Goal: Transaction & Acquisition: Obtain resource

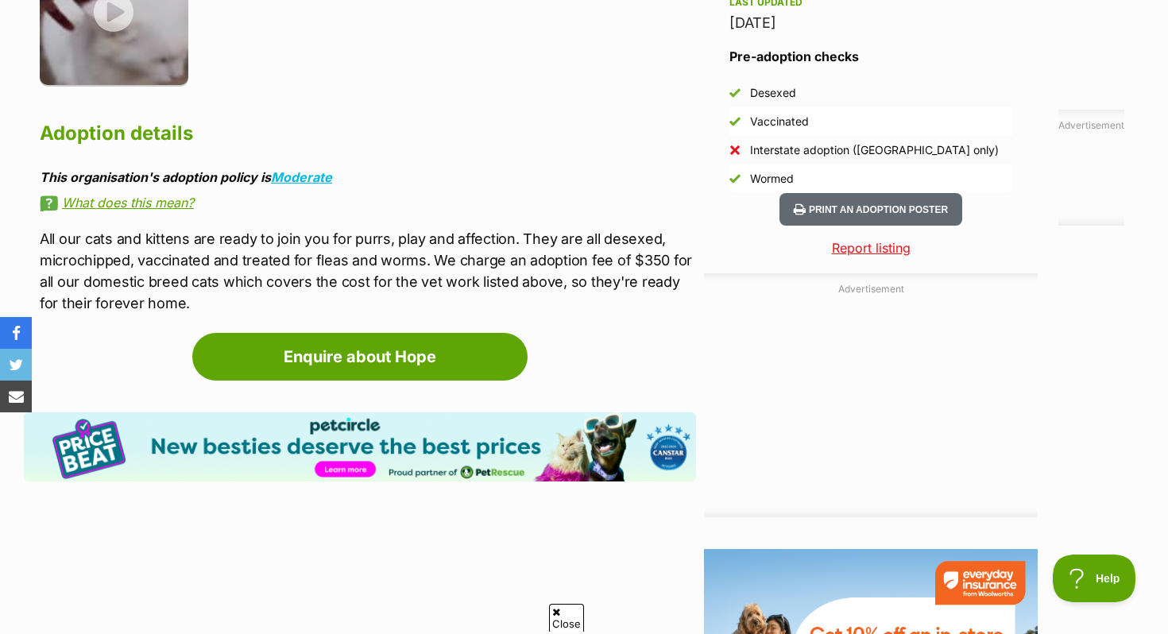
scroll to position [1456, 0]
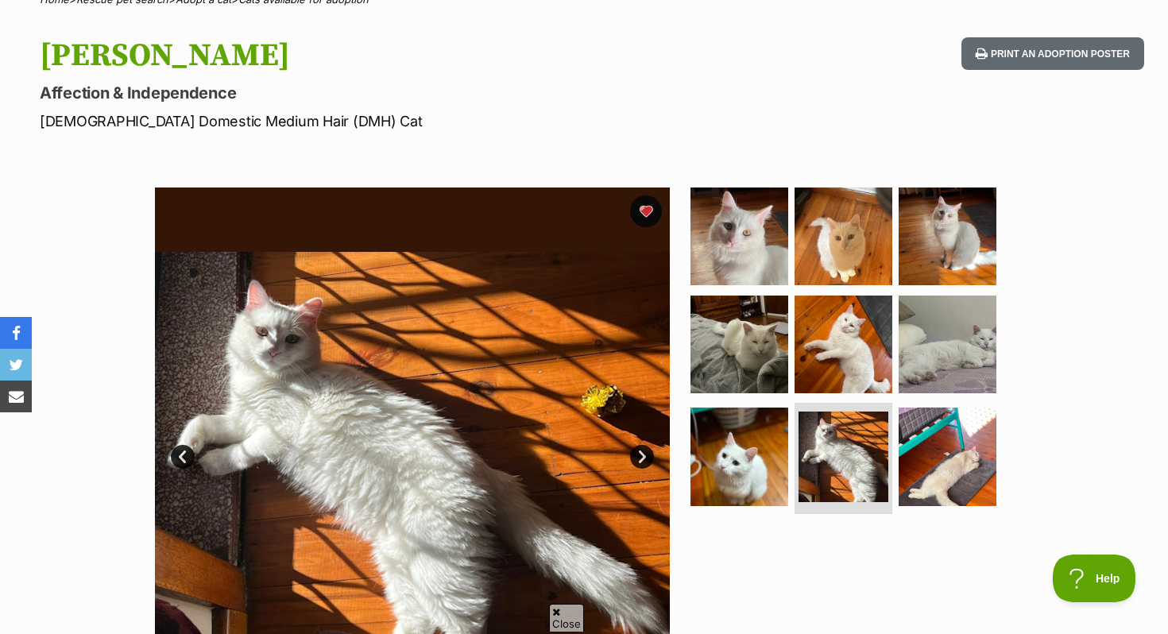
scroll to position [142, 0]
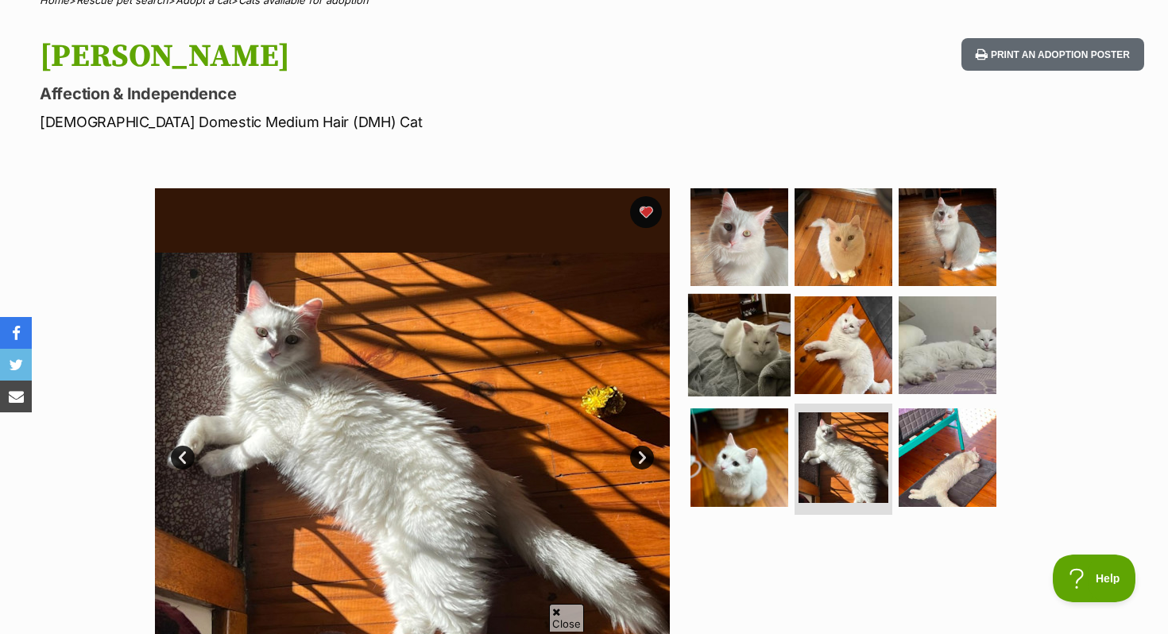
click at [768, 335] on img at bounding box center [739, 344] width 103 height 103
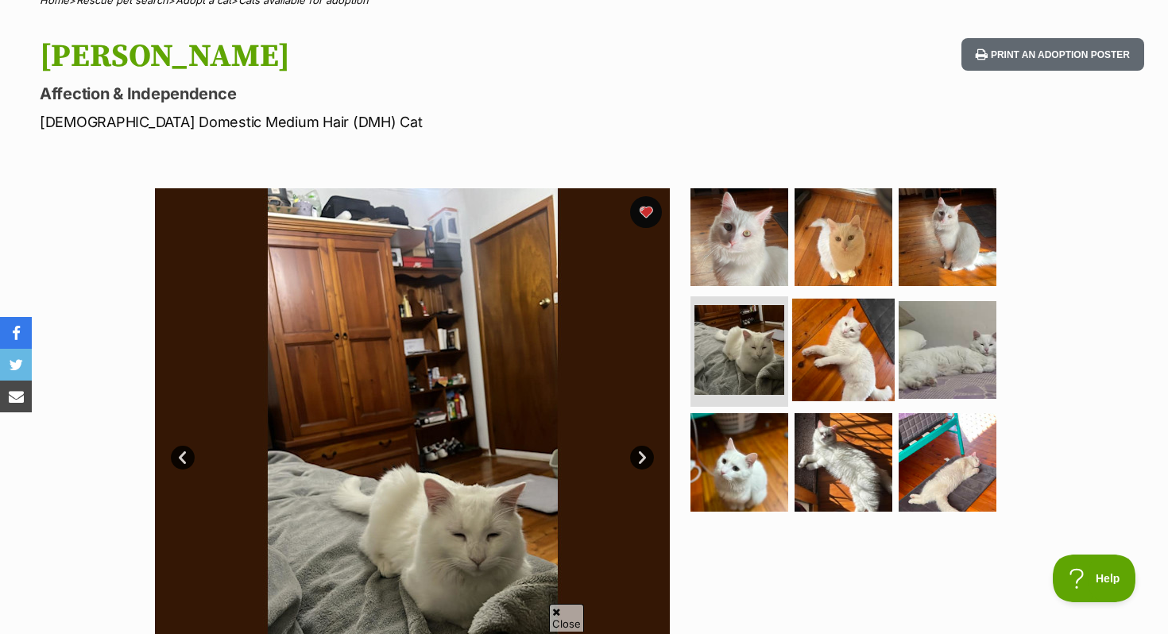
click at [814, 333] on img at bounding box center [843, 349] width 103 height 103
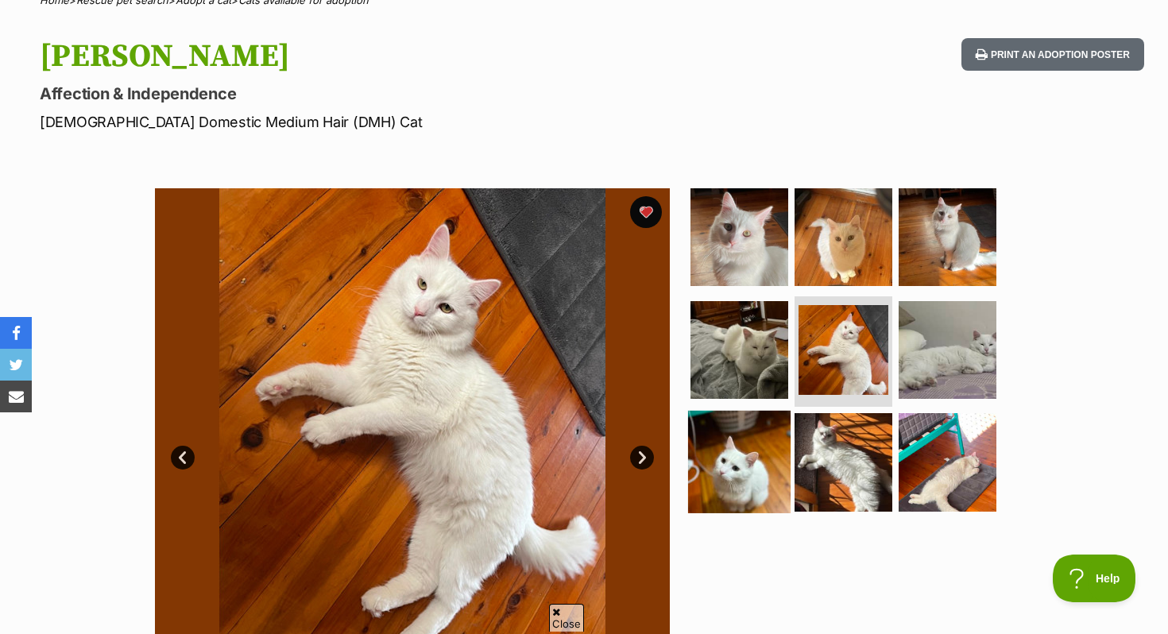
click at [755, 455] on img at bounding box center [739, 462] width 103 height 103
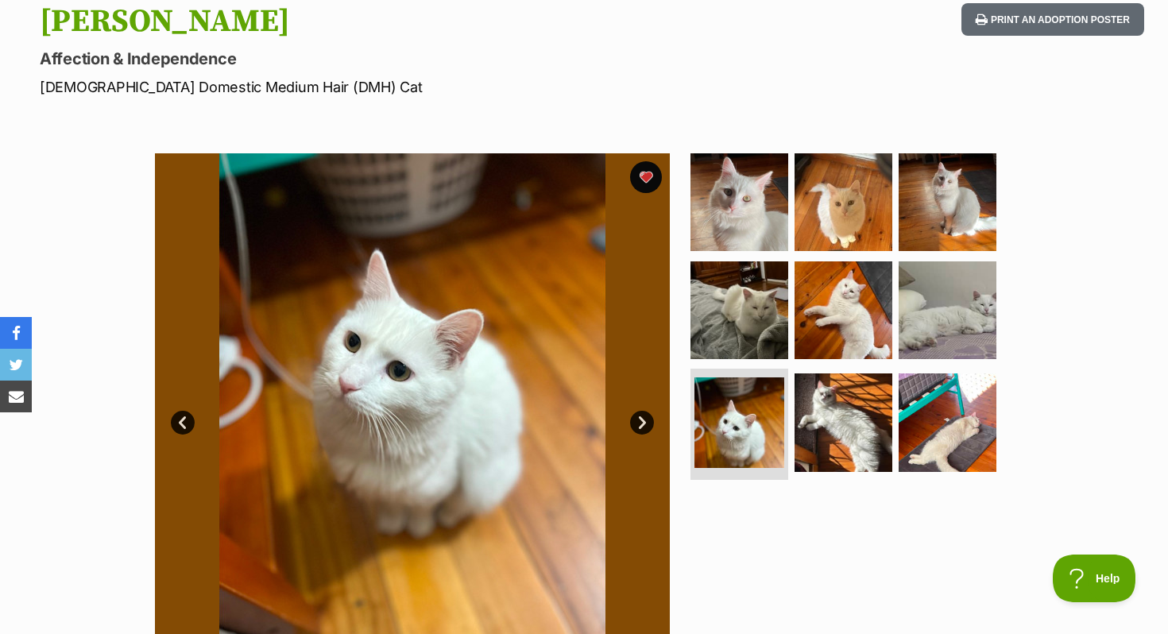
scroll to position [0, 0]
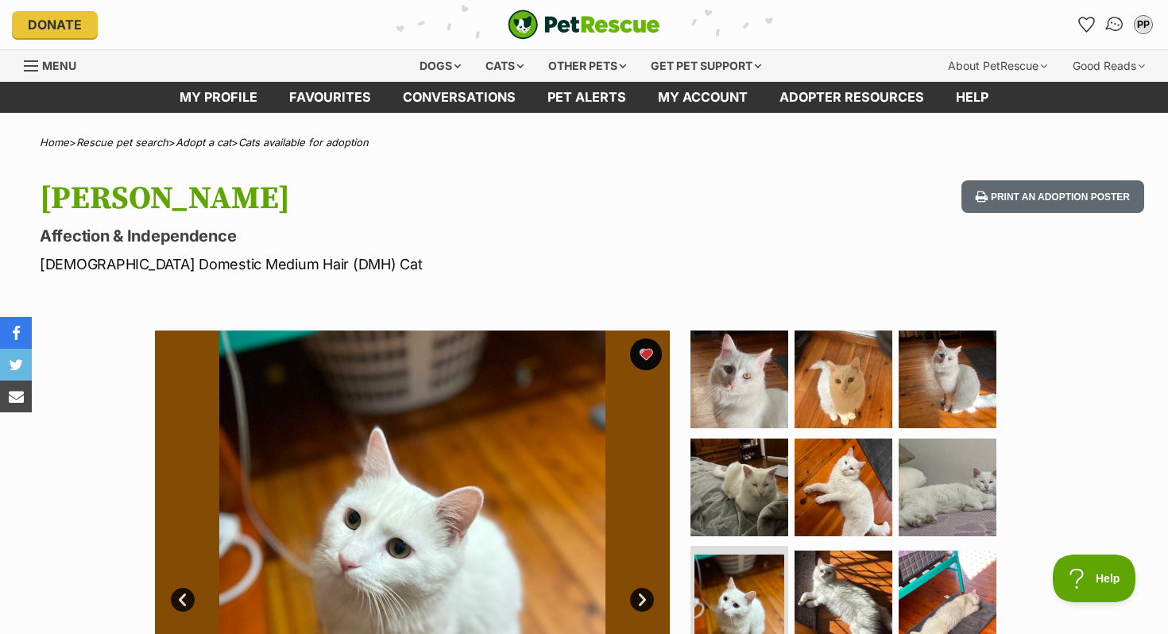
click at [1109, 27] on img "Conversations" at bounding box center [1115, 24] width 21 height 21
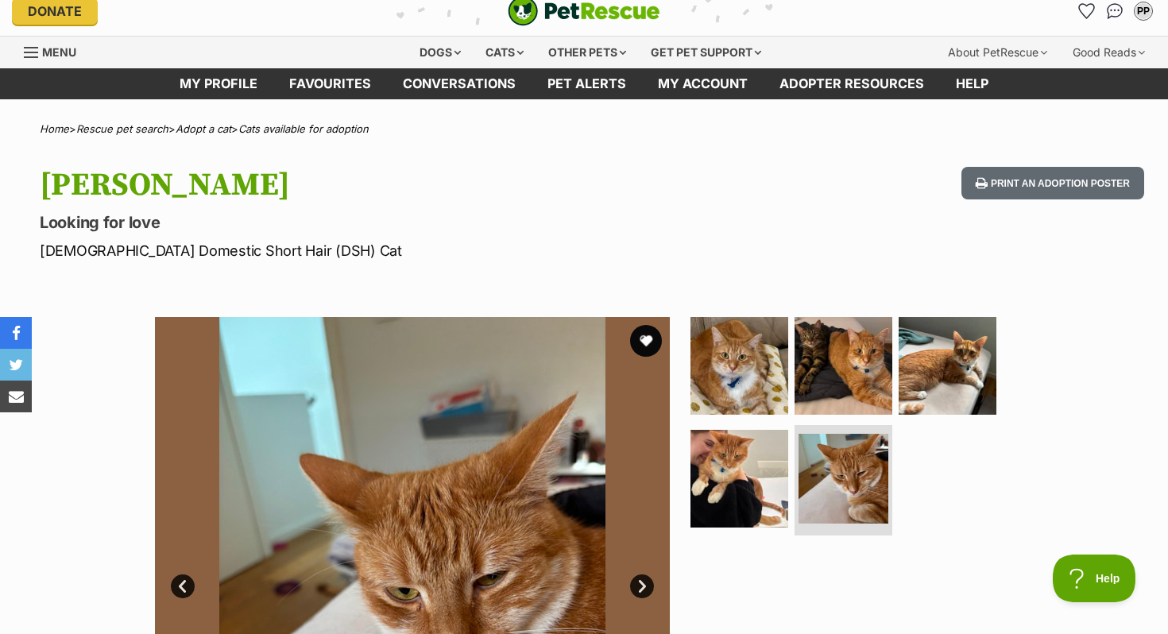
scroll to position [13, 0]
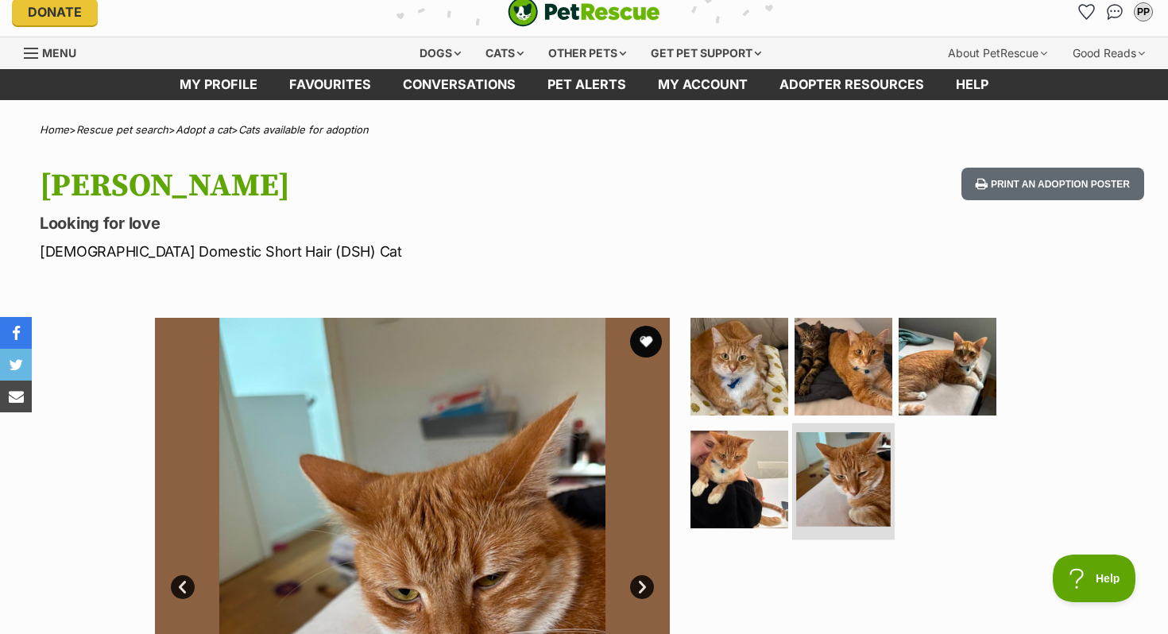
click at [822, 458] on img at bounding box center [843, 479] width 95 height 95
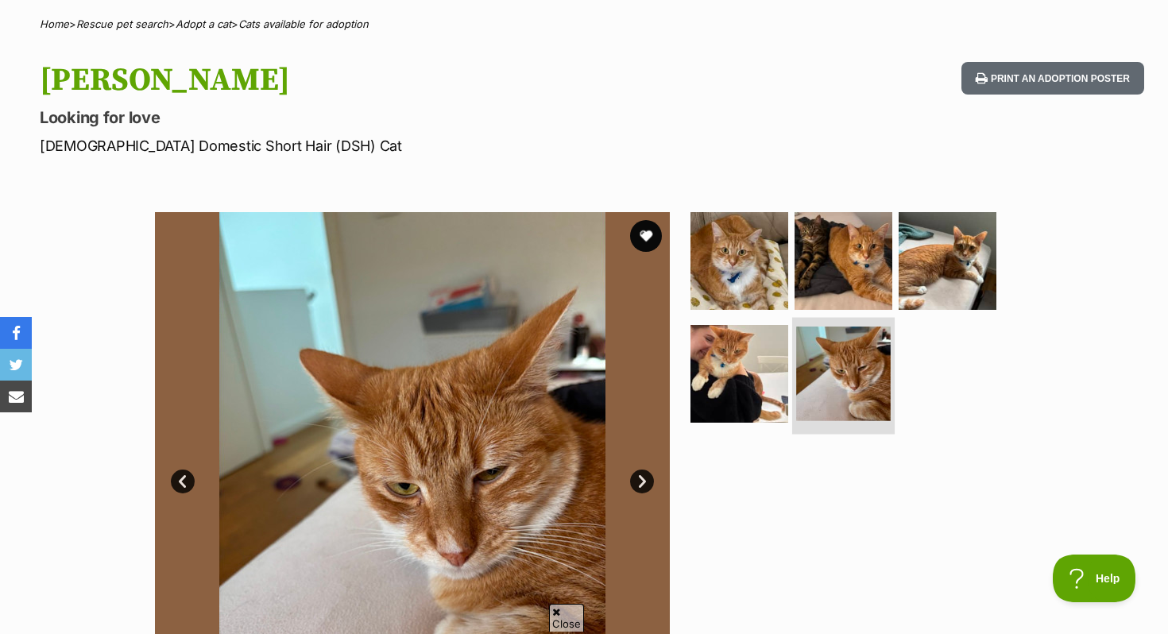
scroll to position [123, 0]
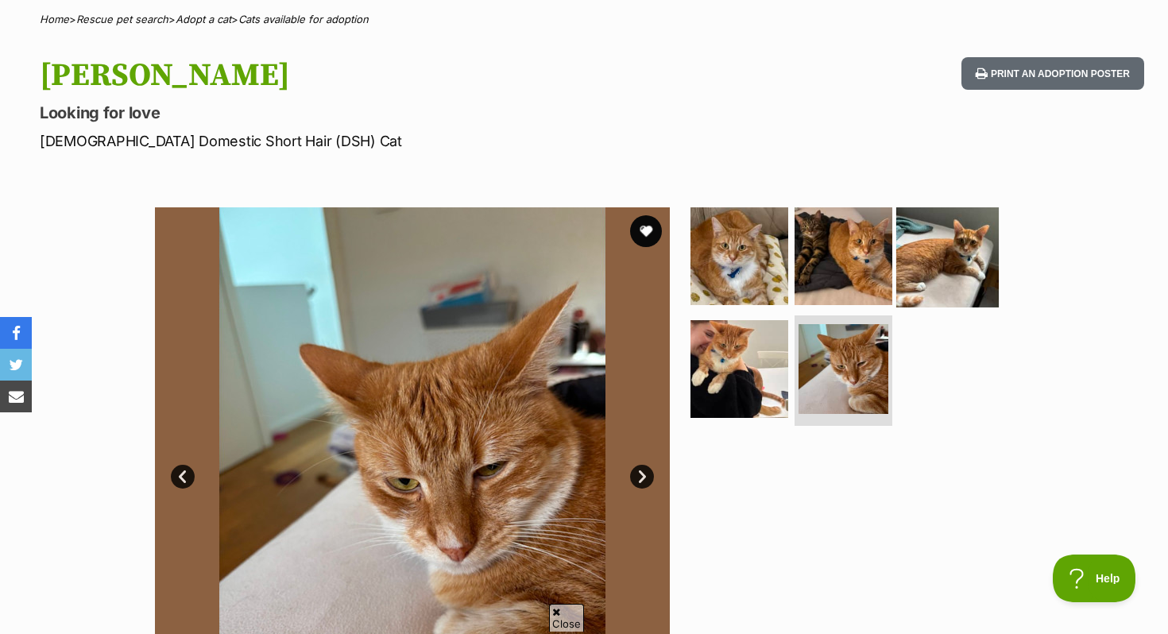
click at [948, 266] on img at bounding box center [948, 256] width 103 height 103
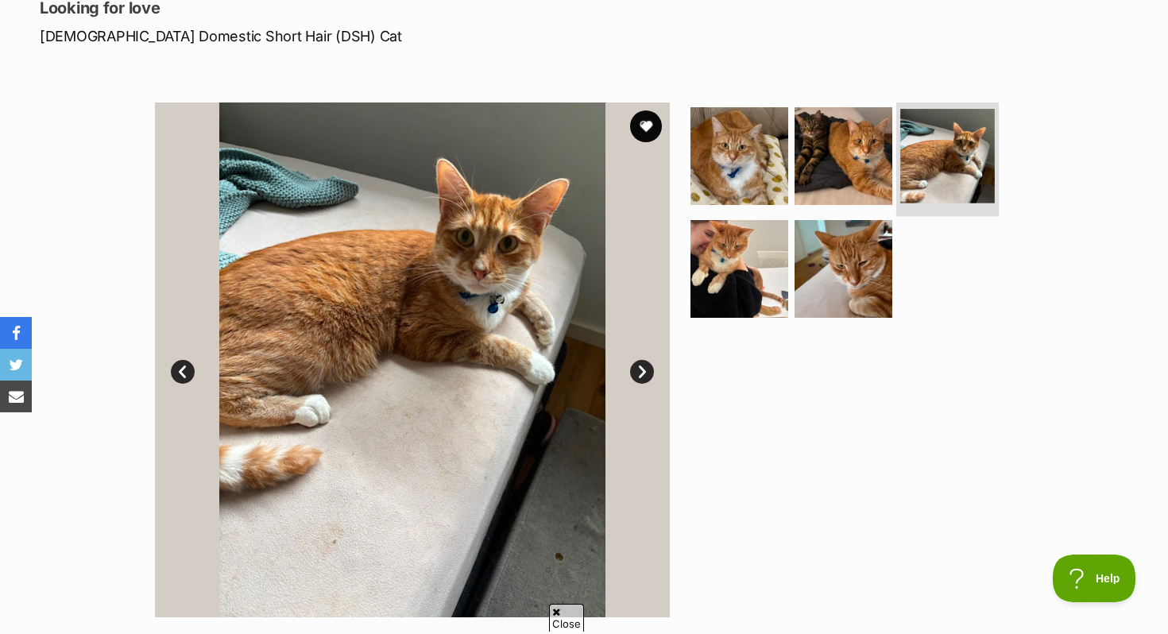
scroll to position [296, 0]
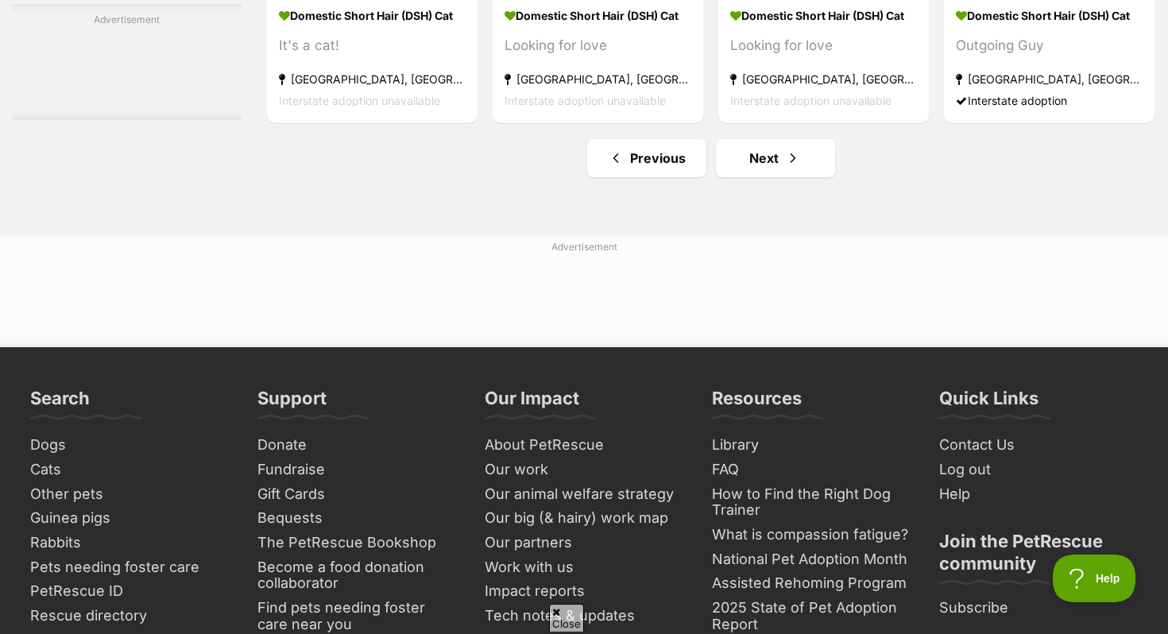
scroll to position [7815, 0]
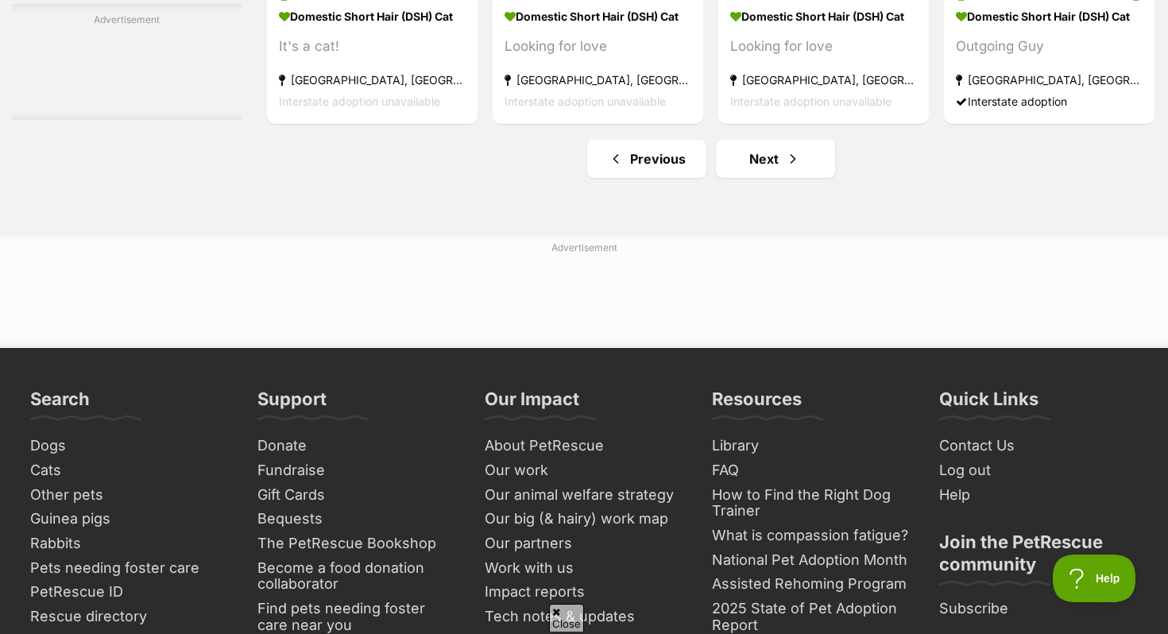
click at [779, 178] on link "Next" at bounding box center [775, 159] width 119 height 38
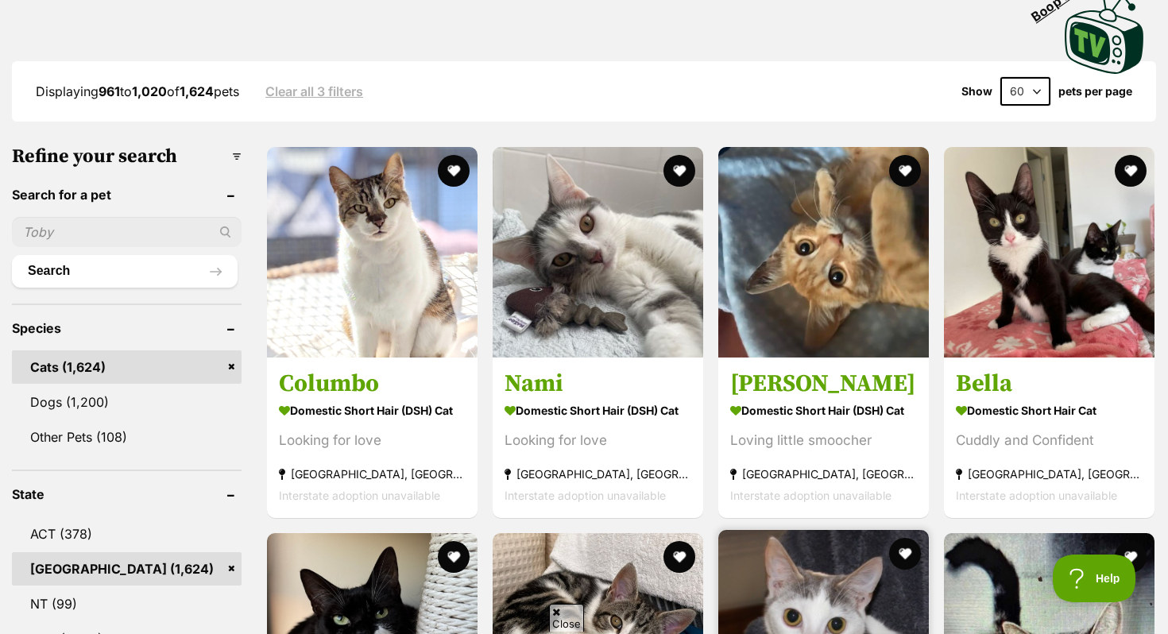
scroll to position [371, 0]
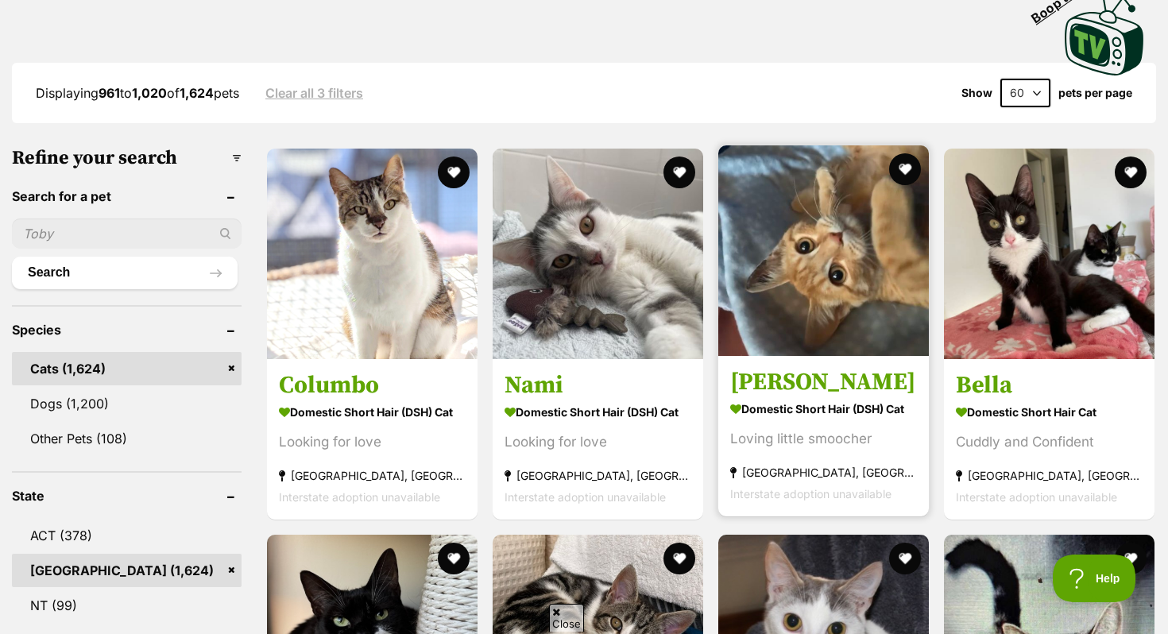
click at [862, 258] on img at bounding box center [824, 250] width 211 height 211
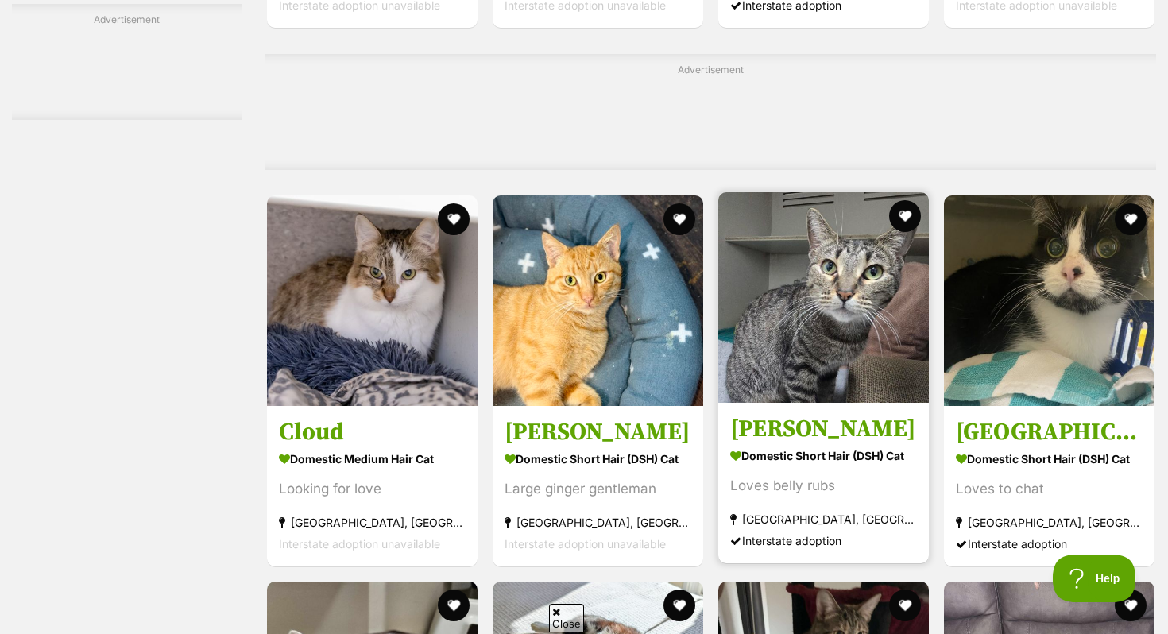
scroll to position [6193, 0]
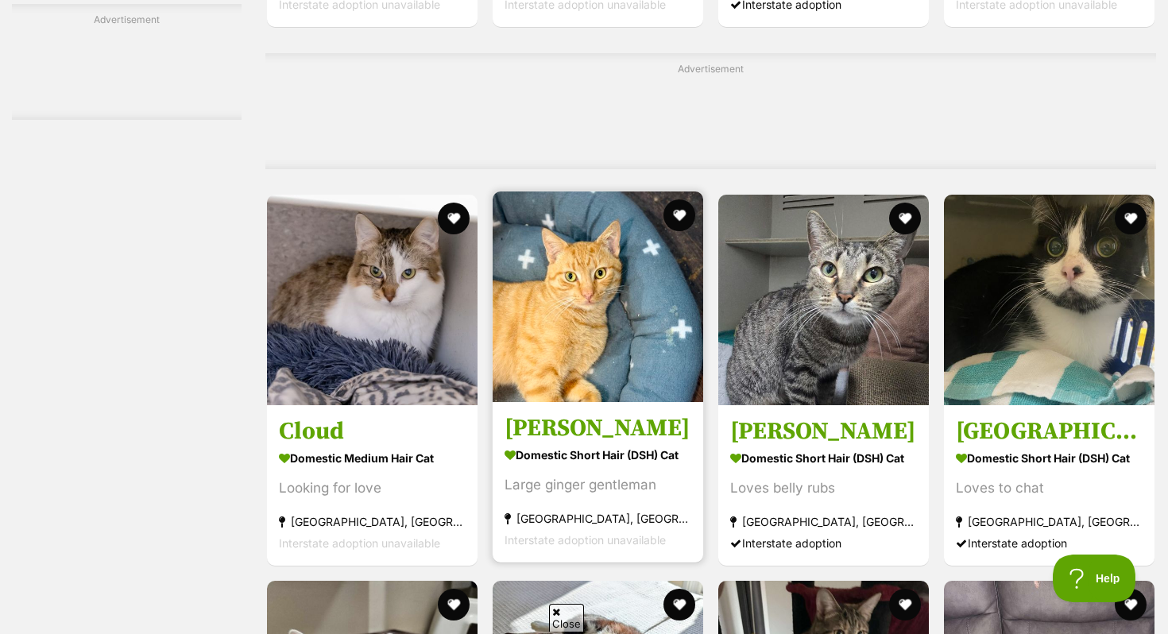
click at [603, 443] on h3 "Romeo" at bounding box center [598, 428] width 187 height 30
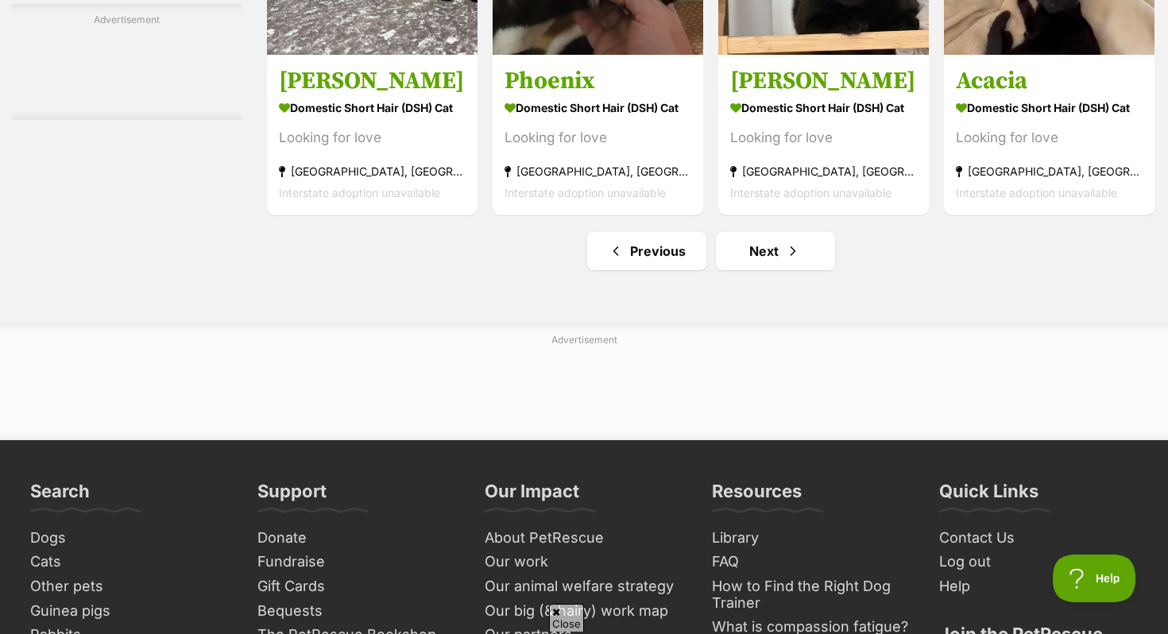
scroll to position [7495, 0]
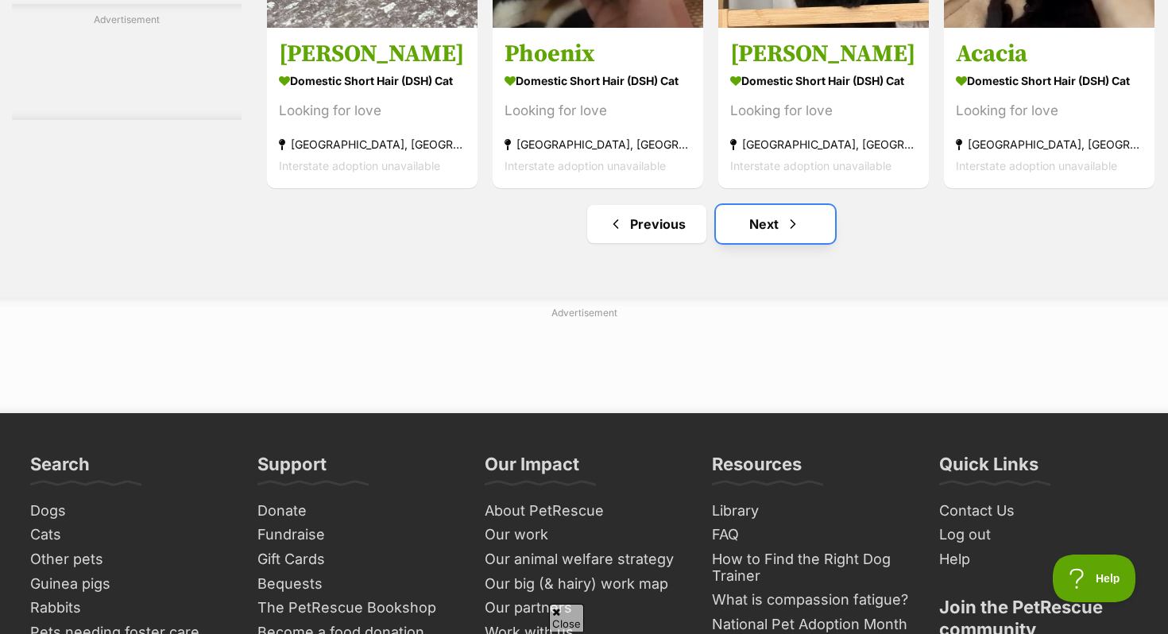
click at [758, 231] on link "Next" at bounding box center [775, 224] width 119 height 38
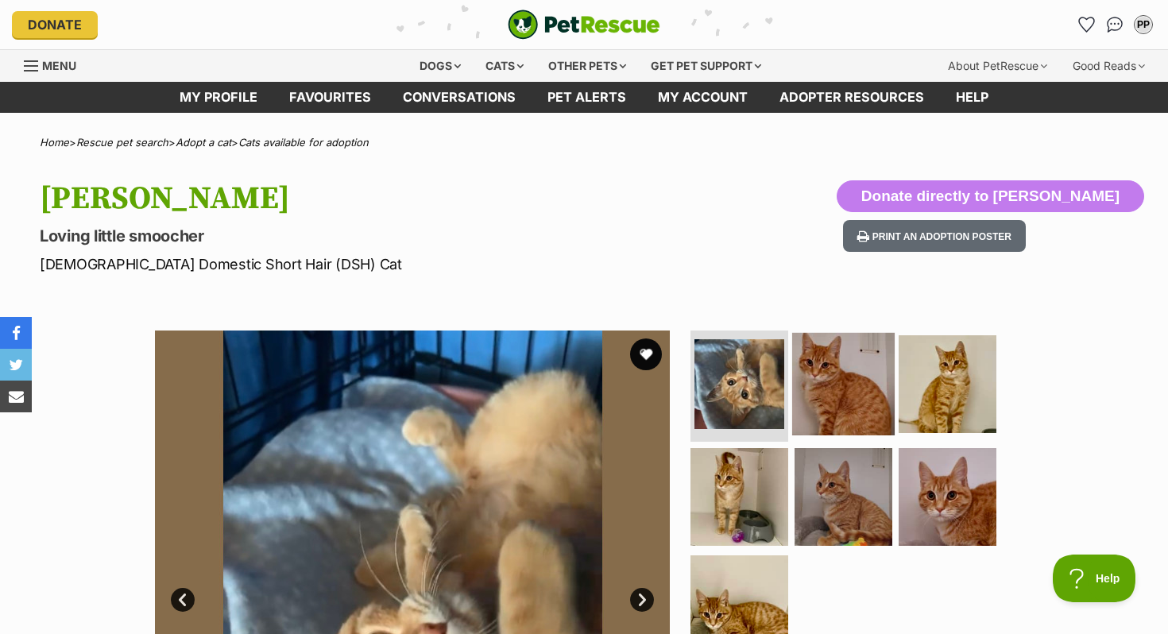
click at [850, 382] on img at bounding box center [843, 384] width 103 height 103
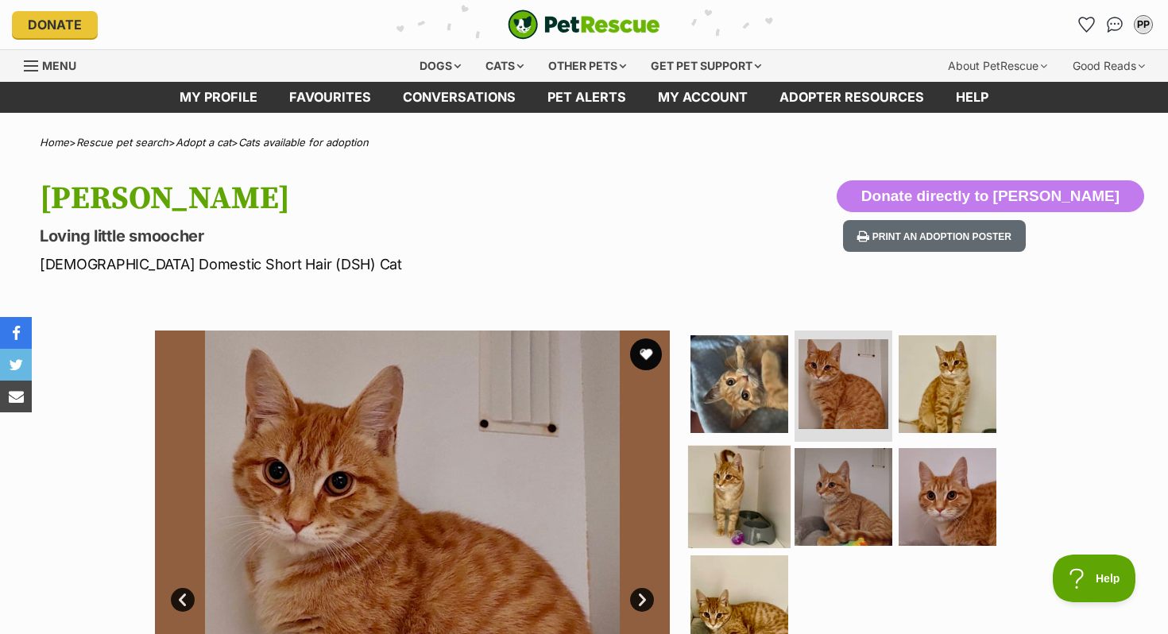
click at [731, 491] on img at bounding box center [739, 496] width 103 height 103
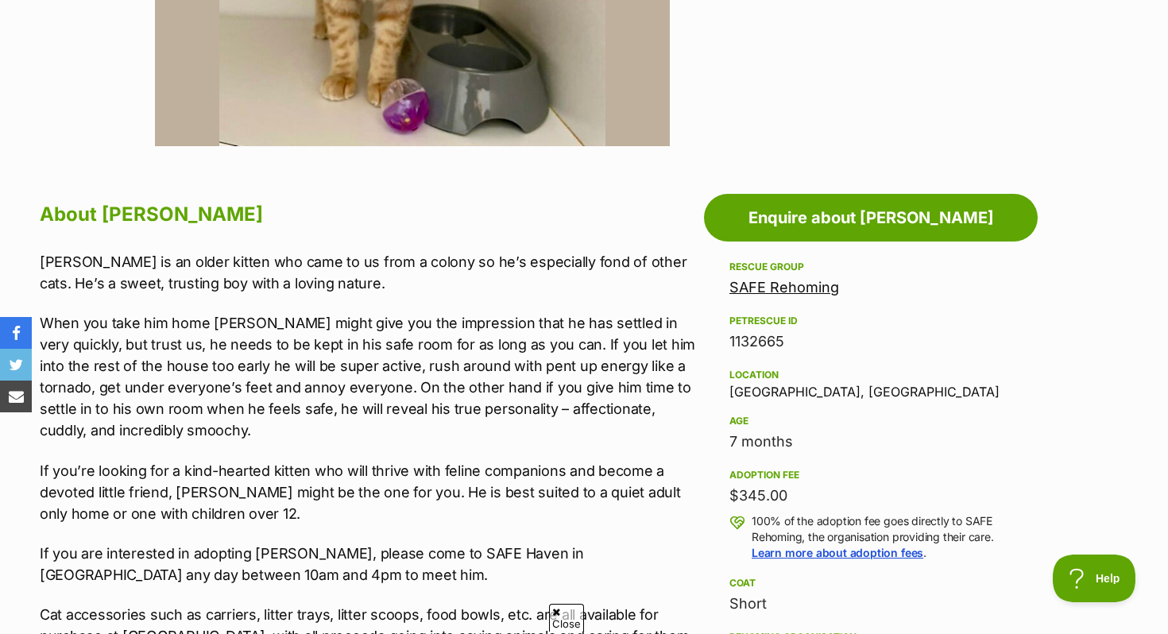
scroll to position [701, 0]
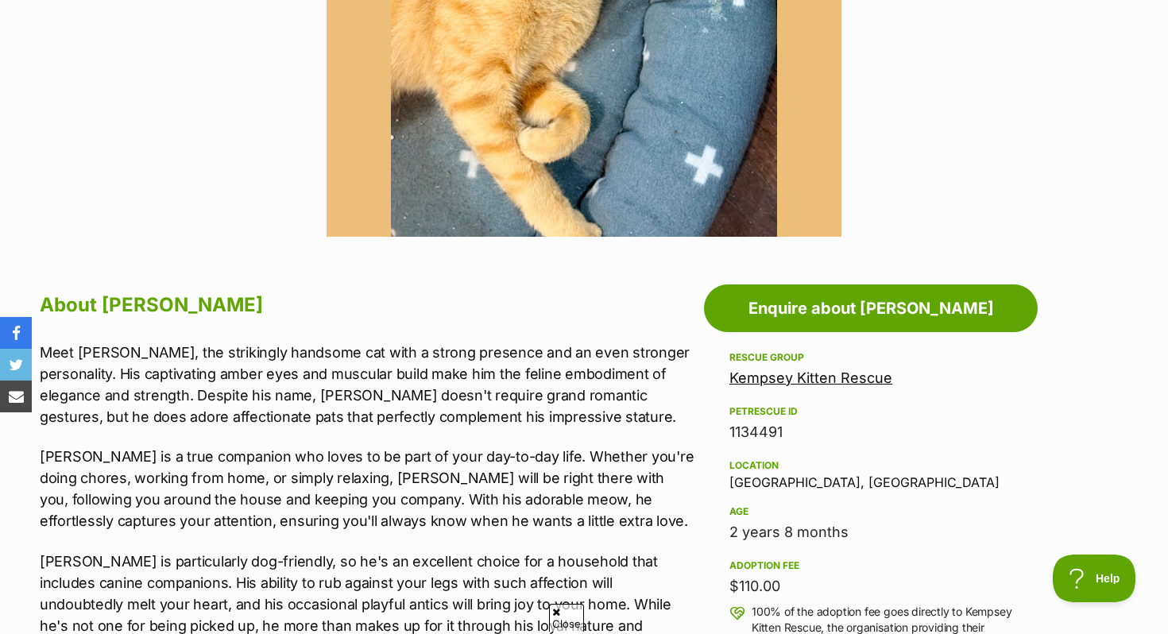
scroll to position [615, 0]
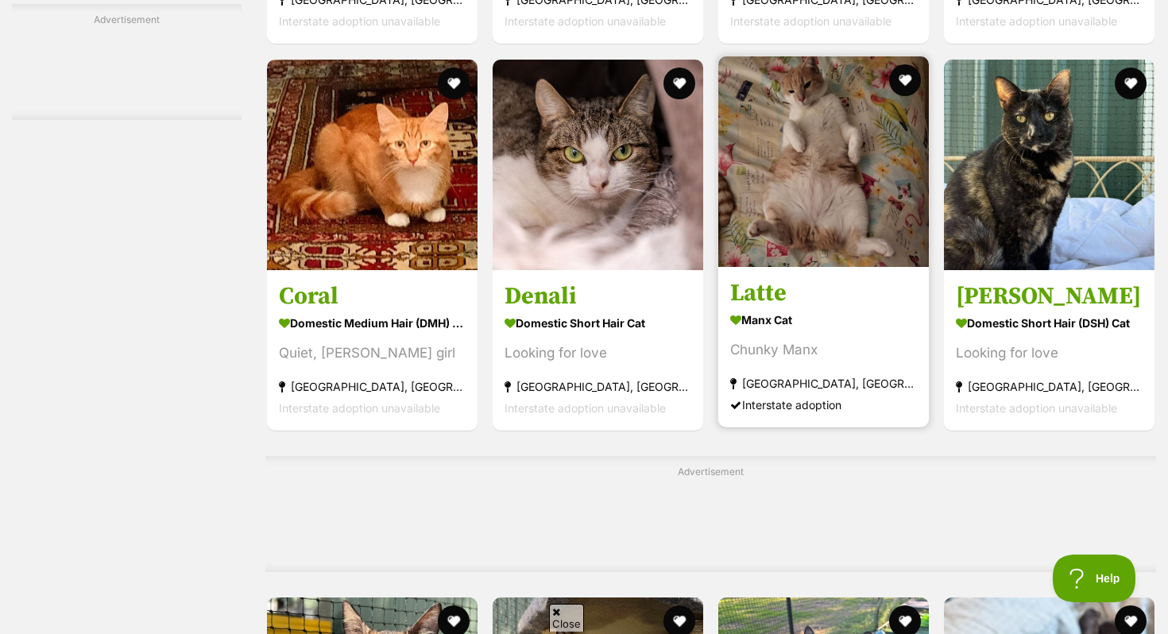
scroll to position [3837, 0]
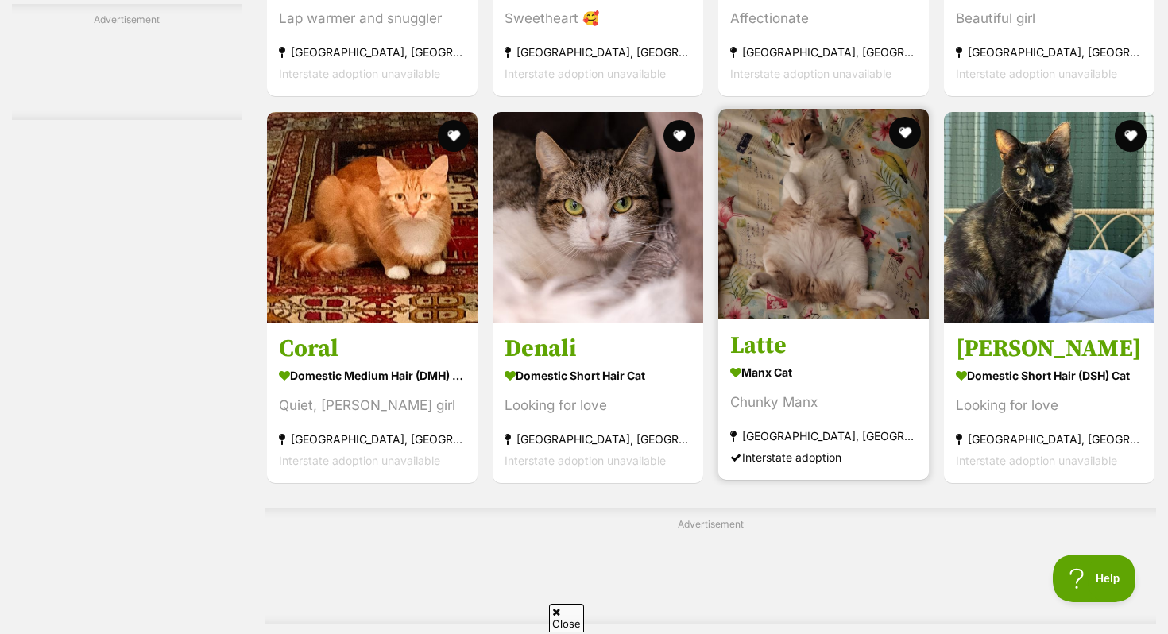
click at [885, 346] on h3 "Latte" at bounding box center [823, 346] width 187 height 30
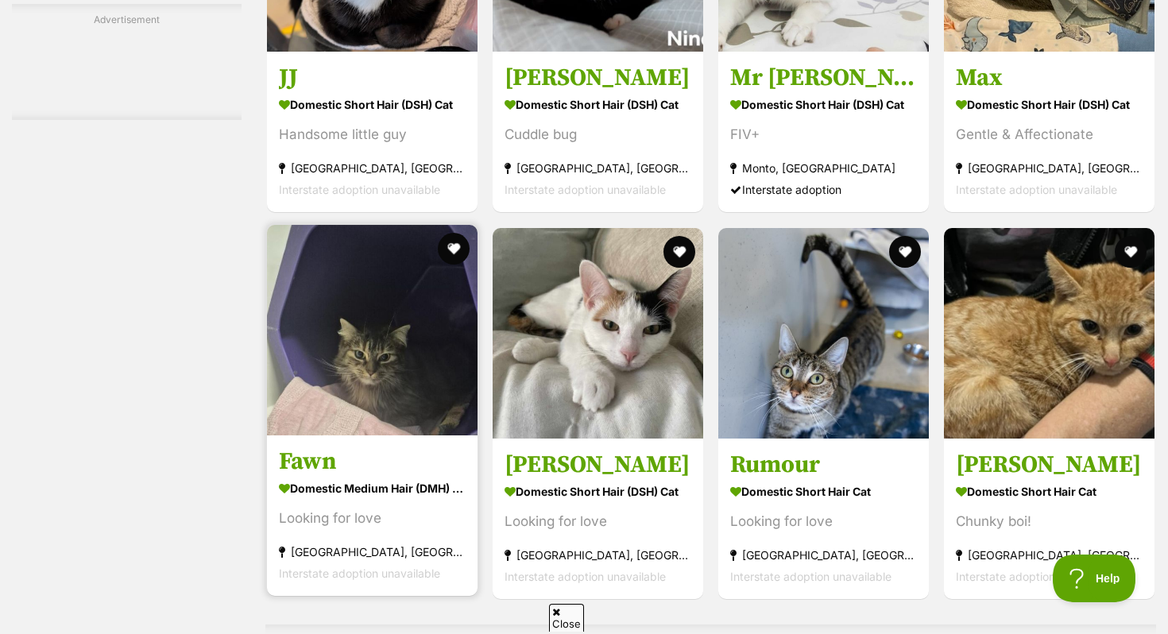
scroll to position [0, 0]
click at [353, 418] on img at bounding box center [372, 330] width 211 height 211
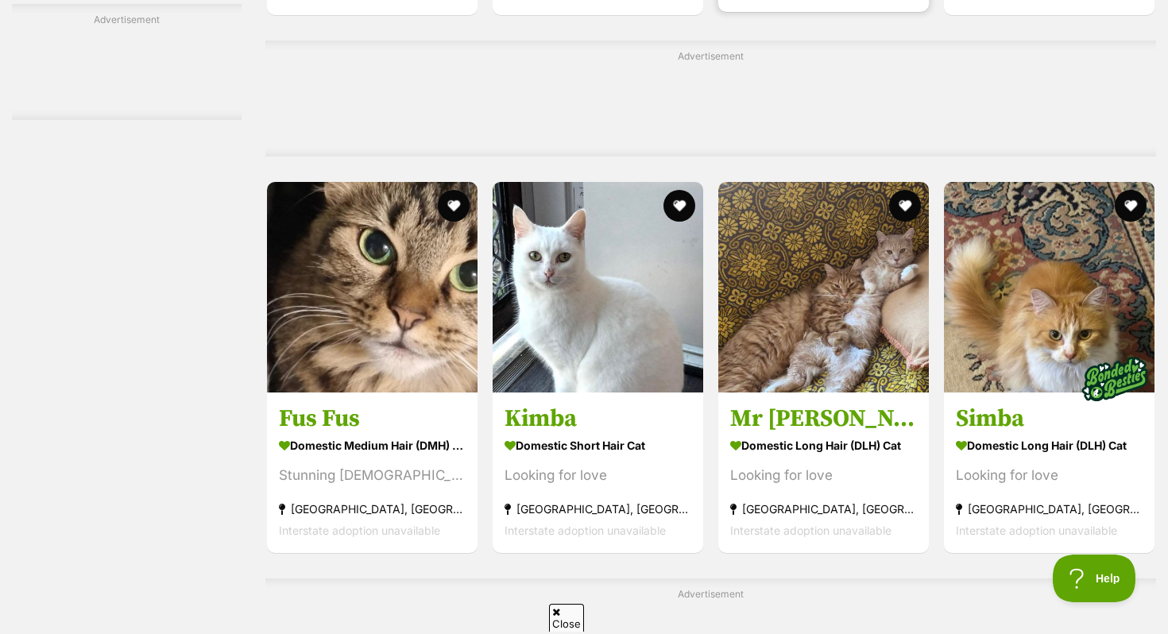
scroll to position [5771, 0]
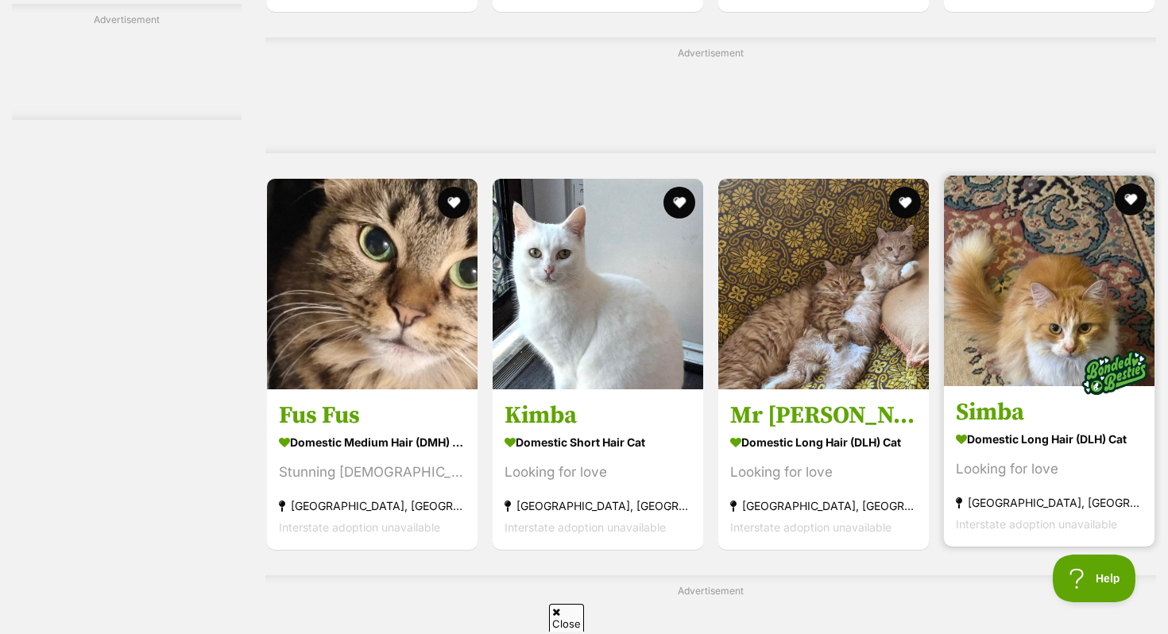
click at [1049, 354] on img at bounding box center [1049, 281] width 211 height 211
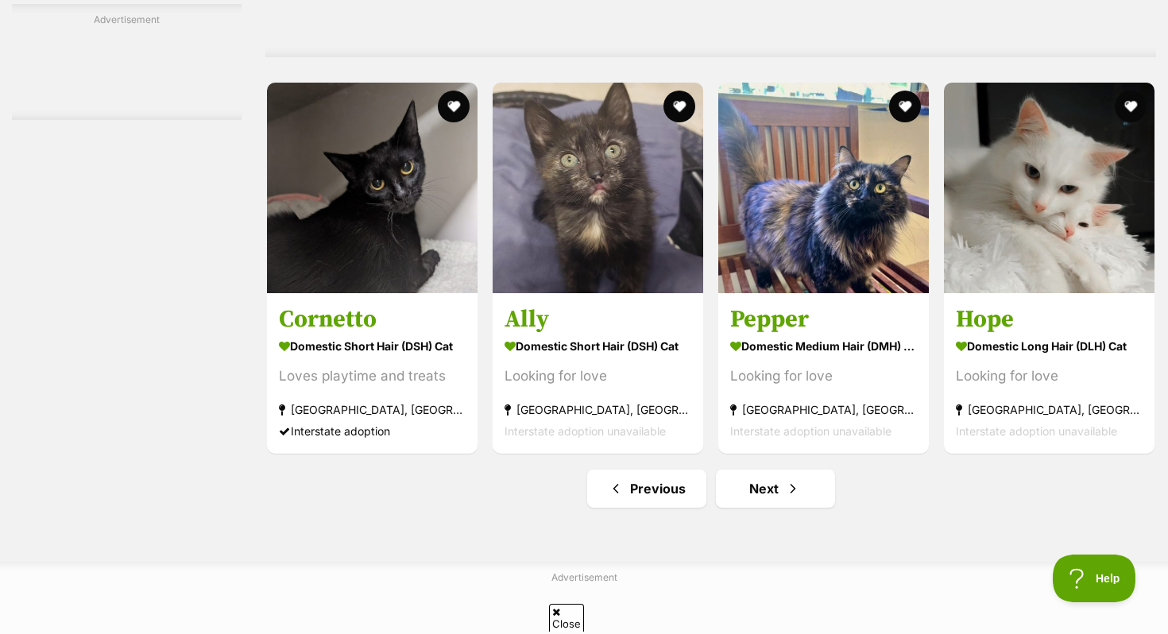
scroll to position [7335, 0]
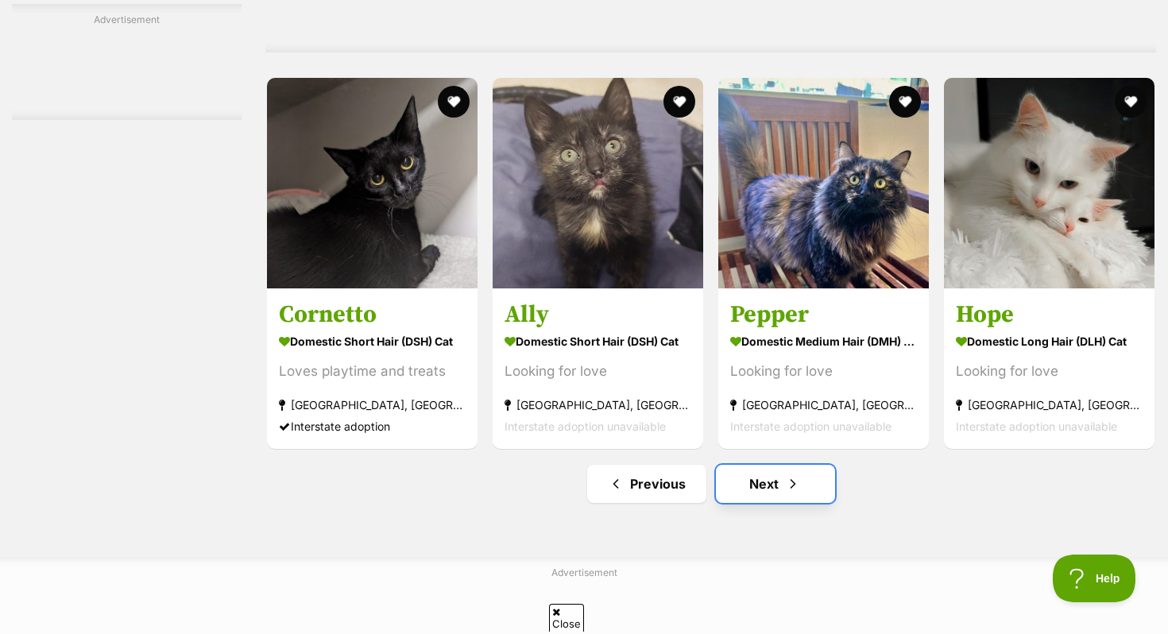
click at [769, 497] on link "Next" at bounding box center [775, 484] width 119 height 38
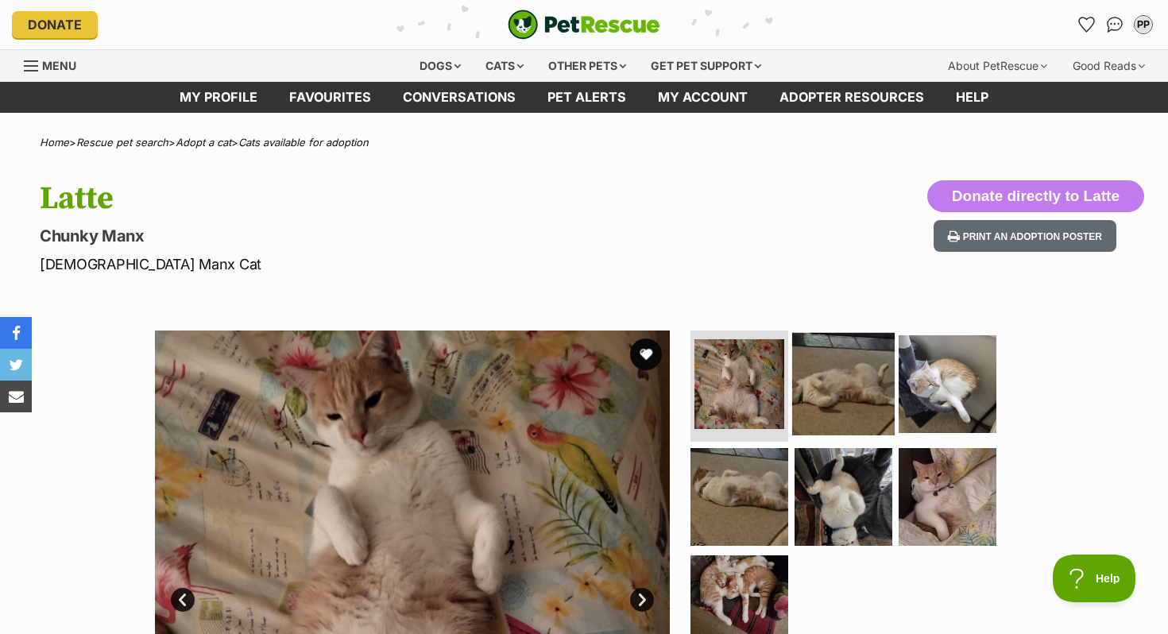
click at [855, 385] on img at bounding box center [843, 384] width 103 height 103
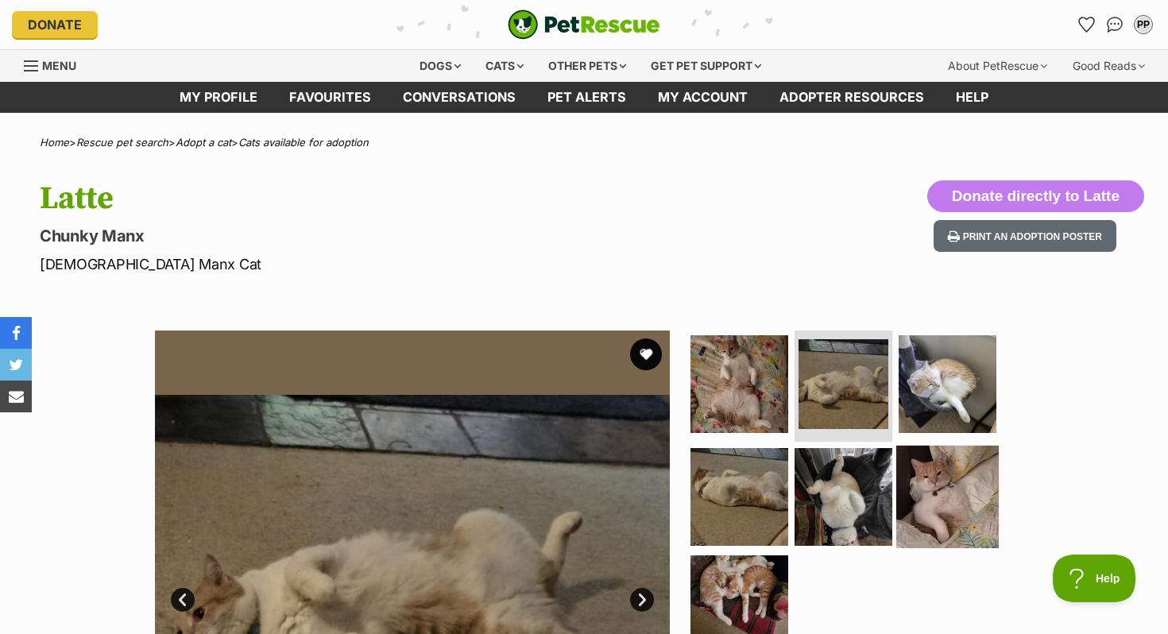
click at [949, 478] on img at bounding box center [948, 496] width 103 height 103
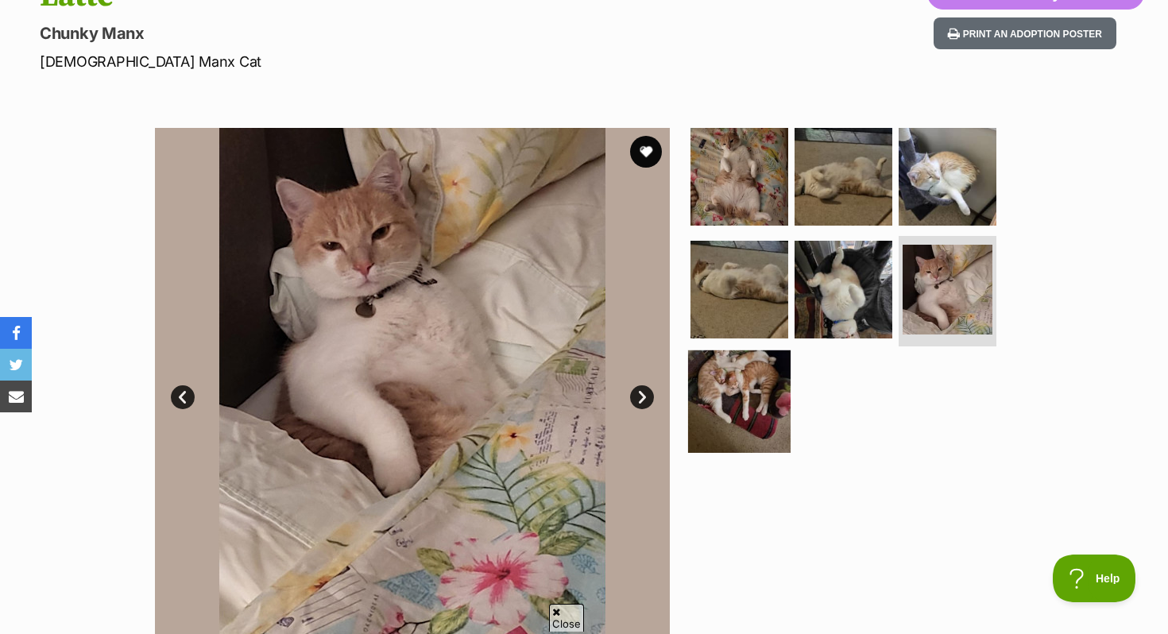
click at [734, 411] on img at bounding box center [739, 402] width 103 height 103
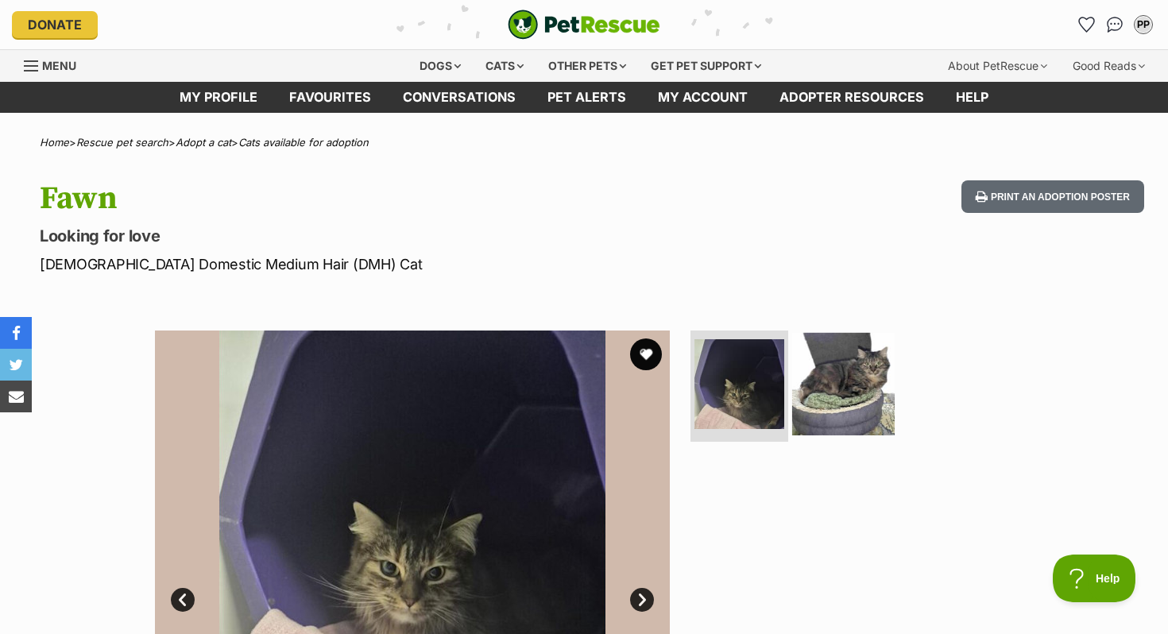
click at [862, 394] on img at bounding box center [843, 384] width 103 height 103
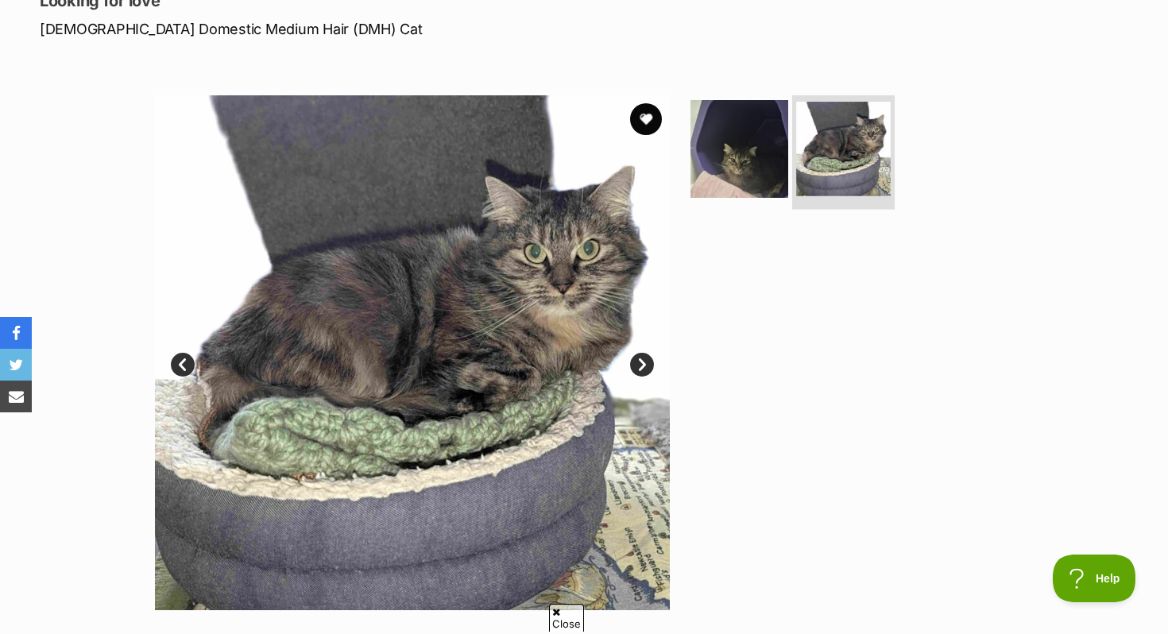
scroll to position [238, 0]
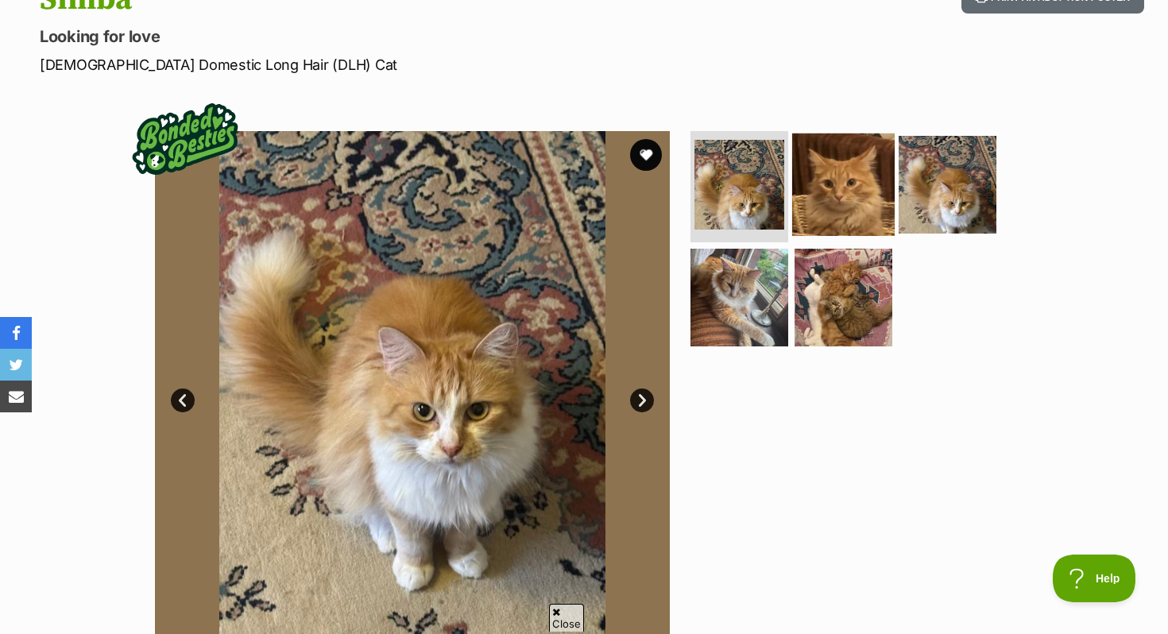
click at [847, 203] on img at bounding box center [843, 185] width 103 height 103
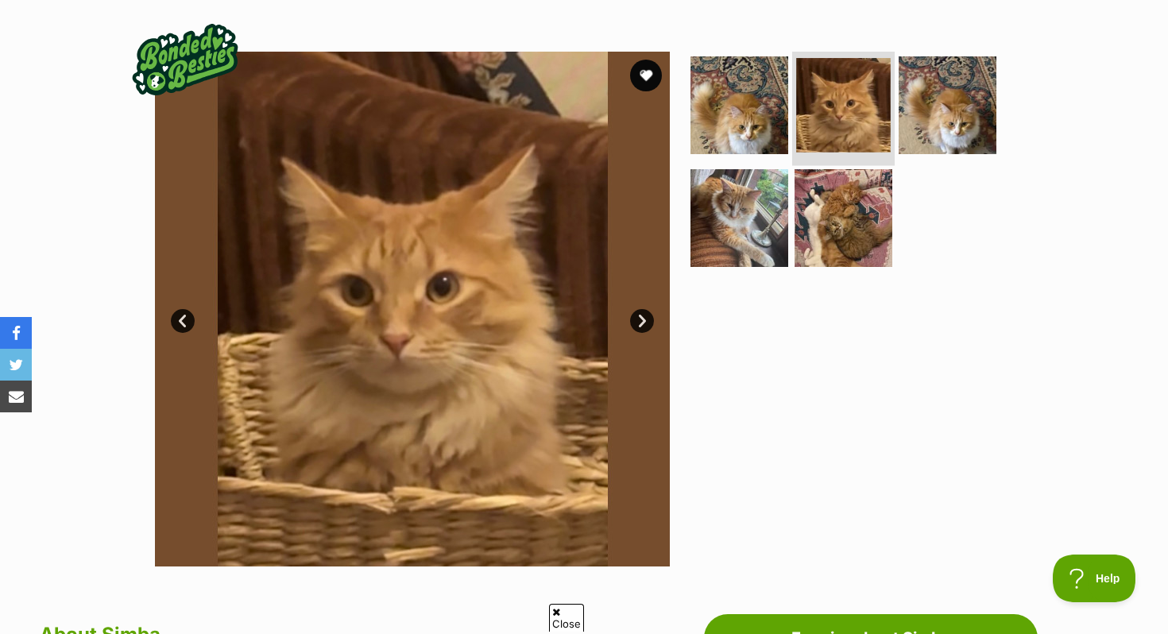
scroll to position [282, 0]
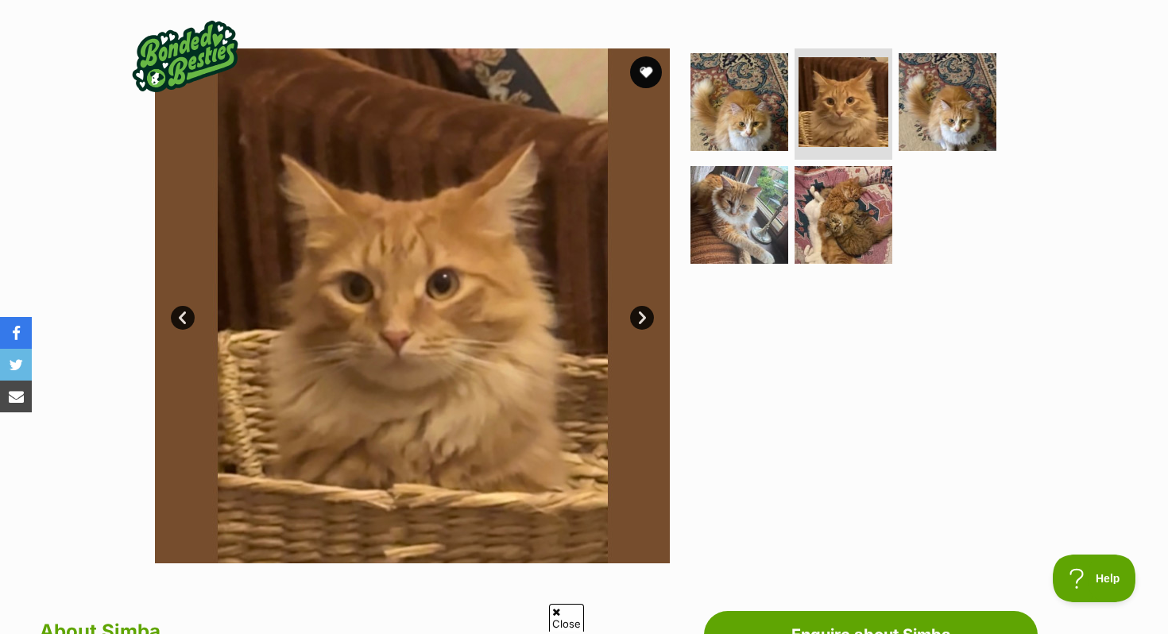
click at [893, 107] on ul at bounding box center [851, 161] width 326 height 226
click at [753, 188] on img at bounding box center [739, 214] width 103 height 103
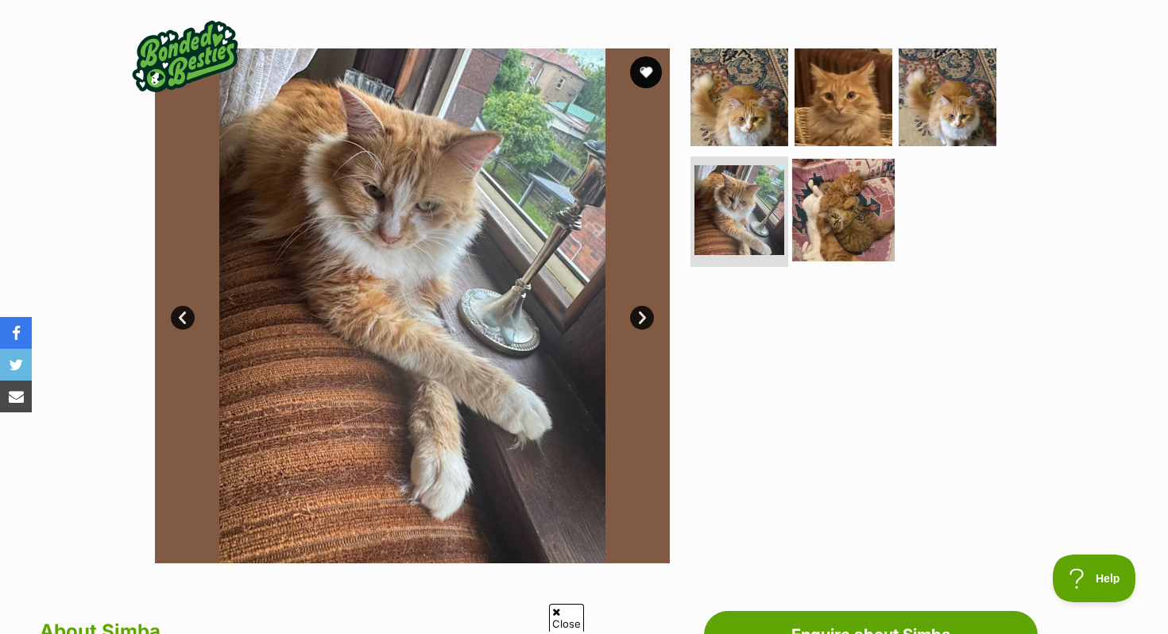
click at [835, 230] on img at bounding box center [843, 209] width 103 height 103
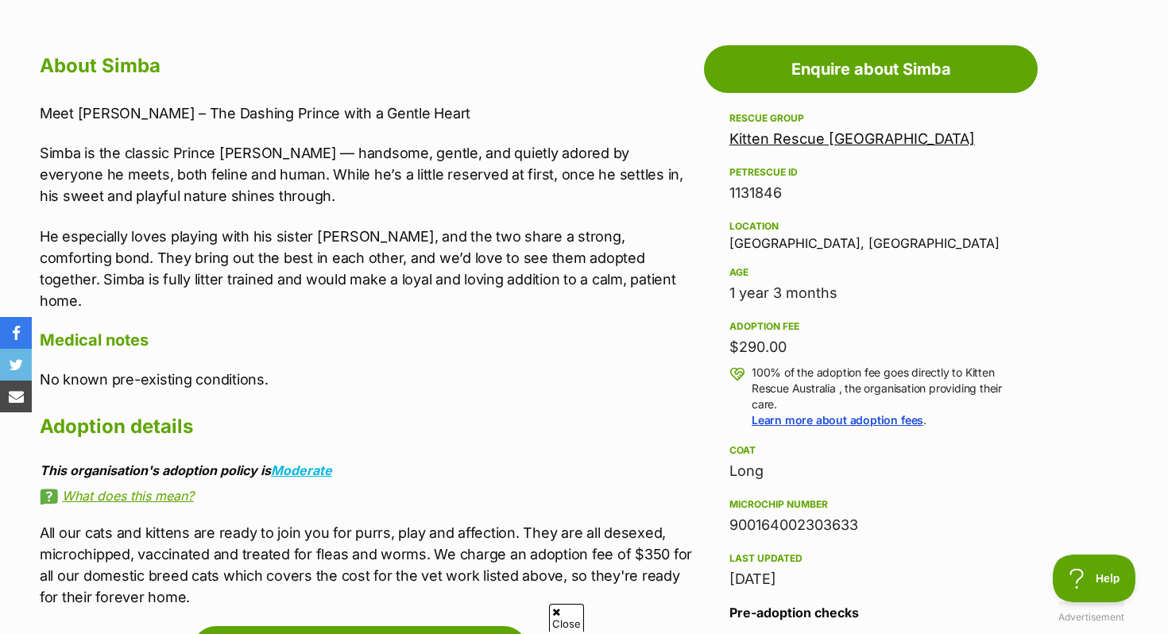
scroll to position [912, 0]
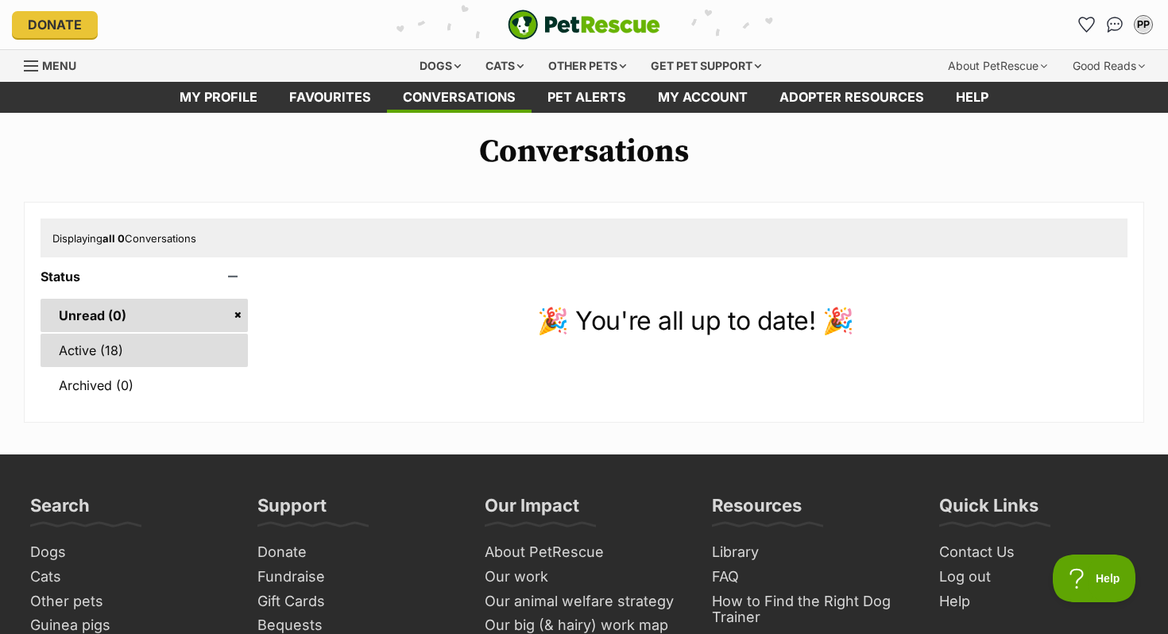
click at [172, 357] on link "Active (18)" at bounding box center [144, 350] width 207 height 33
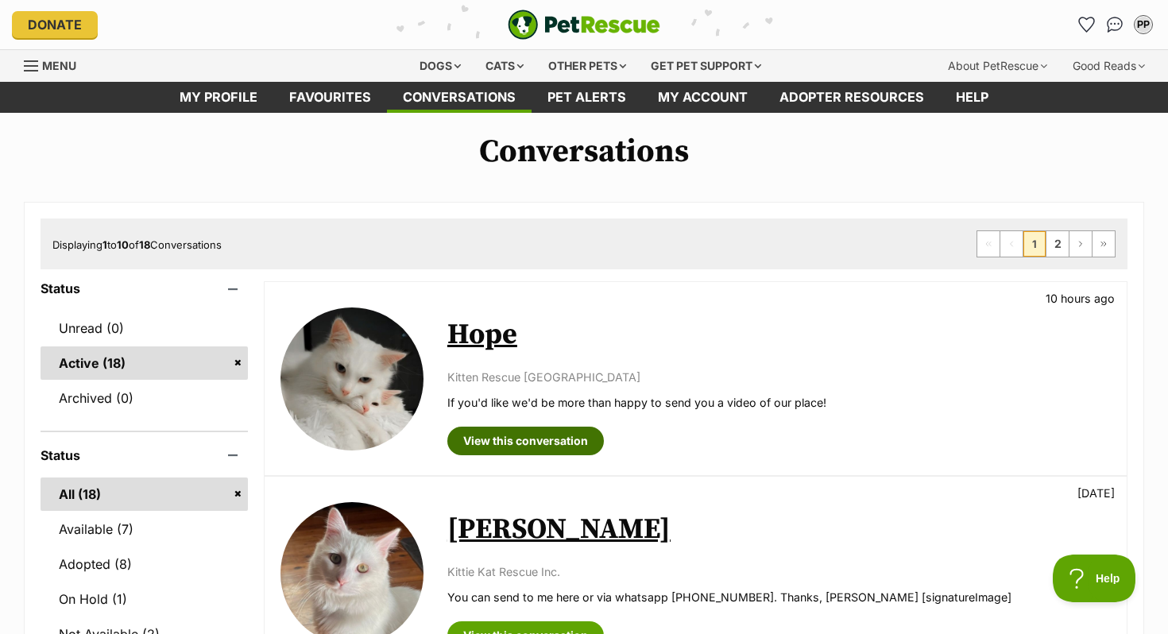
click at [547, 436] on link "View this conversation" at bounding box center [525, 441] width 157 height 29
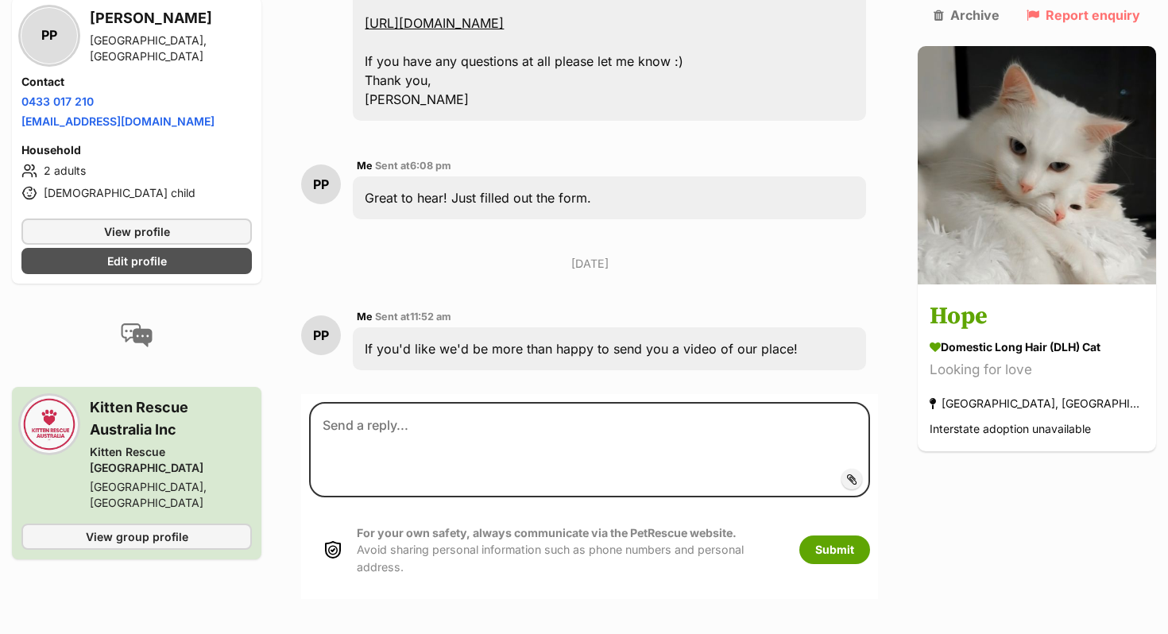
scroll to position [786, 0]
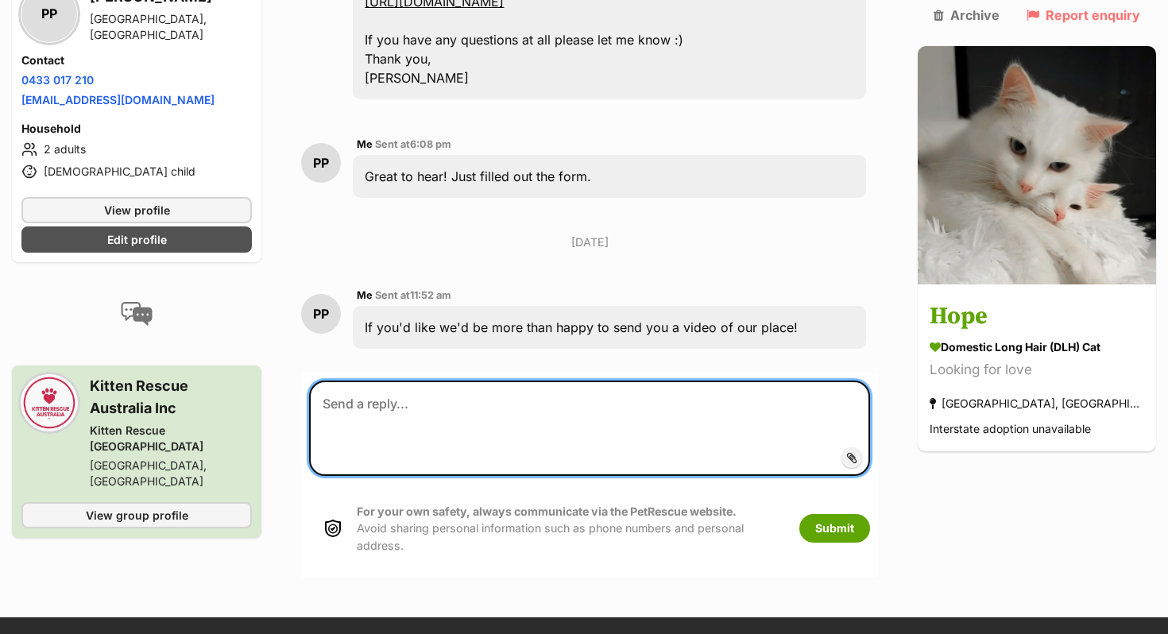
click at [408, 407] on textarea at bounding box center [589, 428] width 561 height 95
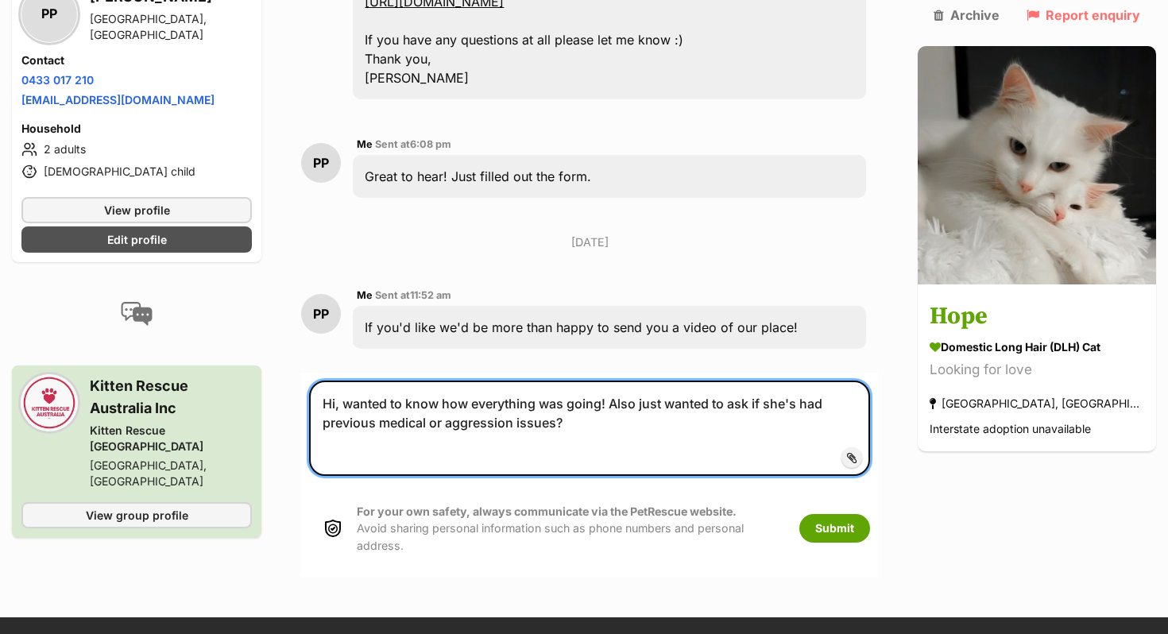
click at [612, 404] on textarea "Hi, wanted to know how everything was going! Also just wanted to ask if she's h…" at bounding box center [589, 428] width 561 height 95
type textarea "Hi, wanted to know how everything was going and if we're moving forward on this…"
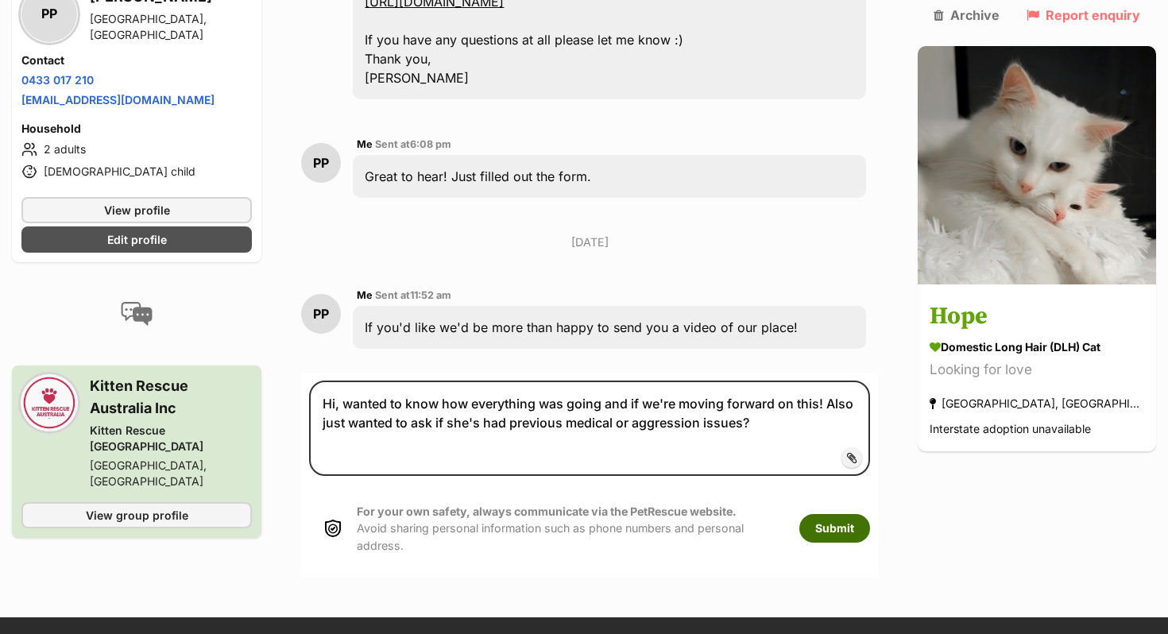
click at [867, 520] on button "Submit" at bounding box center [835, 528] width 71 height 29
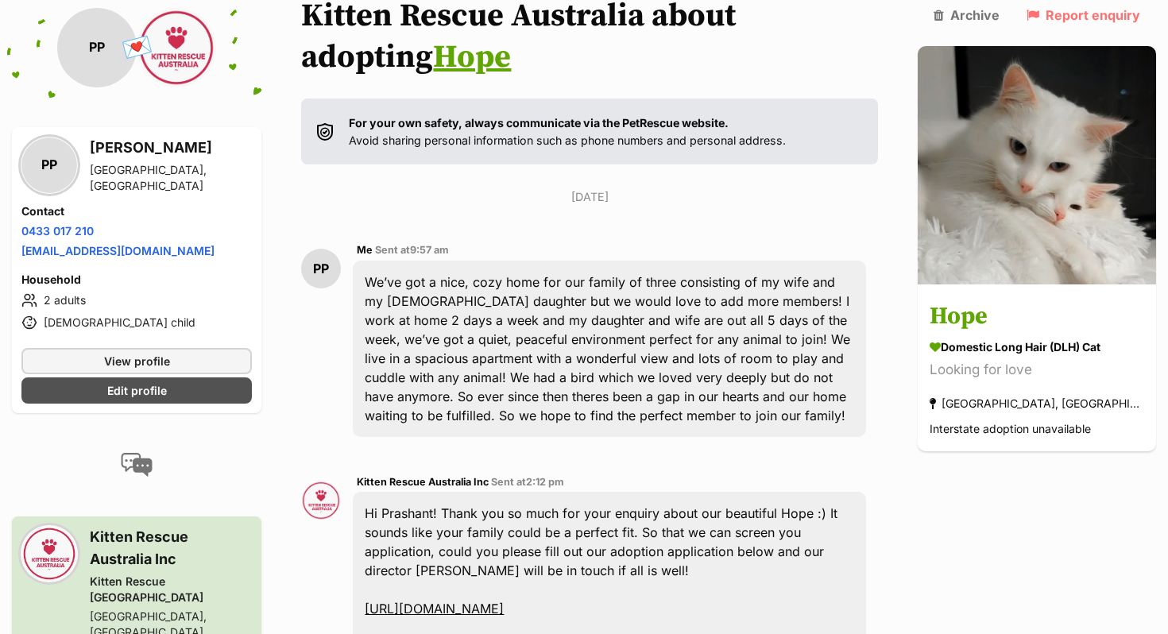
scroll to position [12, 0]
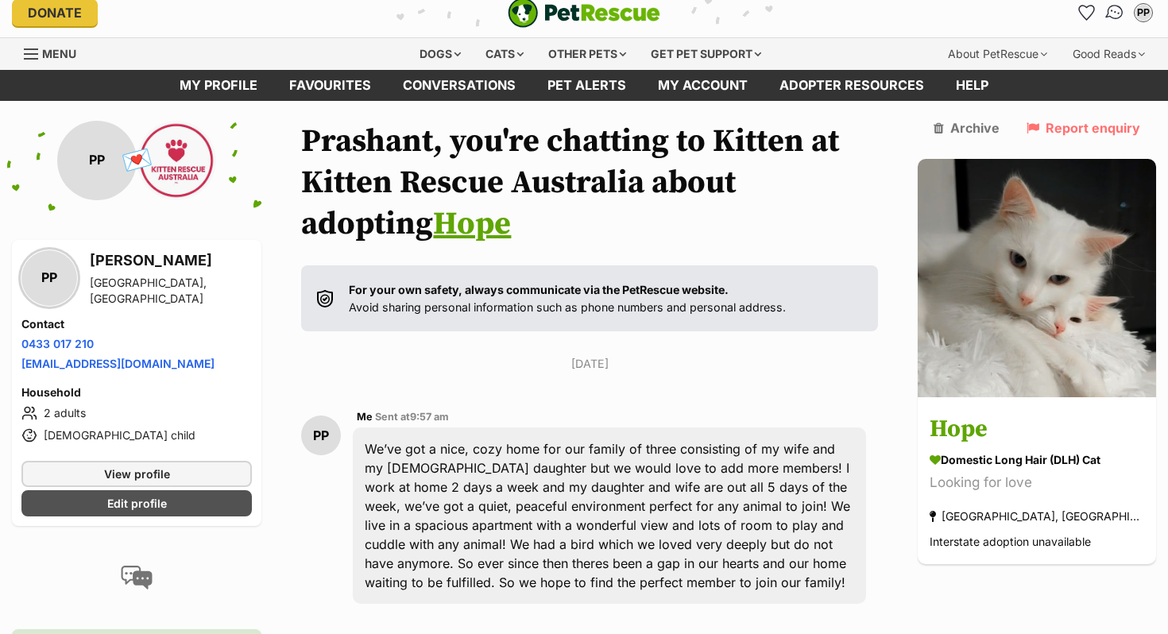
click at [1110, 16] on img "Conversations" at bounding box center [1115, 12] width 21 height 21
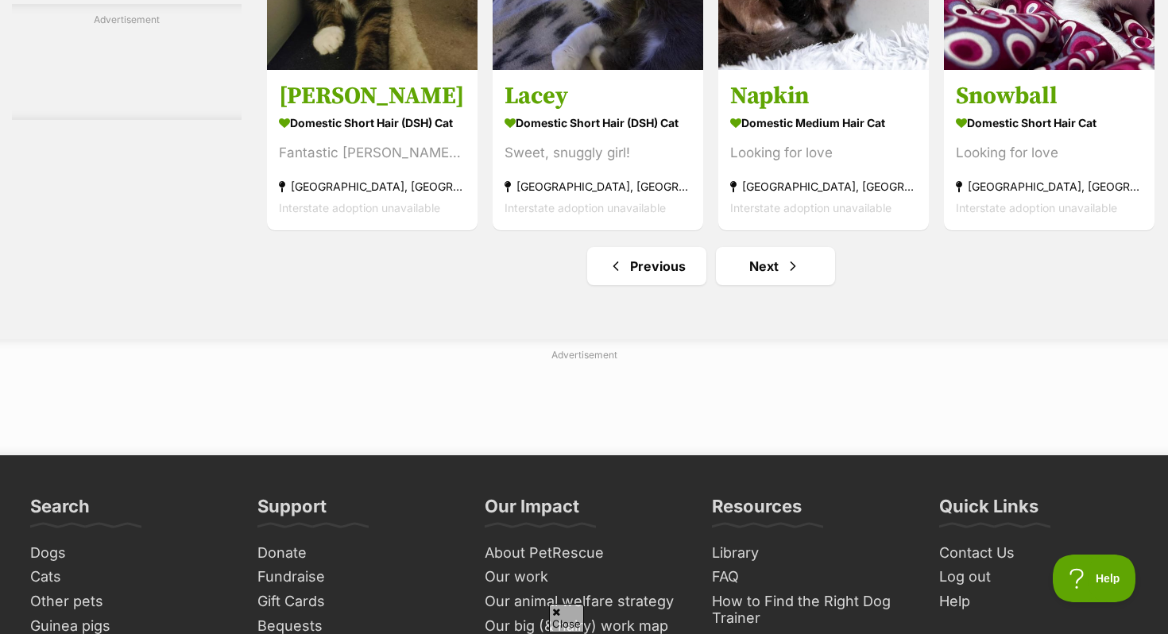
scroll to position [7458, 0]
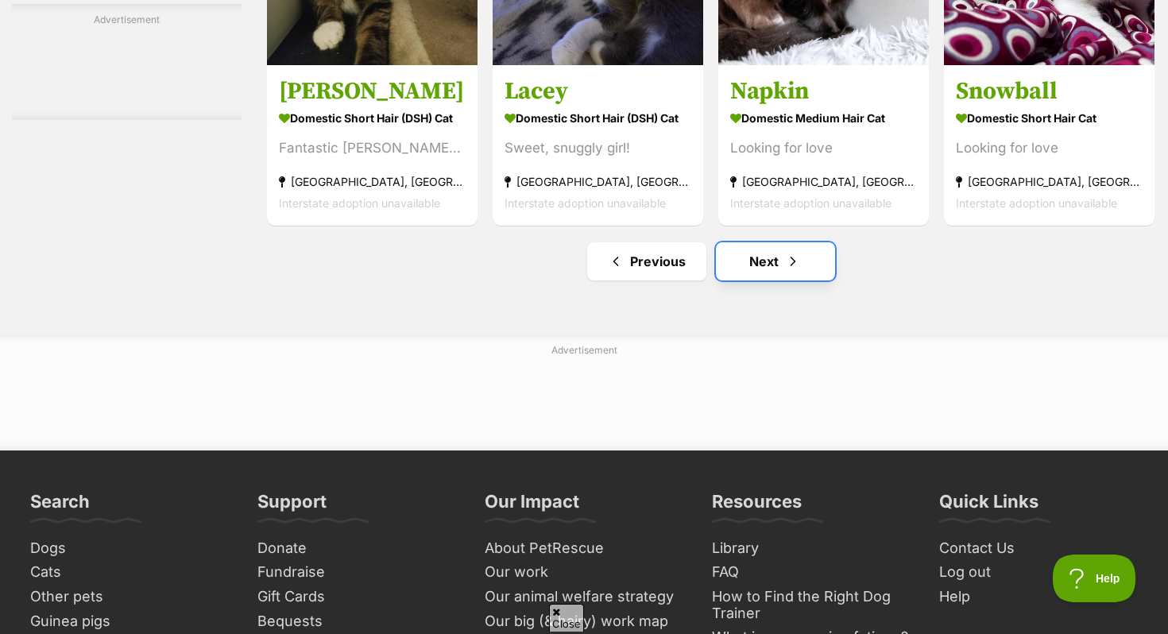
click at [750, 281] on link "Next" at bounding box center [775, 261] width 119 height 38
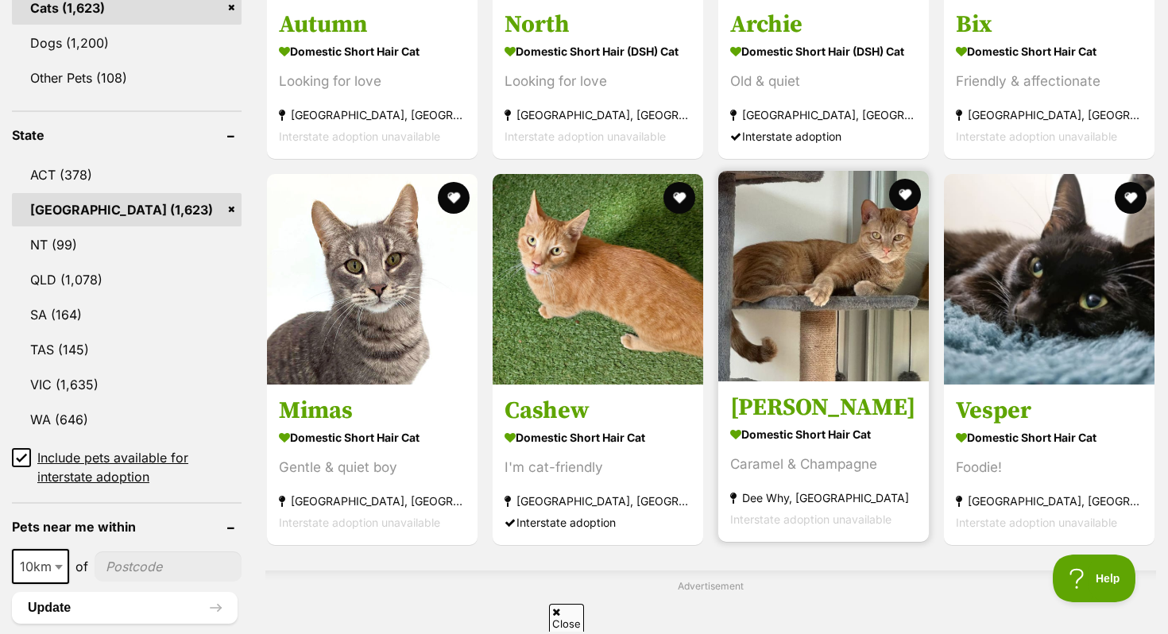
click at [765, 408] on h3 "Roger" at bounding box center [823, 408] width 187 height 30
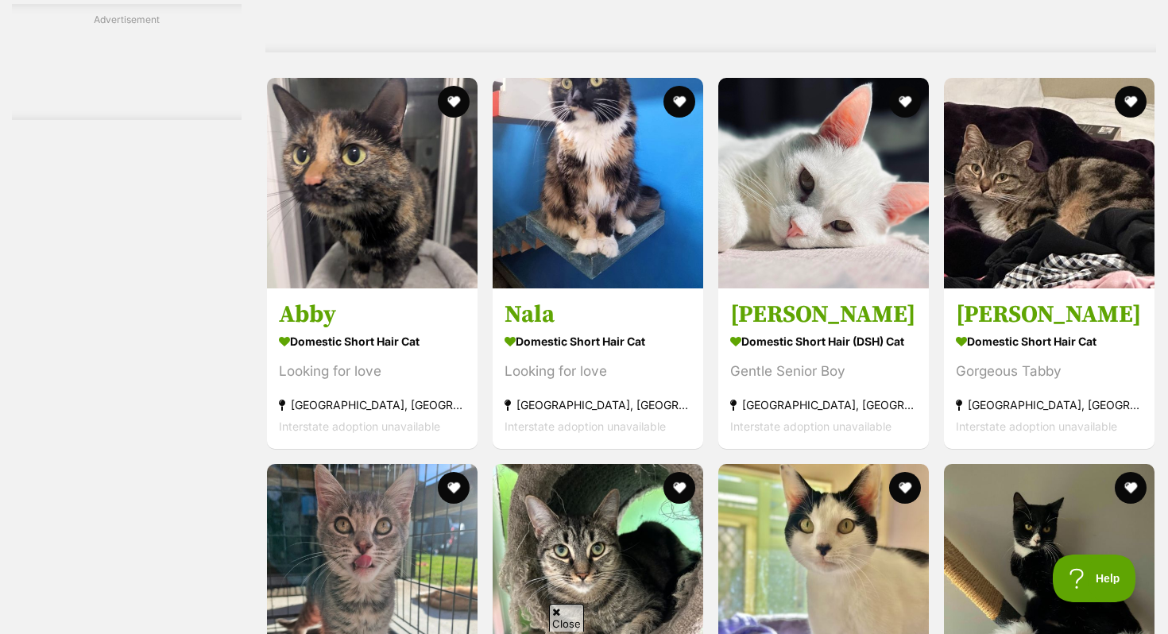
scroll to position [3385, 0]
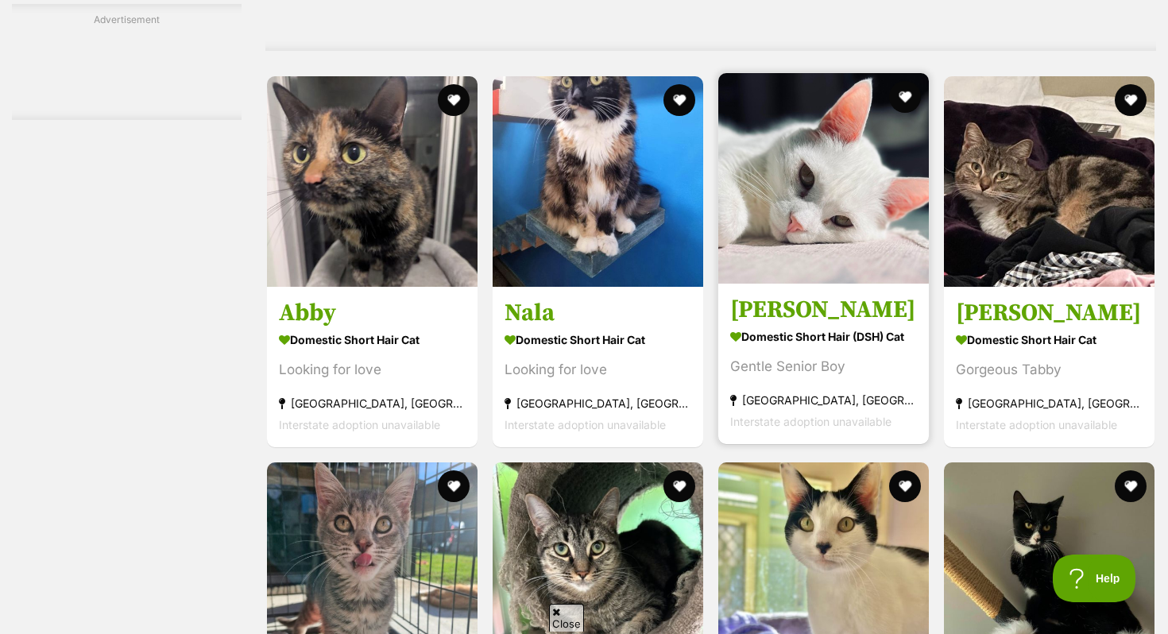
click at [800, 219] on img at bounding box center [824, 178] width 211 height 211
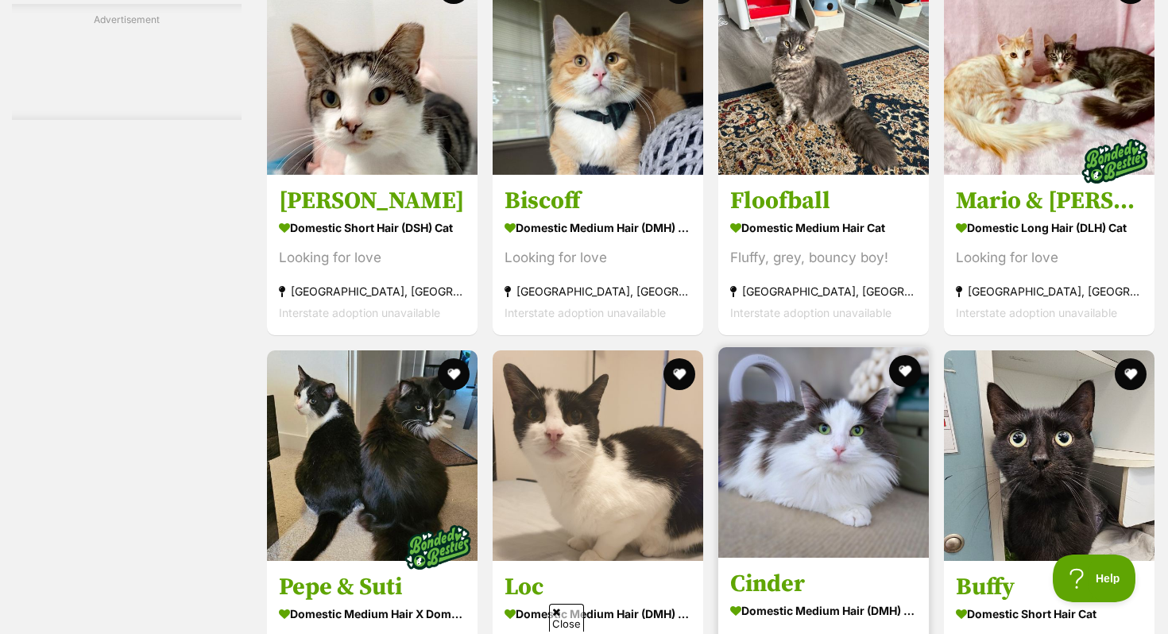
scroll to position [6418, 0]
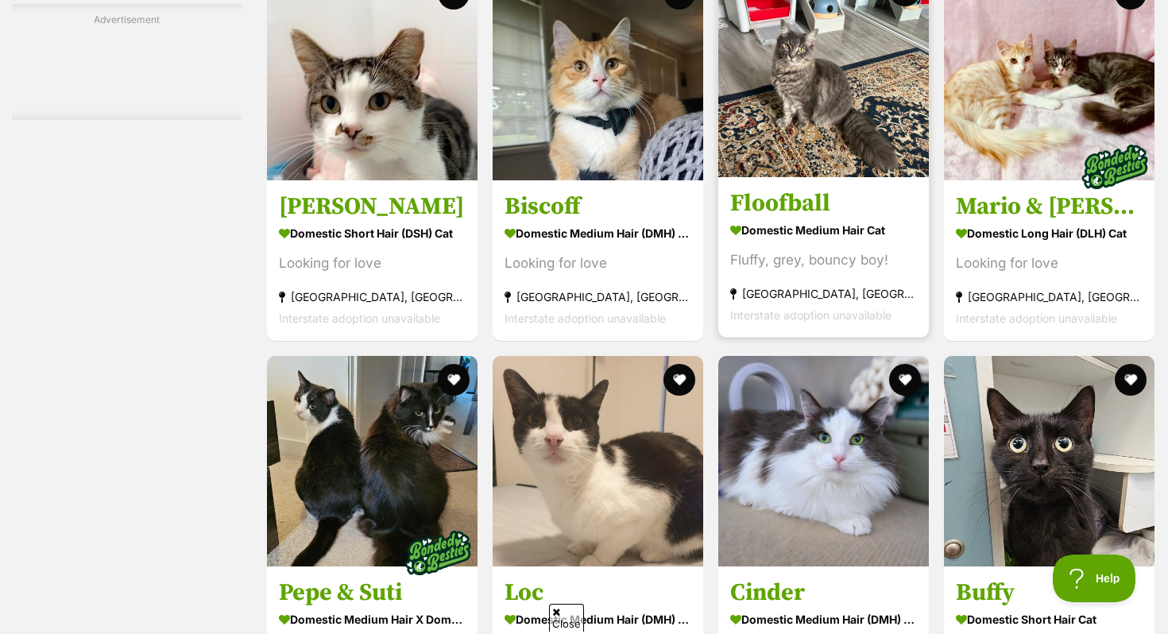
click at [821, 219] on h3 "Floofball" at bounding box center [823, 203] width 187 height 30
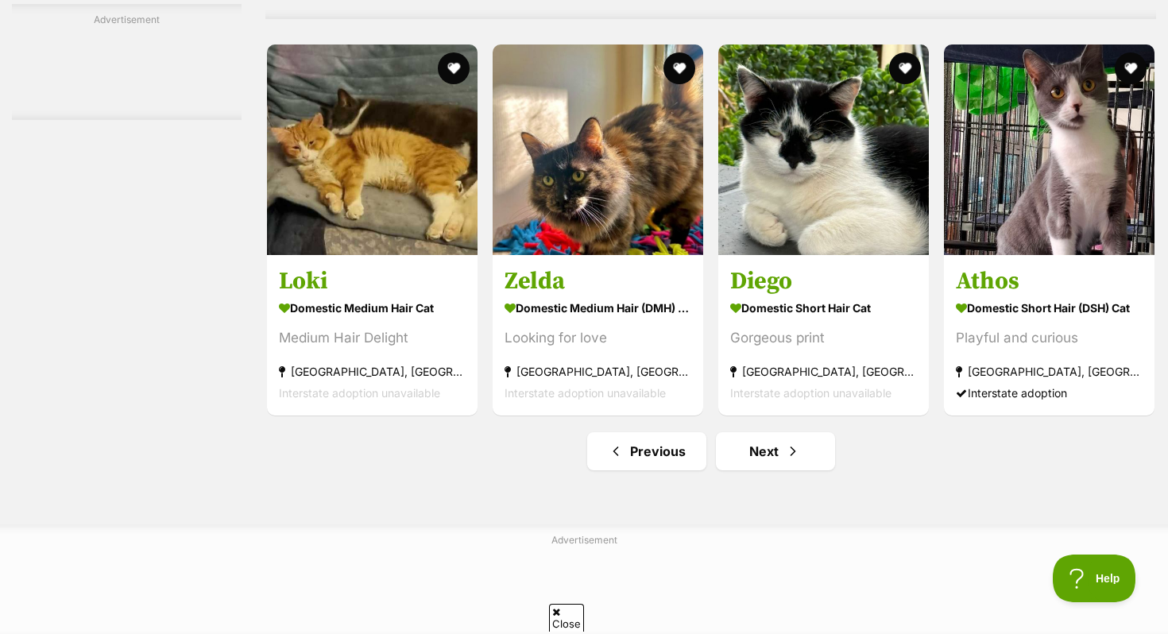
scroll to position [7272, 0]
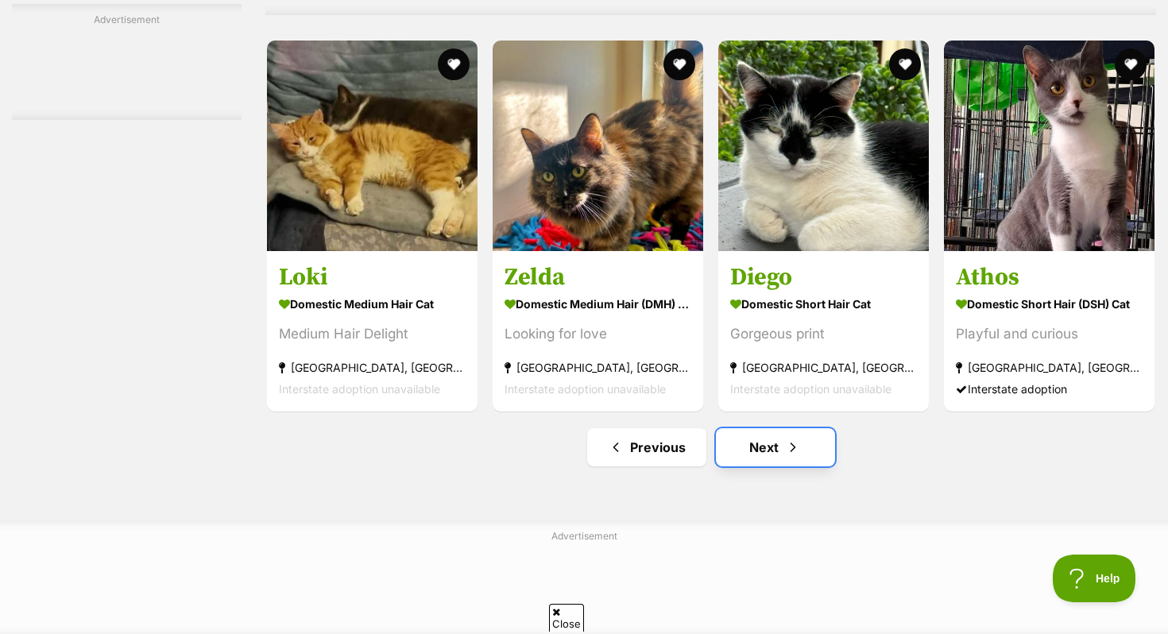
click at [788, 457] on span "Next page" at bounding box center [793, 447] width 16 height 19
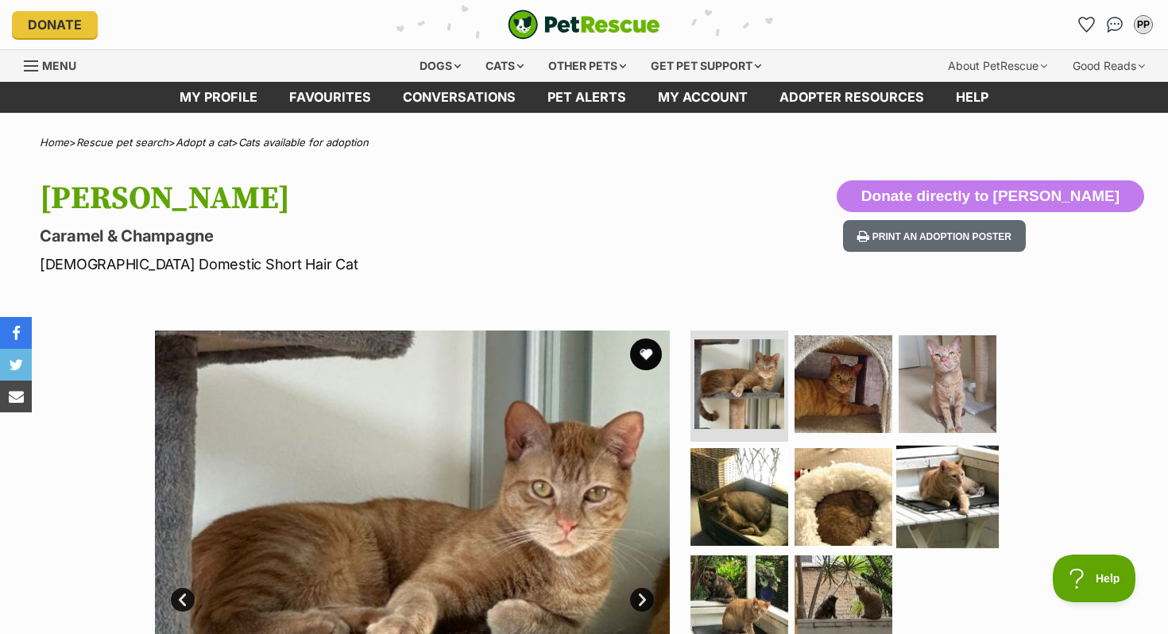
click at [943, 458] on img at bounding box center [948, 496] width 103 height 103
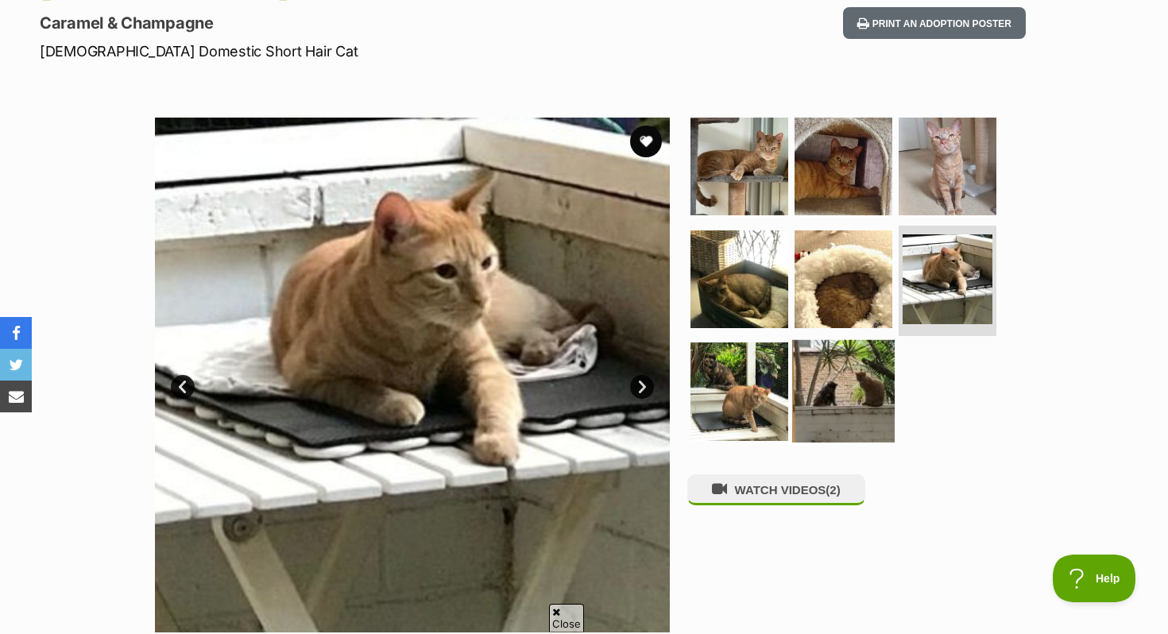
click at [813, 427] on img at bounding box center [843, 391] width 103 height 103
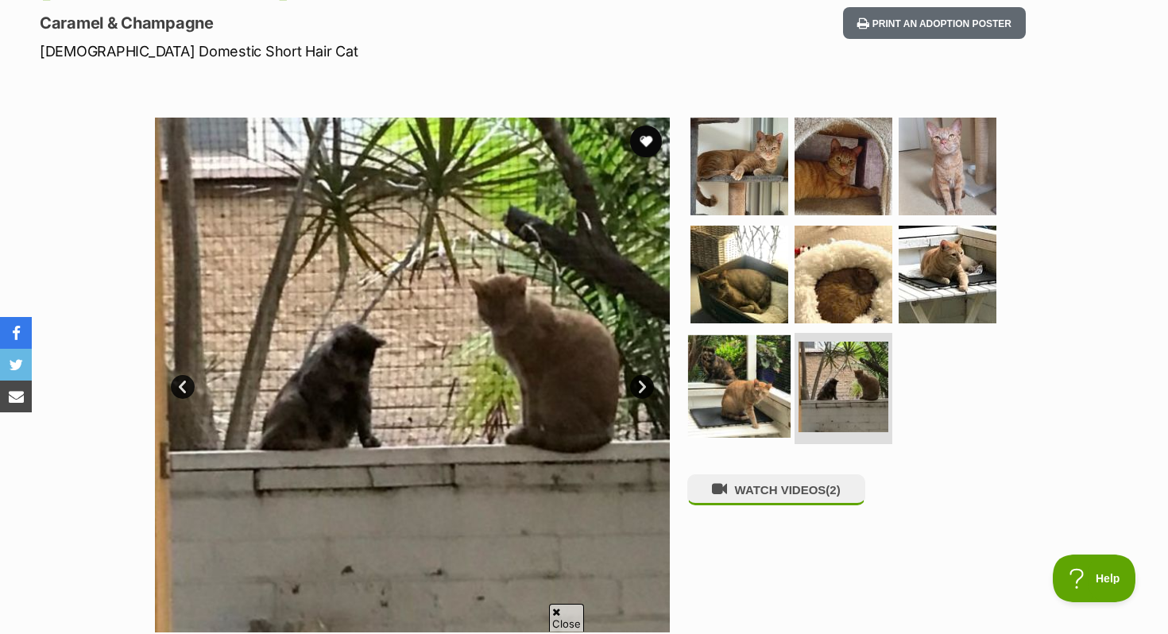
click at [737, 407] on img at bounding box center [739, 386] width 103 height 103
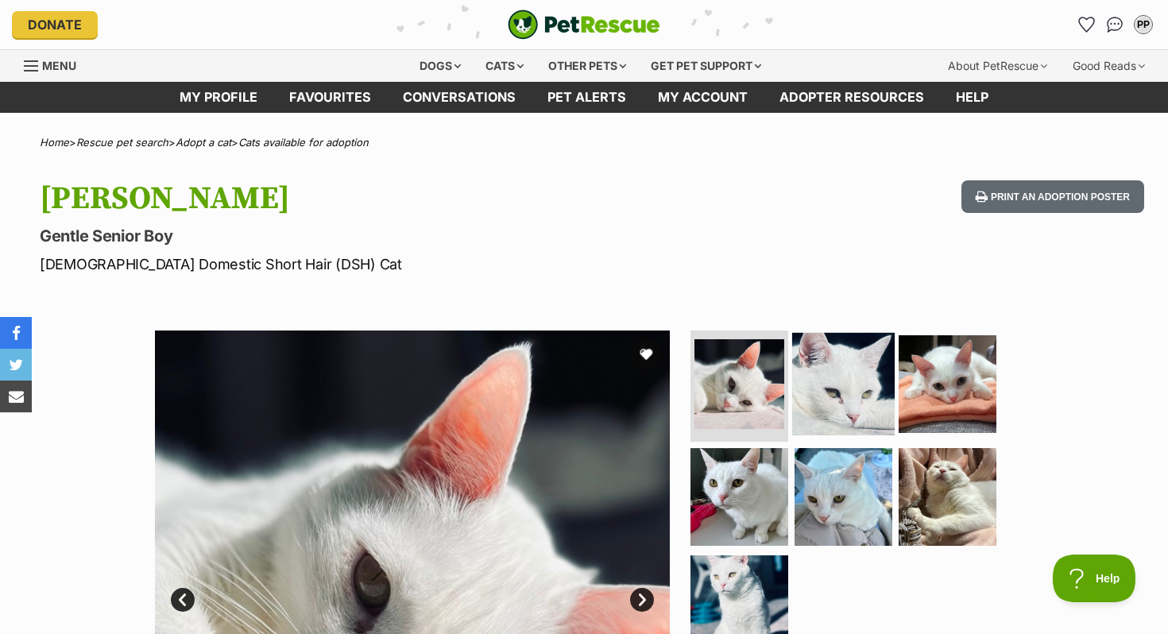
click at [839, 420] on img at bounding box center [843, 384] width 103 height 103
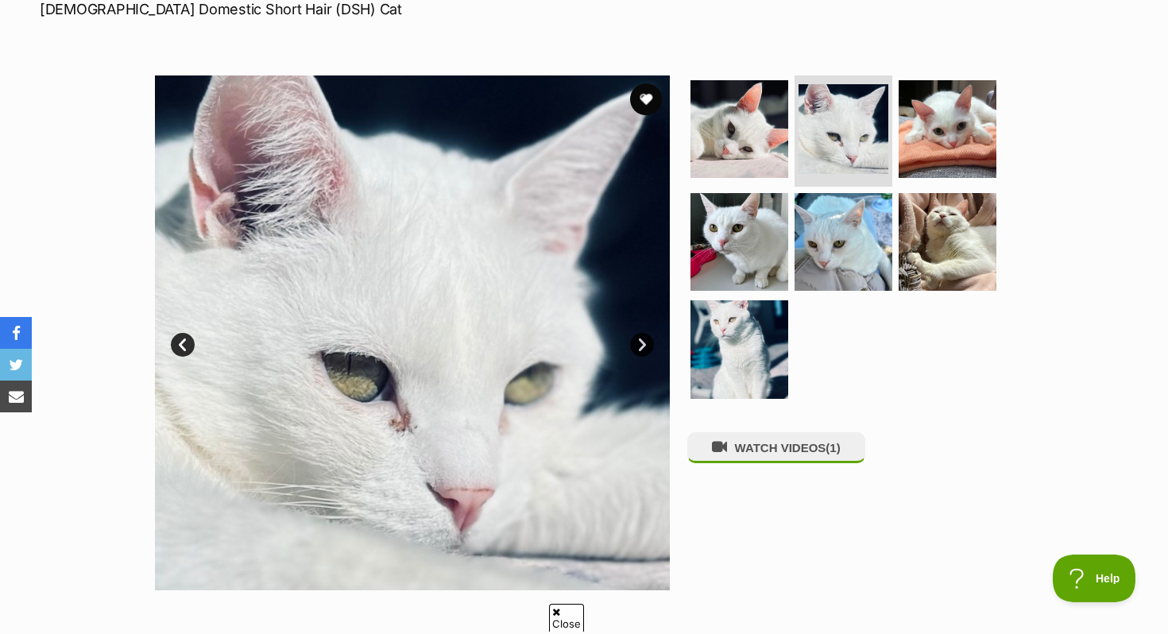
scroll to position [265, 0]
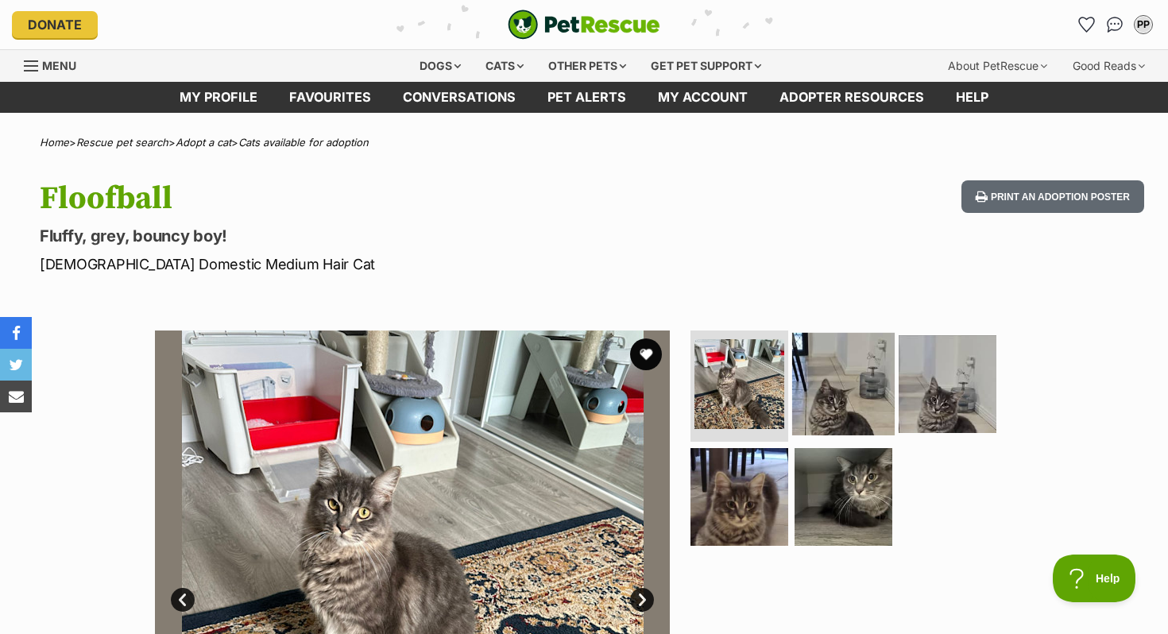
click at [823, 361] on img at bounding box center [843, 384] width 103 height 103
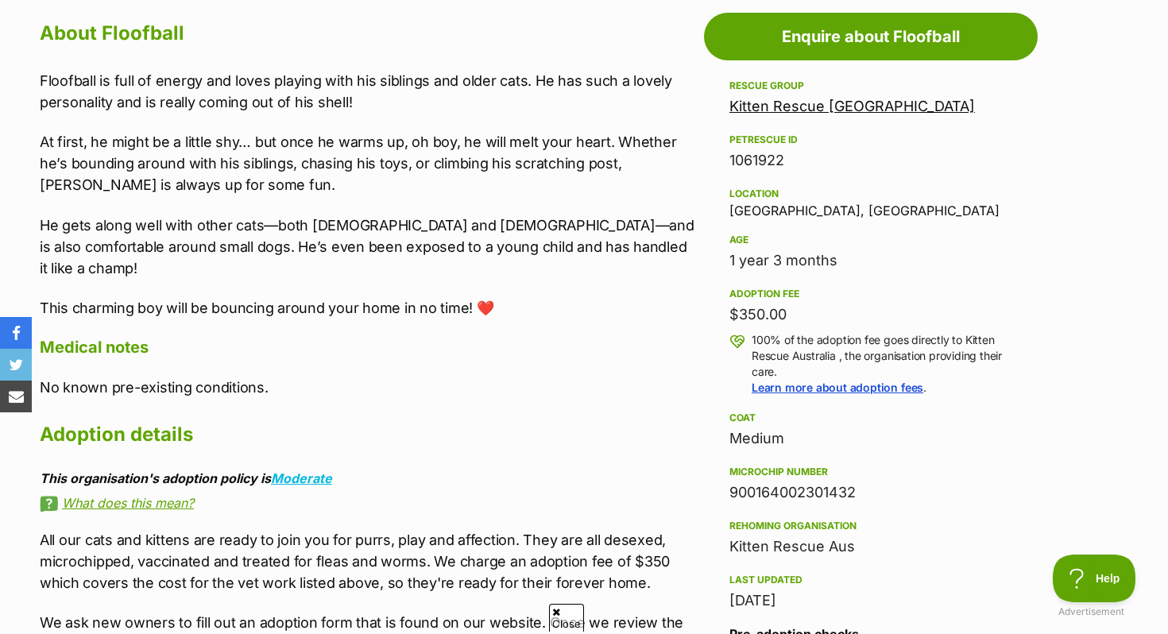
scroll to position [878, 0]
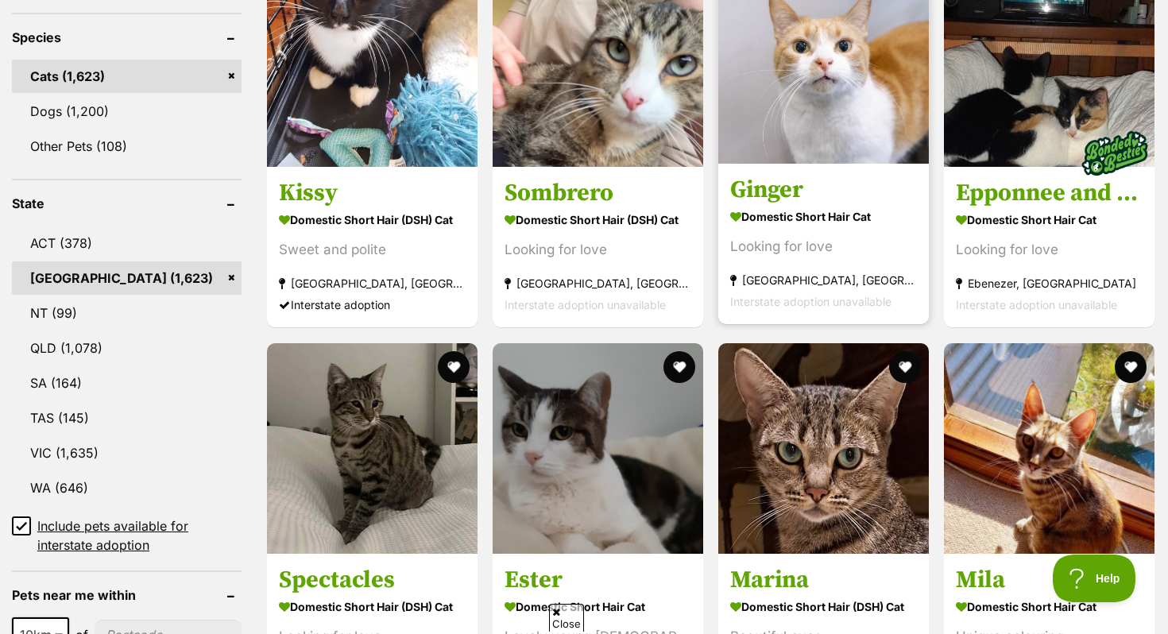
click at [840, 44] on img at bounding box center [824, 58] width 211 height 211
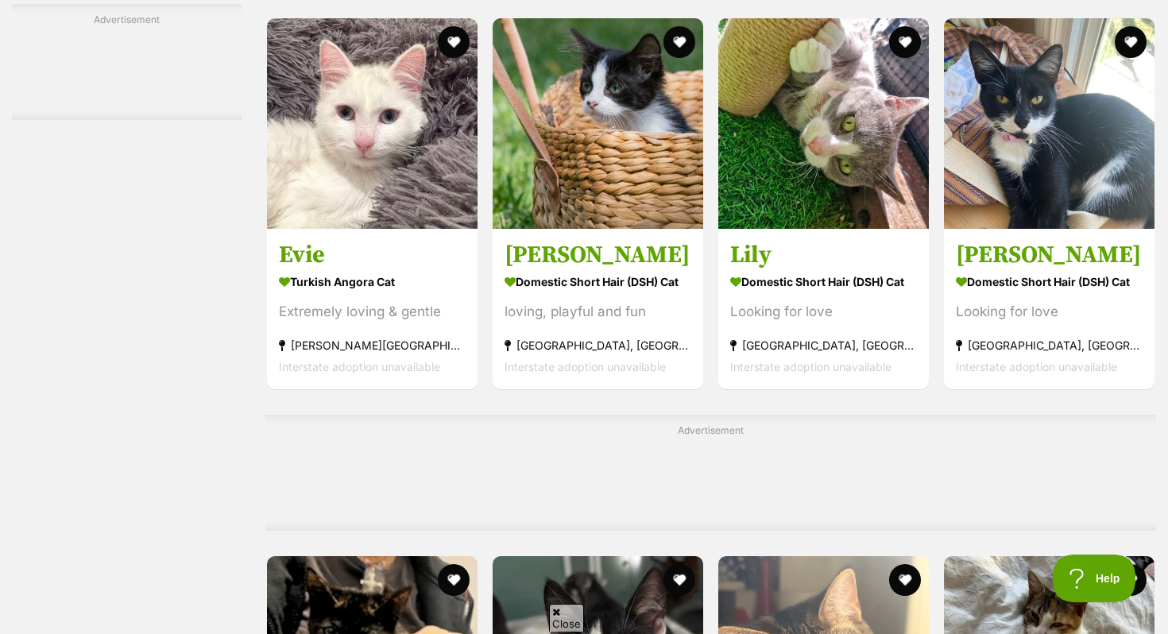
scroll to position [3002, 0]
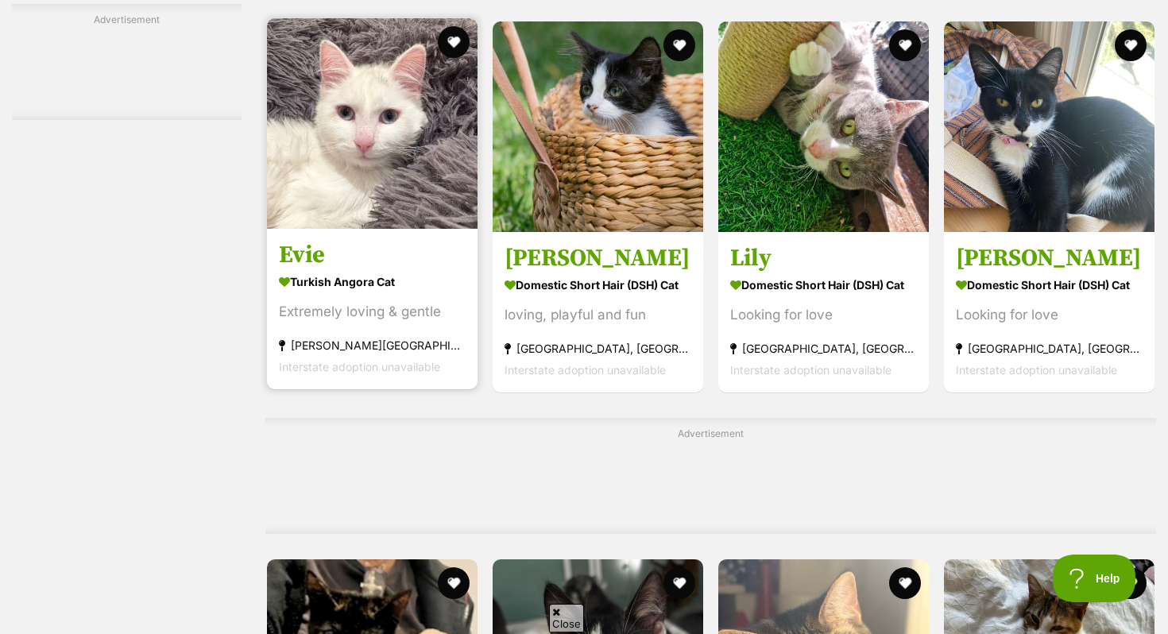
click at [322, 229] on img at bounding box center [372, 123] width 211 height 211
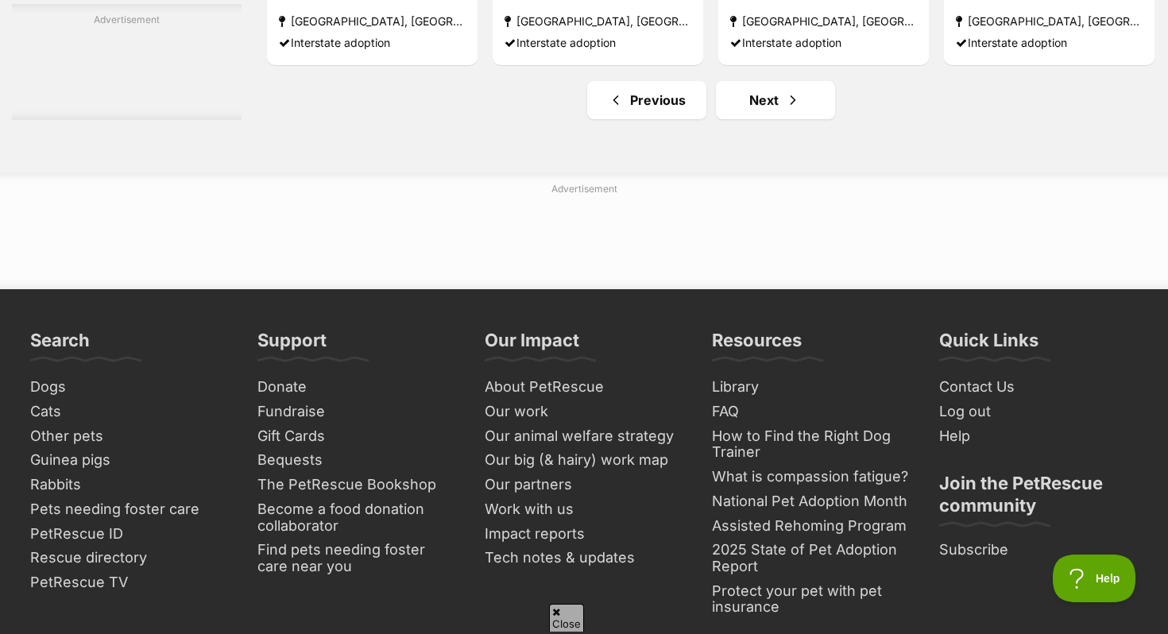
scroll to position [7706, 0]
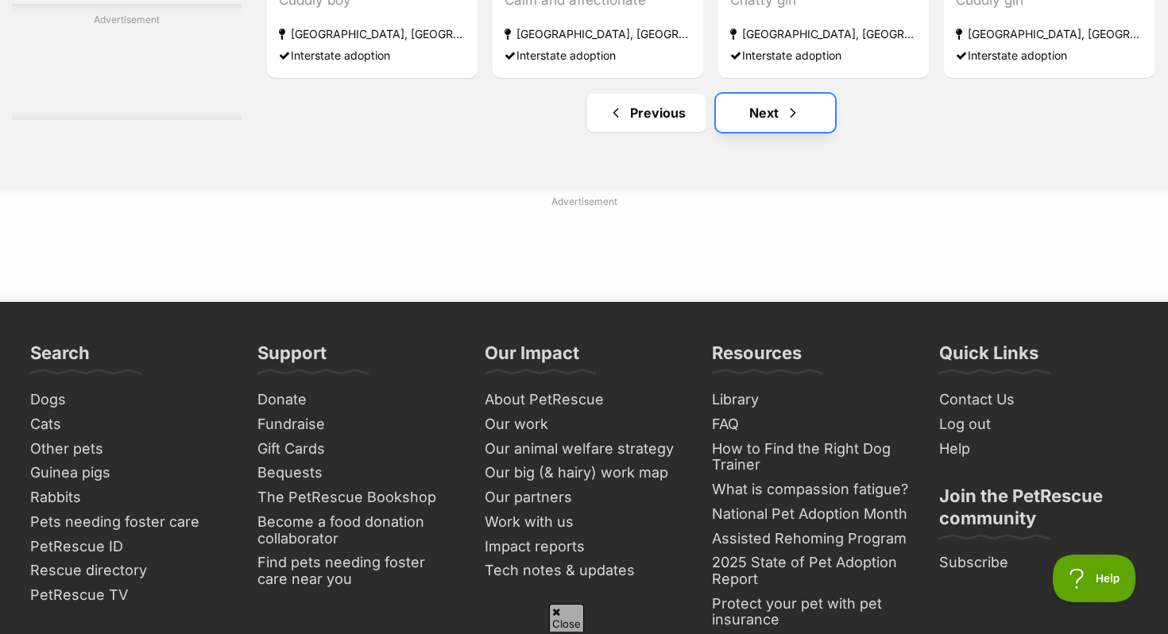
click at [754, 132] on link "Next" at bounding box center [775, 113] width 119 height 38
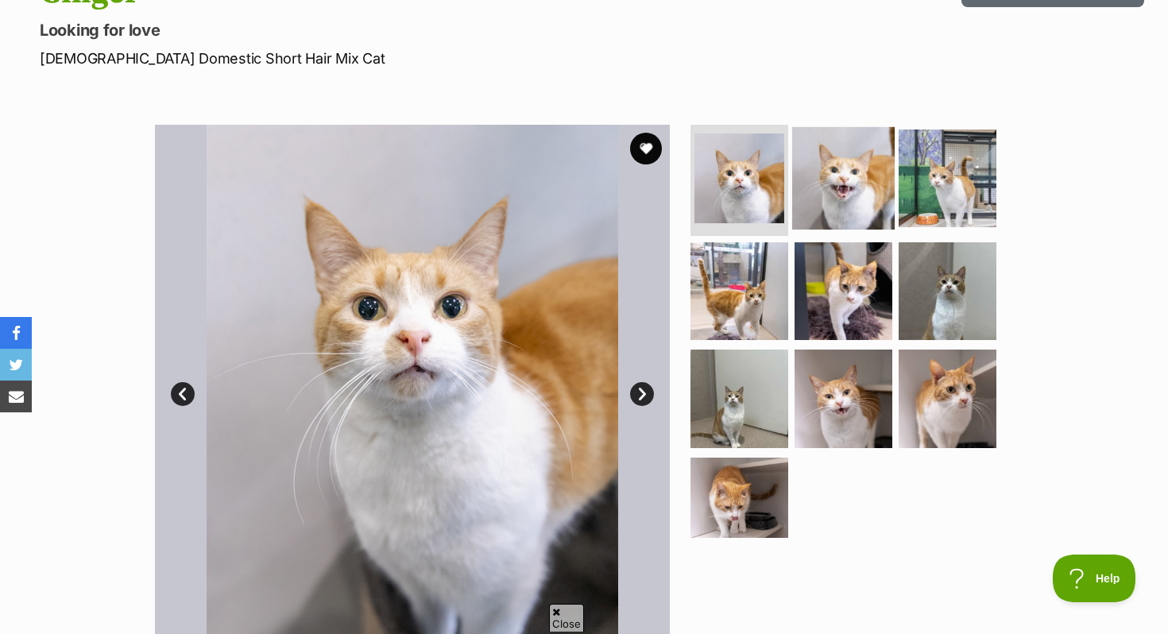
click at [854, 186] on img at bounding box center [843, 178] width 103 height 103
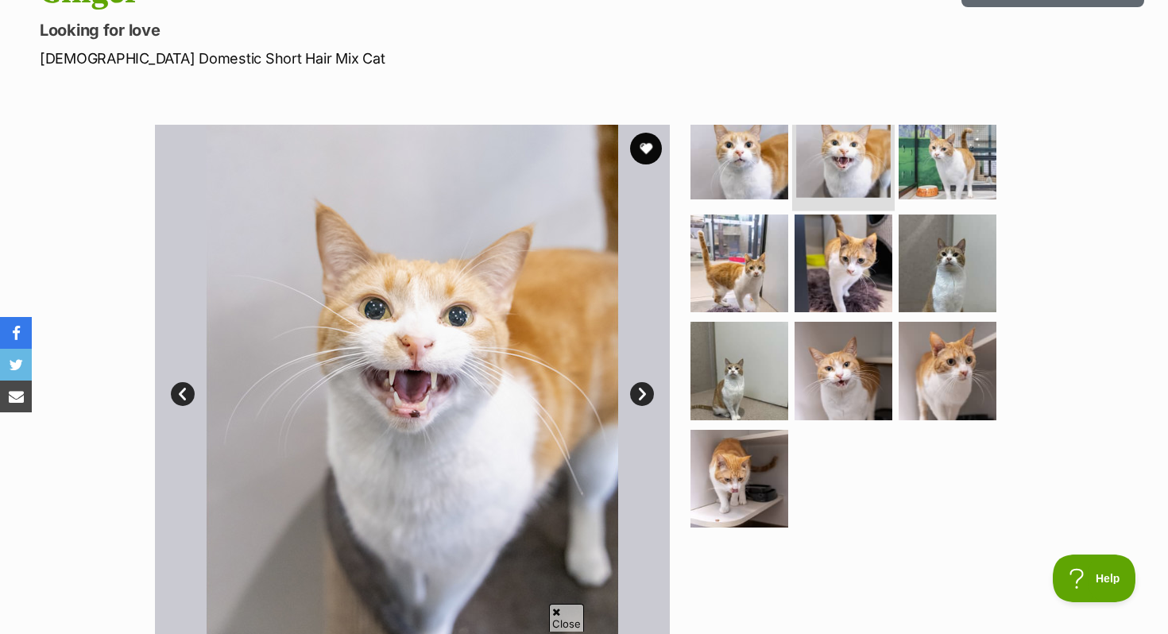
scroll to position [29, 0]
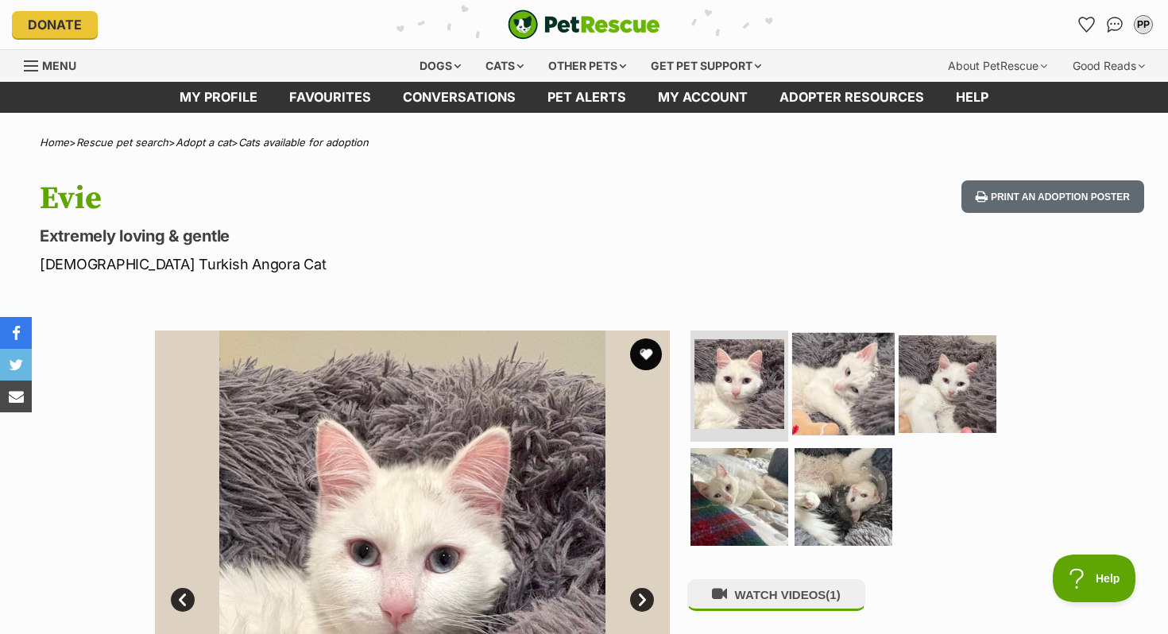
click at [825, 365] on img at bounding box center [843, 384] width 103 height 103
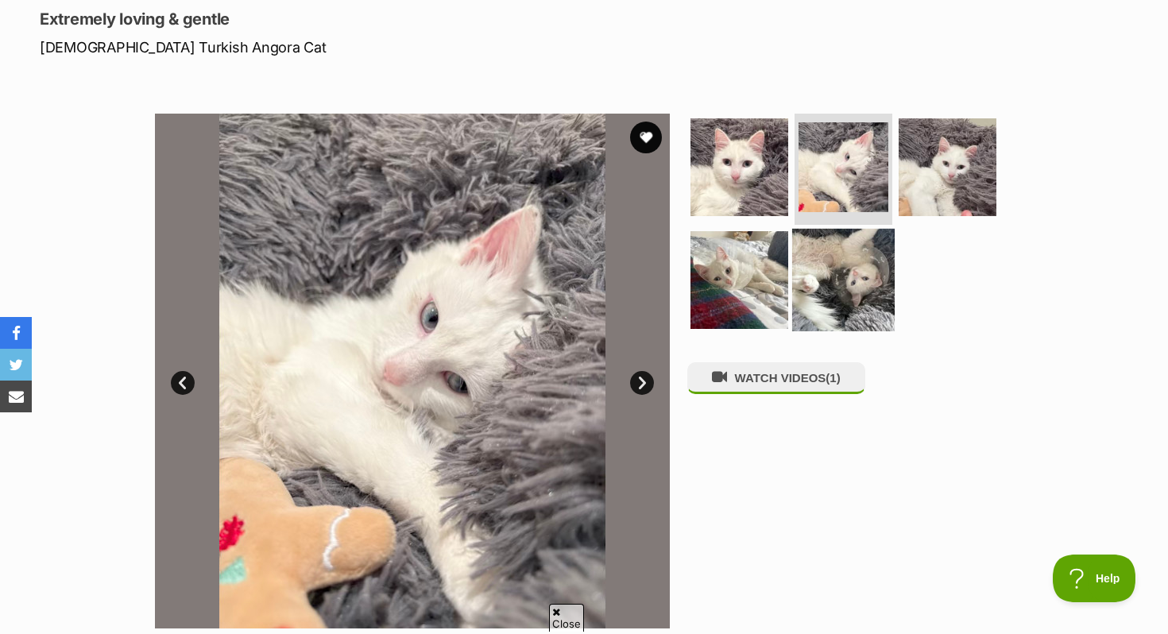
click at [858, 270] on img at bounding box center [843, 279] width 103 height 103
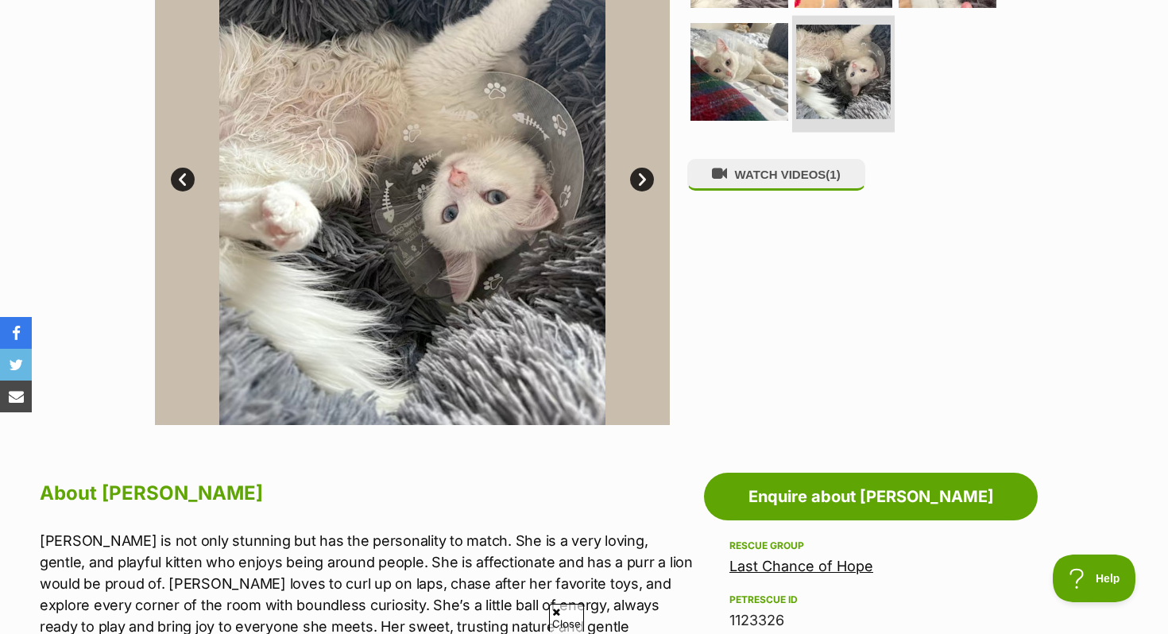
scroll to position [422, 0]
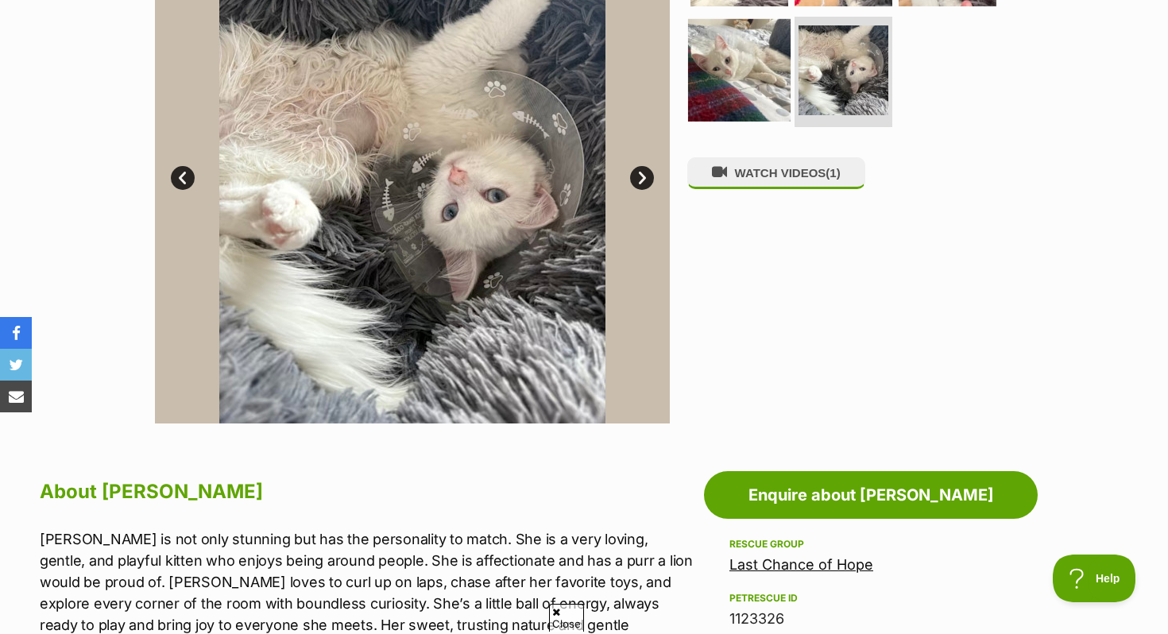
click at [752, 85] on img at bounding box center [739, 69] width 103 height 103
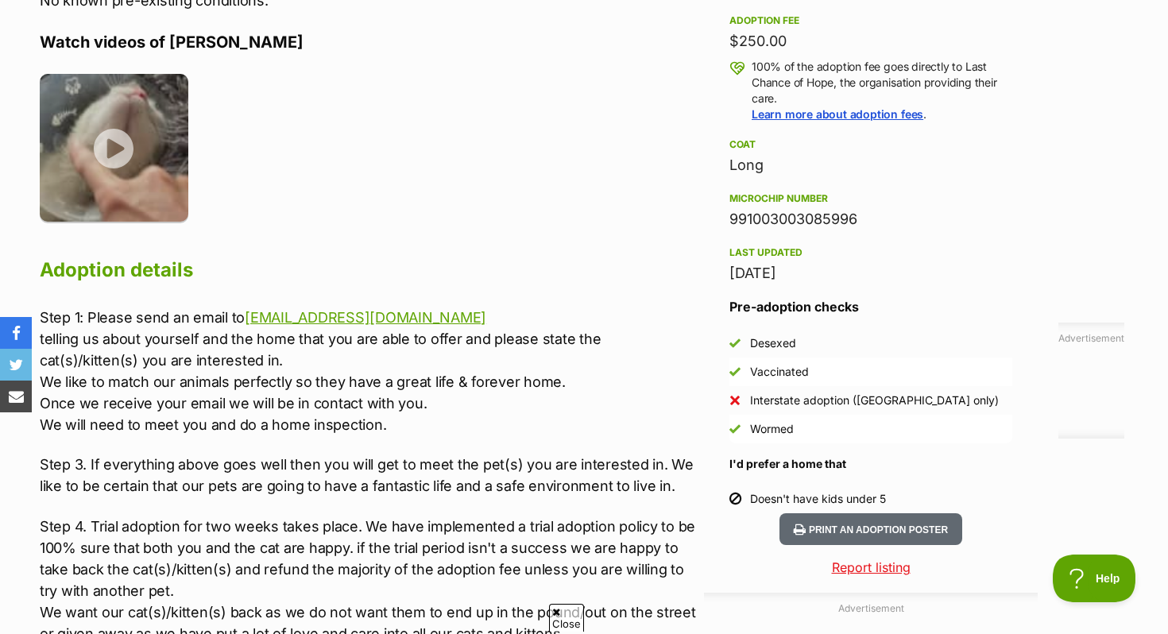
scroll to position [1170, 0]
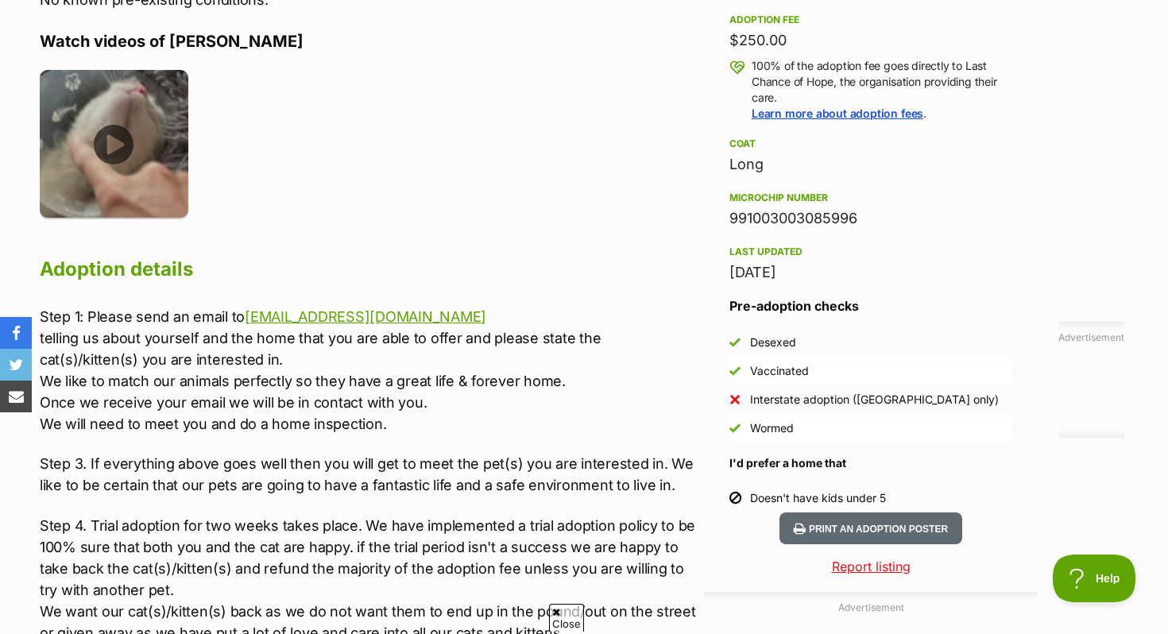
click at [127, 136] on img at bounding box center [114, 144] width 149 height 149
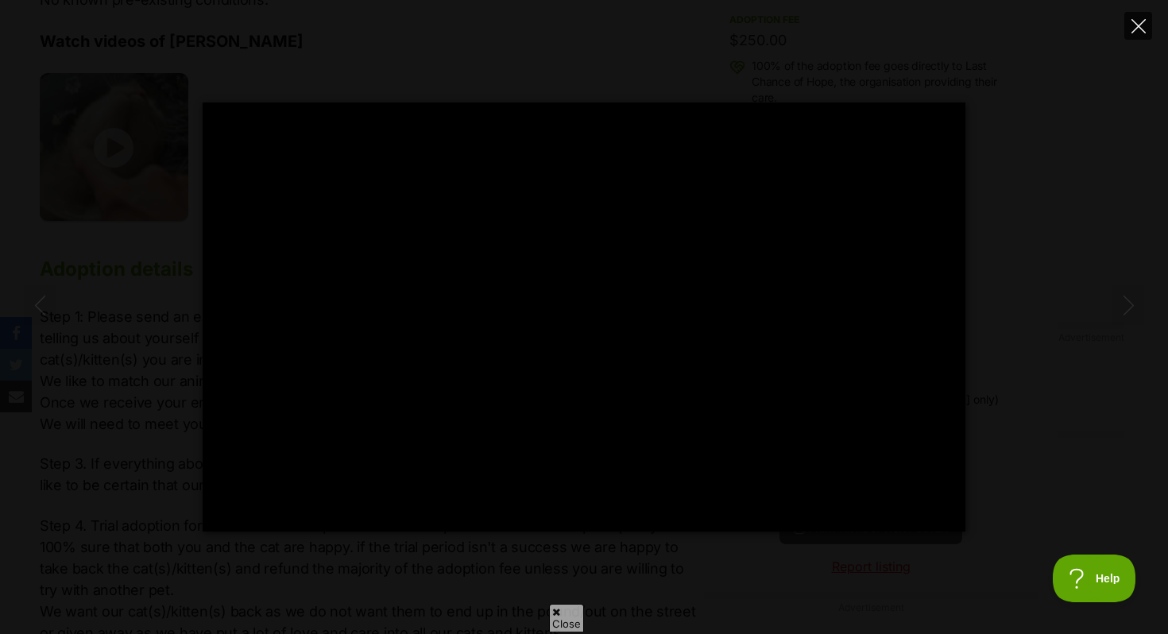
click at [1130, 31] on button "Close" at bounding box center [1139, 26] width 28 height 28
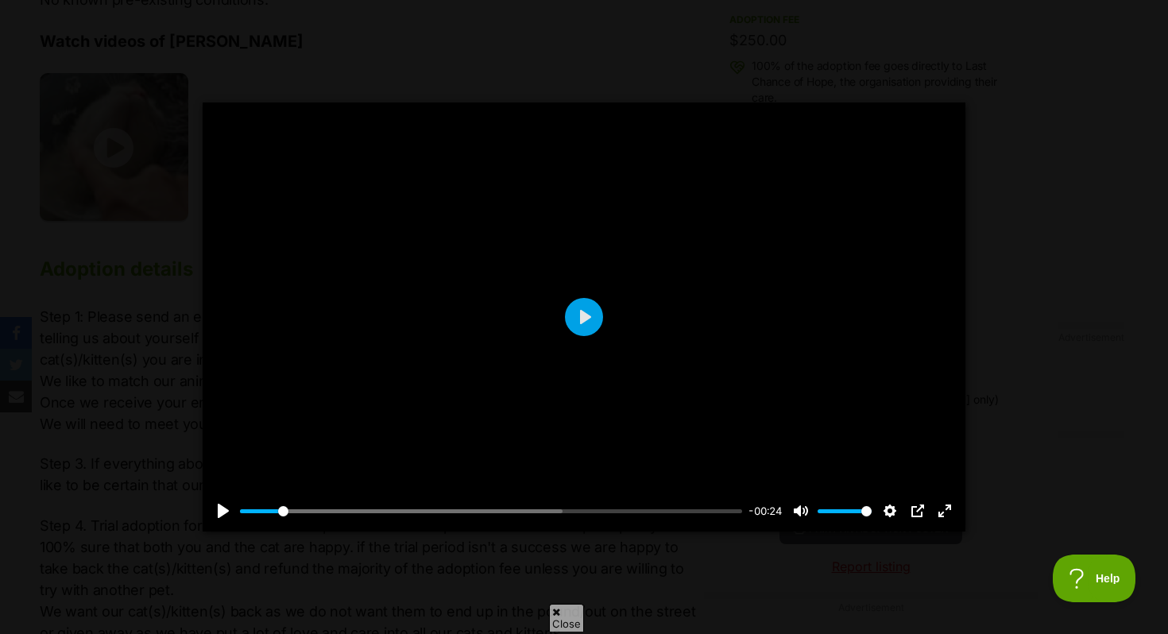
type input "8.74"
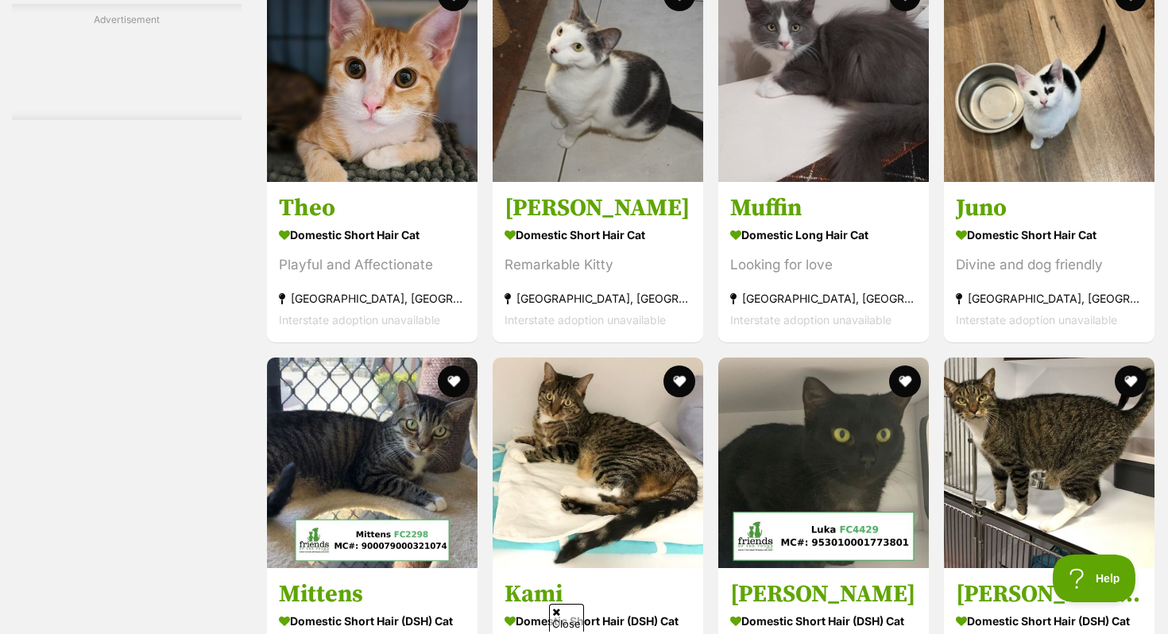
scroll to position [3492, 0]
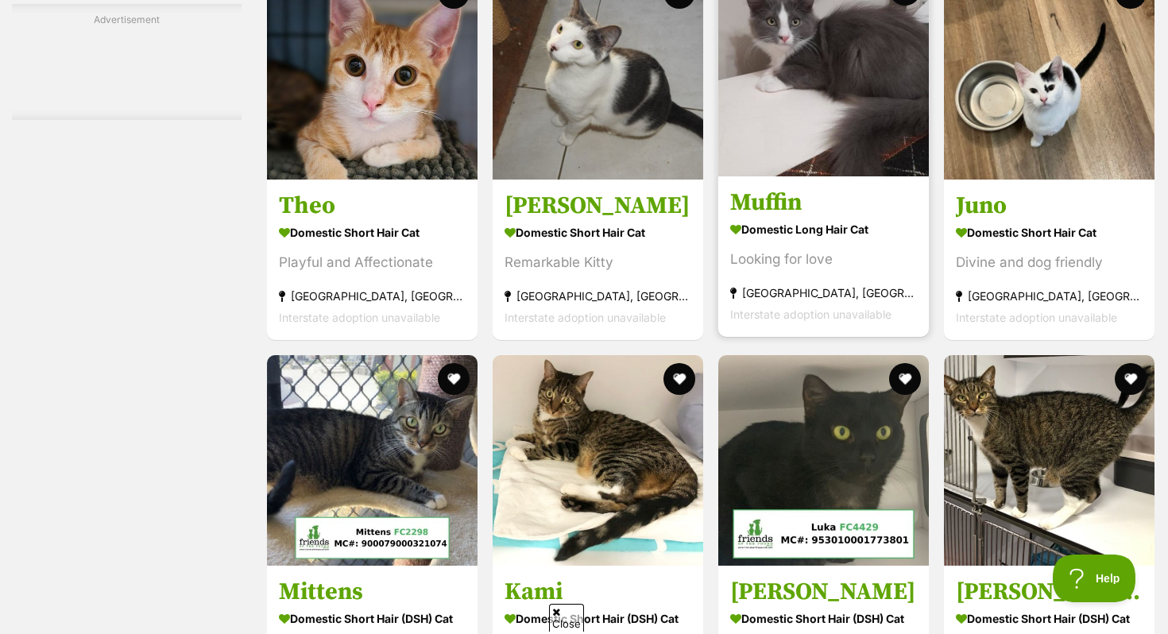
click at [813, 215] on h3 "Muffin" at bounding box center [823, 203] width 187 height 30
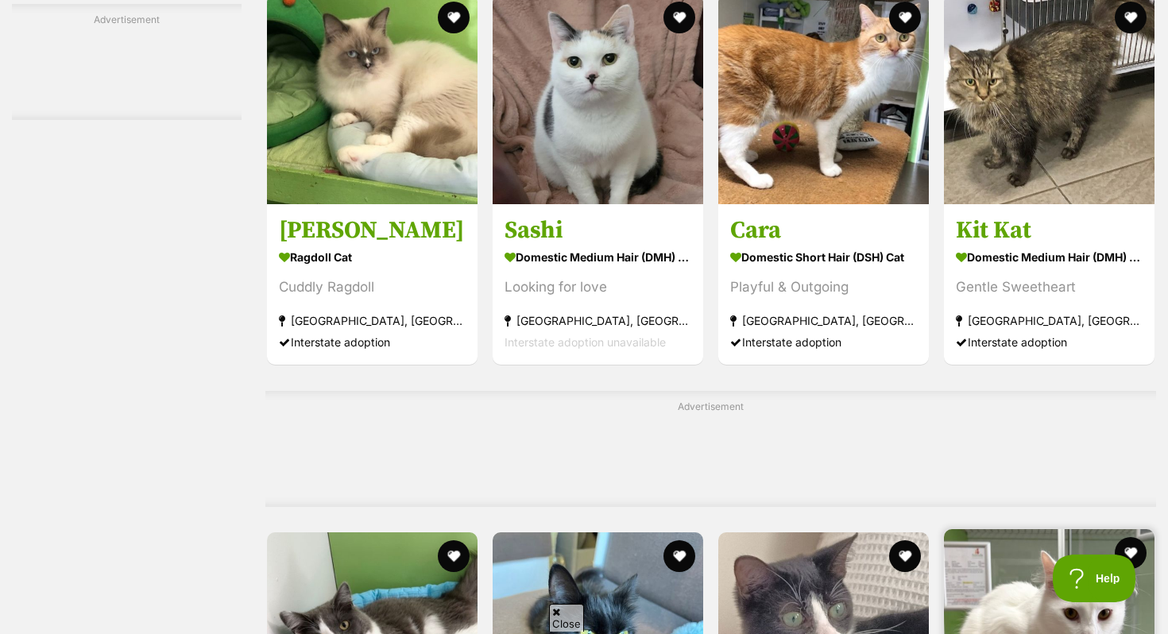
scroll to position [5854, 0]
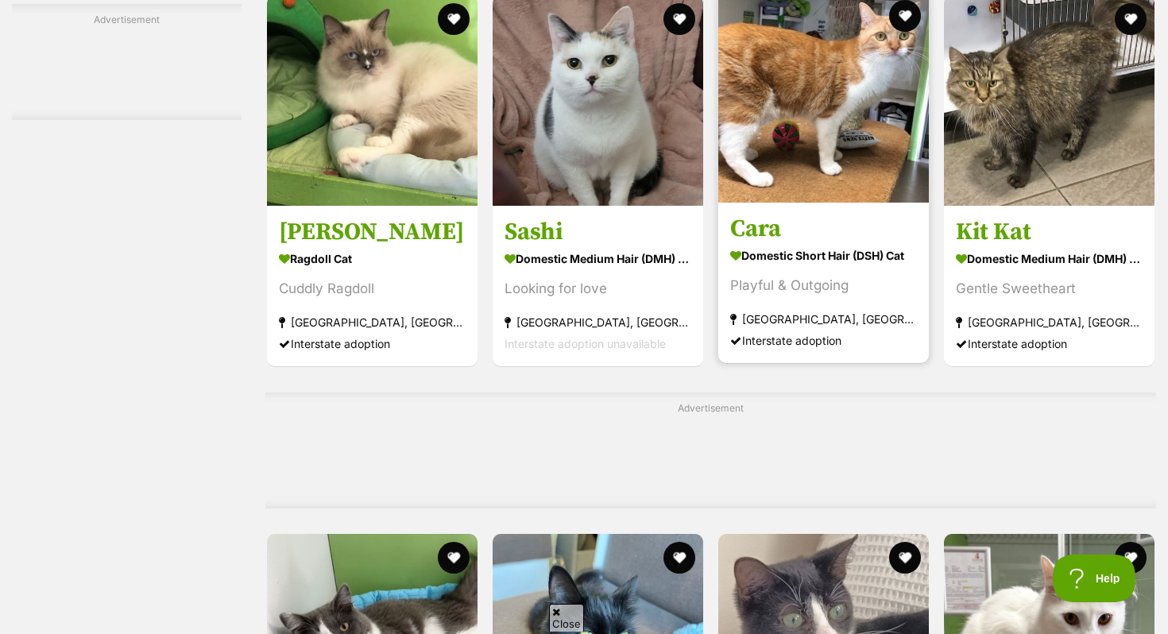
click at [794, 245] on h3 "Cara" at bounding box center [823, 230] width 187 height 30
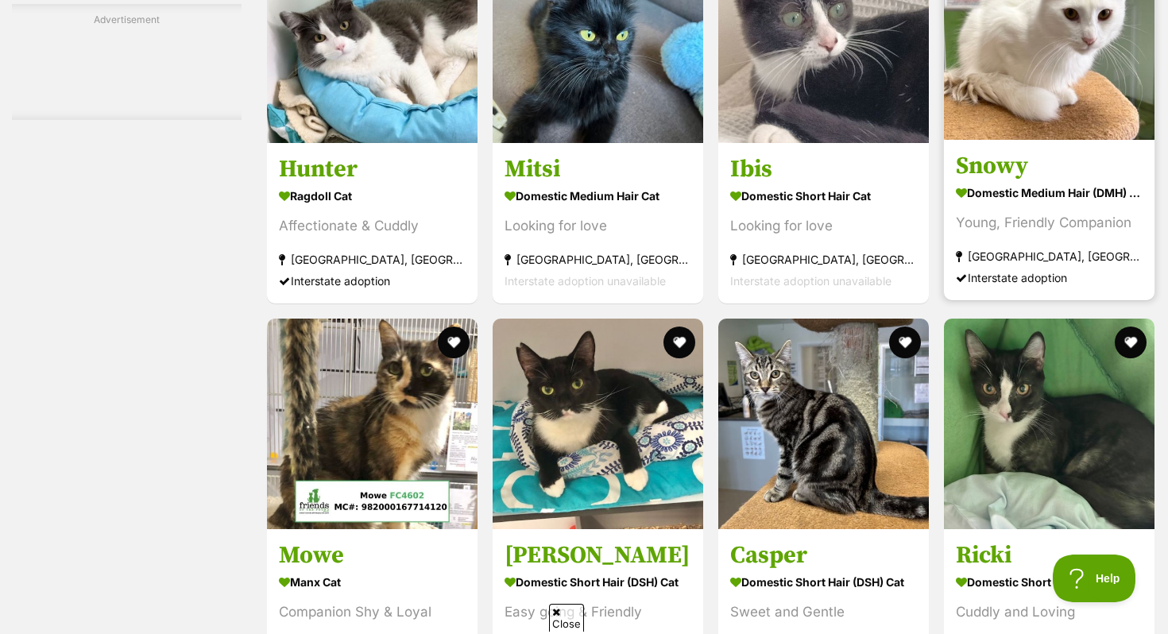
scroll to position [6458, 0]
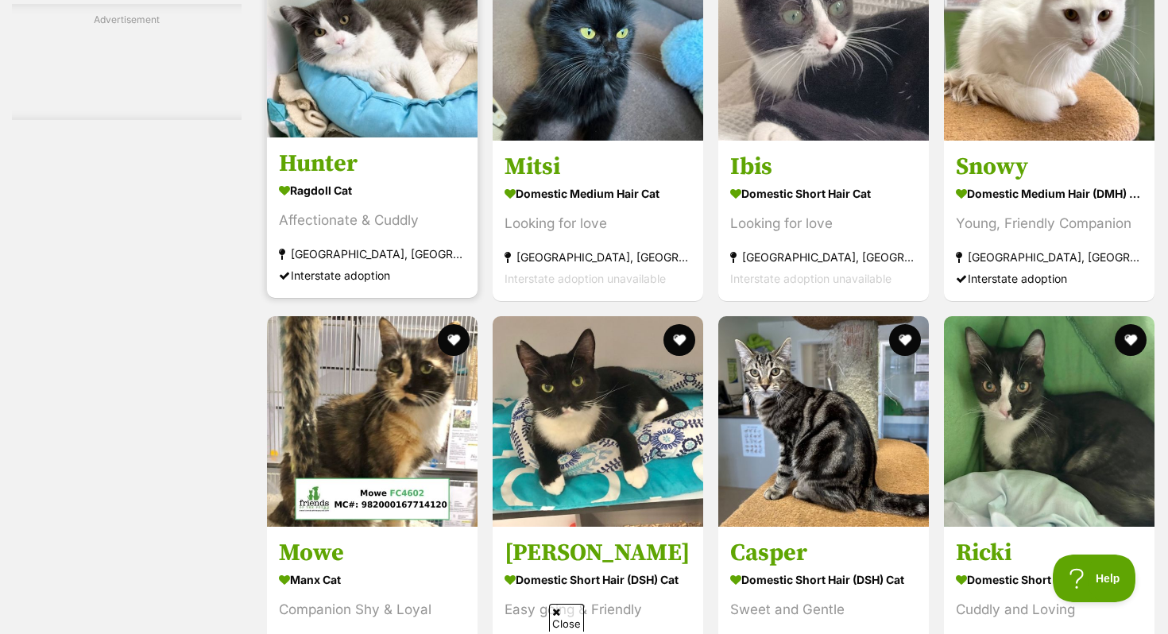
click at [427, 286] on div "Interstate adoption" at bounding box center [372, 275] width 187 height 21
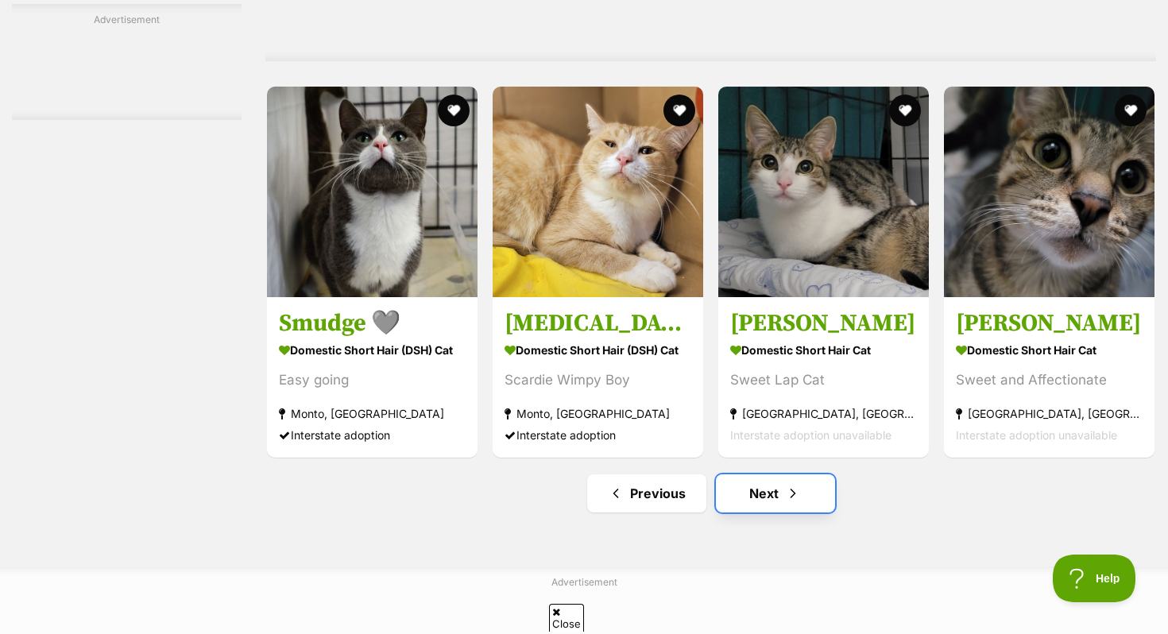
scroll to position [0, 0]
click at [761, 513] on link "Next" at bounding box center [775, 493] width 119 height 38
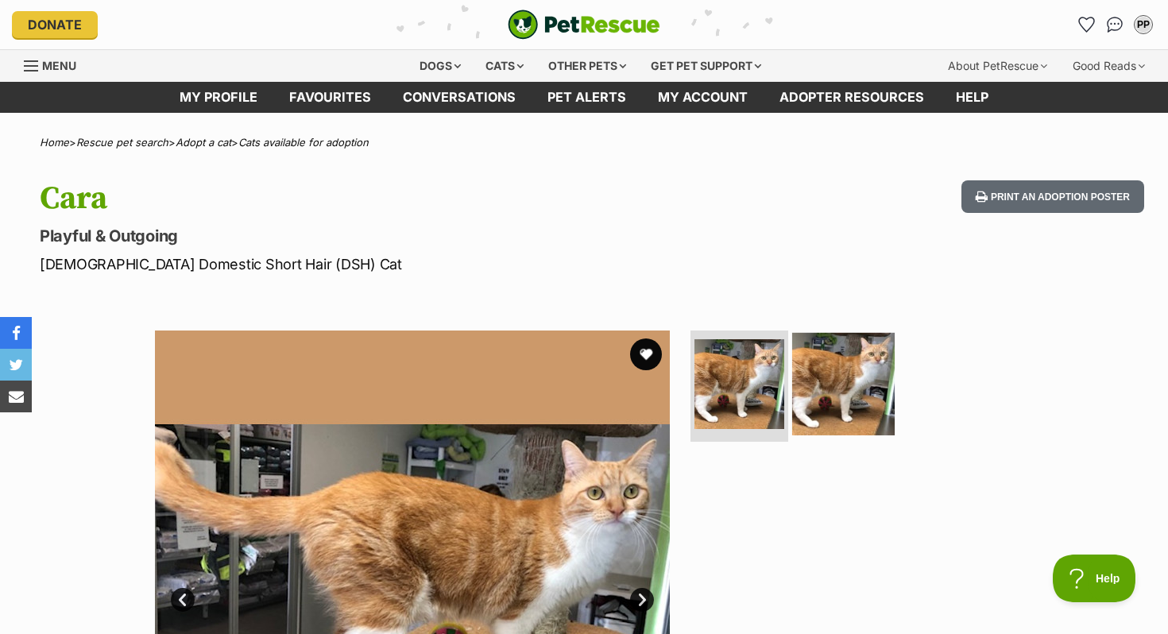
click at [835, 395] on img at bounding box center [843, 384] width 103 height 103
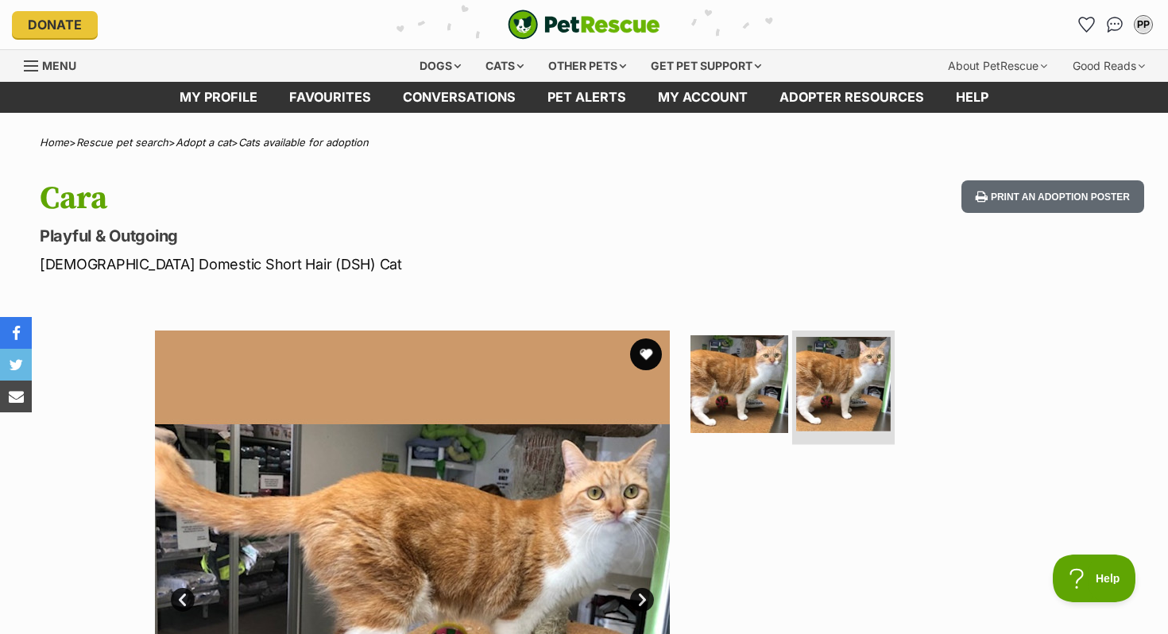
scroll to position [70, 0]
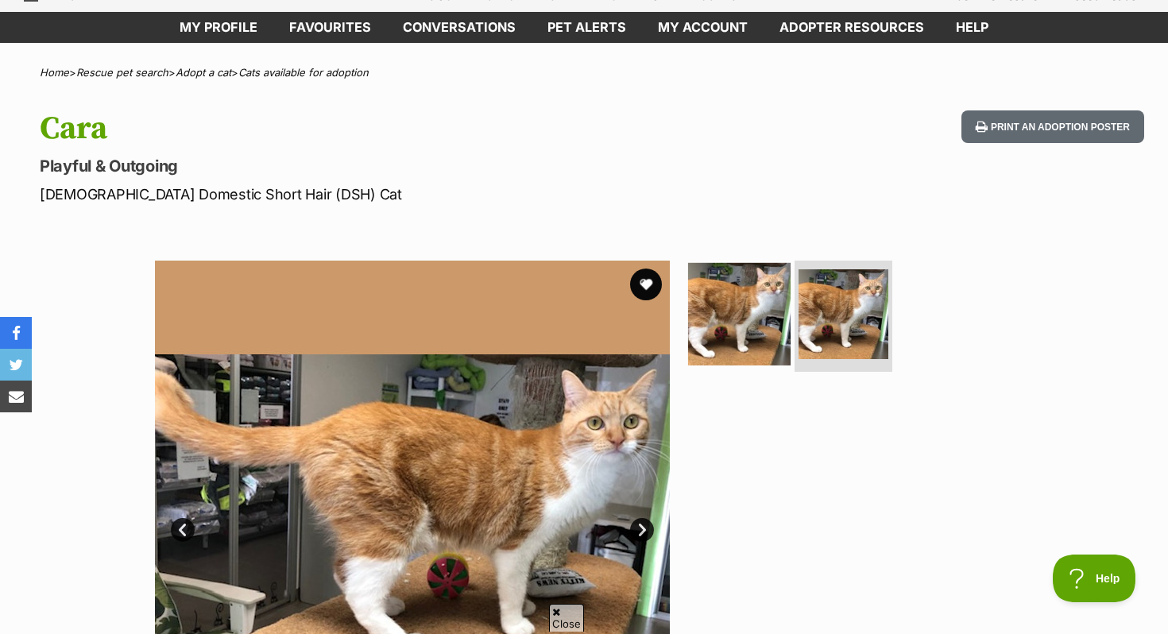
click at [753, 317] on img at bounding box center [739, 314] width 103 height 103
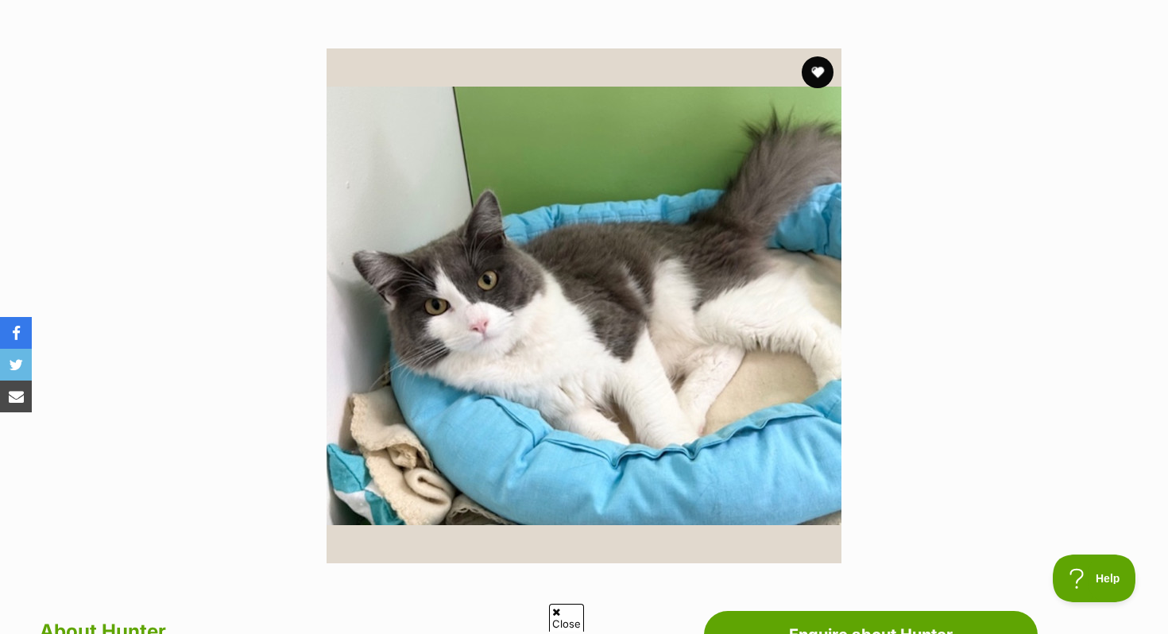
scroll to position [288, 0]
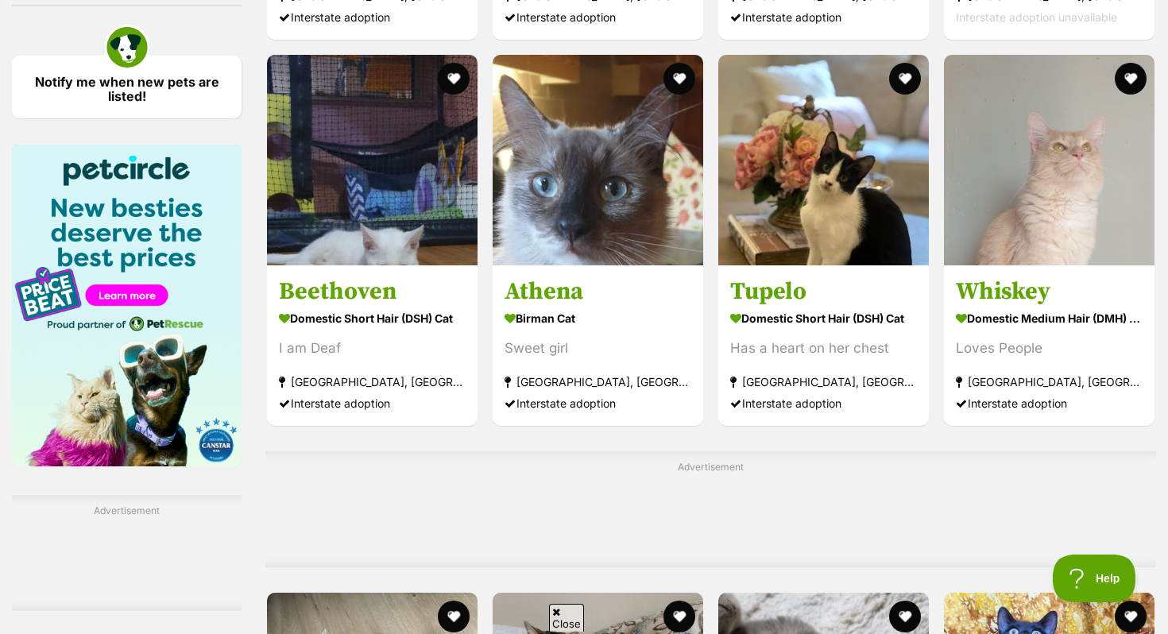
scroll to position [2333, 0]
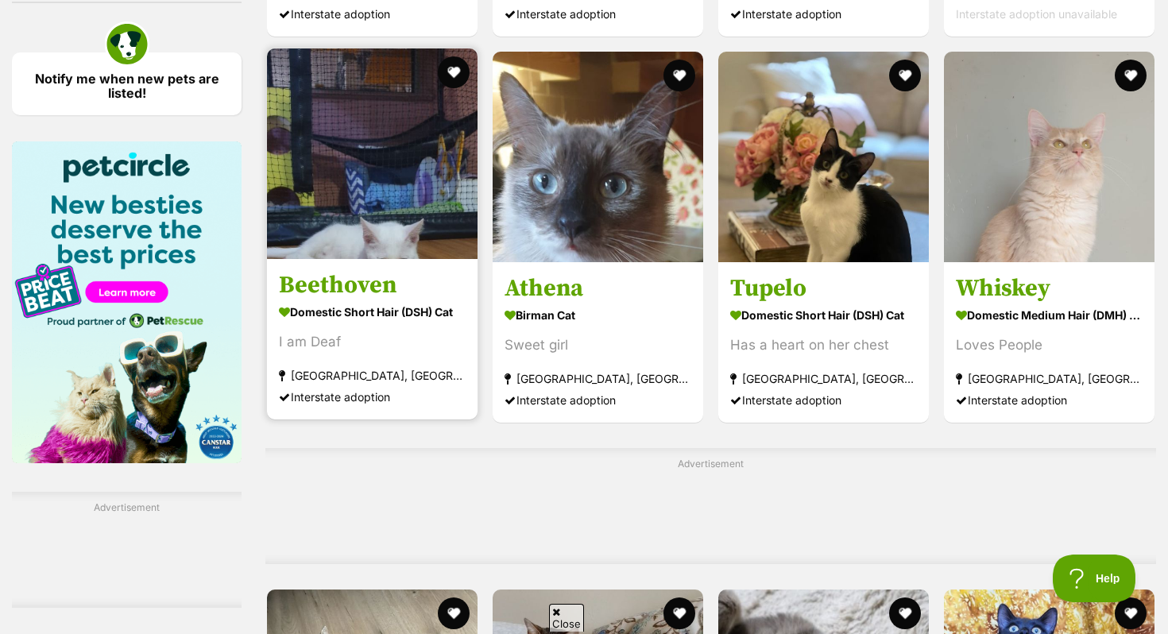
click at [368, 222] on img at bounding box center [372, 153] width 211 height 211
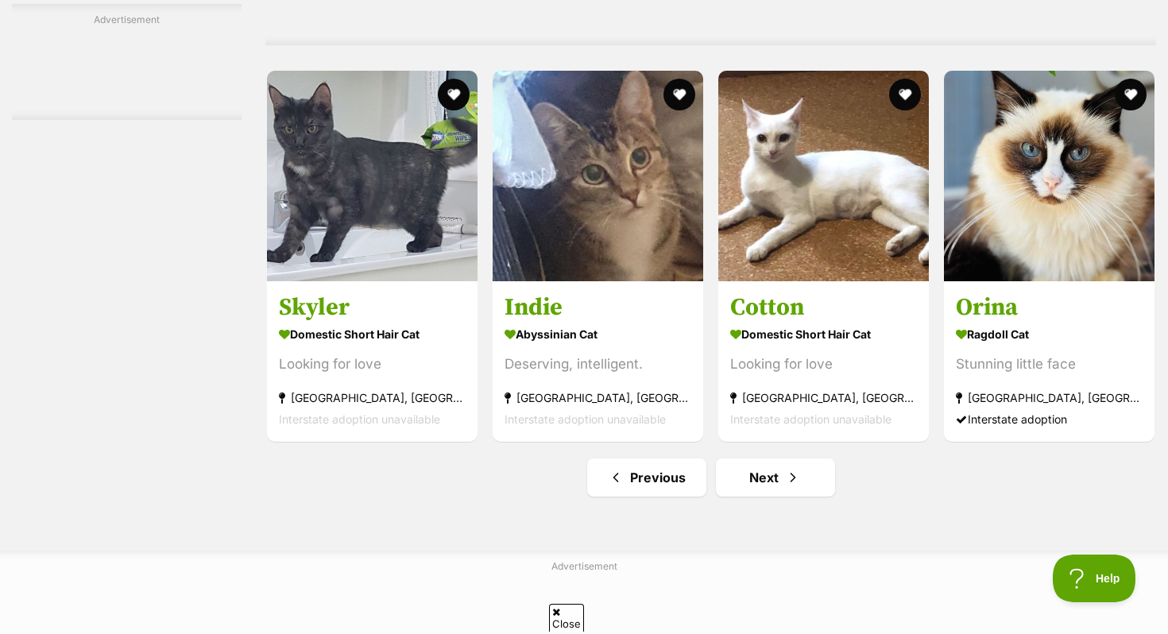
scroll to position [7240, 0]
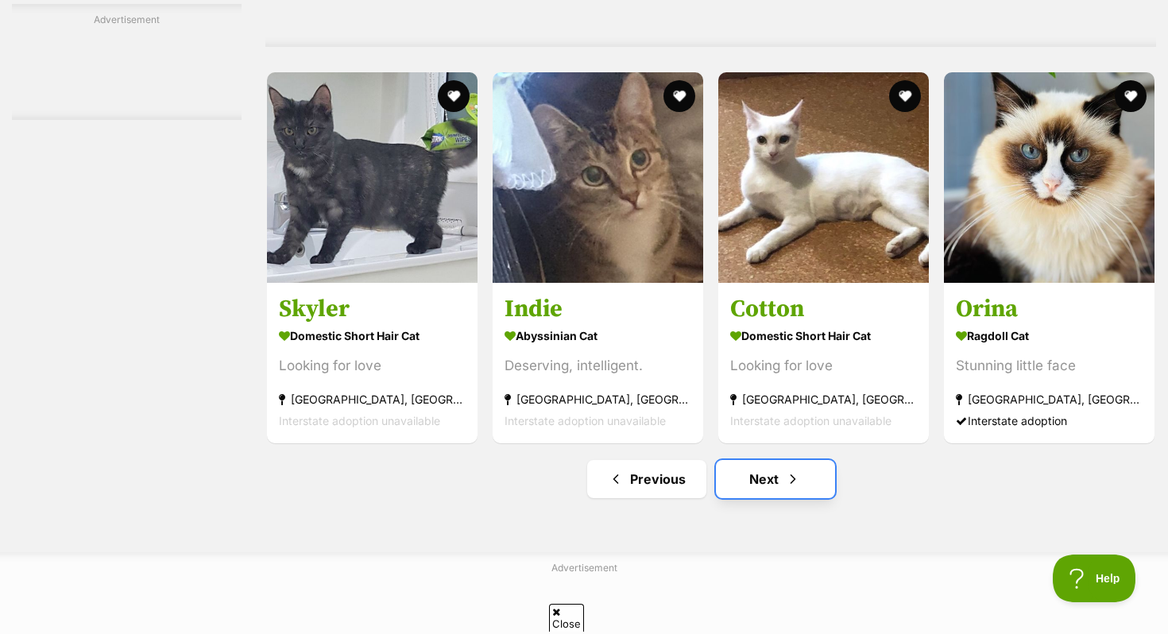
click at [750, 498] on link "Next" at bounding box center [775, 479] width 119 height 38
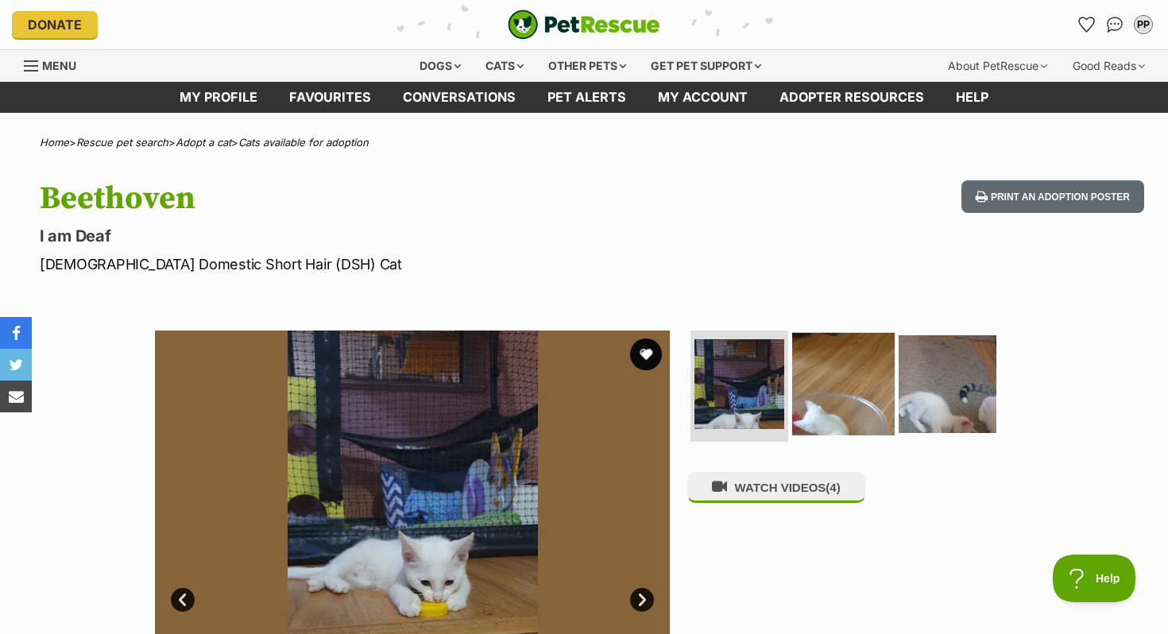
click at [830, 424] on img at bounding box center [843, 384] width 103 height 103
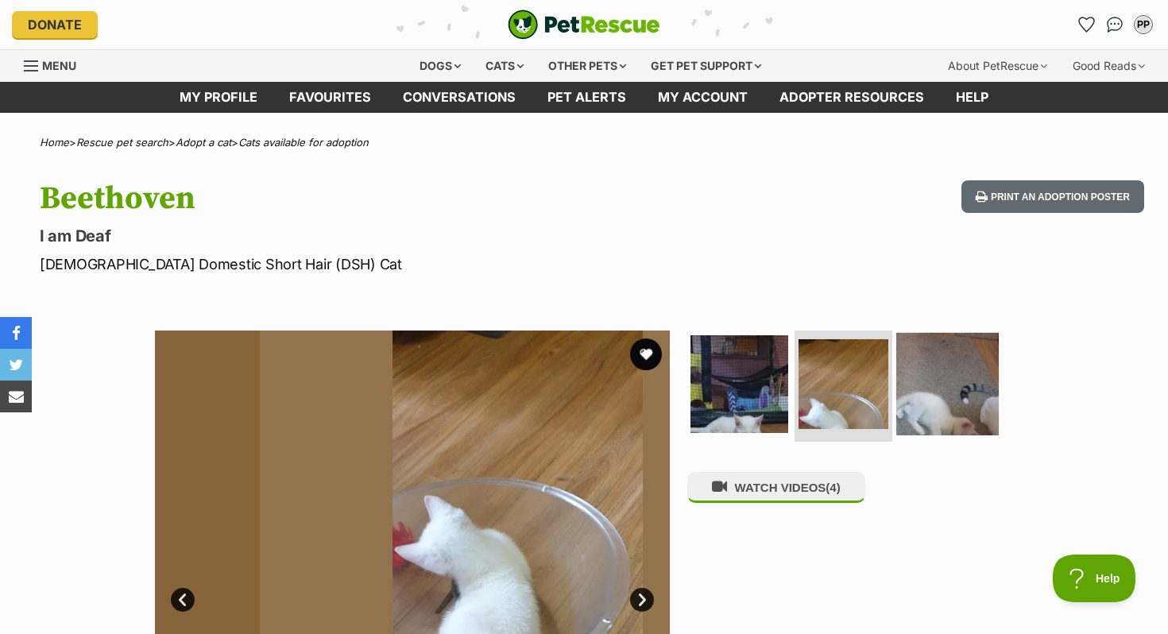
click at [942, 390] on img at bounding box center [948, 384] width 103 height 103
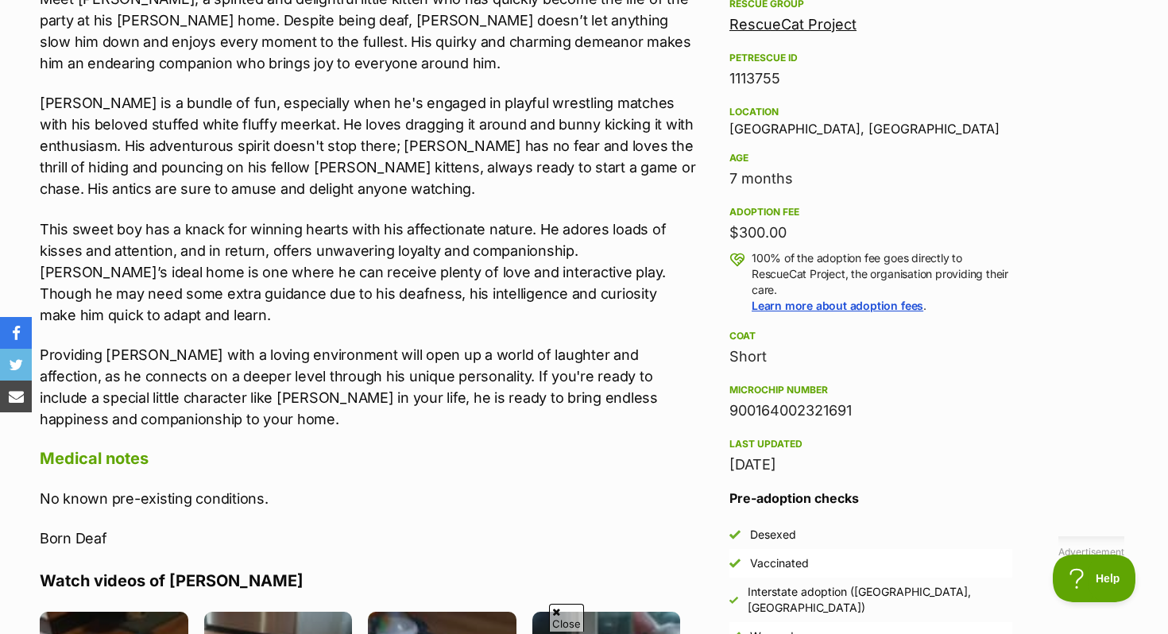
scroll to position [961, 0]
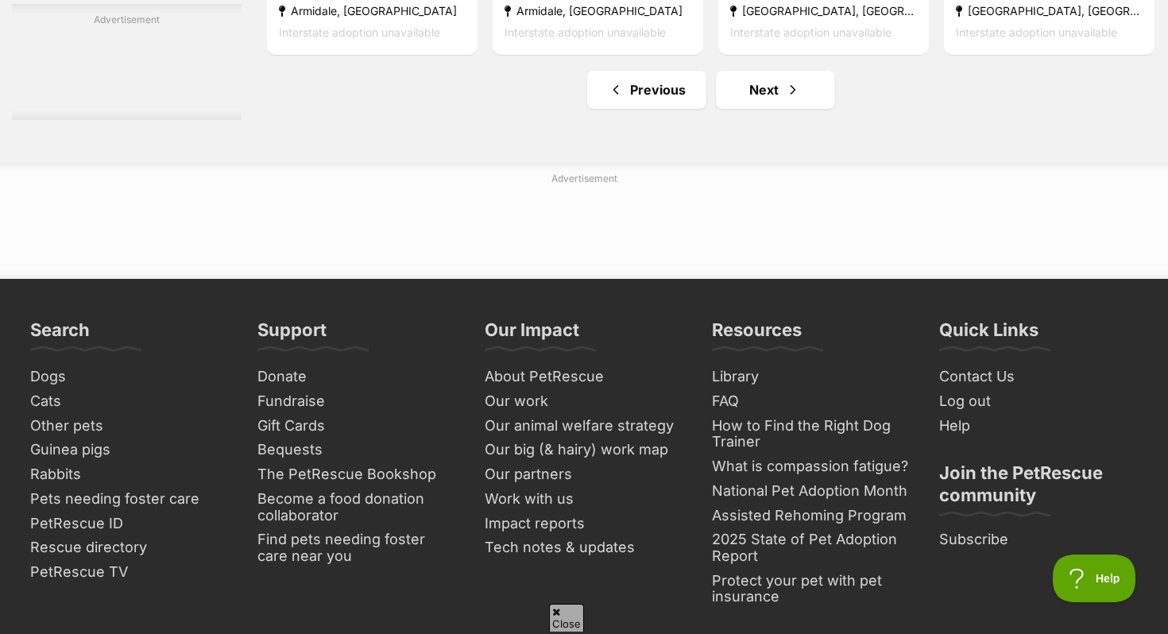
scroll to position [7749, 0]
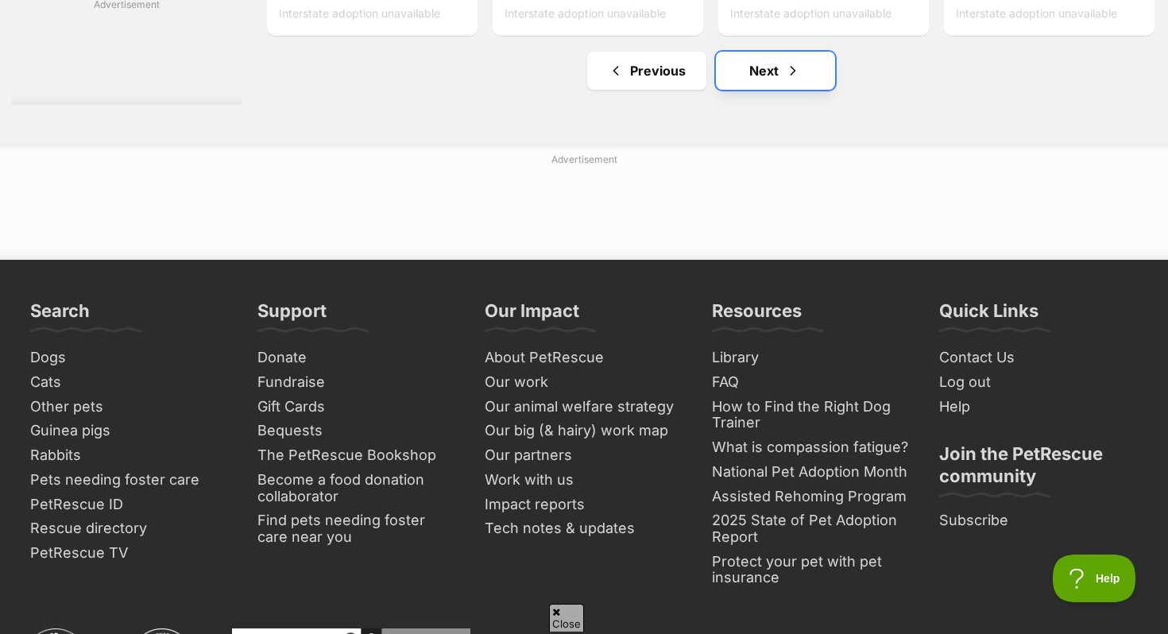
click at [739, 90] on link "Next" at bounding box center [775, 71] width 119 height 38
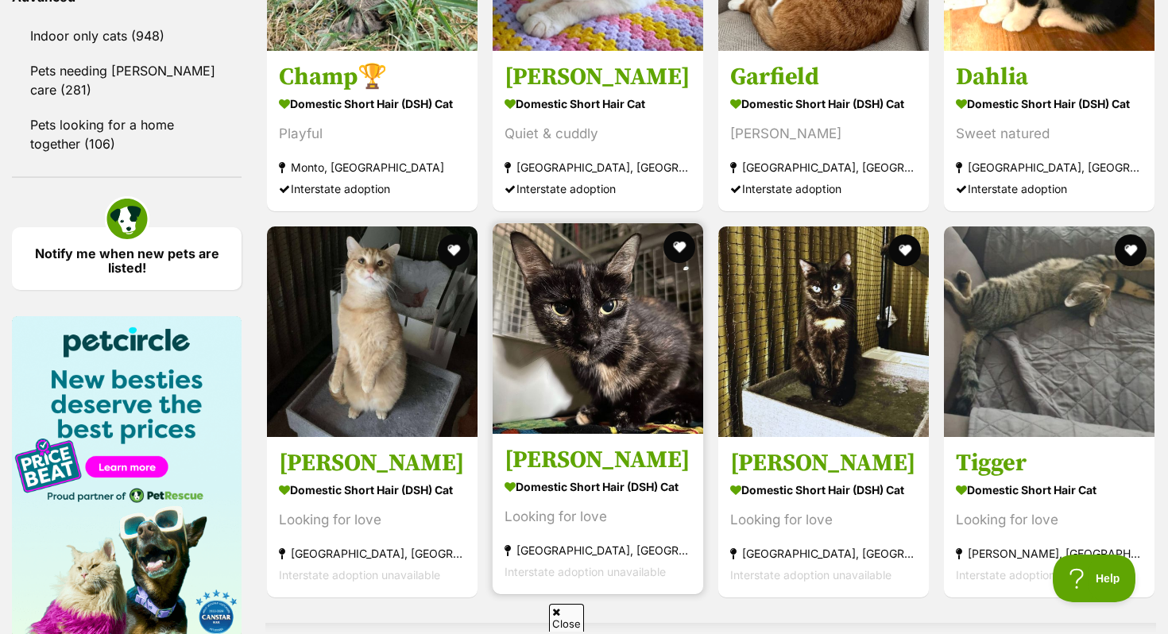
scroll to position [2161, 0]
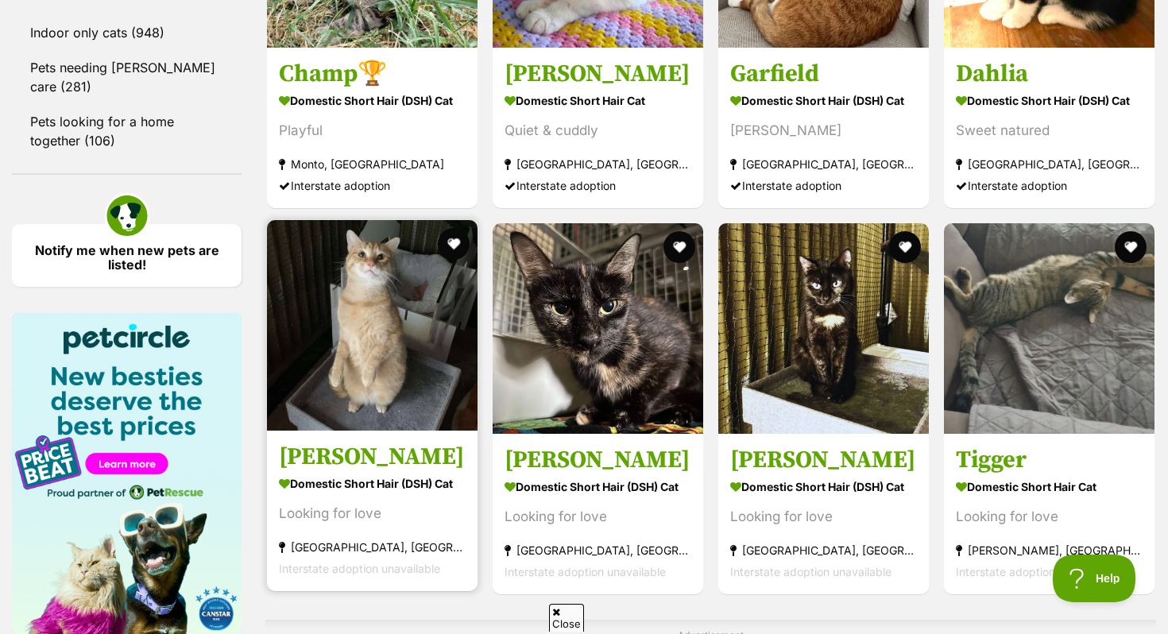
click at [401, 374] on img at bounding box center [372, 325] width 211 height 211
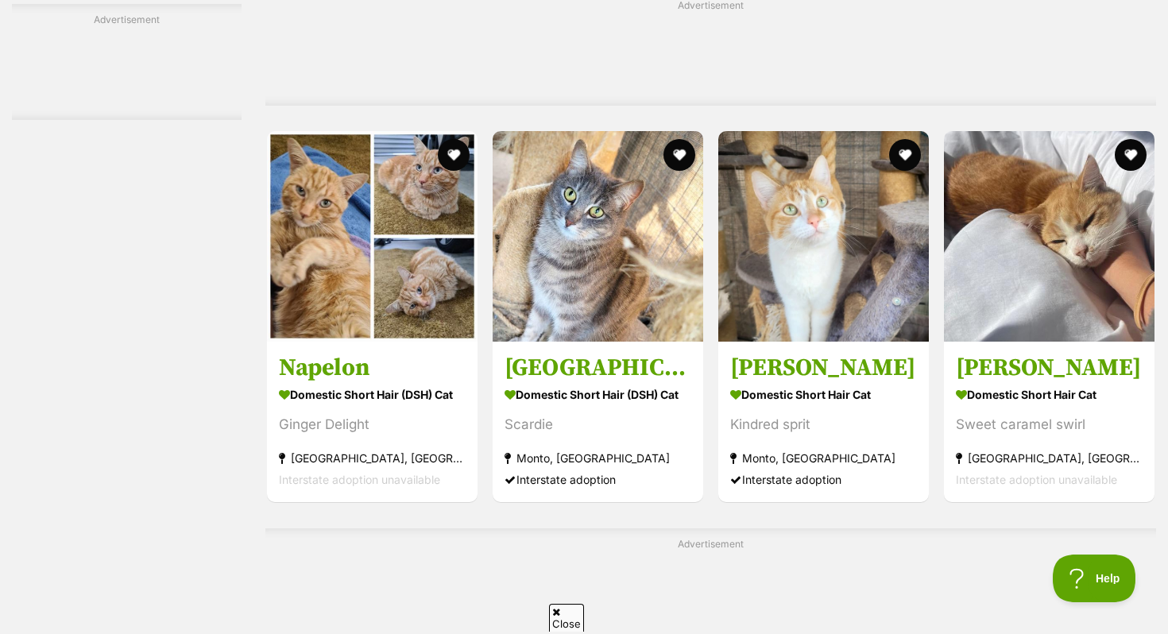
scroll to position [4257, 0]
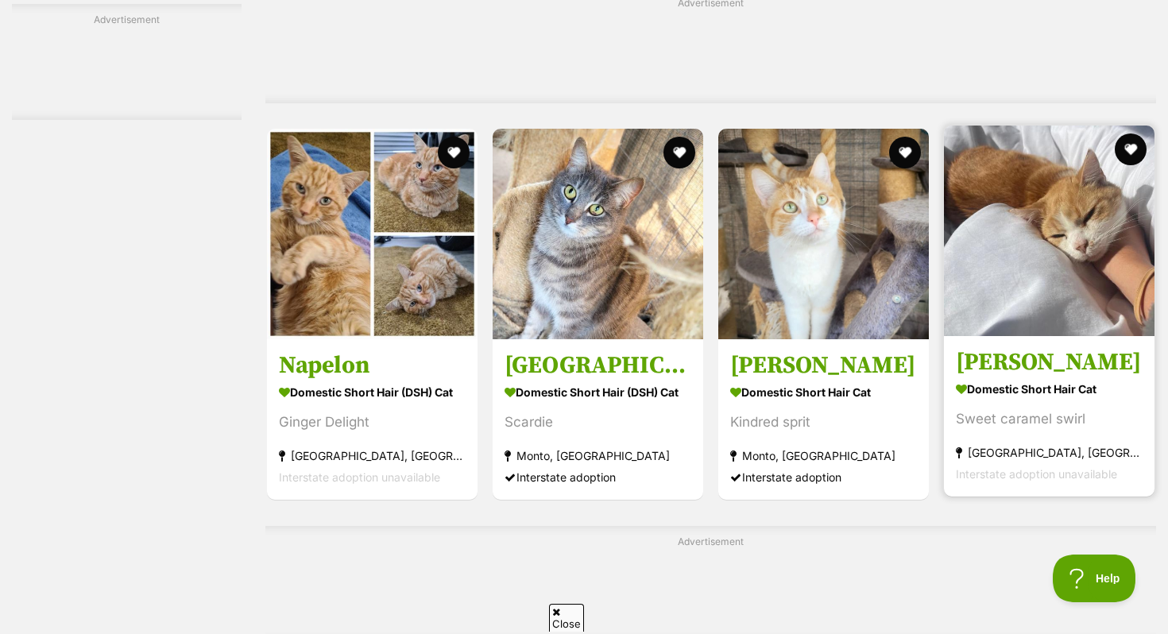
click at [1083, 305] on img at bounding box center [1049, 231] width 211 height 211
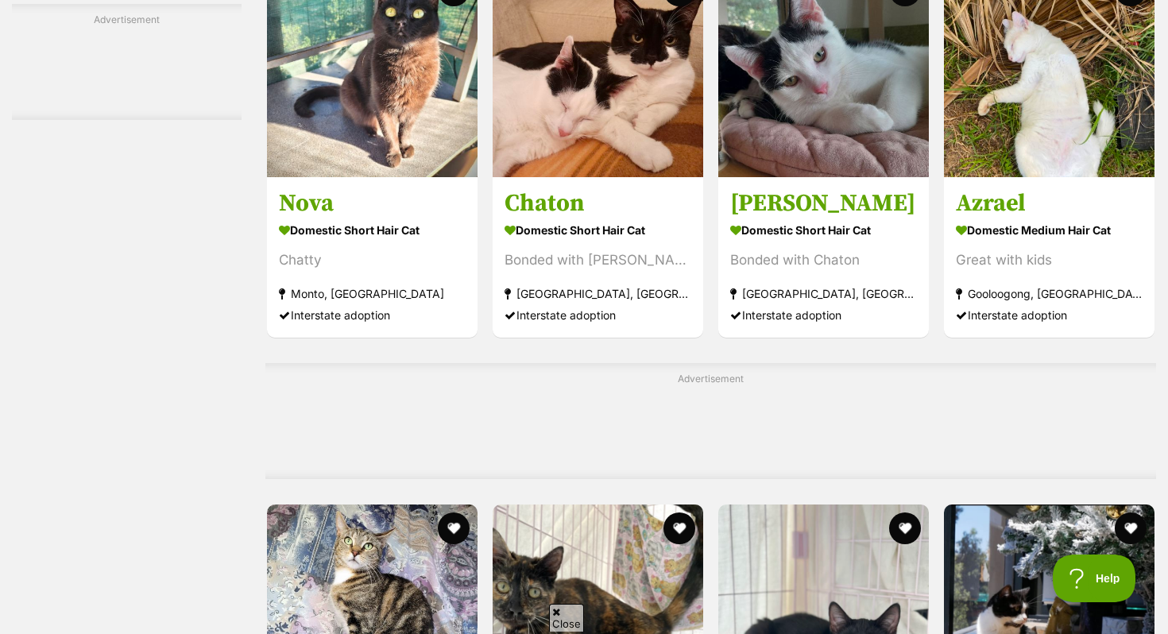
scroll to position [6808, 0]
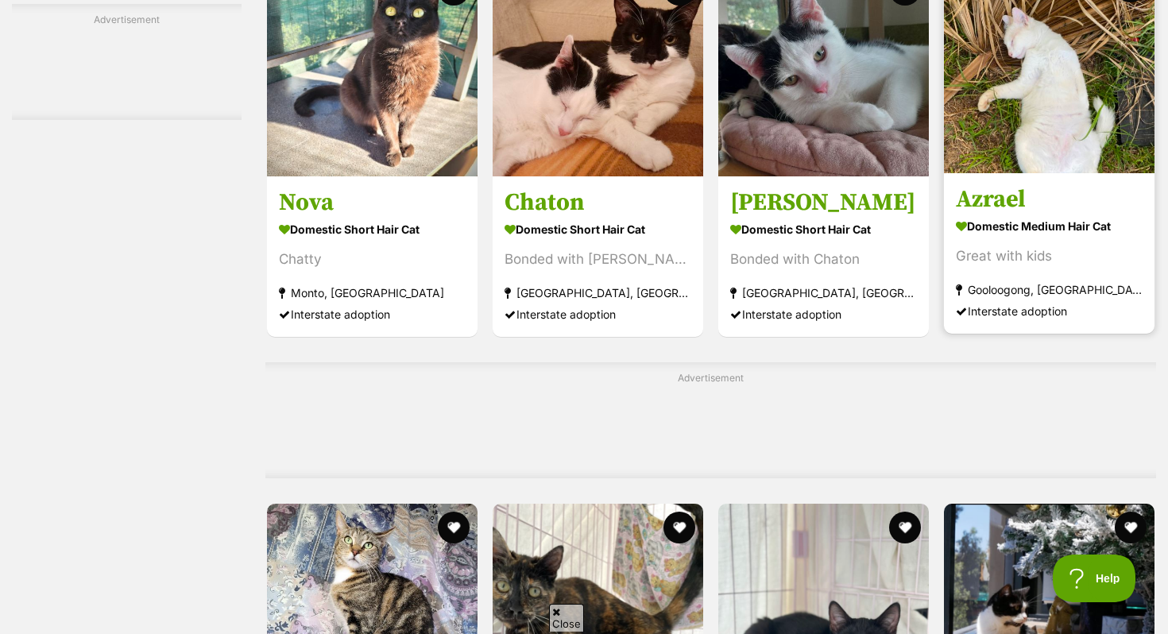
click at [1064, 52] on img at bounding box center [1049, 68] width 211 height 211
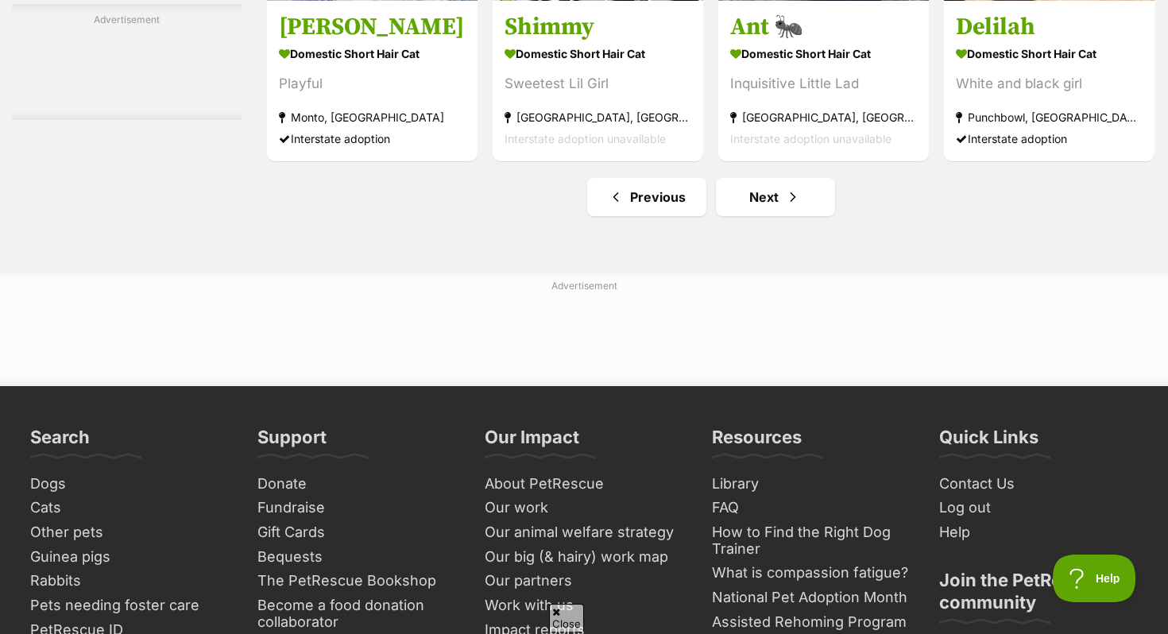
scroll to position [7523, 0]
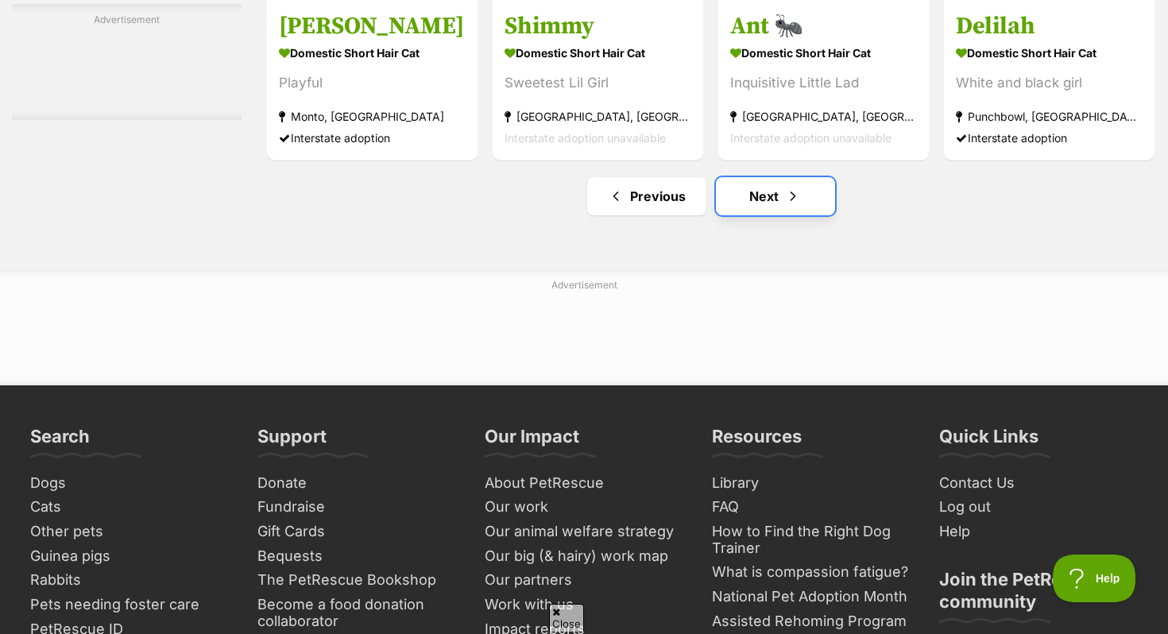
click at [767, 215] on link "Next" at bounding box center [775, 196] width 119 height 38
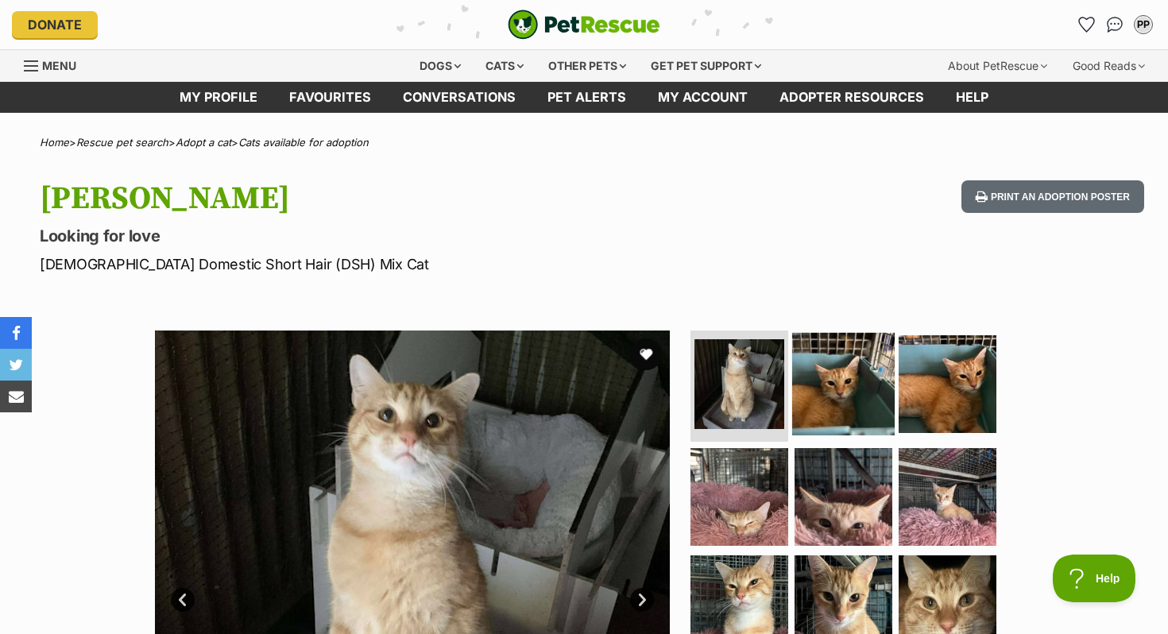
click at [851, 425] on img at bounding box center [843, 384] width 103 height 103
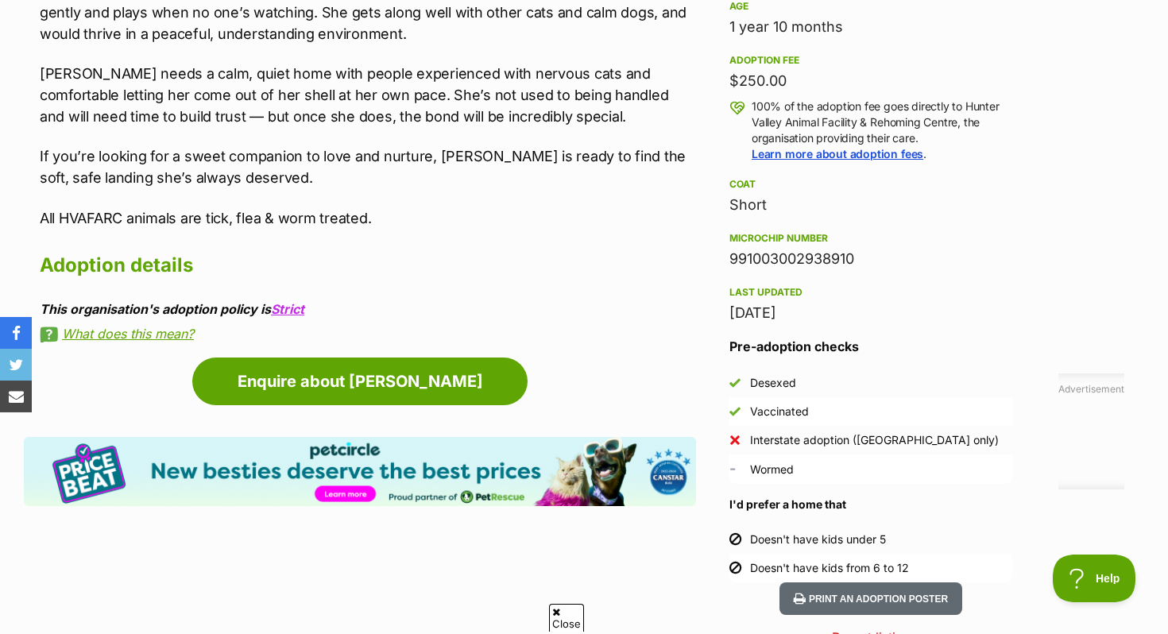
scroll to position [1195, 0]
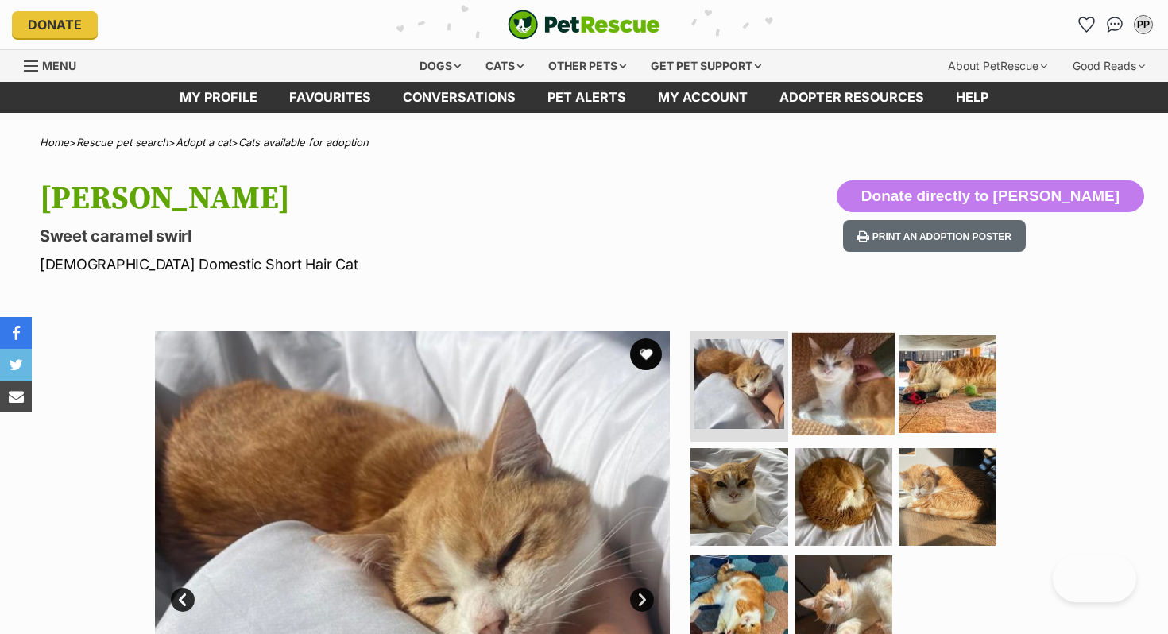
click at [854, 359] on img at bounding box center [843, 384] width 103 height 103
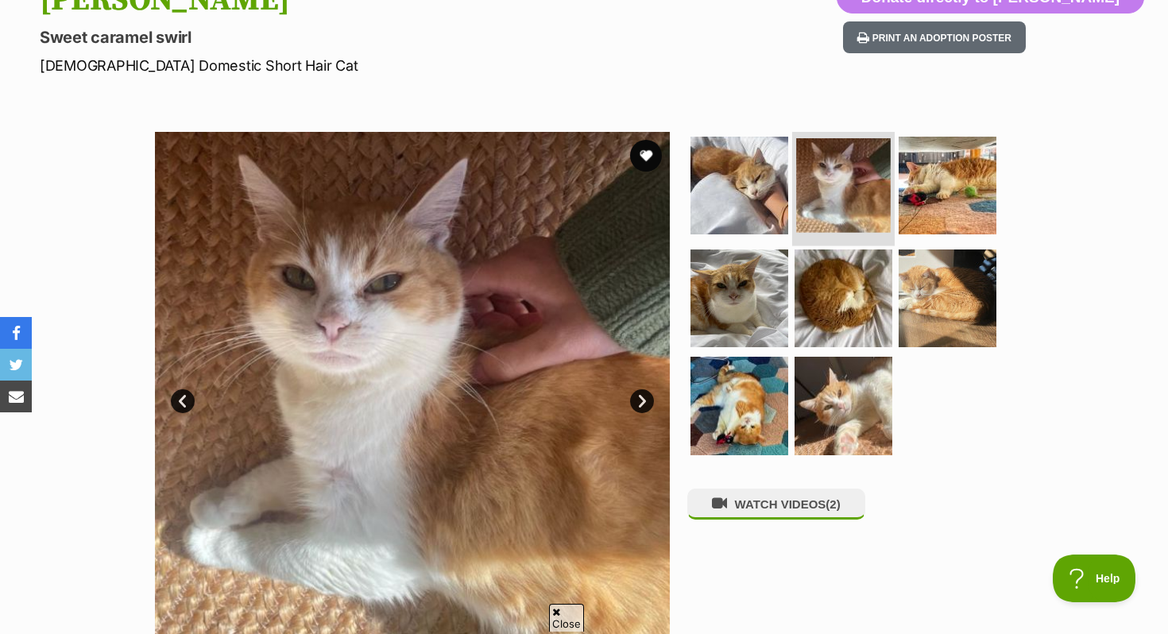
scroll to position [204, 0]
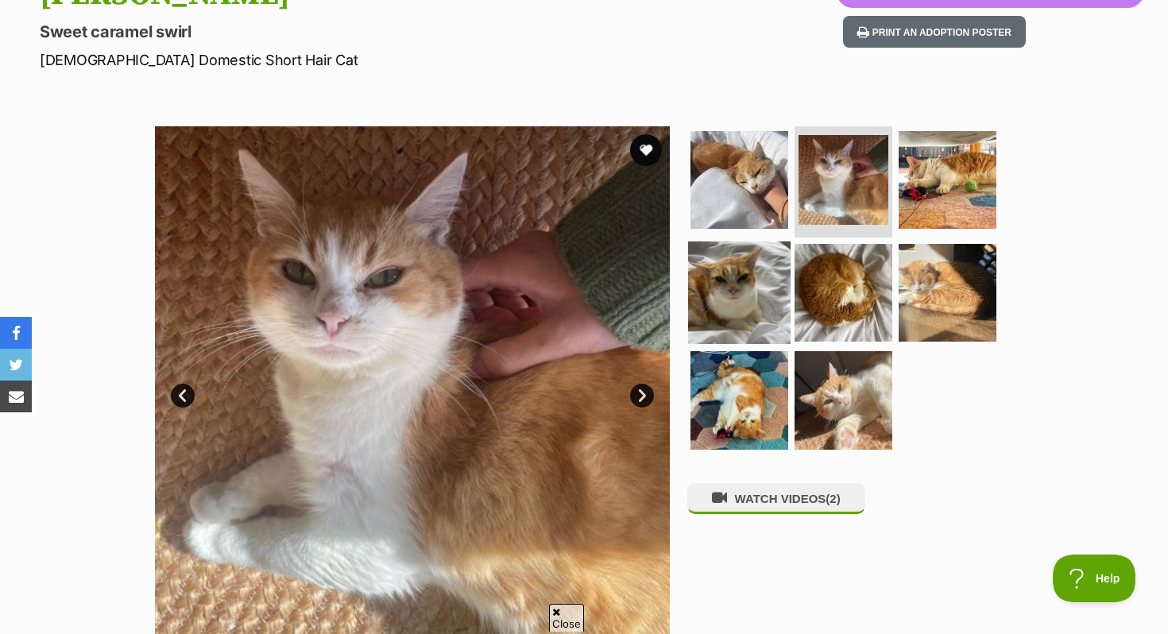
click at [747, 327] on img at bounding box center [739, 292] width 103 height 103
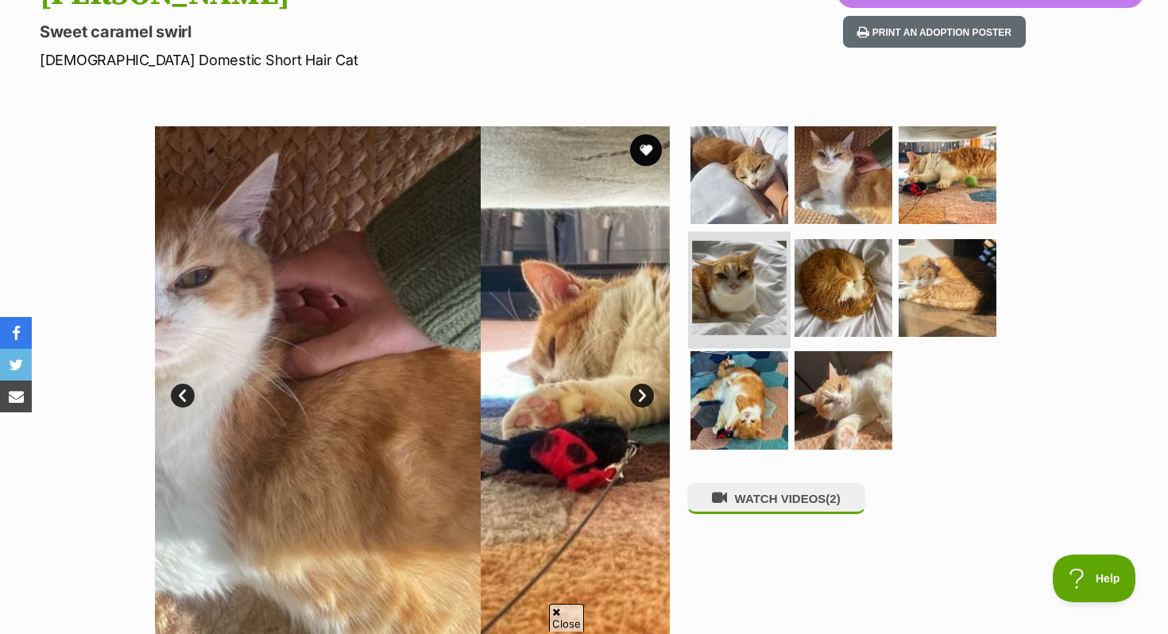
scroll to position [0, 0]
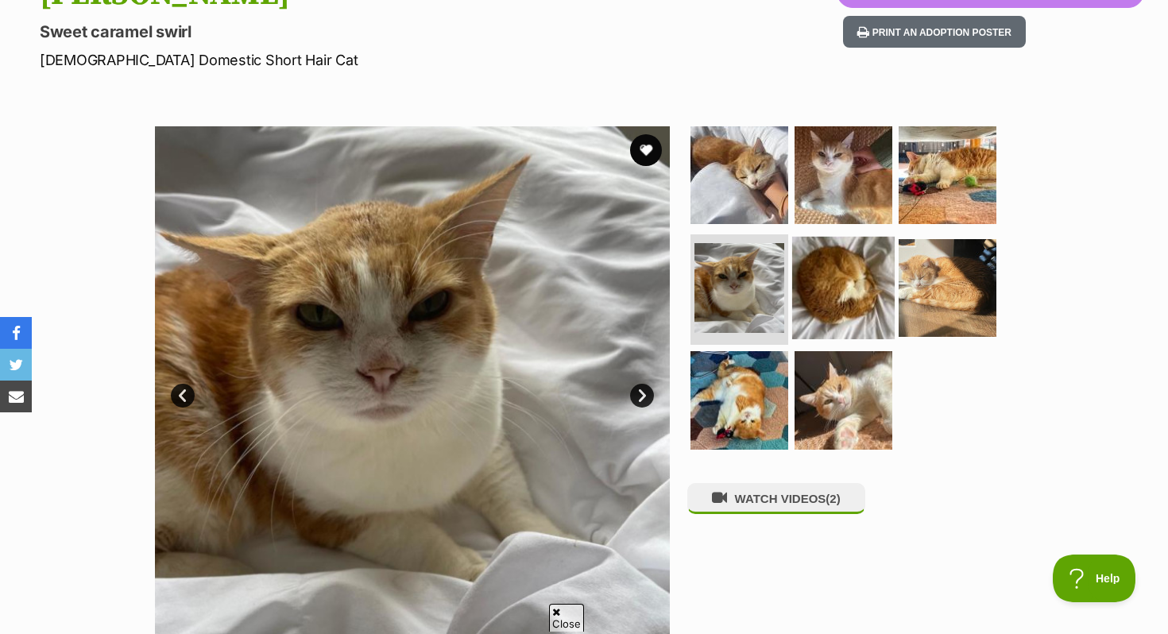
click at [811, 296] on img at bounding box center [843, 287] width 103 height 103
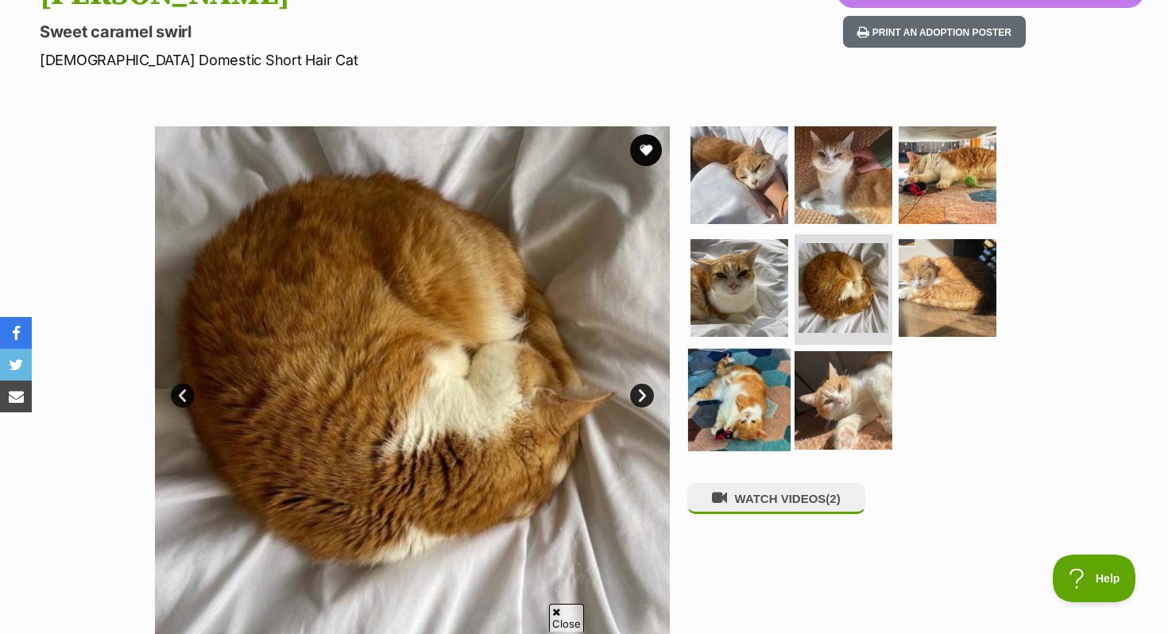
click at [737, 411] on img at bounding box center [739, 400] width 103 height 103
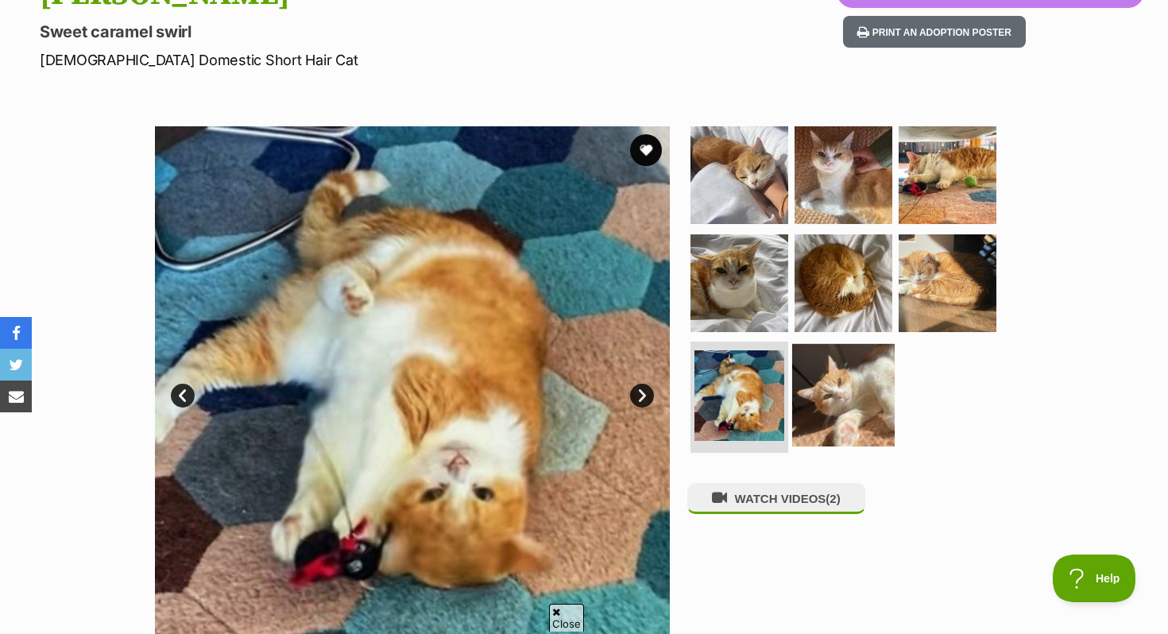
click at [842, 438] on img at bounding box center [843, 395] width 103 height 103
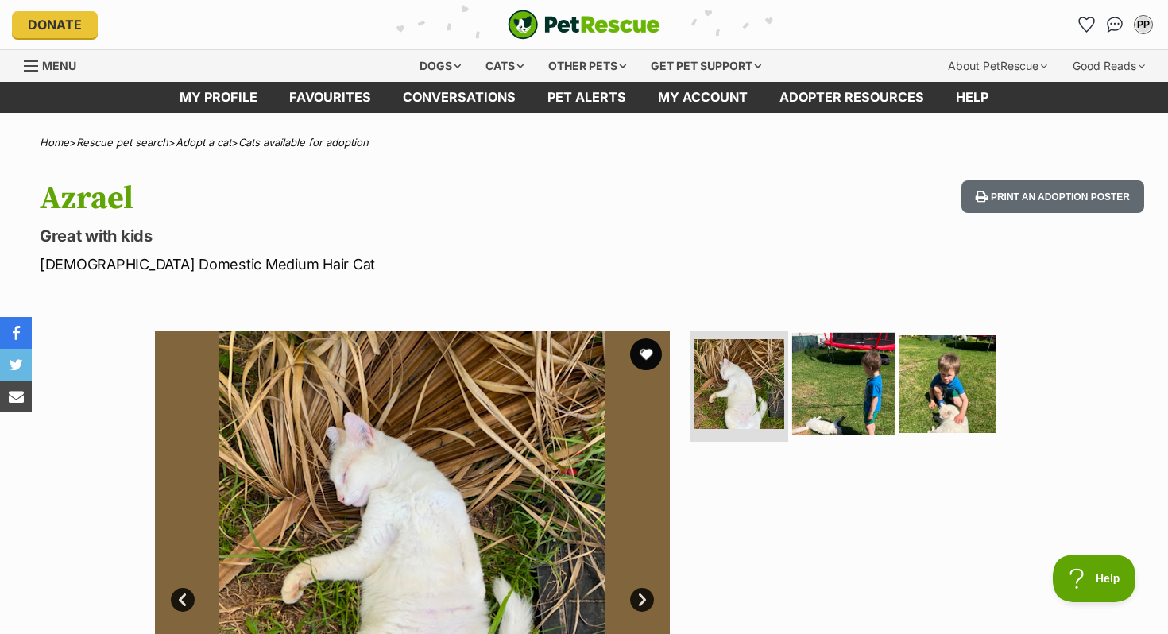
click at [840, 405] on img at bounding box center [843, 384] width 103 height 103
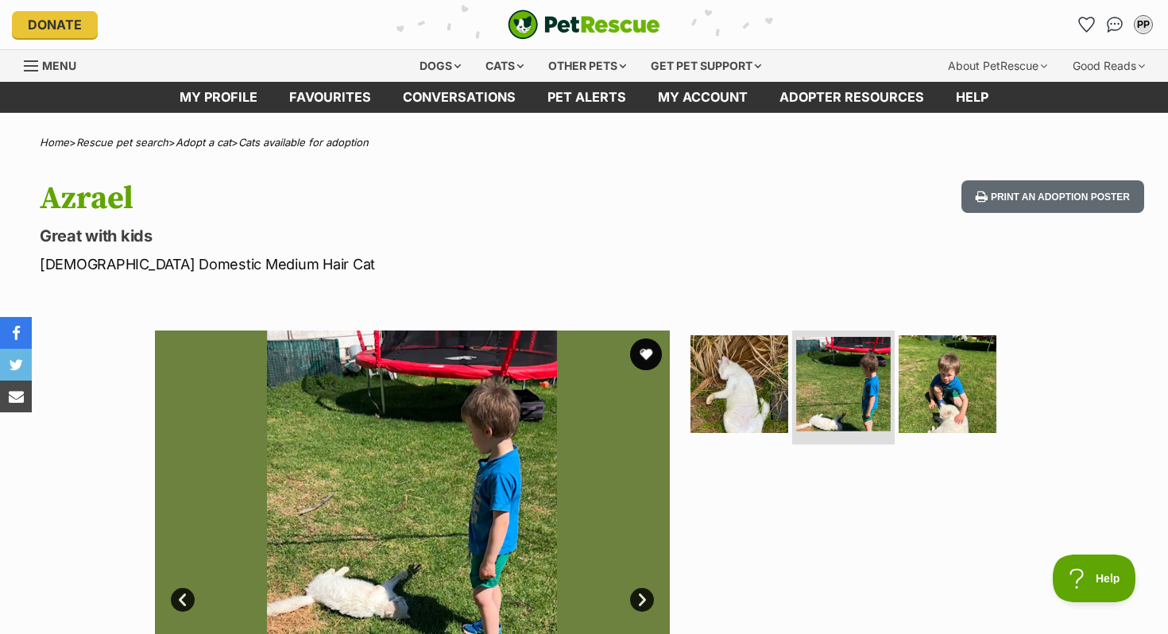
click at [888, 406] on li at bounding box center [843, 385] width 103 height 117
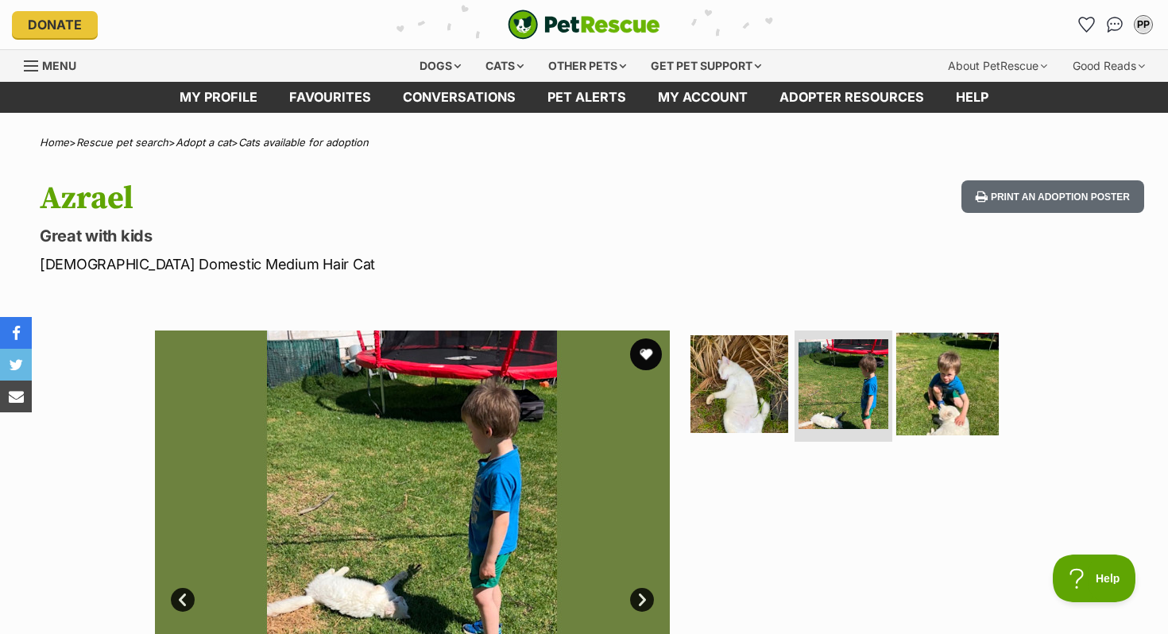
click at [931, 397] on img at bounding box center [948, 384] width 103 height 103
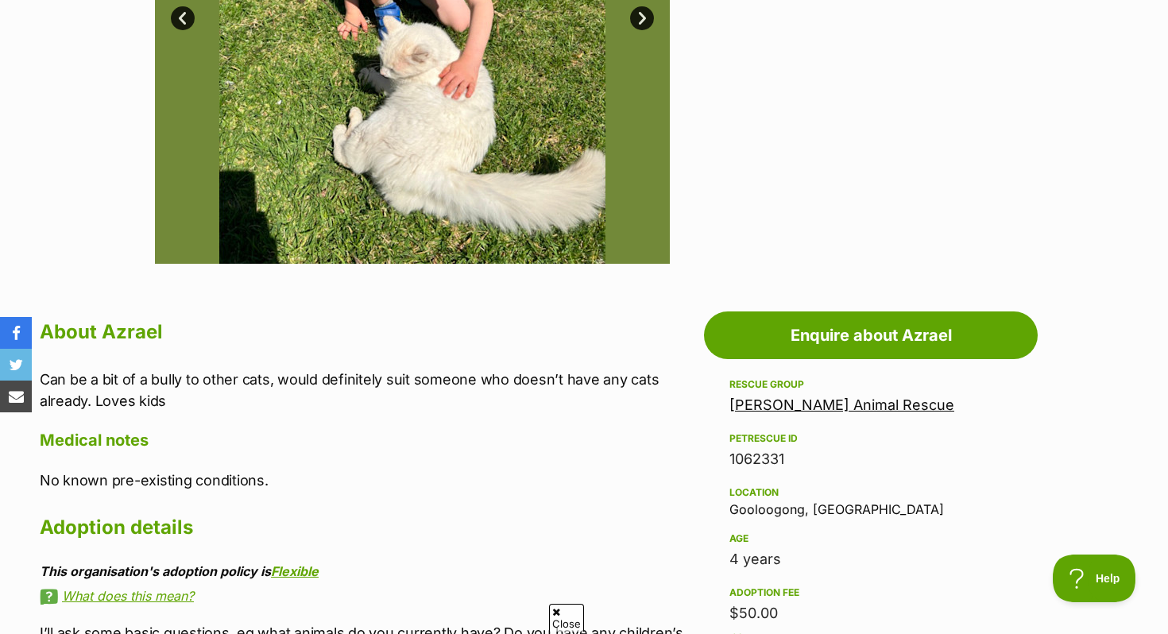
scroll to position [571, 0]
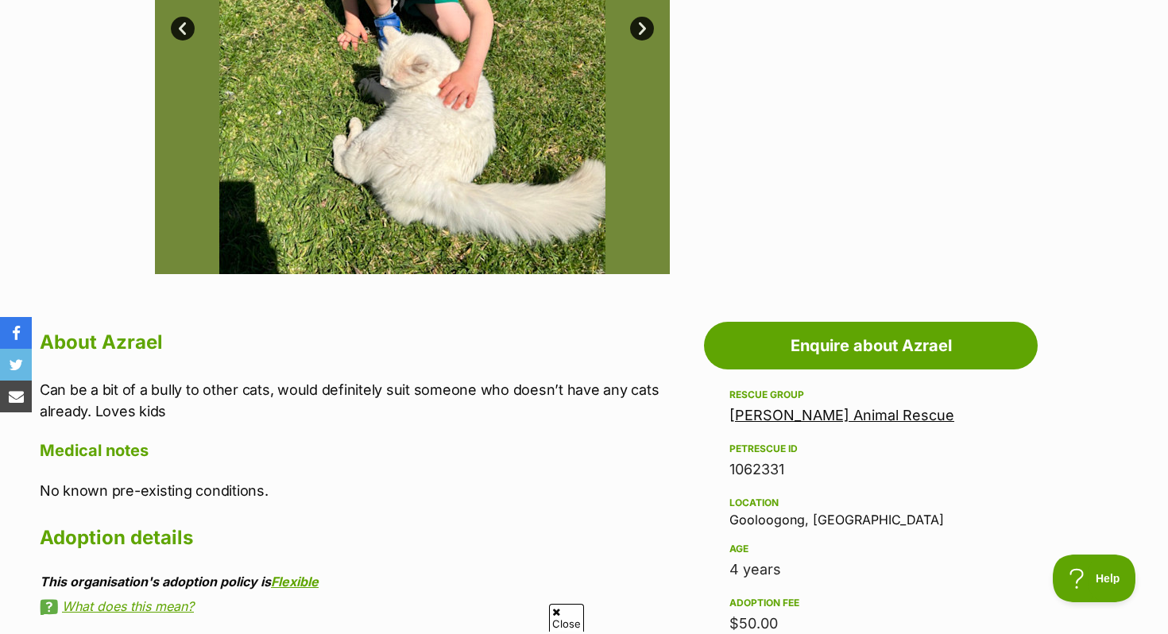
click at [825, 416] on link "[PERSON_NAME] Animal Rescue" at bounding box center [842, 415] width 225 height 17
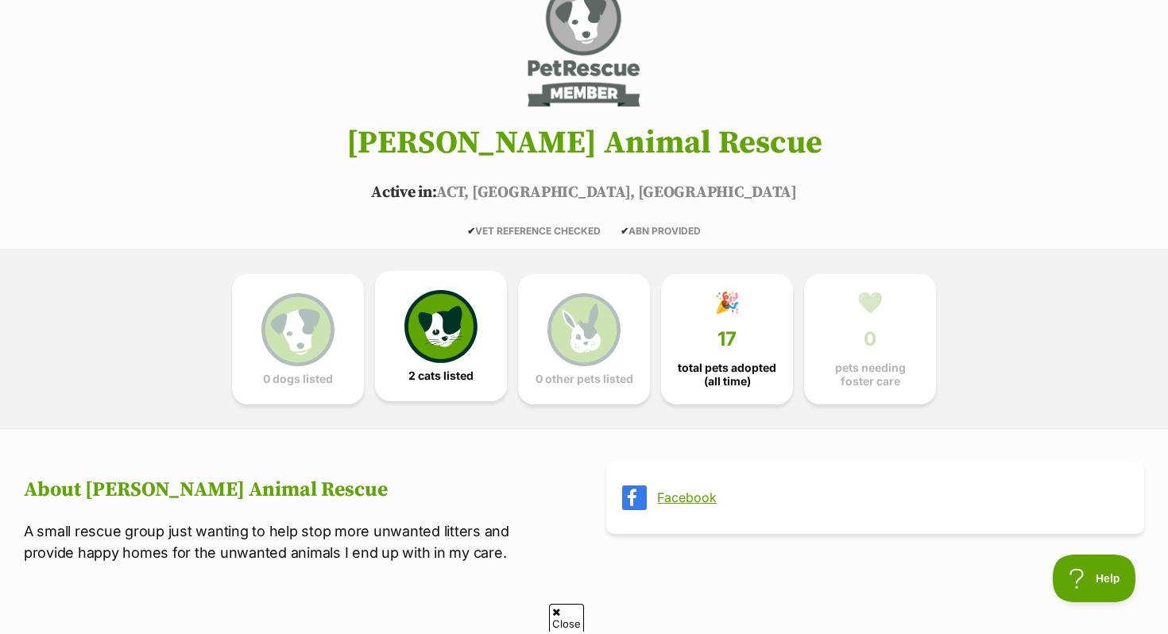
click at [455, 373] on span "2 cats listed" at bounding box center [441, 376] width 65 height 13
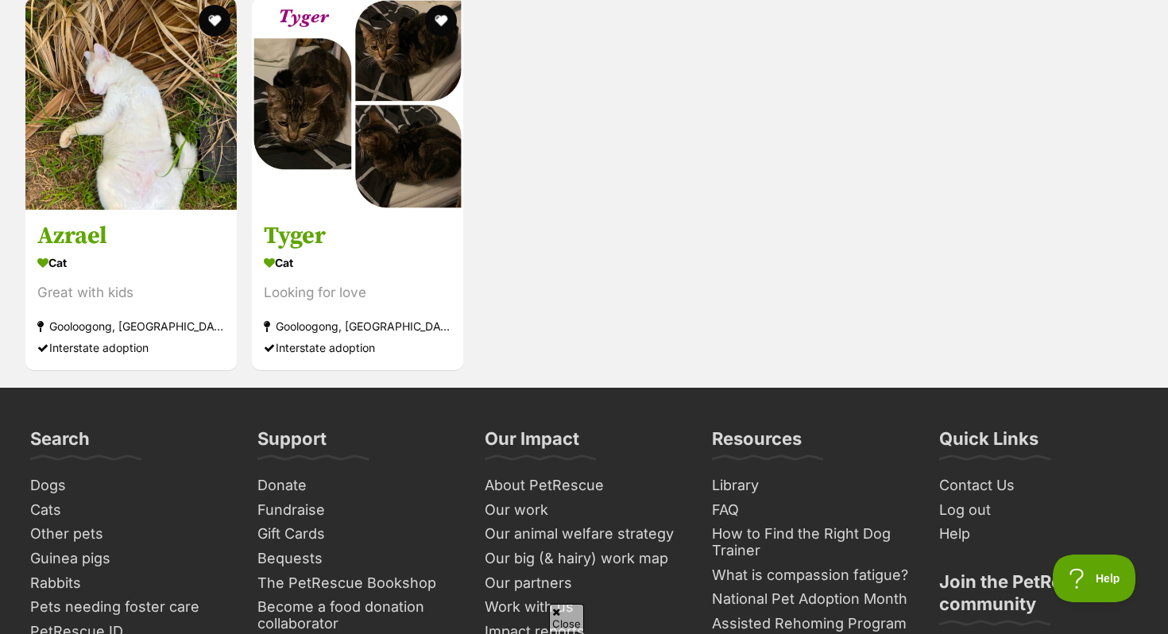
scroll to position [1408, 0]
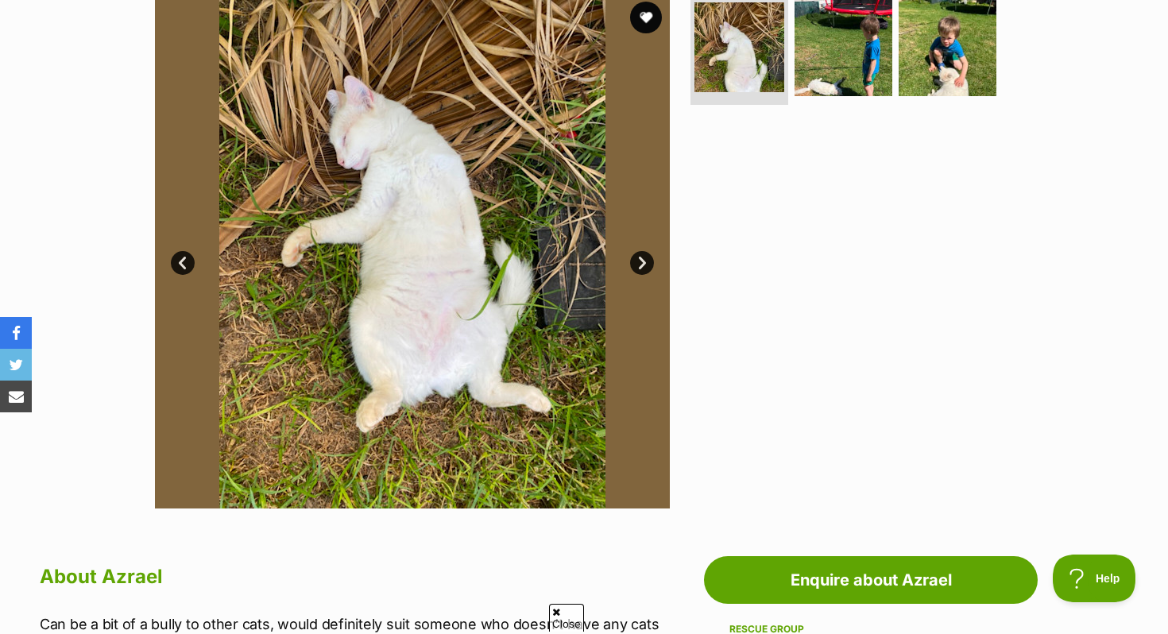
scroll to position [334, 0]
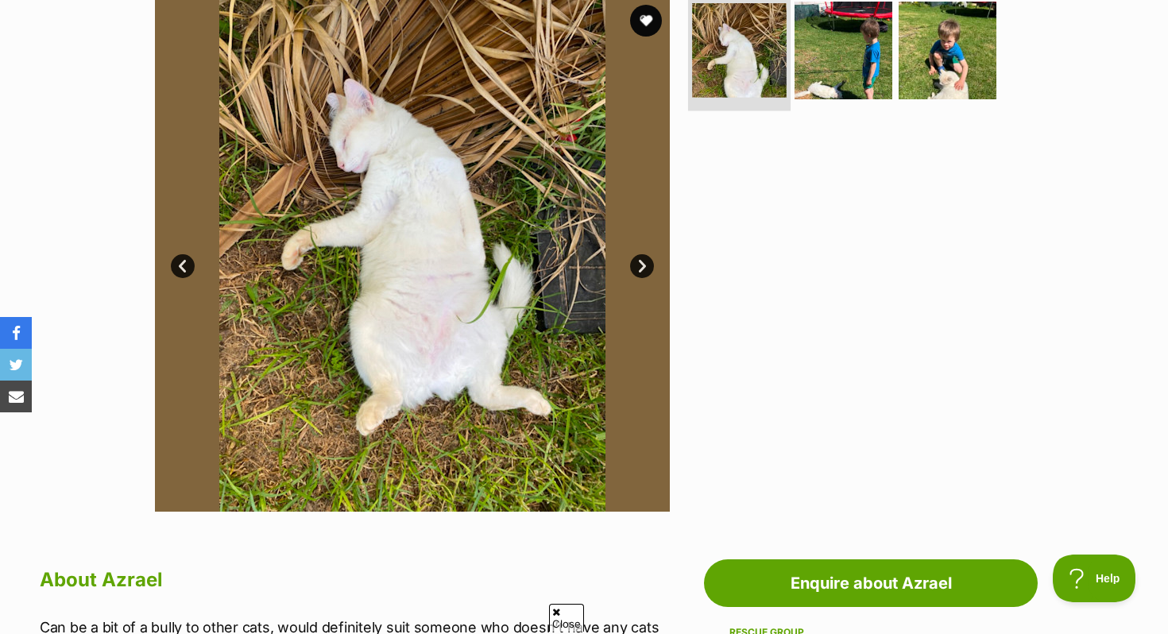
click at [746, 41] on img at bounding box center [739, 50] width 95 height 95
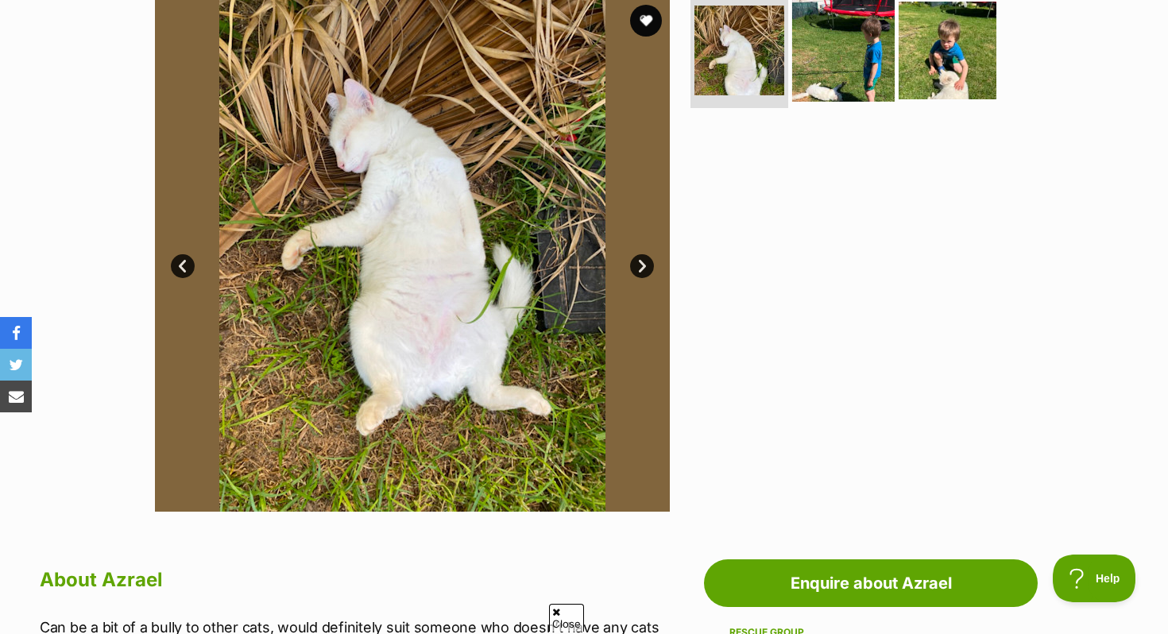
click at [826, 67] on img at bounding box center [843, 50] width 103 height 103
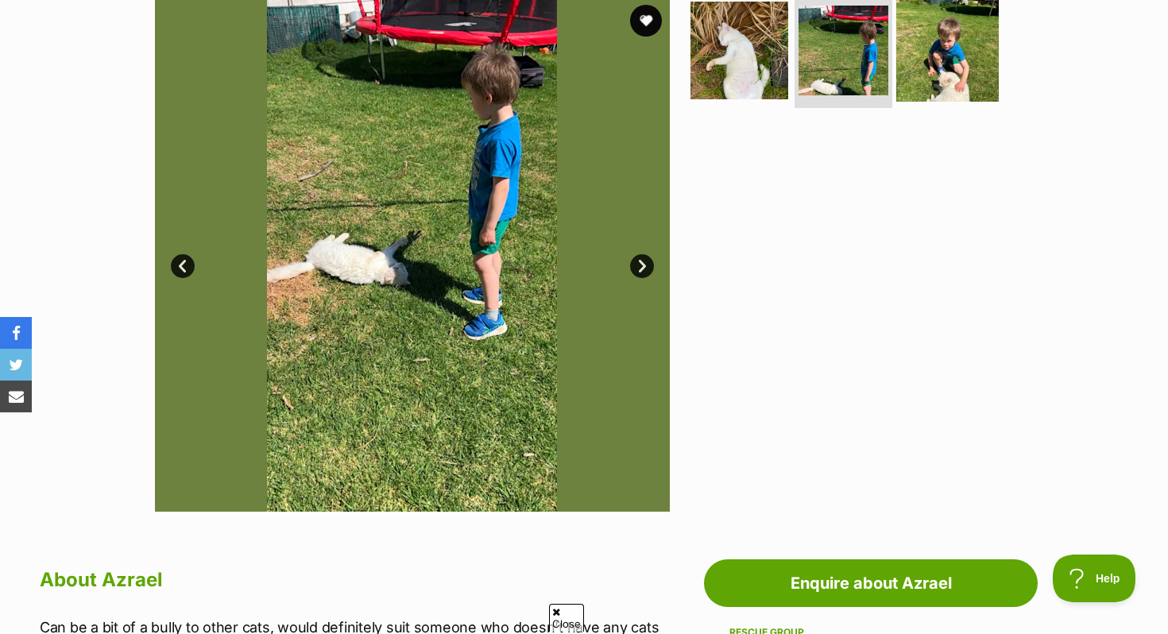
click at [930, 86] on img at bounding box center [948, 50] width 103 height 103
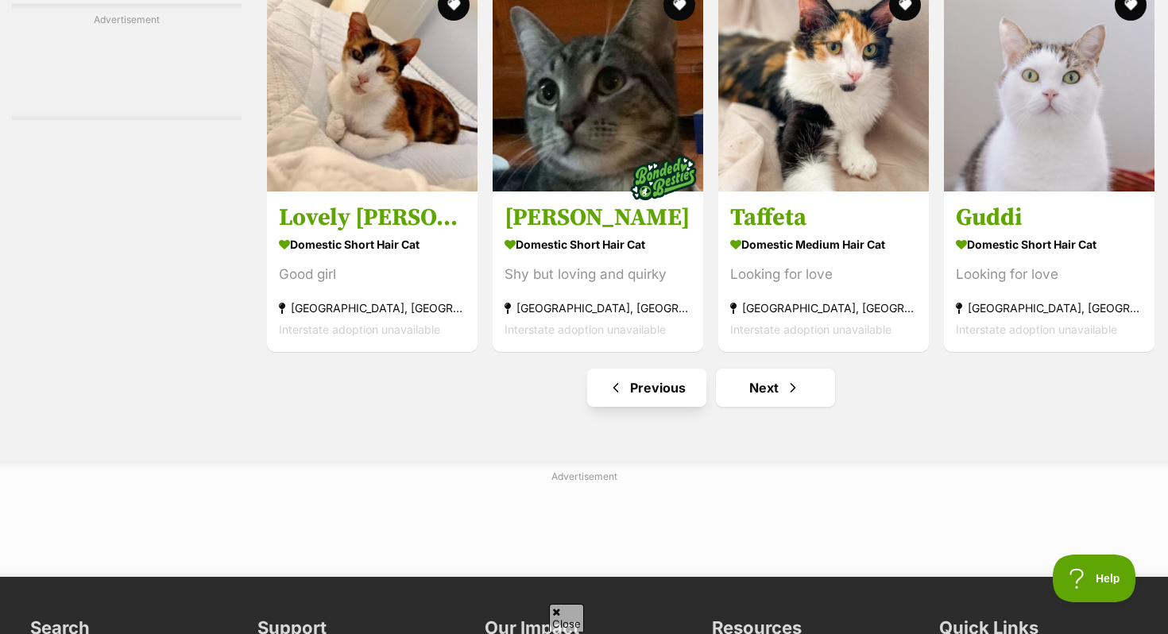
scroll to position [7328, 0]
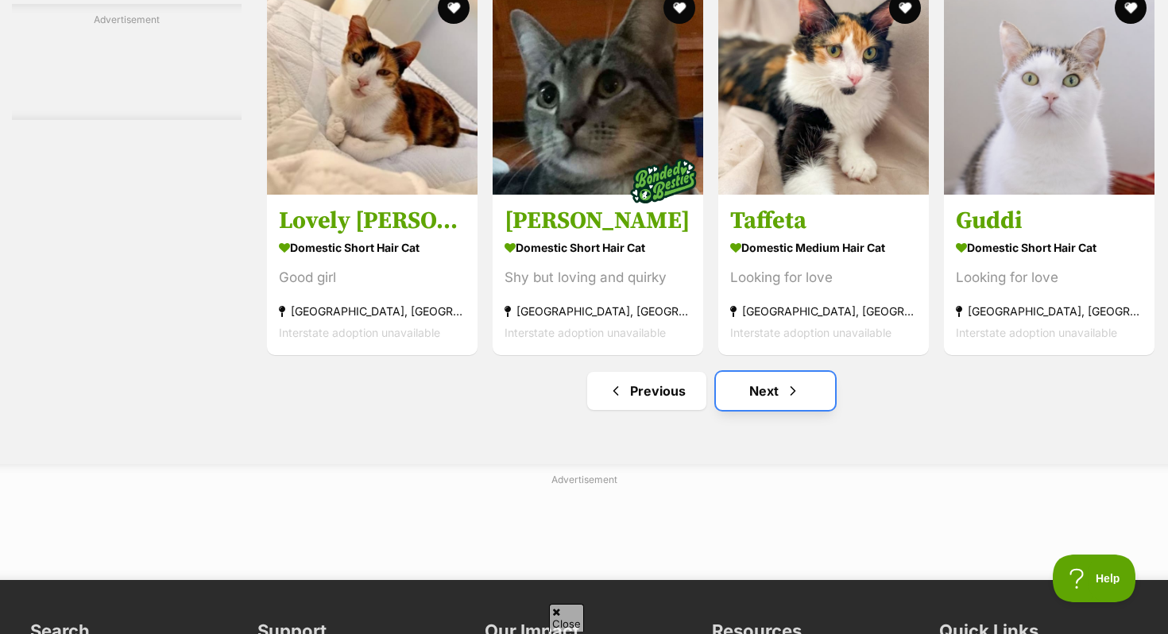
click at [761, 409] on link "Next" at bounding box center [775, 391] width 119 height 38
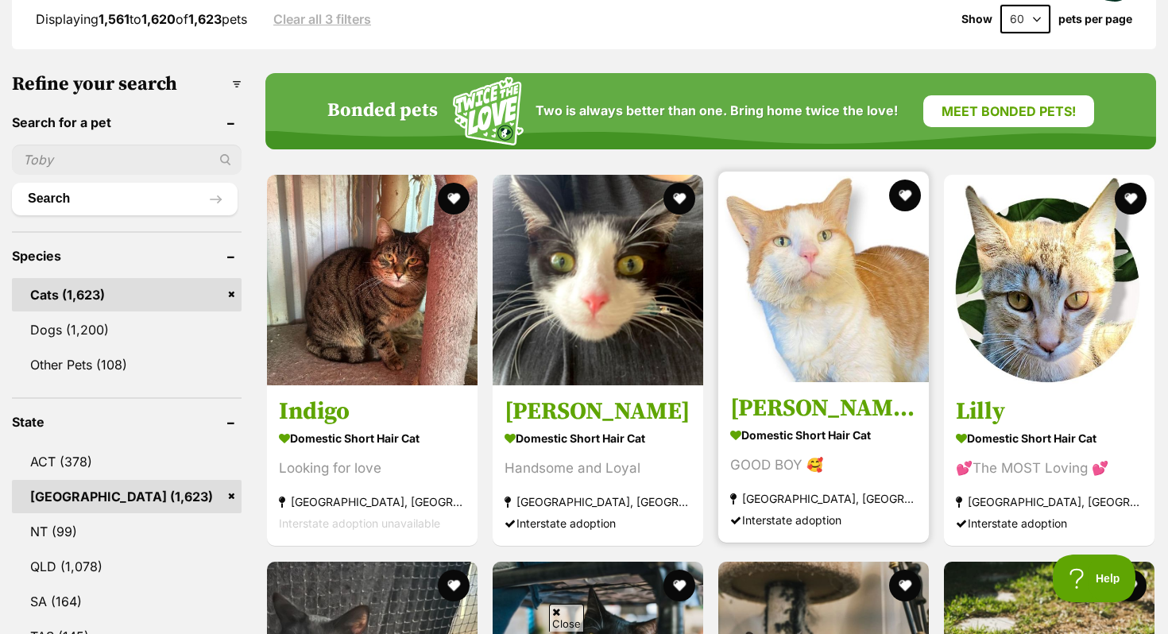
click at [849, 456] on div "GOOD BOY 🥰" at bounding box center [823, 465] width 187 height 21
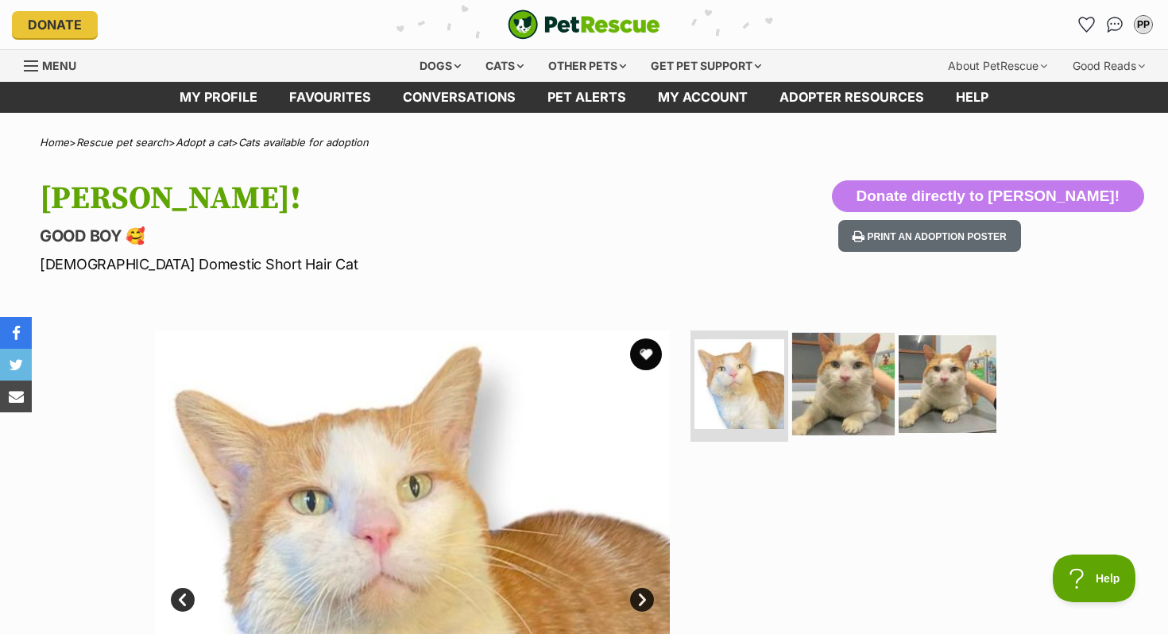
click at [869, 358] on img at bounding box center [843, 384] width 103 height 103
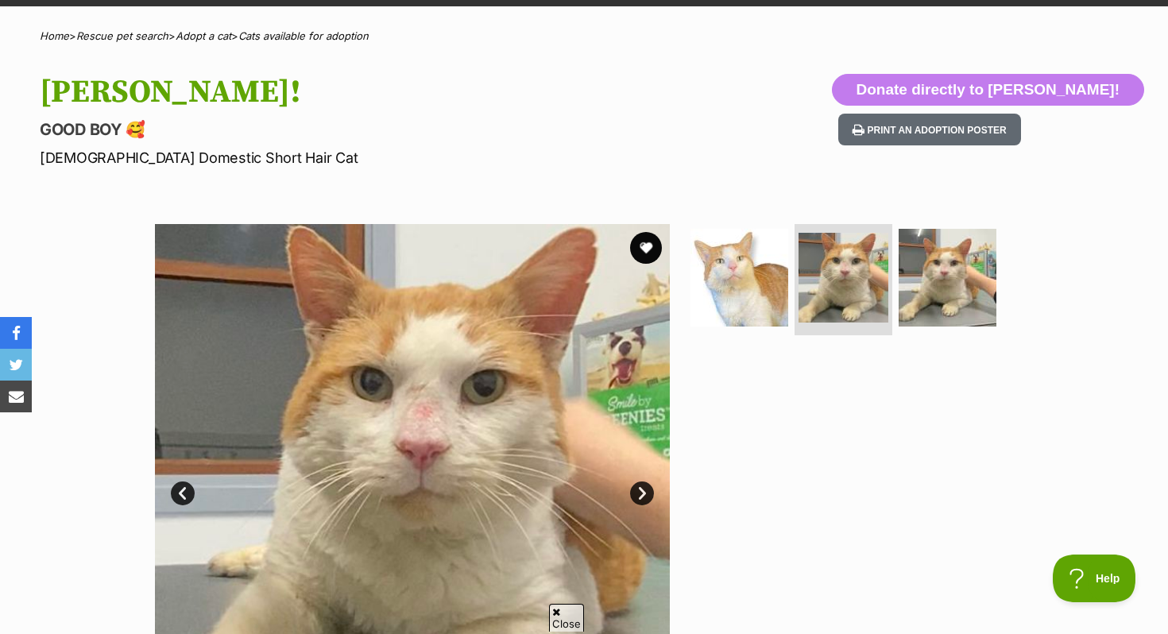
click at [935, 221] on section "Available 2 of 3 images 2 of 3 images 2 of 3 images Next Prev 1 2 3" at bounding box center [584, 469] width 906 height 539
click at [934, 265] on img at bounding box center [948, 278] width 103 height 103
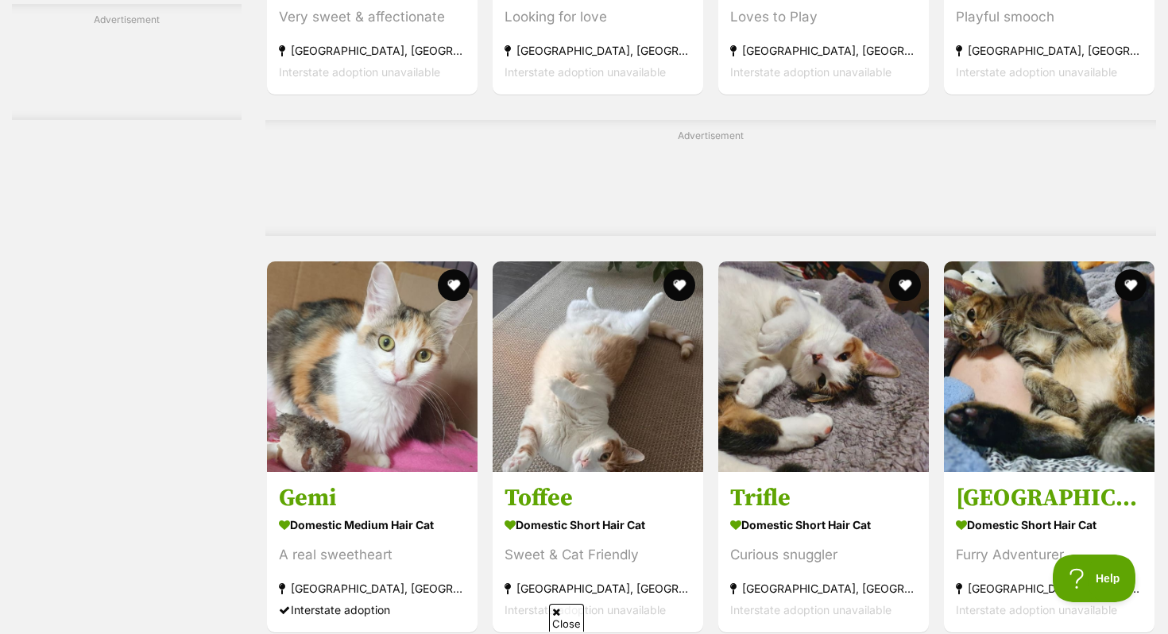
scroll to position [4764, 0]
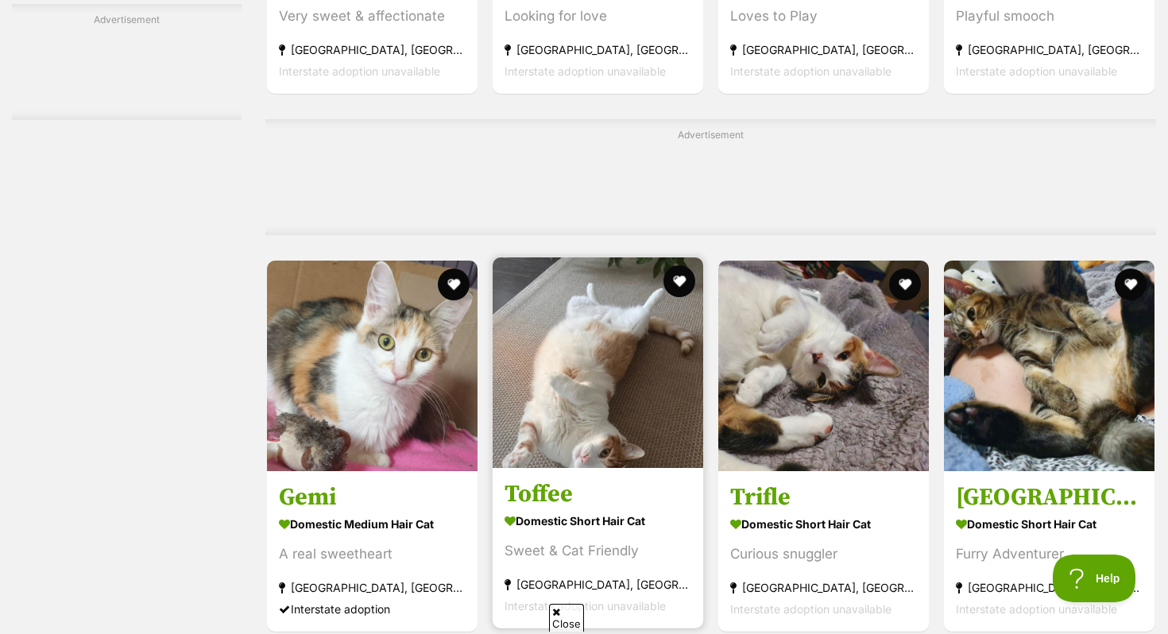
click at [549, 423] on img at bounding box center [598, 363] width 211 height 211
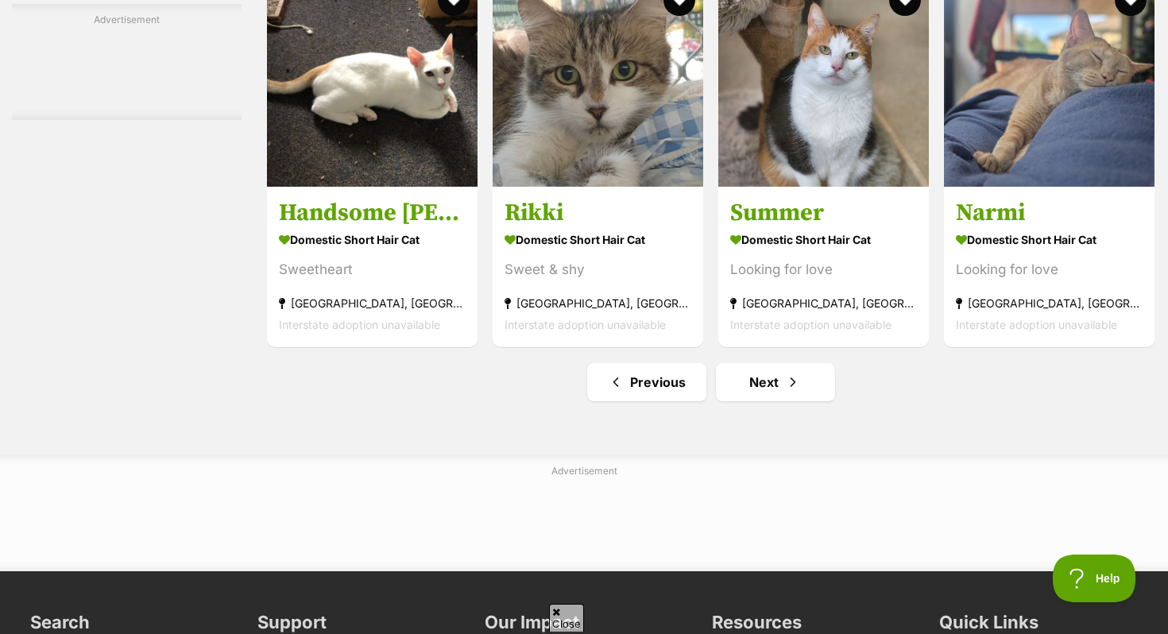
scroll to position [7473, 0]
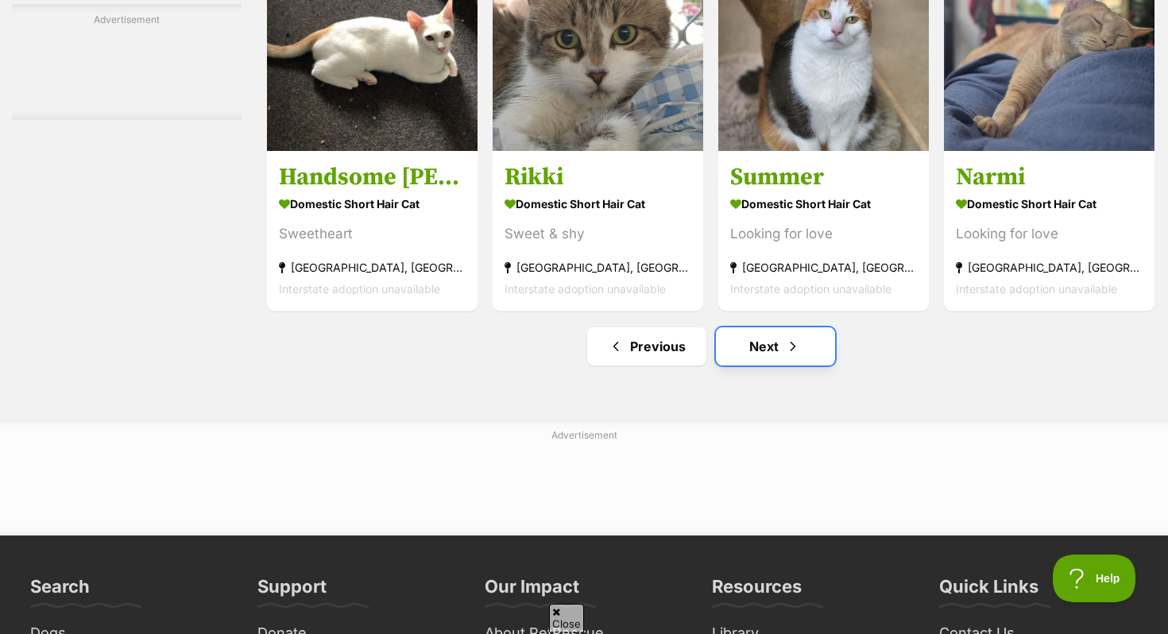
click at [757, 366] on link "Next" at bounding box center [775, 346] width 119 height 38
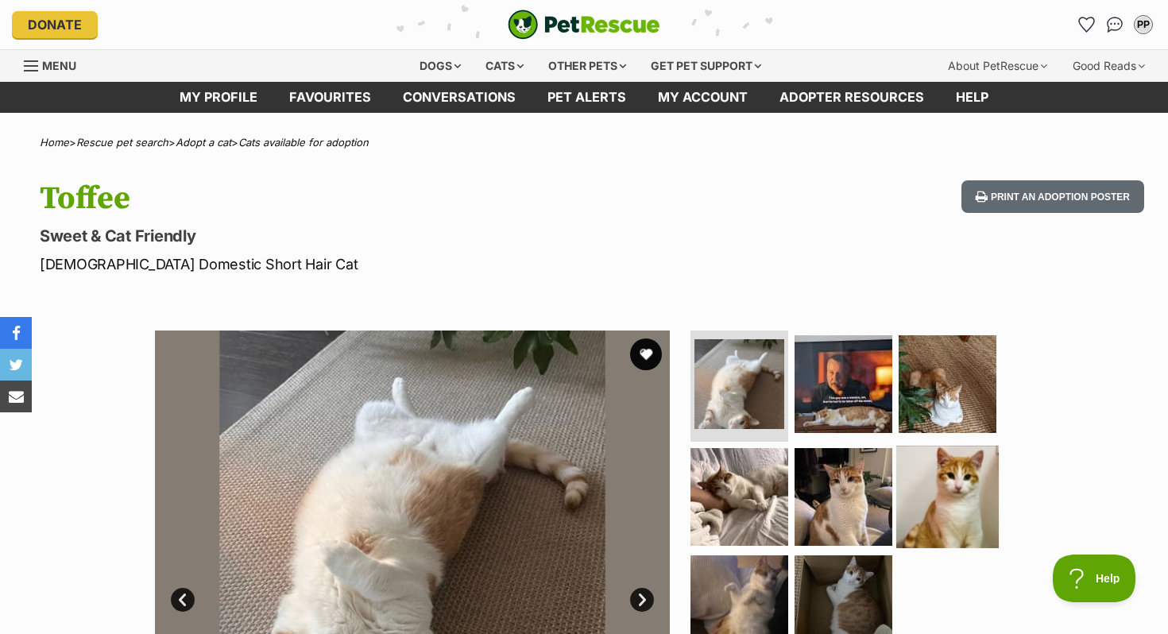
click at [917, 490] on img at bounding box center [948, 496] width 103 height 103
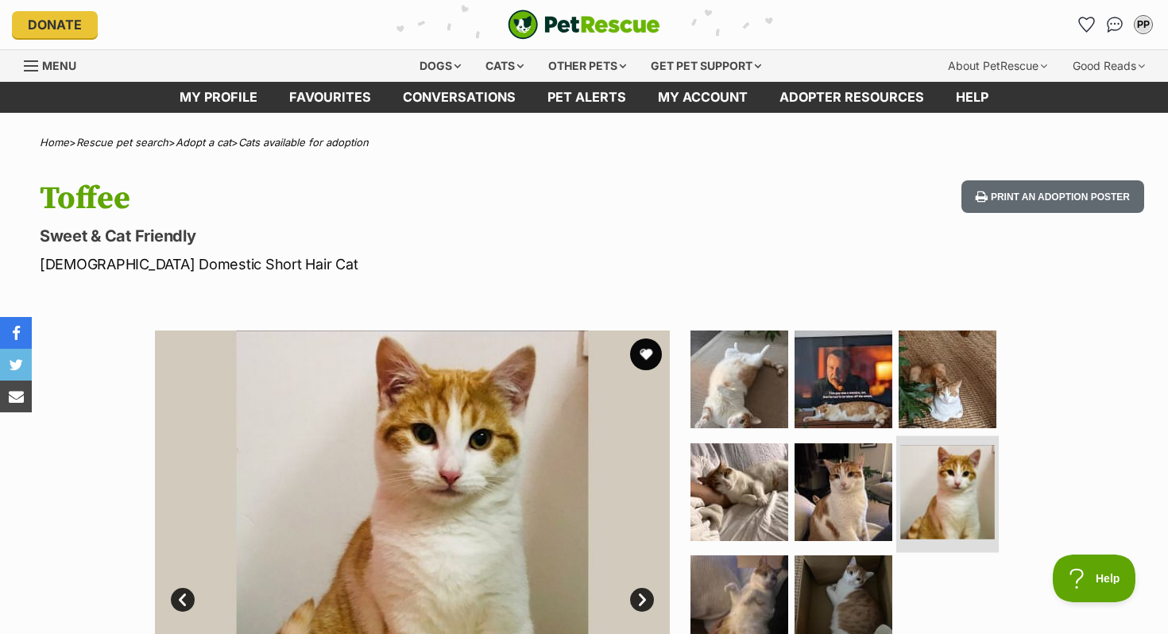
click at [961, 495] on img at bounding box center [948, 492] width 95 height 95
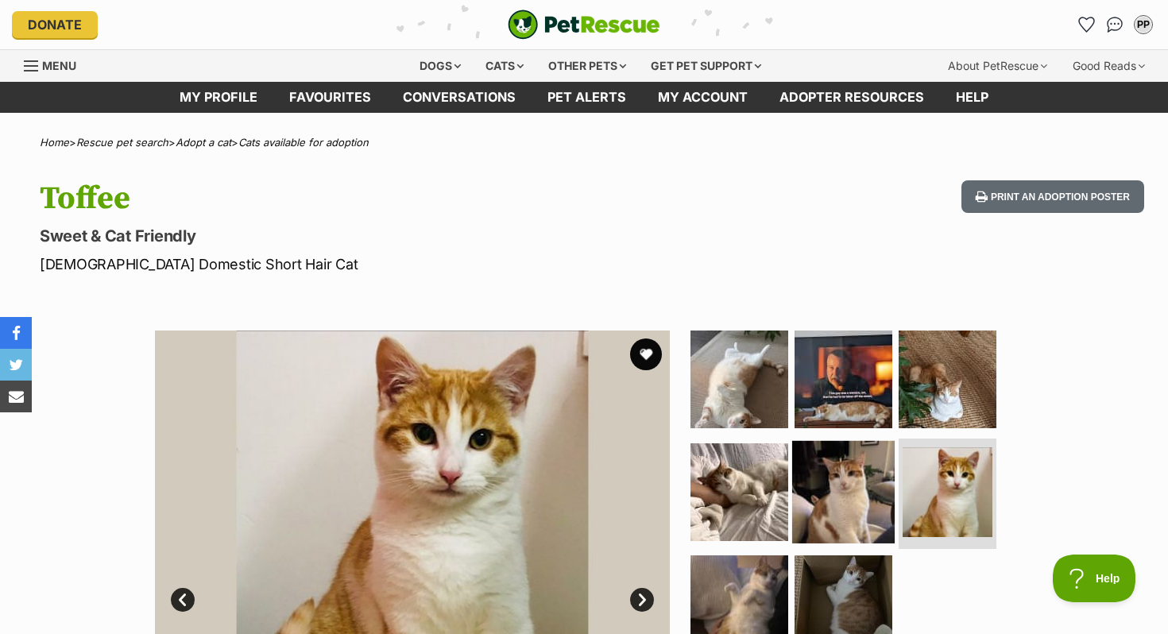
click at [841, 480] on img at bounding box center [843, 491] width 103 height 103
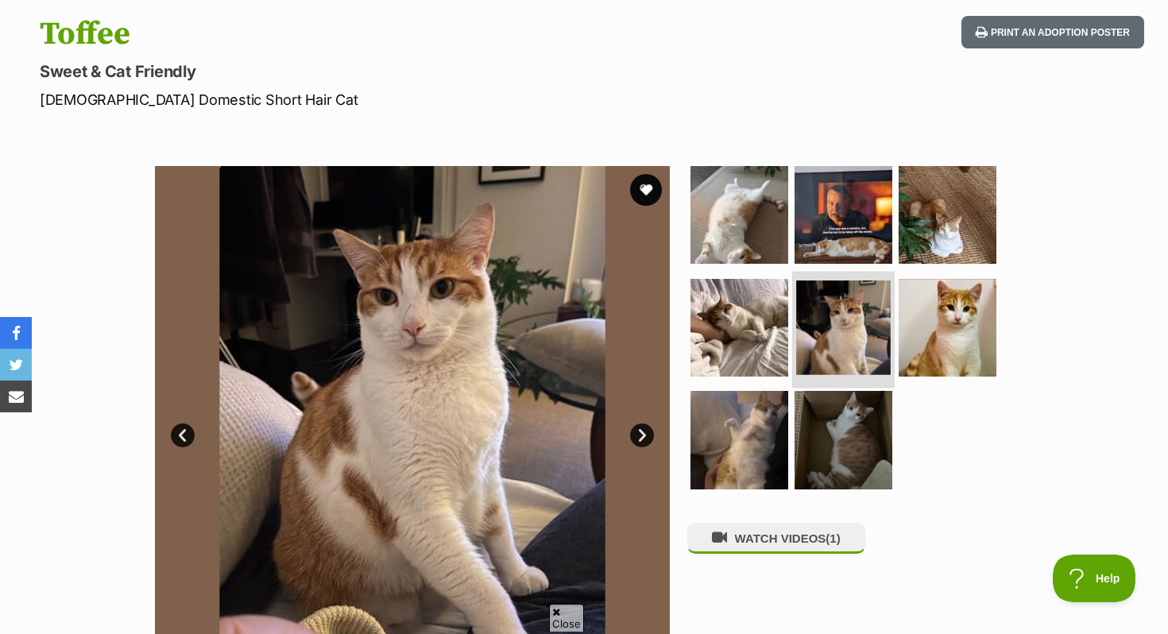
scroll to position [168, 0]
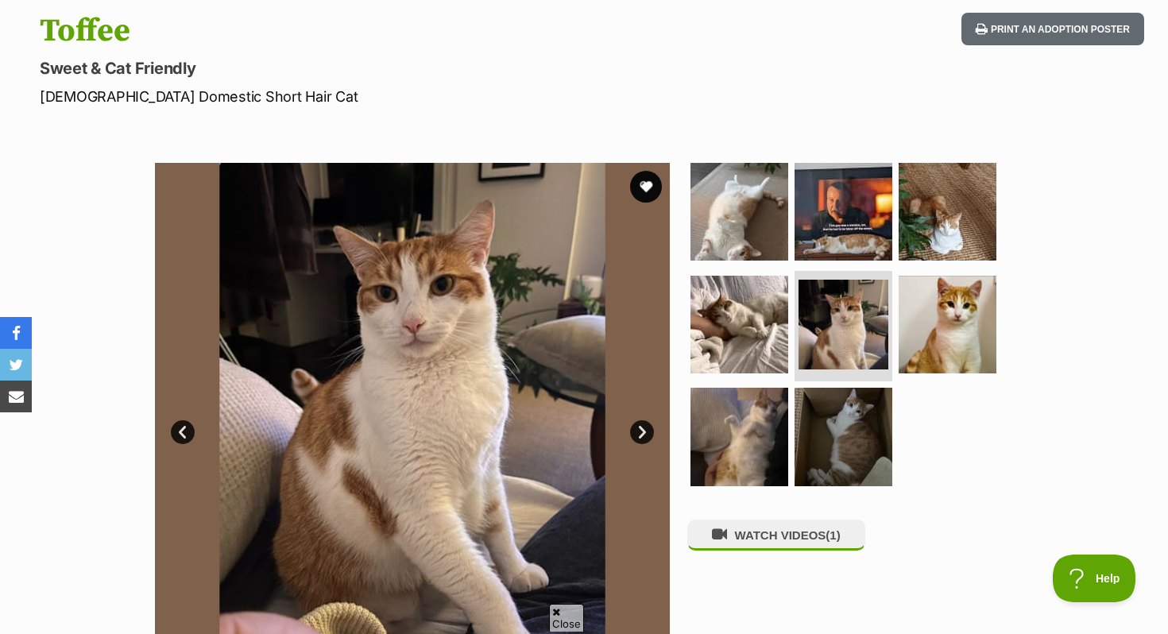
click at [830, 486] on ul at bounding box center [851, 329] width 326 height 333
click at [738, 455] on img at bounding box center [739, 436] width 103 height 103
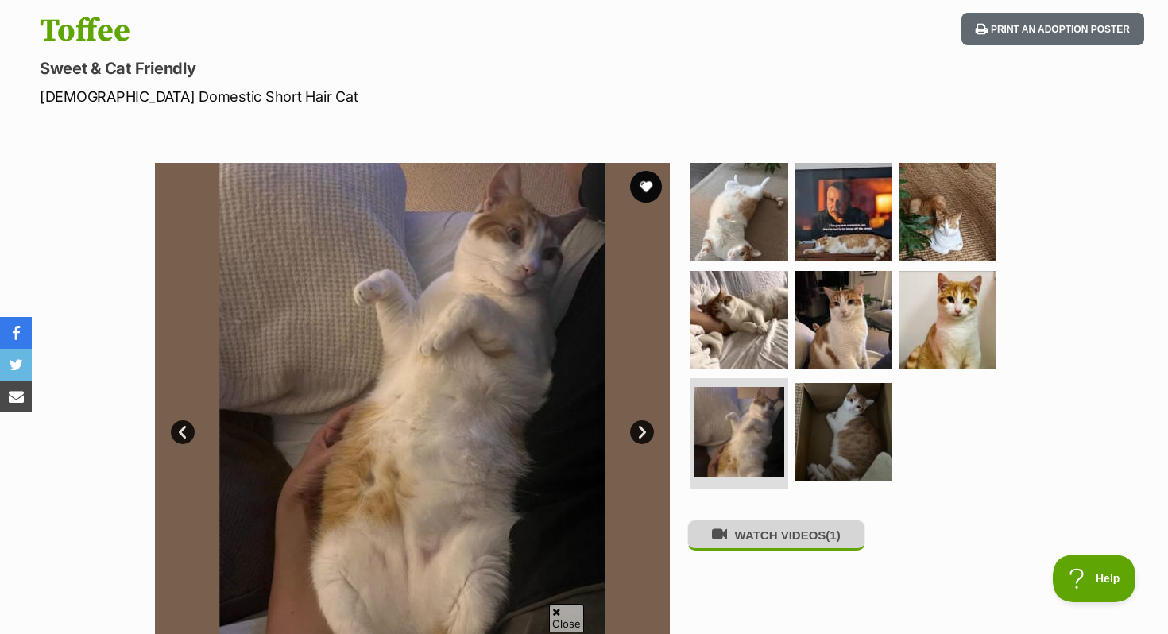
click at [767, 541] on button "WATCH VIDEOS (1)" at bounding box center [777, 535] width 178 height 31
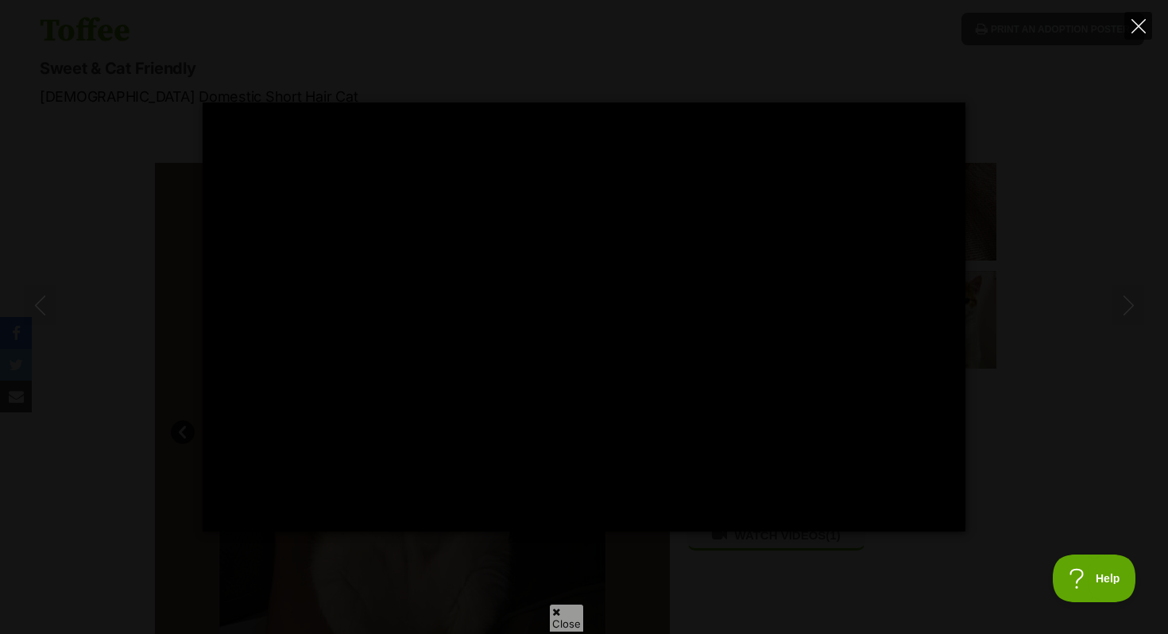
click at [1135, 24] on icon "Close" at bounding box center [1139, 26] width 14 height 14
type input "33.46"
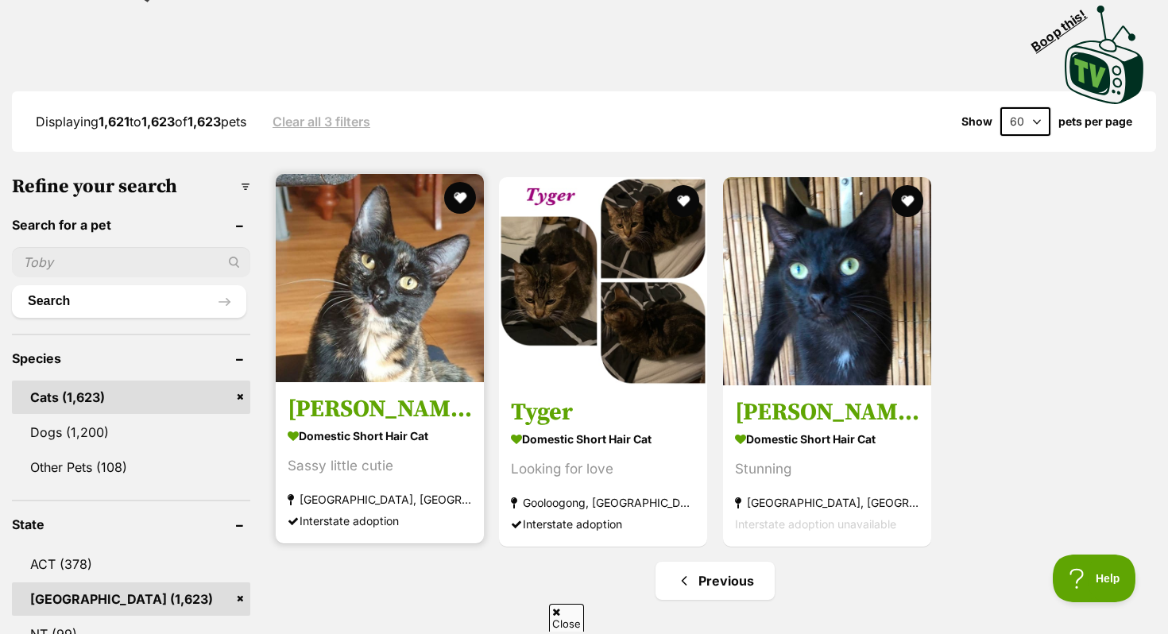
scroll to position [222, 0]
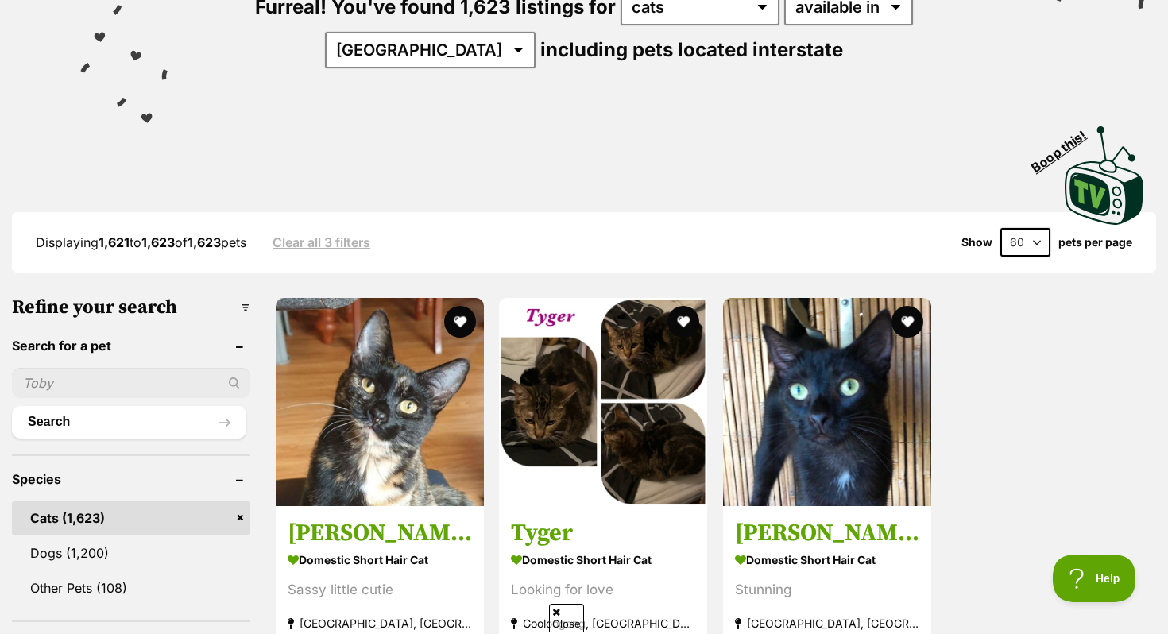
click at [1027, 237] on select "20 40 60" at bounding box center [1026, 242] width 50 height 29
select select "20"
click at [1001, 228] on select "20 40 60" at bounding box center [1026, 242] width 50 height 29
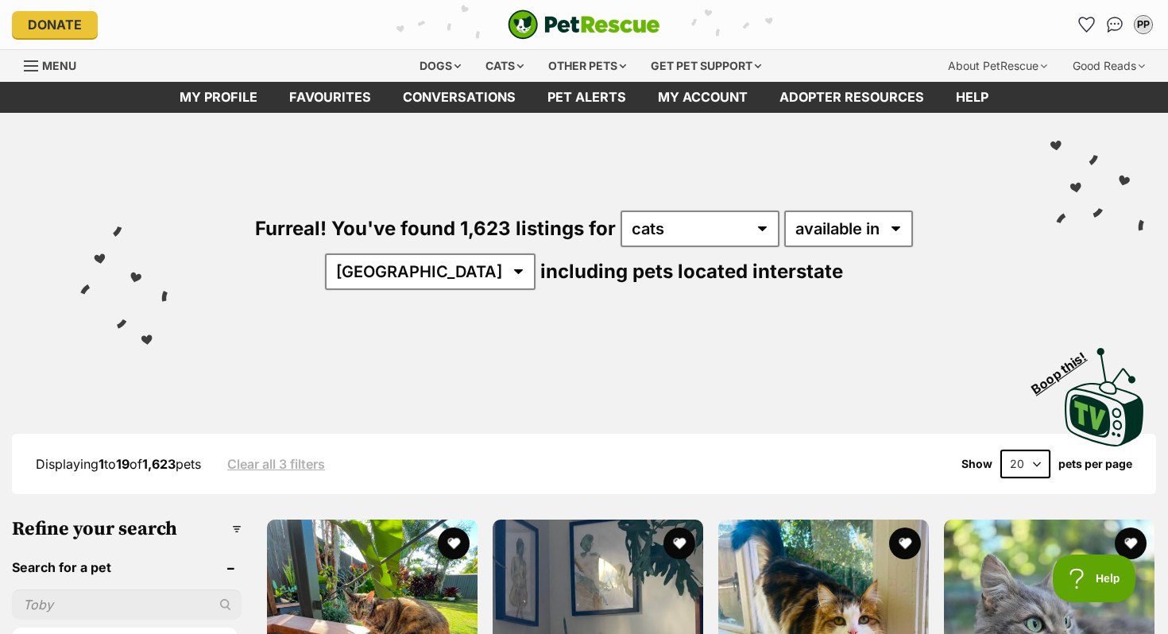
click at [1016, 465] on select "20 40 60" at bounding box center [1026, 464] width 50 height 29
select select "40"
click at [1001, 450] on select "20 40 60" at bounding box center [1026, 464] width 50 height 29
click at [1028, 455] on select "20 40 60" at bounding box center [1026, 464] width 50 height 29
click at [1035, 441] on div "Displaying 1 to 39 of 1,623 pets Clear all 3 filters Show 20 40 60 pets per page" at bounding box center [584, 464] width 1145 height 60
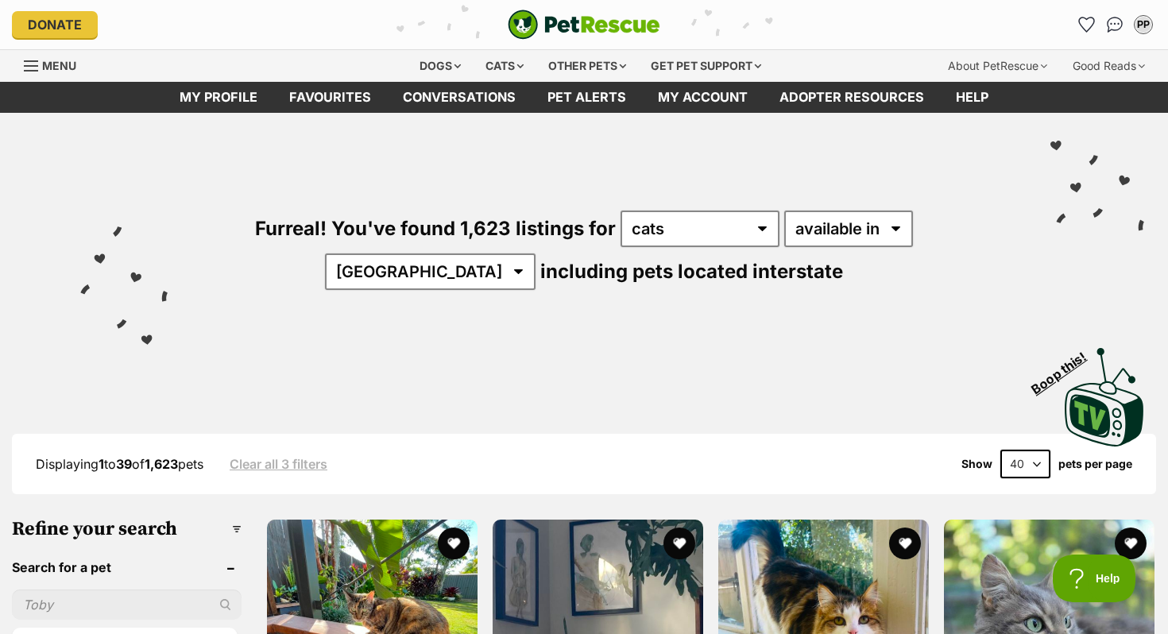
click at [1032, 459] on select "20 40 60" at bounding box center [1026, 464] width 50 height 29
select select "60"
click at [1001, 450] on select "20 40 60" at bounding box center [1026, 464] width 50 height 29
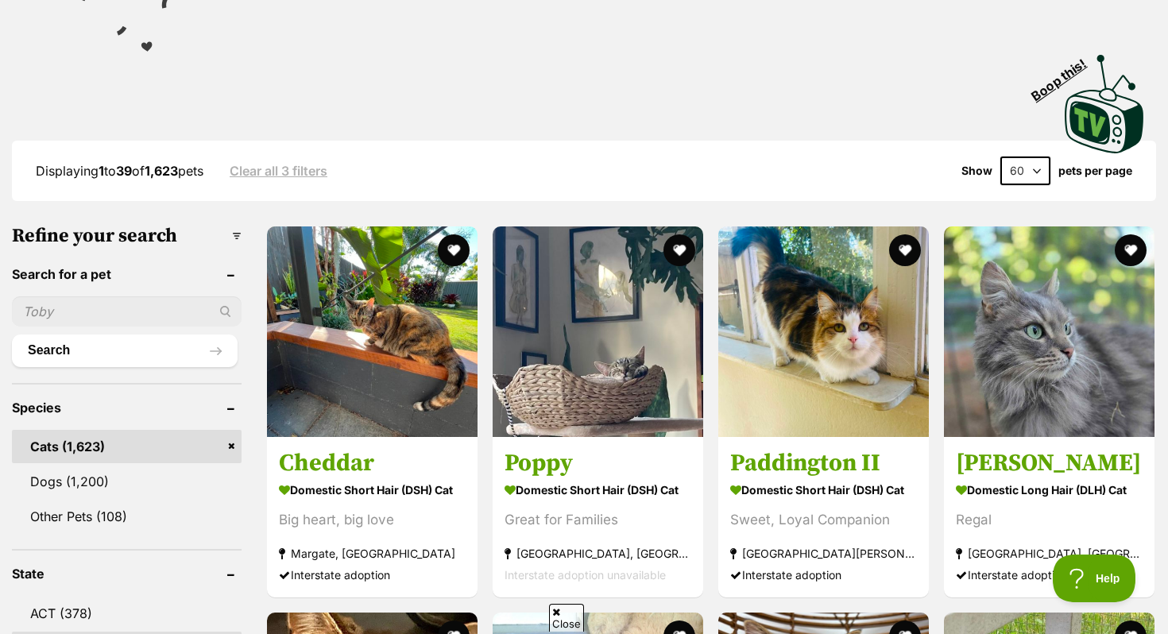
scroll to position [296, 0]
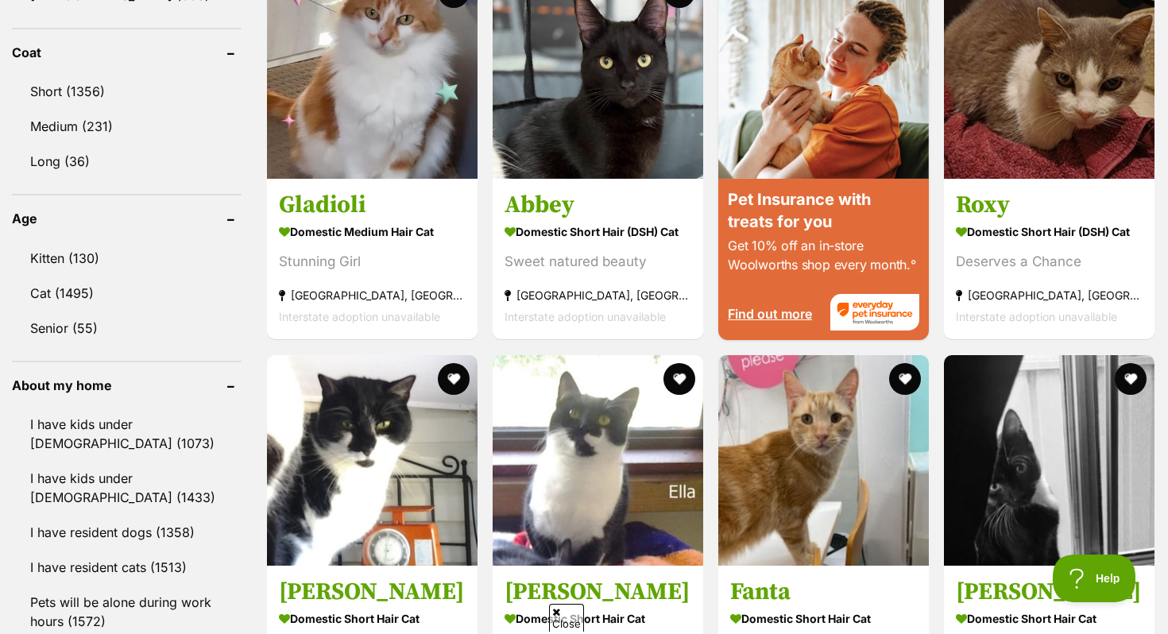
scroll to position [1481, 0]
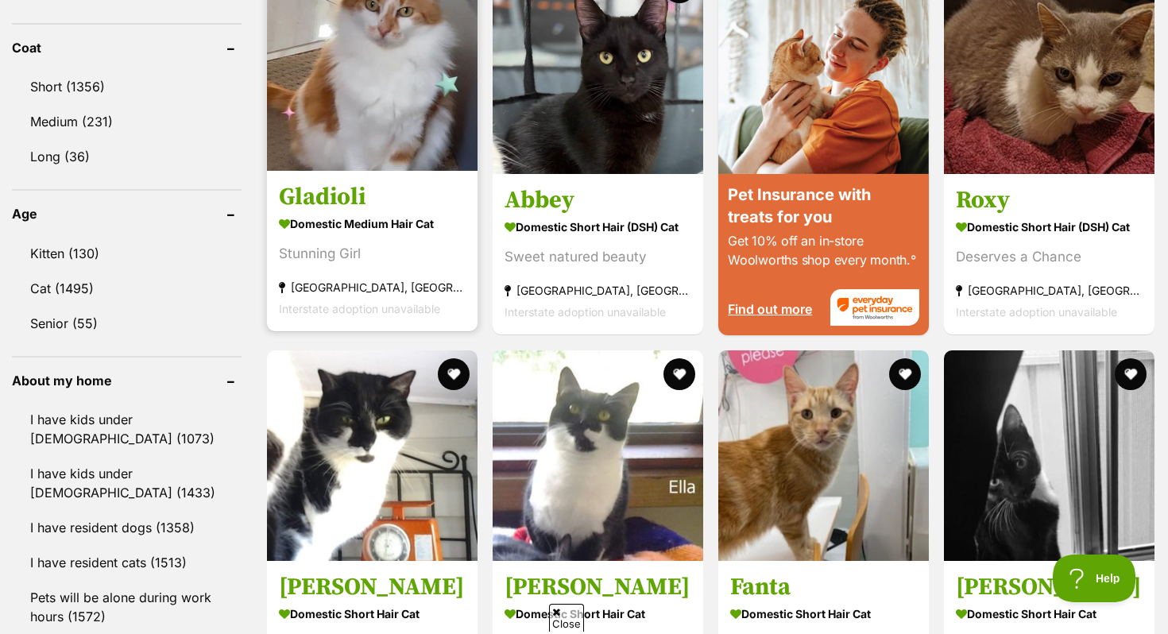
click at [358, 99] on img at bounding box center [372, 65] width 211 height 211
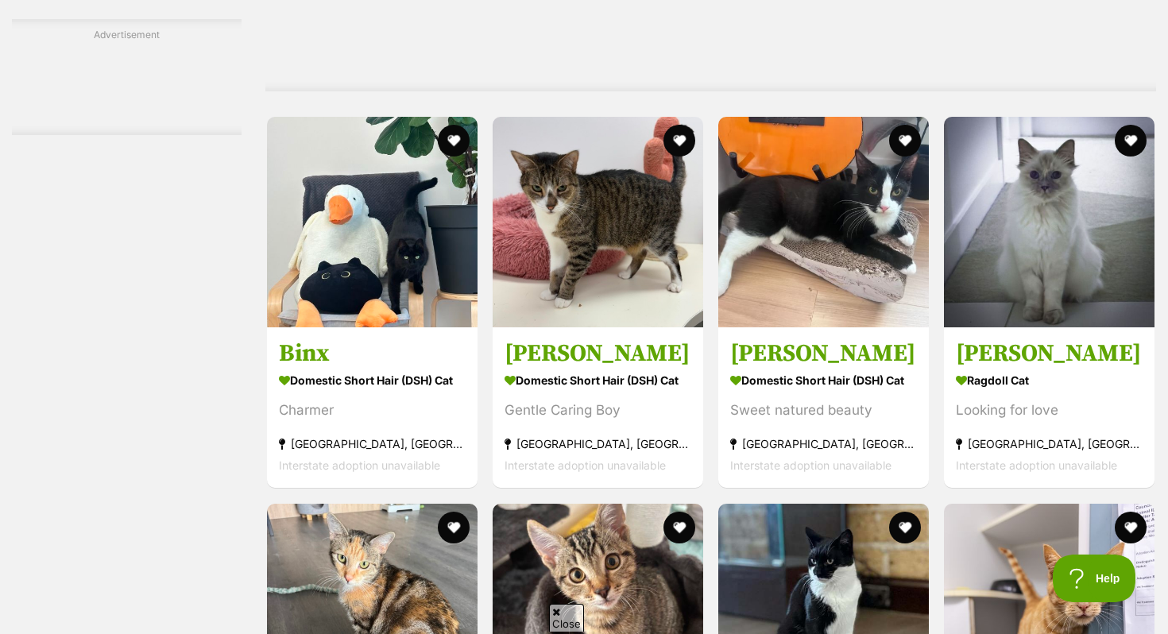
scroll to position [2849, 0]
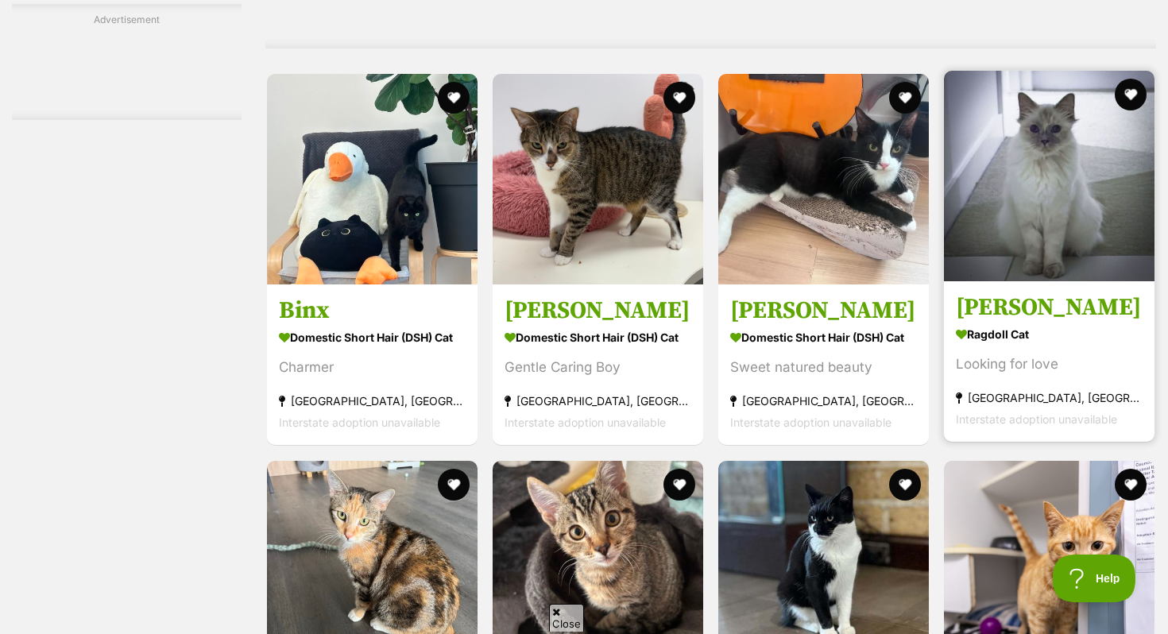
click at [1021, 304] on h3 "[PERSON_NAME]" at bounding box center [1049, 308] width 187 height 30
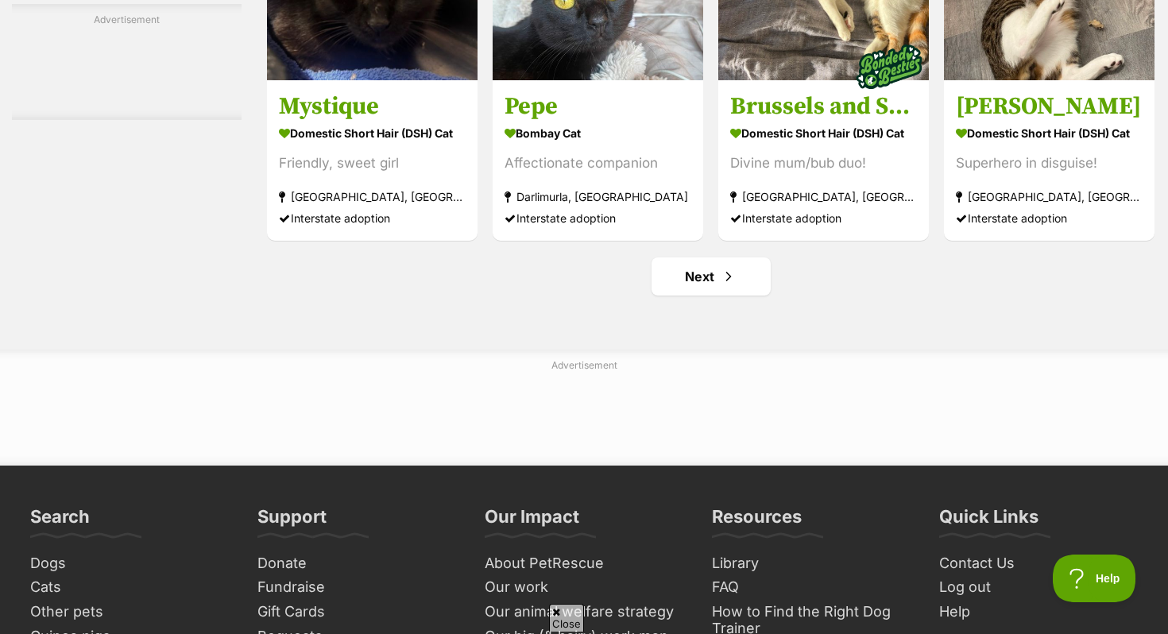
scroll to position [7551, 0]
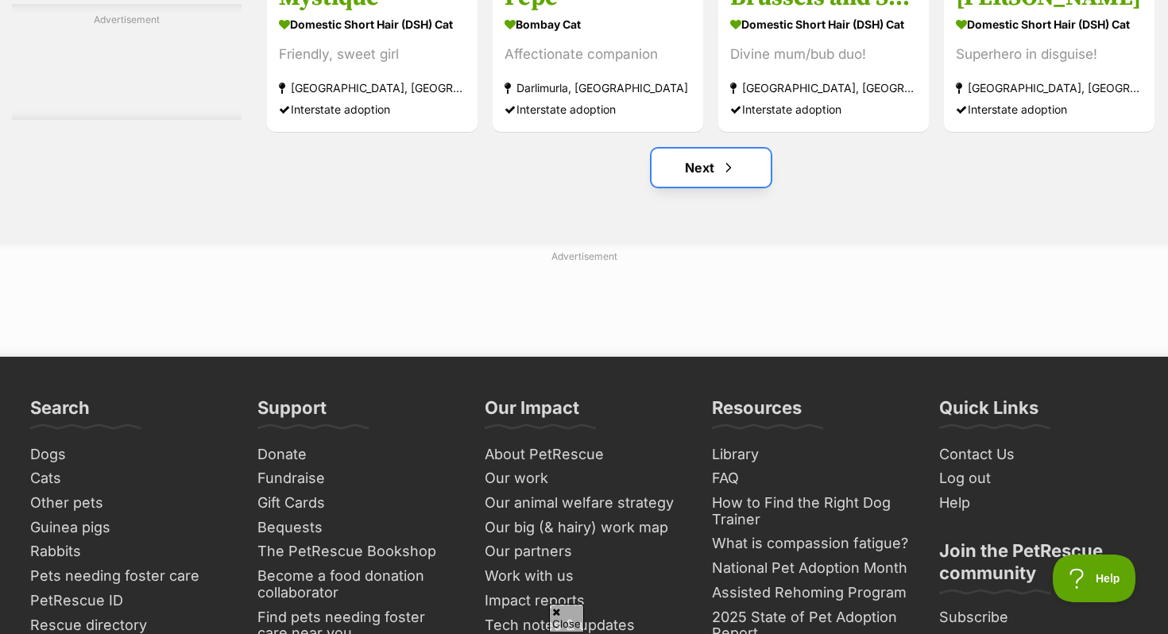
click at [698, 186] on link "Next" at bounding box center [711, 168] width 119 height 38
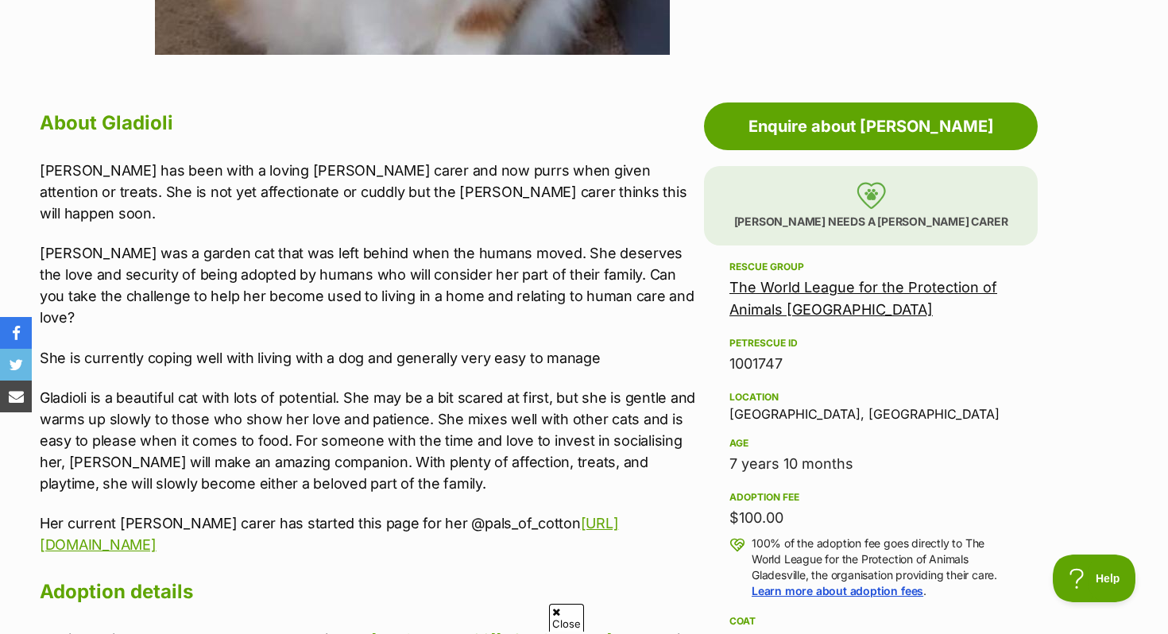
scroll to position [711, 0]
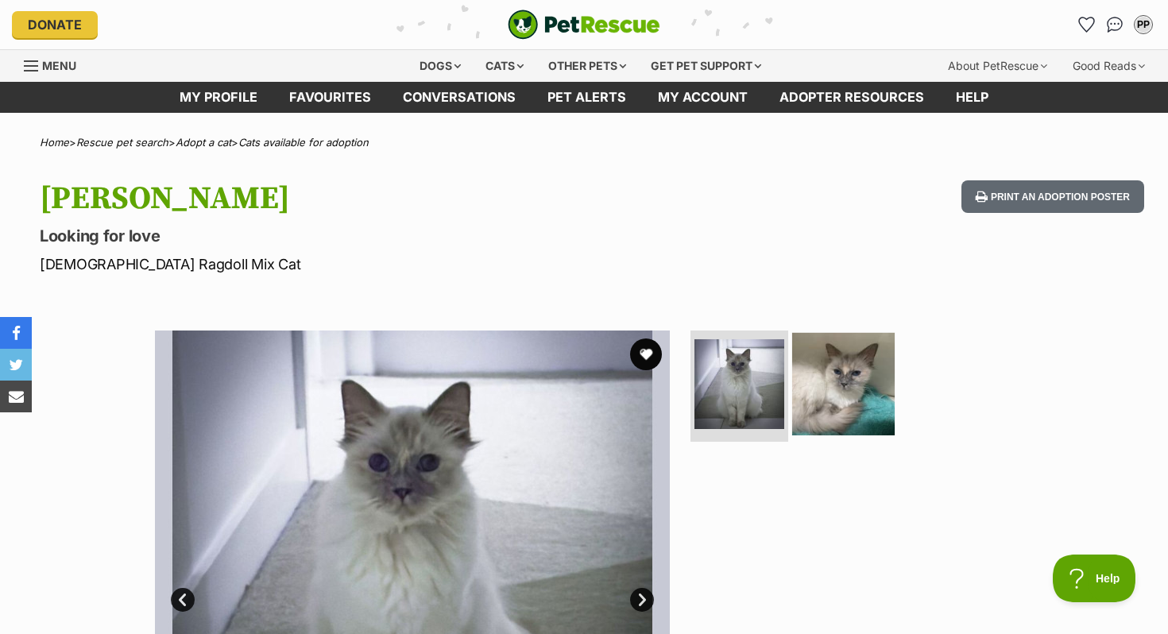
click at [855, 416] on img at bounding box center [843, 384] width 103 height 103
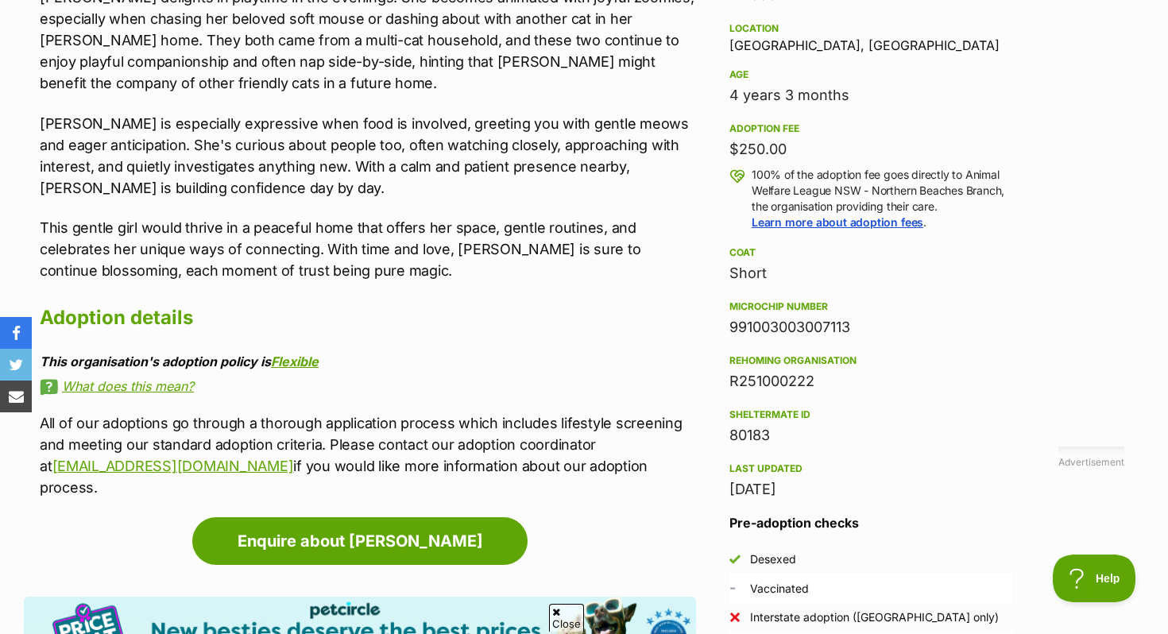
scroll to position [1072, 0]
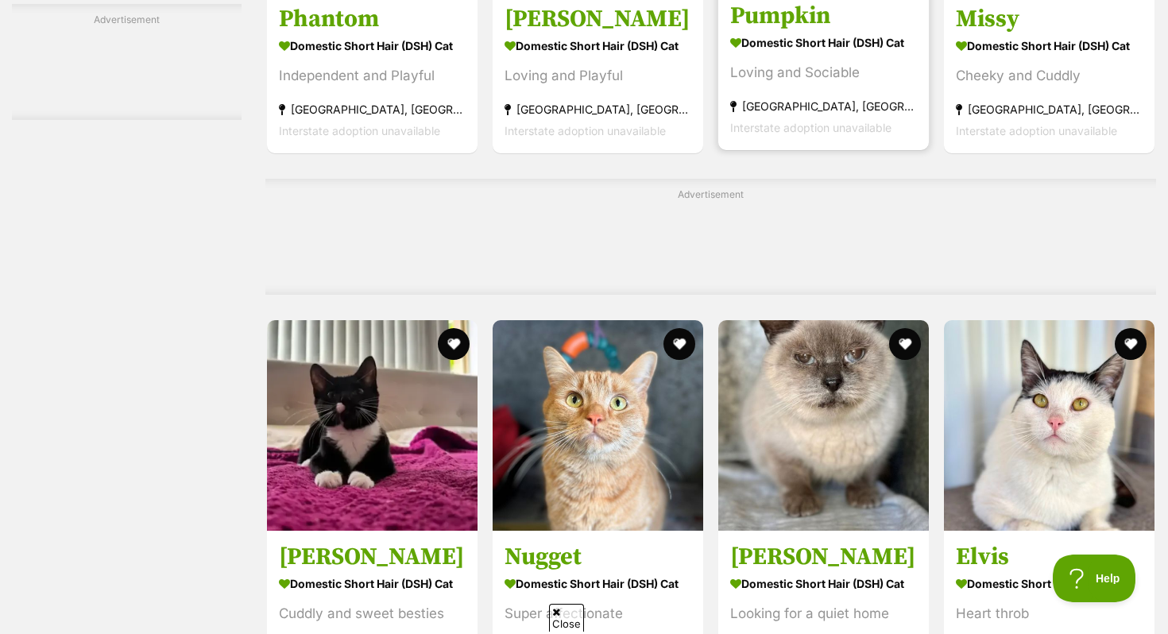
scroll to position [5643, 0]
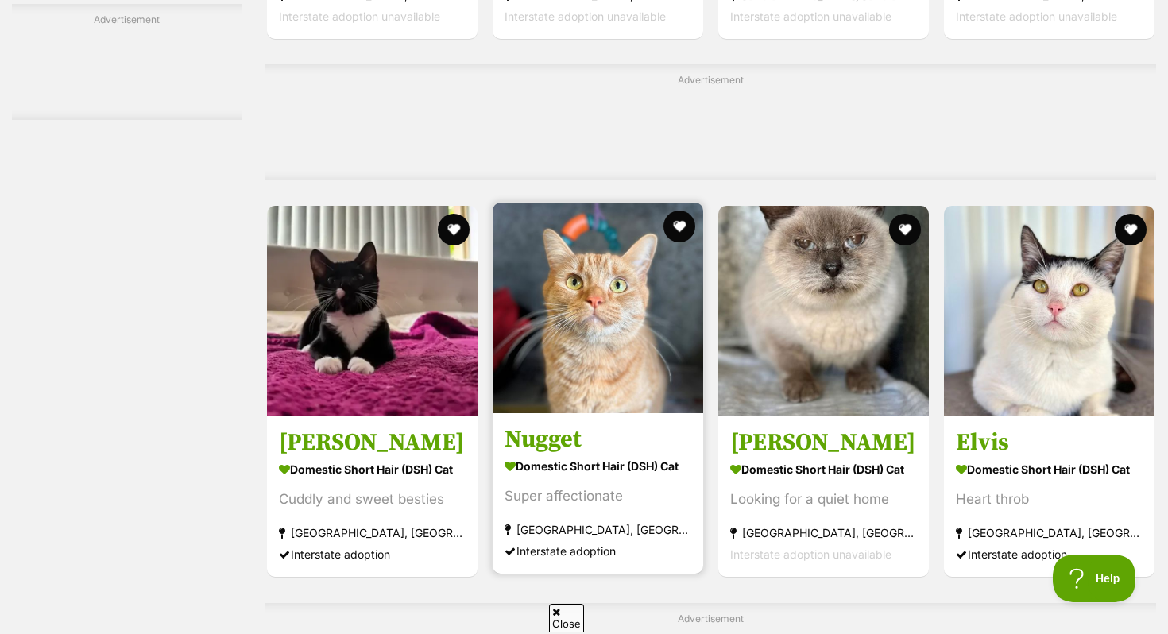
click at [567, 371] on img at bounding box center [598, 308] width 211 height 211
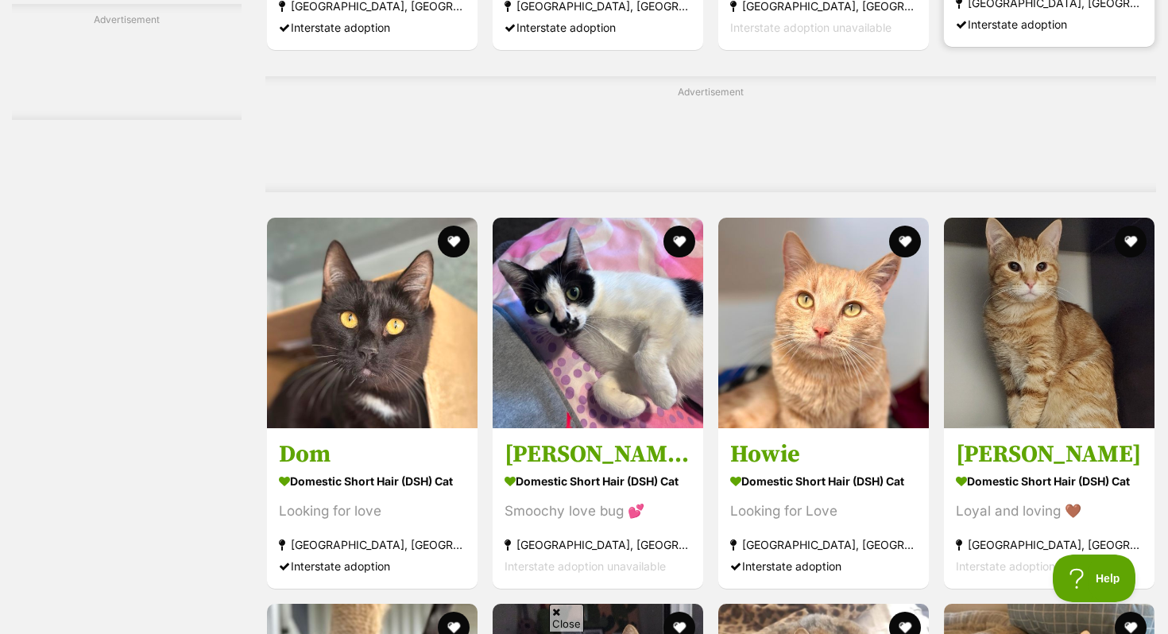
scroll to position [6176, 0]
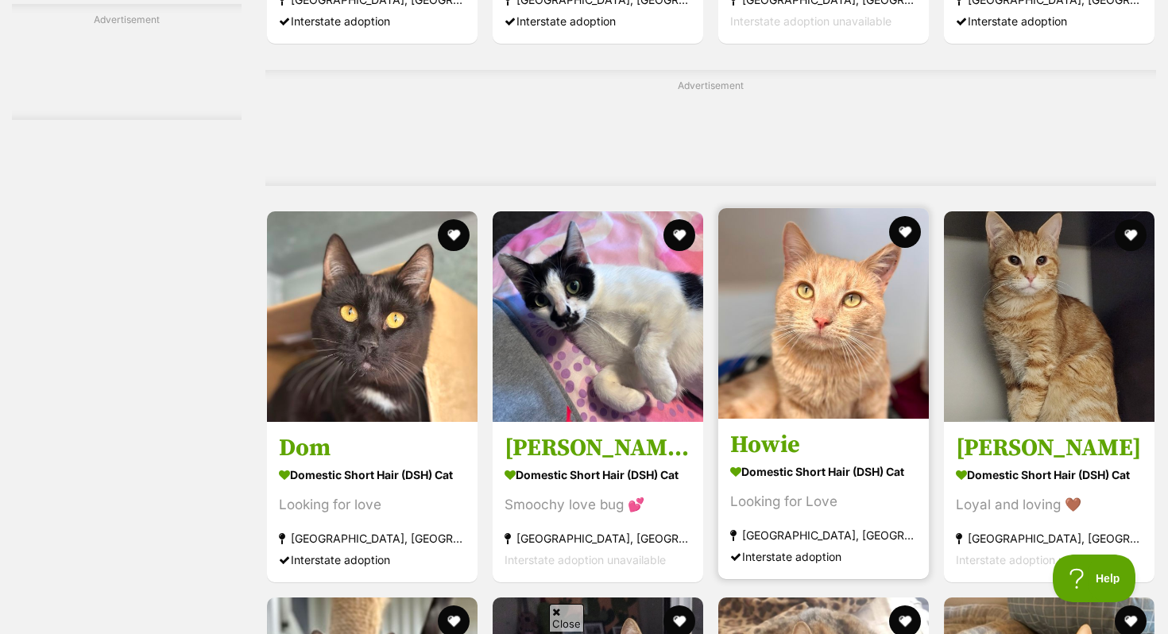
click at [762, 455] on h3 "Howie" at bounding box center [823, 445] width 187 height 30
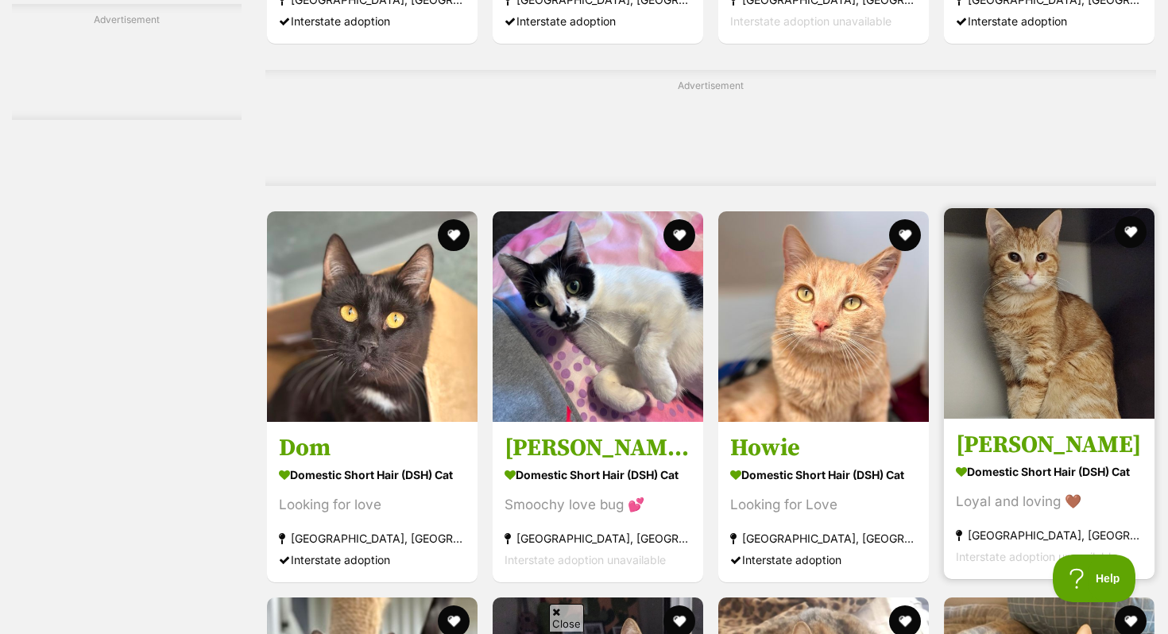
click at [1087, 281] on img at bounding box center [1049, 313] width 211 height 211
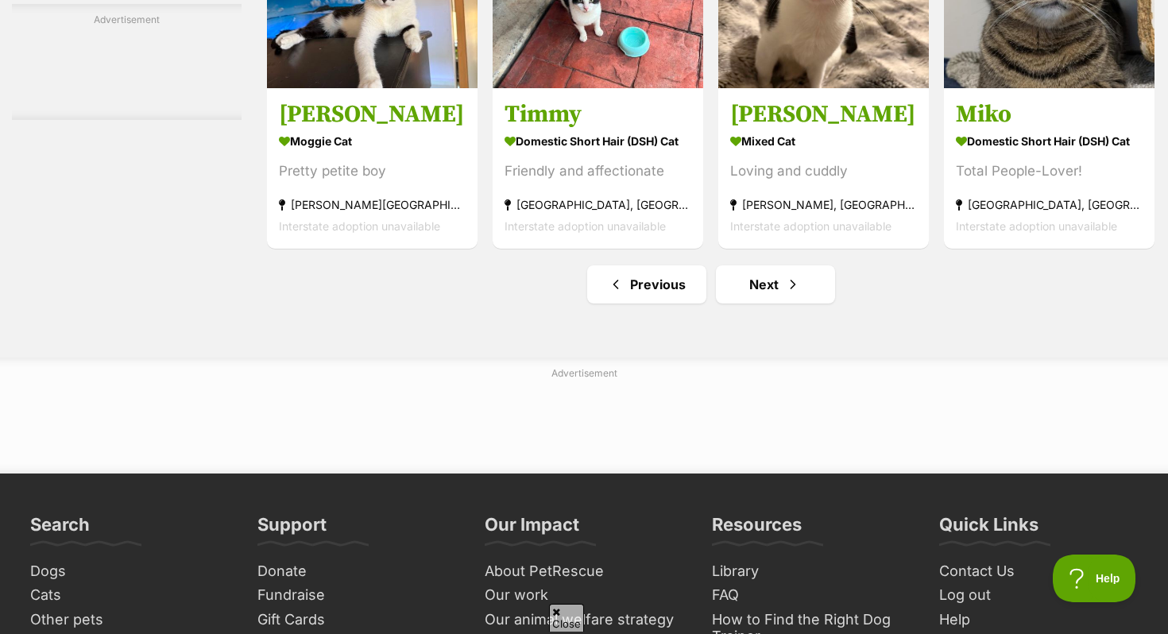
scroll to position [7427, 0]
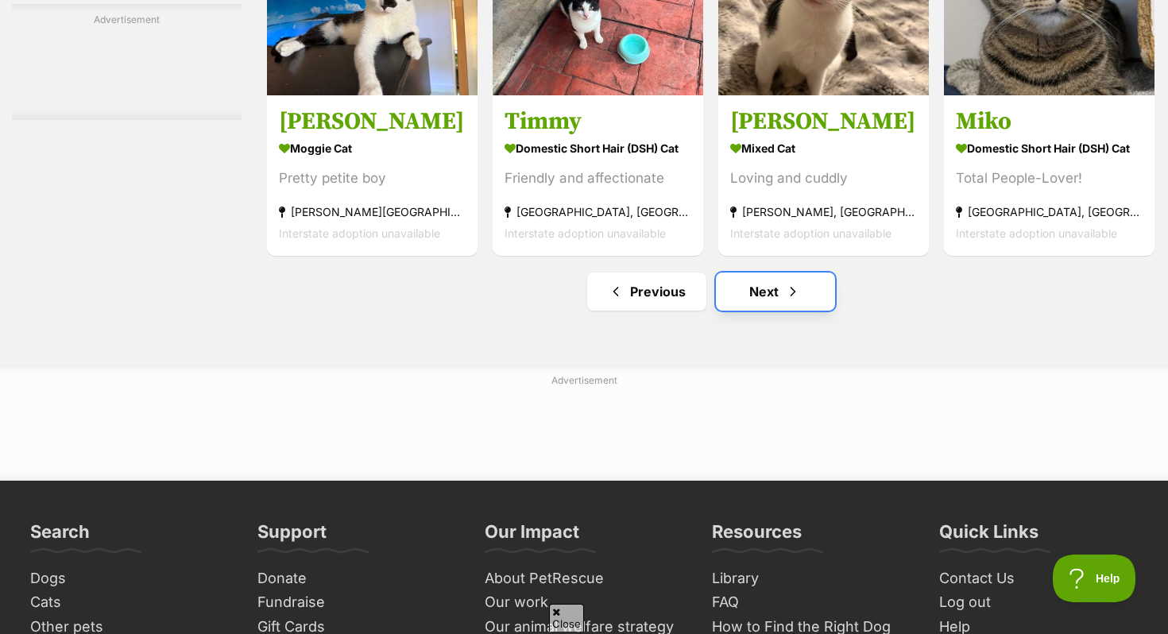
click at [802, 309] on link "Next" at bounding box center [775, 292] width 119 height 38
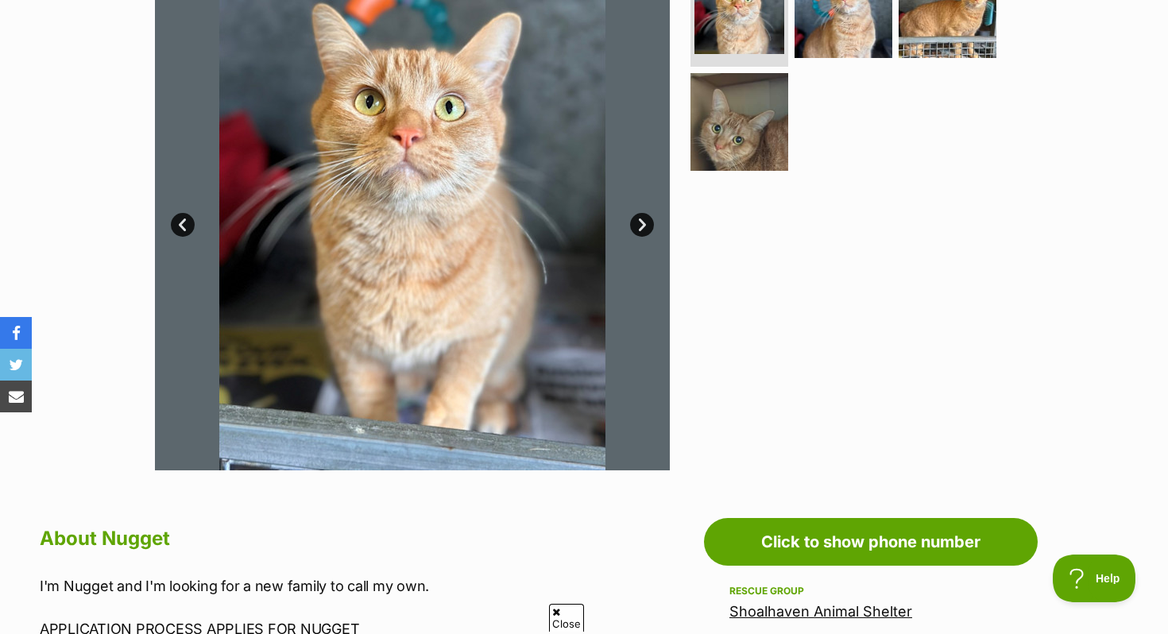
scroll to position [374, 0]
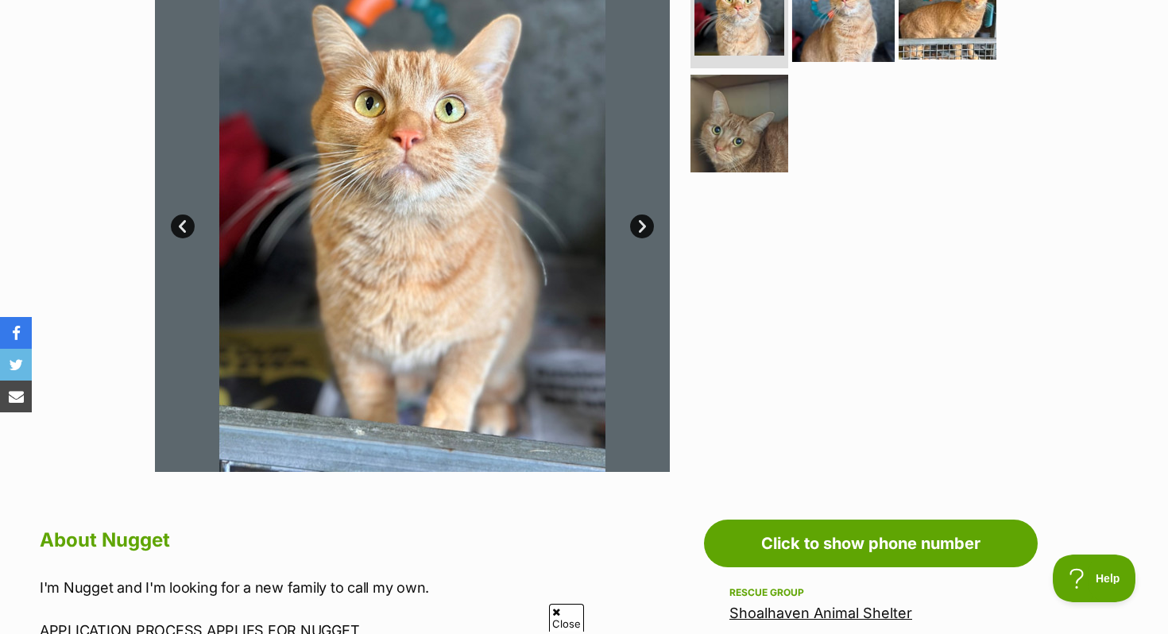
click at [867, 38] on img at bounding box center [843, 10] width 103 height 103
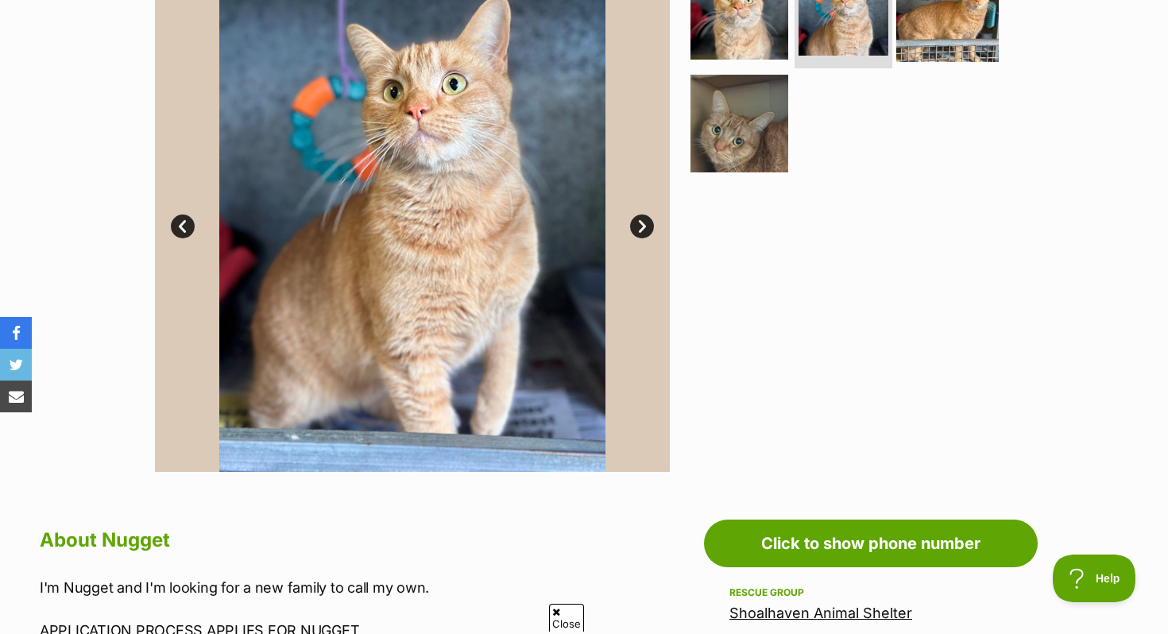
click at [947, 37] on img at bounding box center [948, 10] width 103 height 103
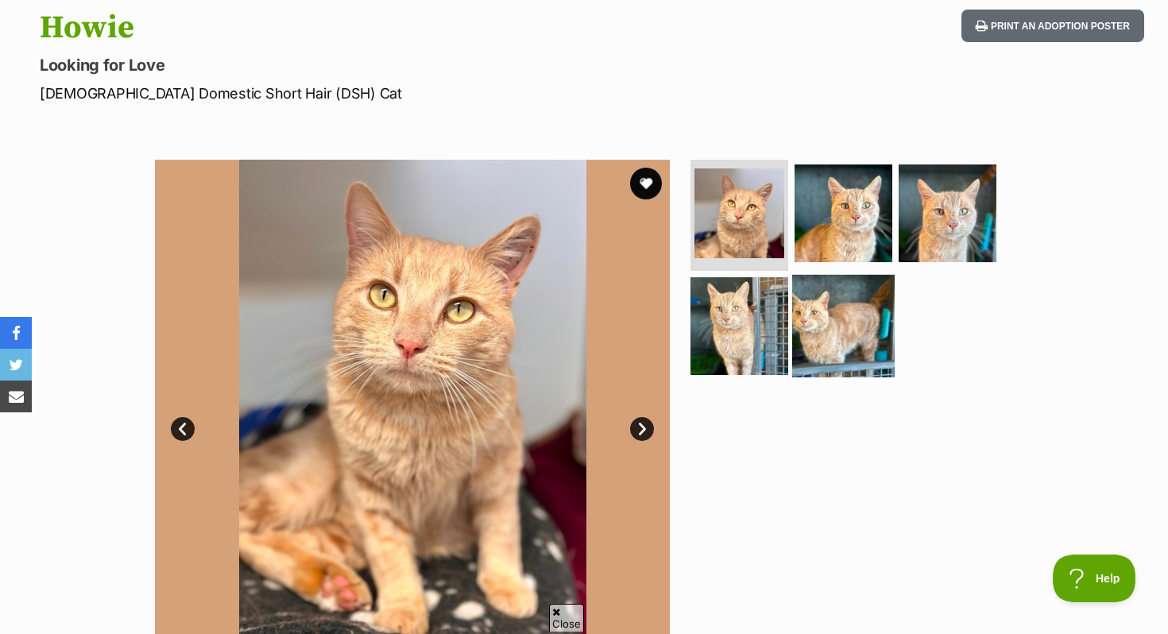
click at [848, 308] on img at bounding box center [843, 325] width 103 height 103
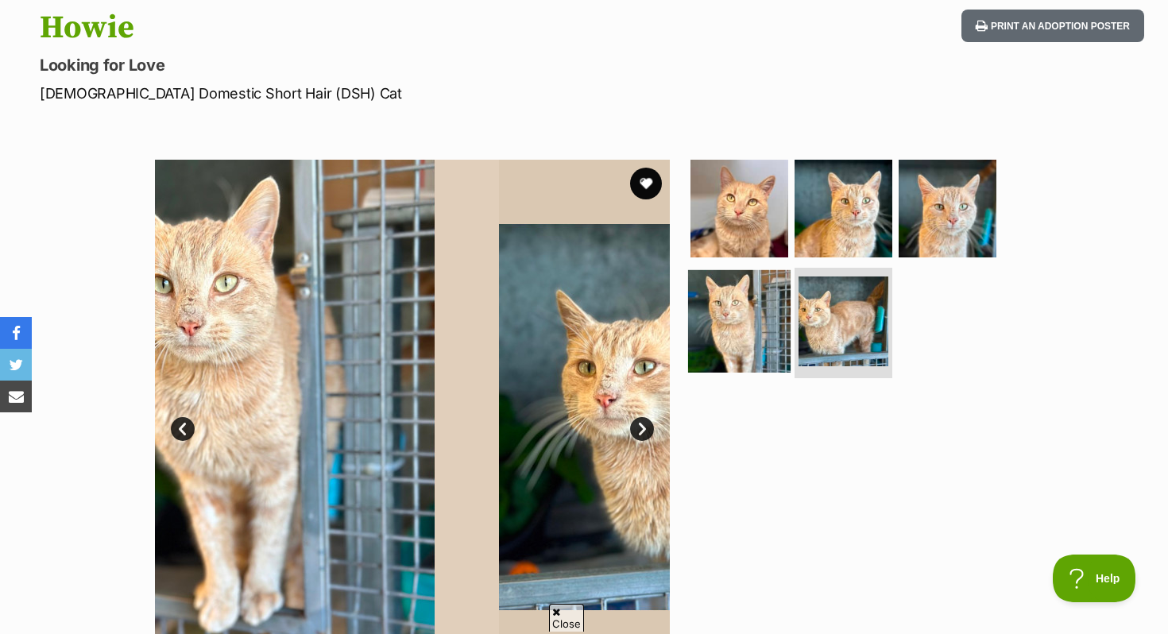
click at [757, 331] on img at bounding box center [739, 320] width 103 height 103
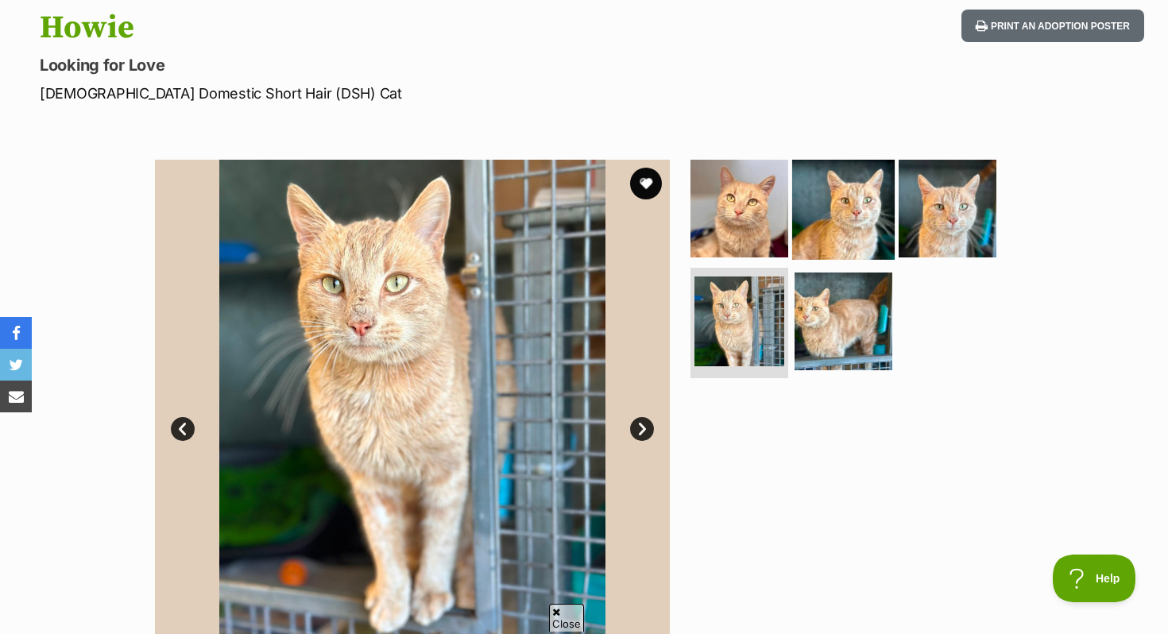
click at [823, 199] on img at bounding box center [843, 208] width 103 height 103
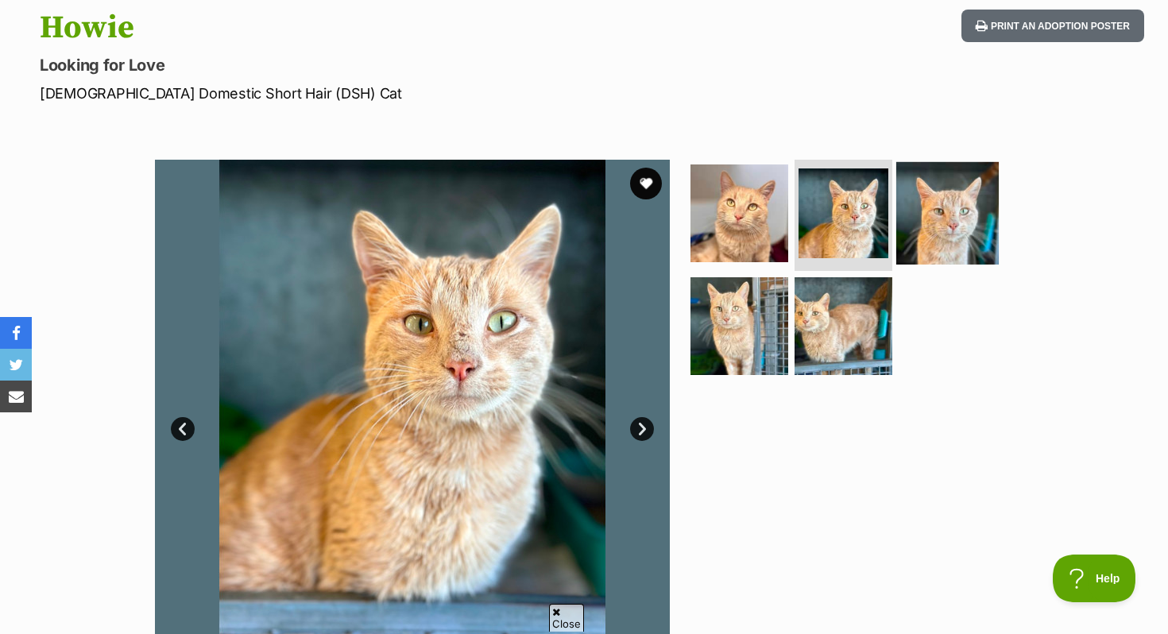
click at [903, 216] on img at bounding box center [948, 213] width 103 height 103
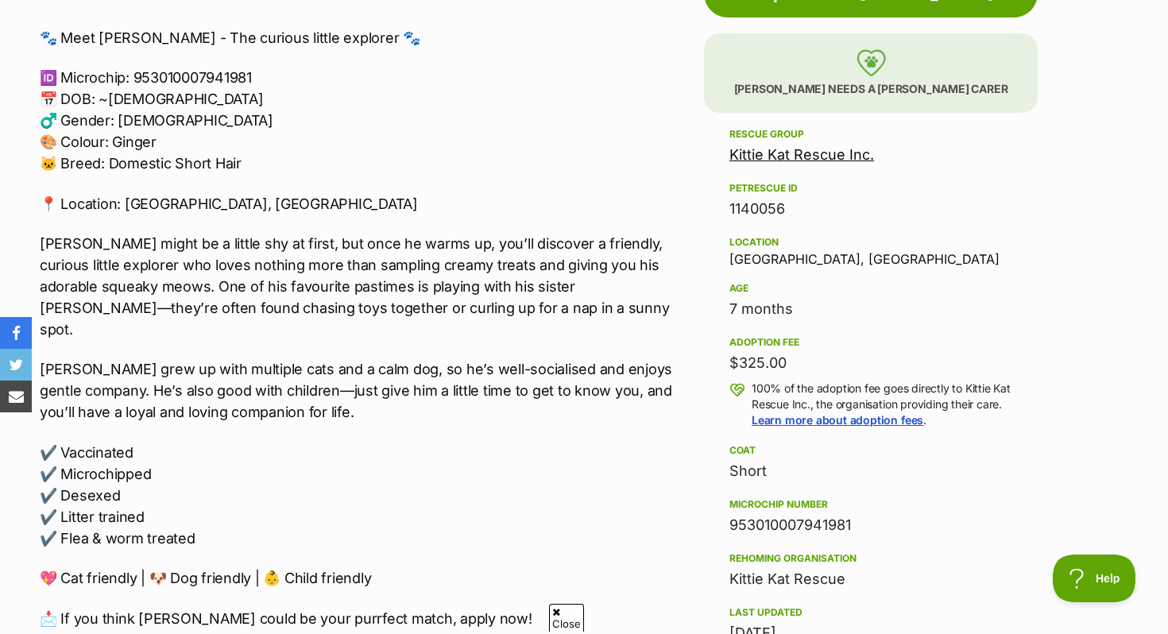
scroll to position [935, 0]
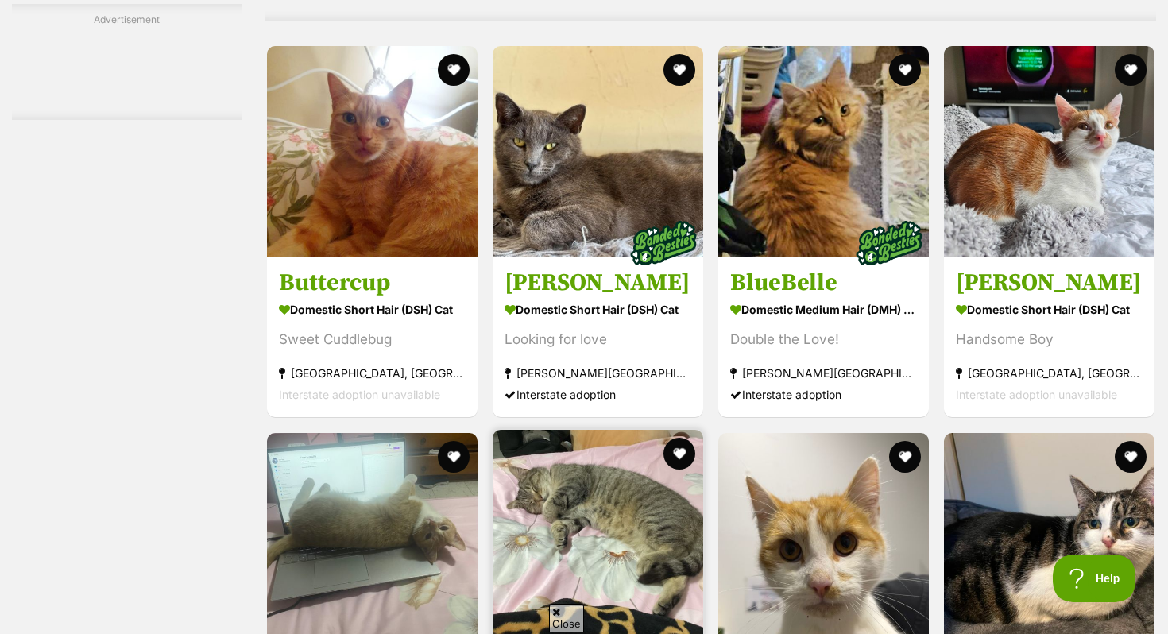
scroll to position [4943, 0]
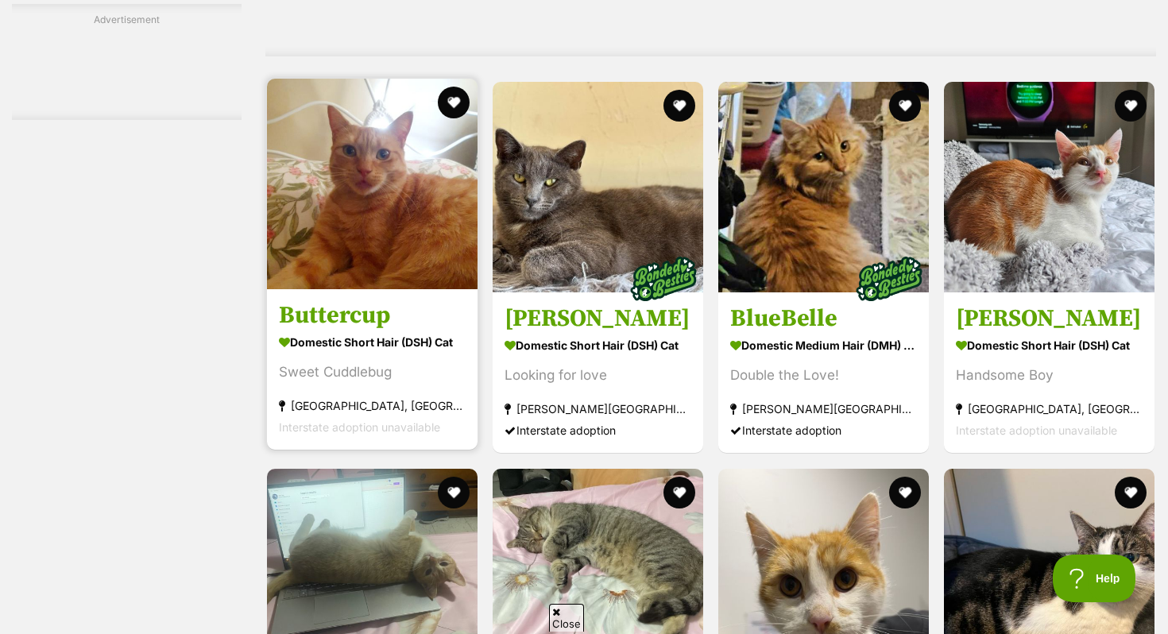
click at [381, 319] on h3 "Buttercup" at bounding box center [372, 316] width 187 height 30
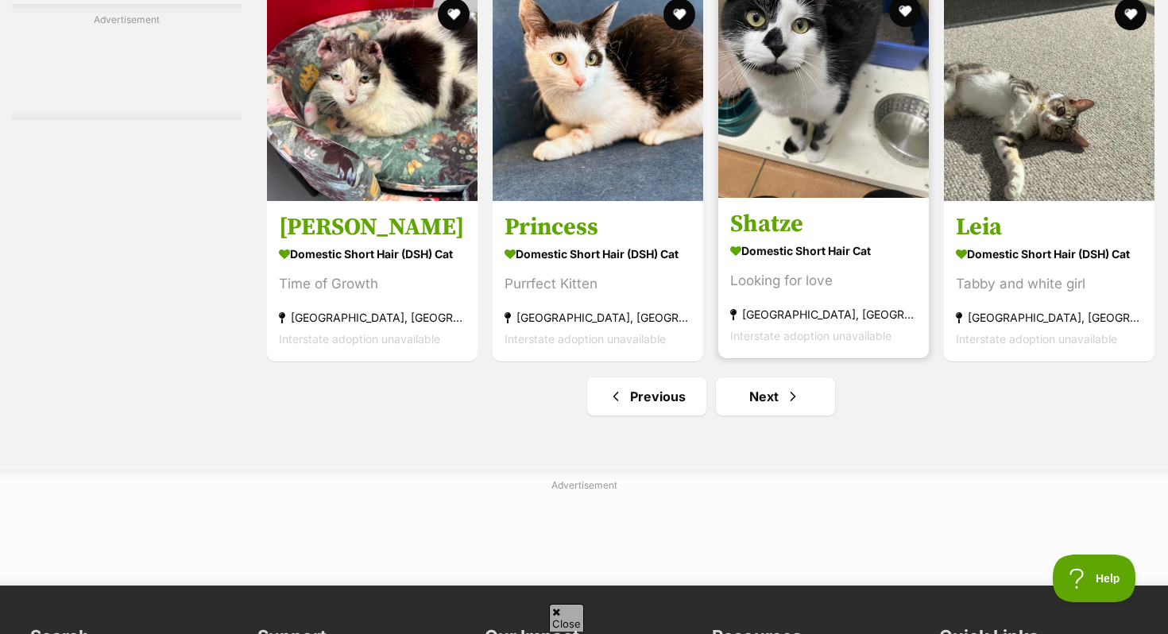
scroll to position [7422, 0]
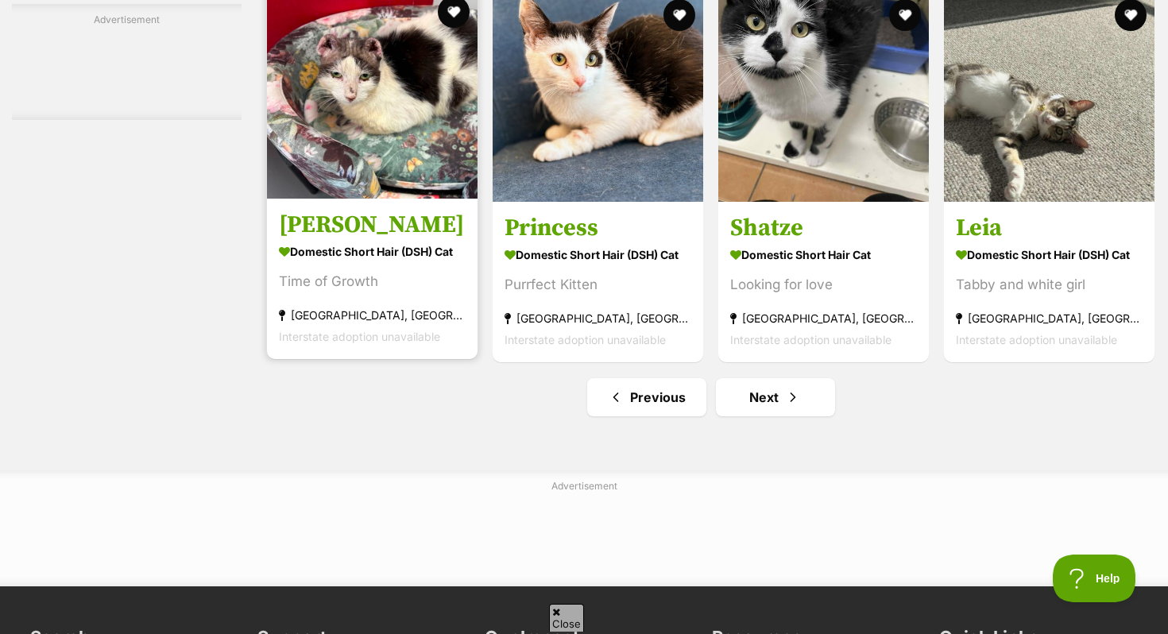
click at [302, 232] on link "Zayd Domestic Short Hair (DSH) Cat Time of Growth Gladesville, NSW Interstate a…" at bounding box center [372, 278] width 211 height 161
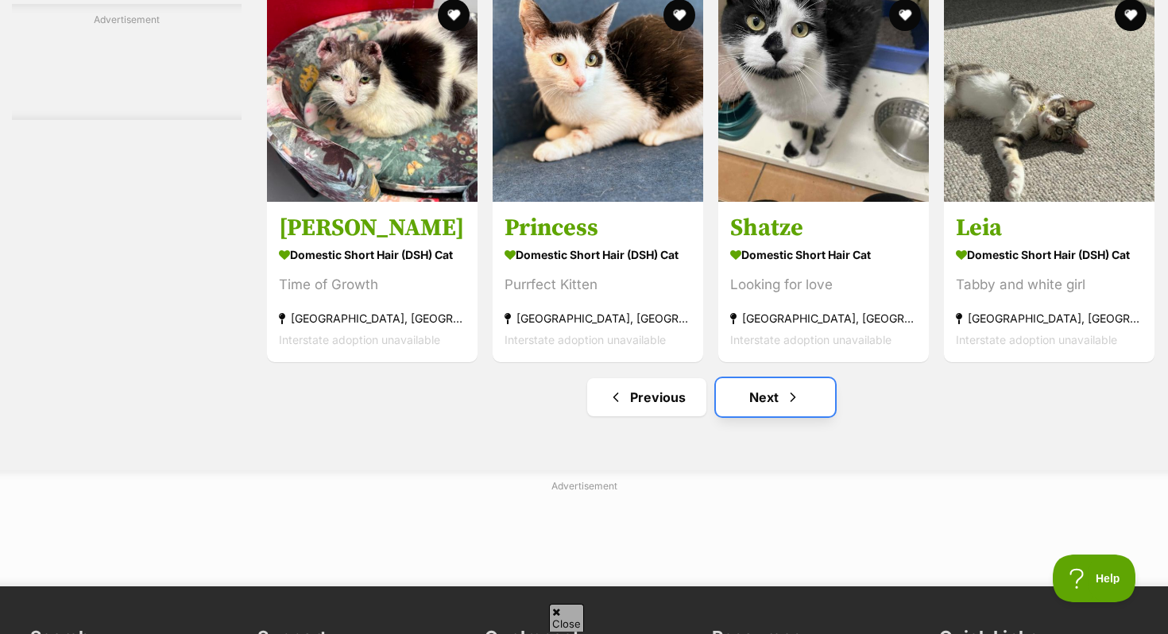
click at [757, 414] on link "Next" at bounding box center [775, 397] width 119 height 38
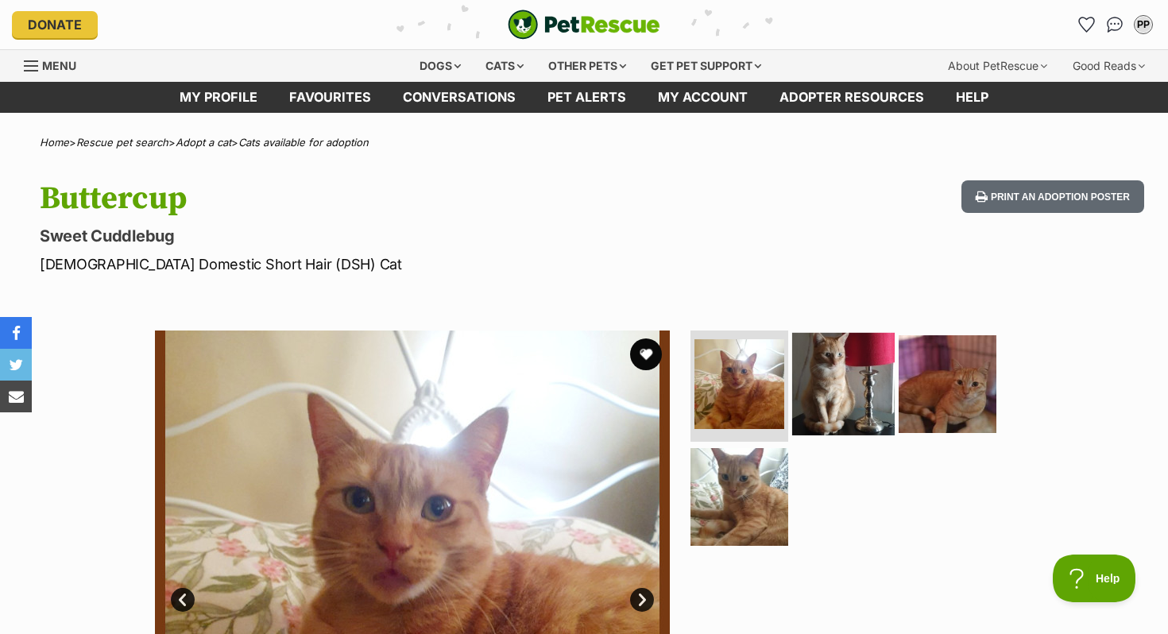
click at [818, 380] on img at bounding box center [843, 384] width 103 height 103
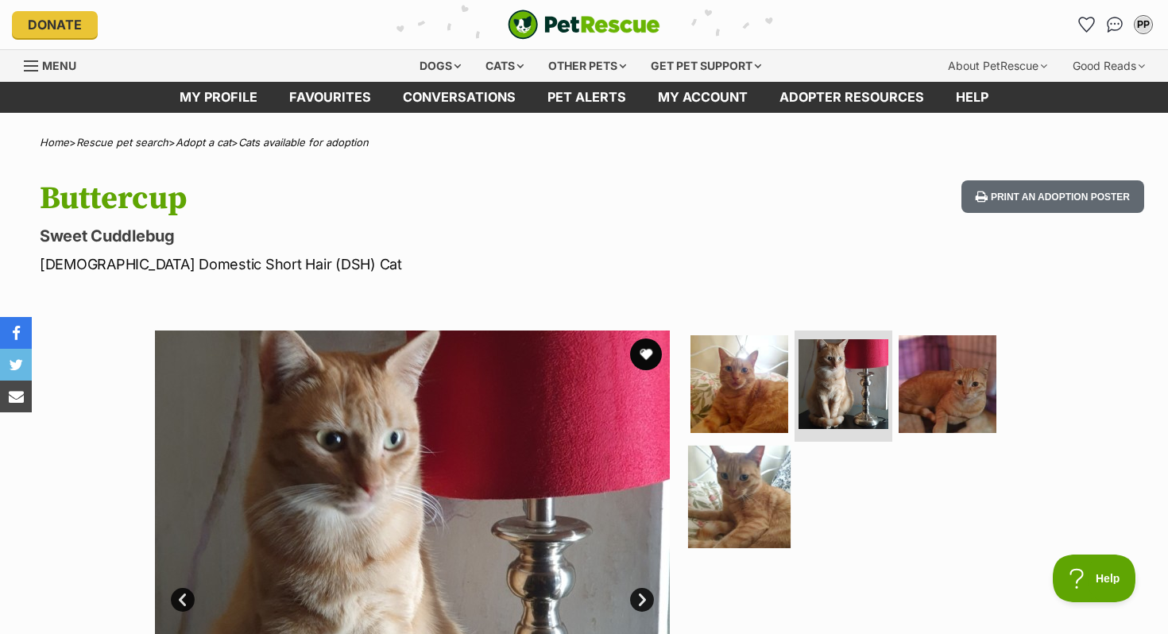
click at [766, 505] on img at bounding box center [739, 496] width 103 height 103
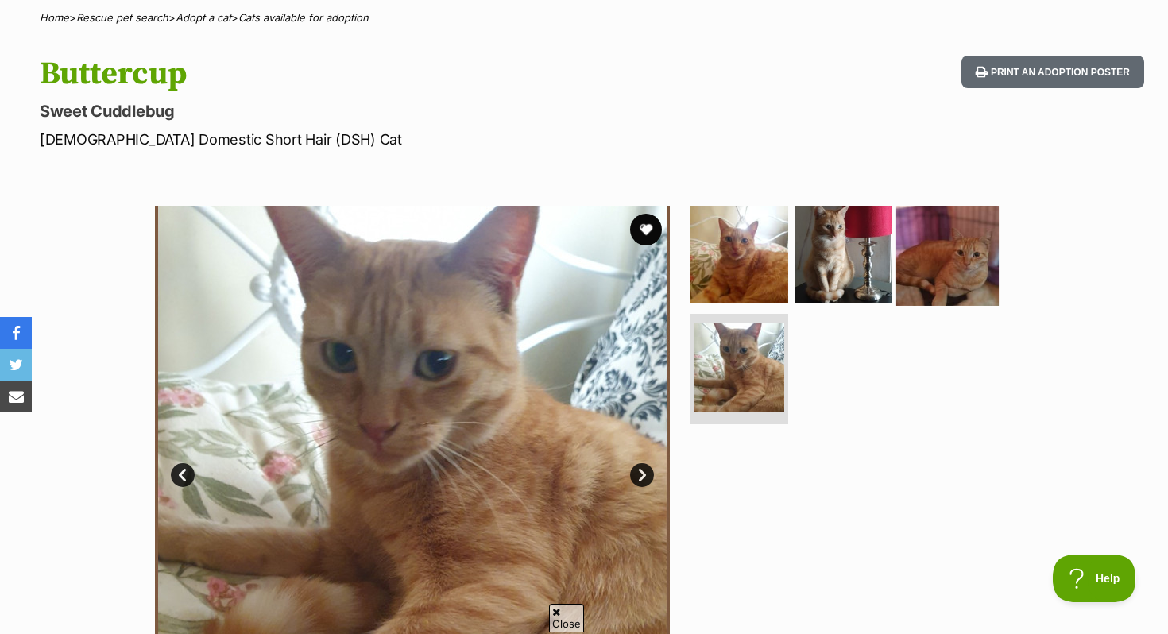
click at [951, 267] on img at bounding box center [948, 254] width 103 height 103
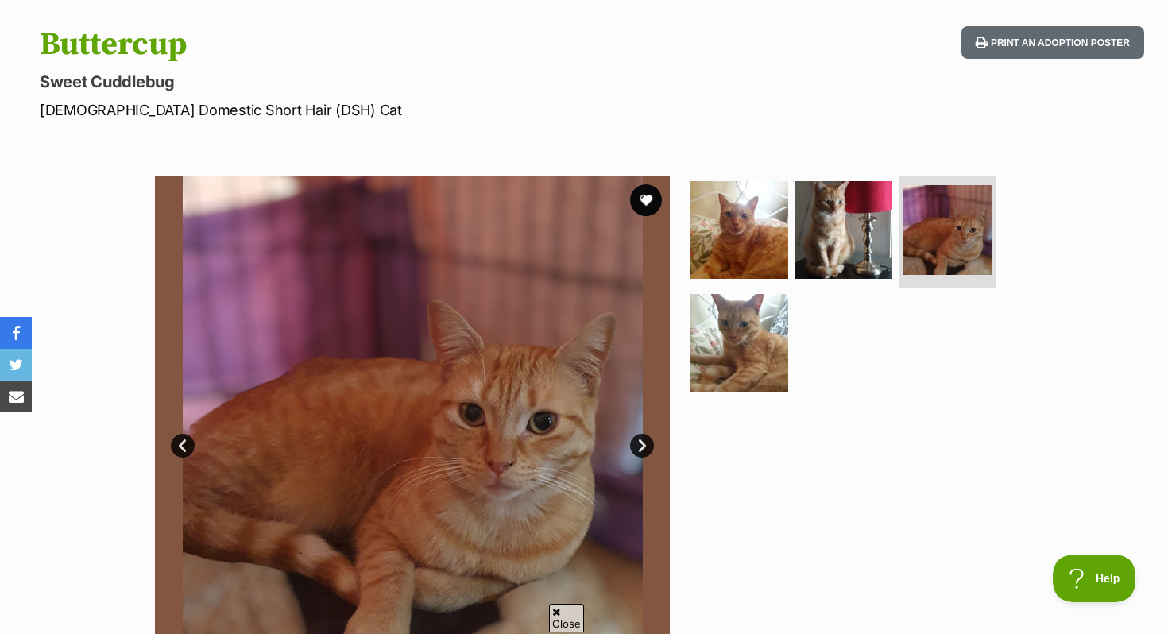
scroll to position [144, 0]
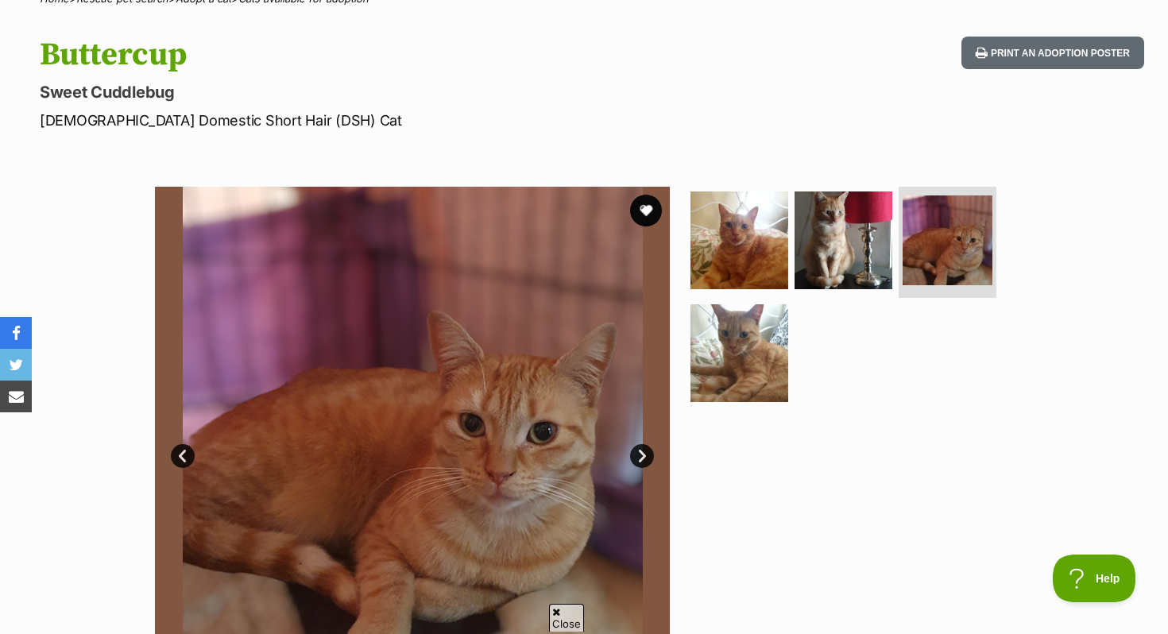
click at [788, 242] on ul at bounding box center [851, 300] width 326 height 226
click at [748, 242] on img at bounding box center [739, 240] width 103 height 103
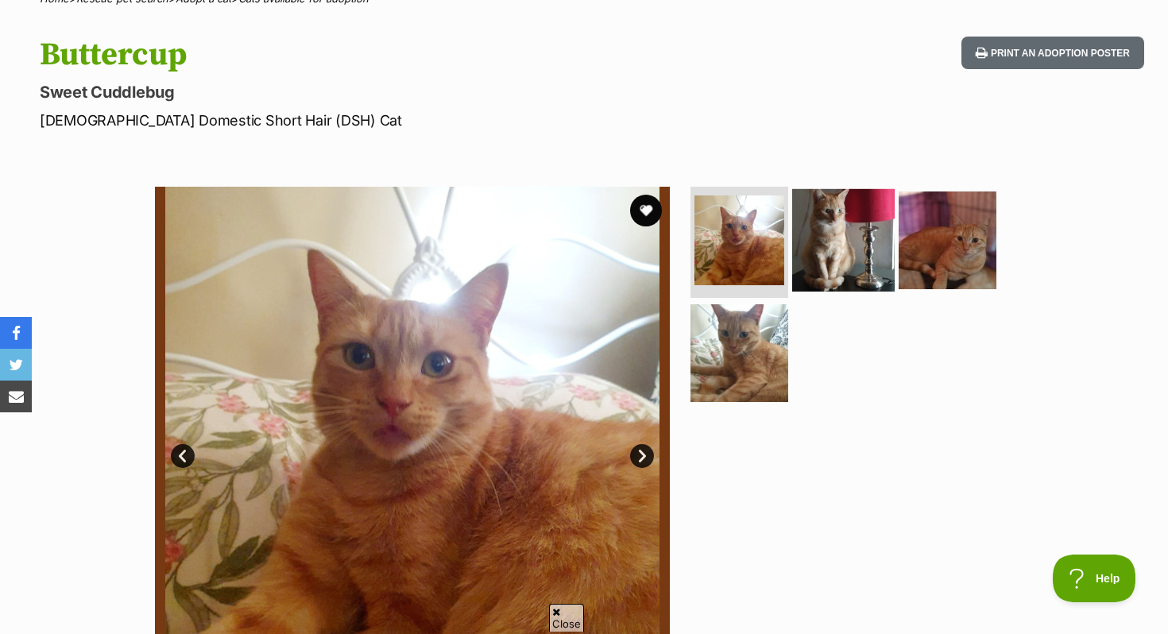
click at [814, 256] on img at bounding box center [843, 240] width 103 height 103
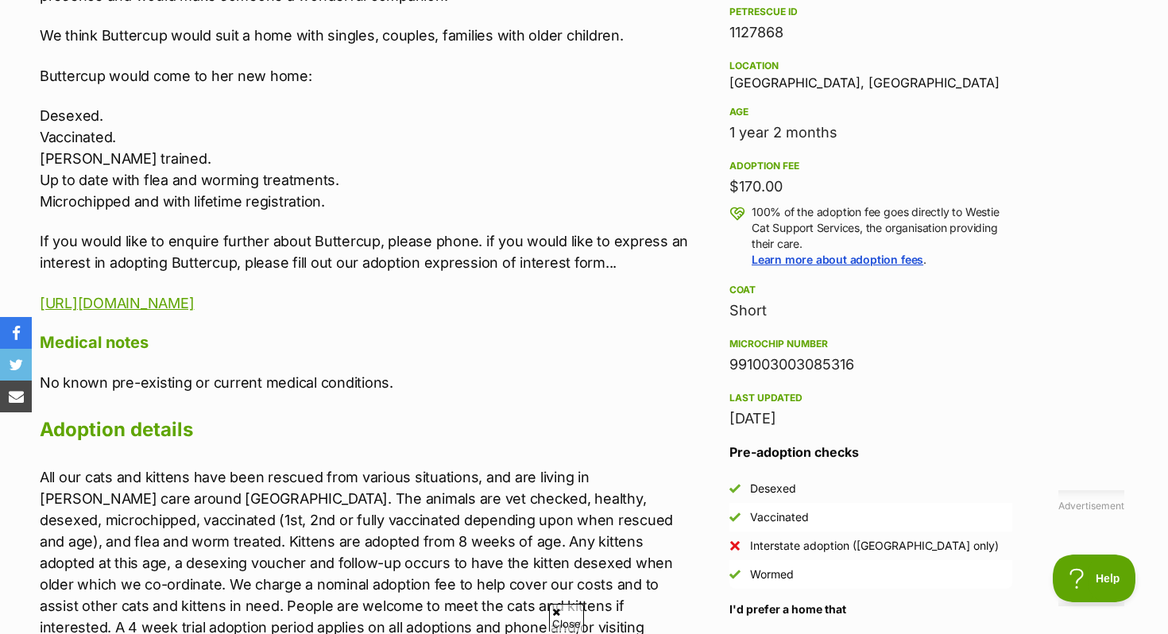
scroll to position [1083, 0]
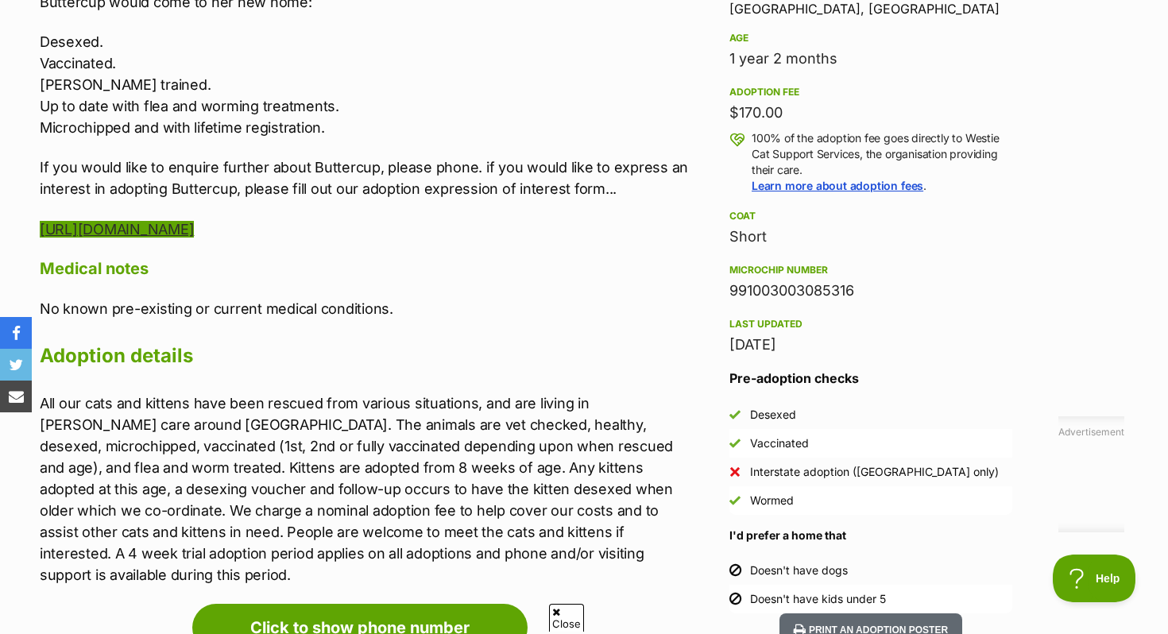
click at [194, 238] on link "https://docs.google.com/forms/d/e/1FAIpQLSf2lS-Tgs_tCCLhZN1nkrOmalyjlC7XS8UOeUM…" at bounding box center [117, 229] width 154 height 17
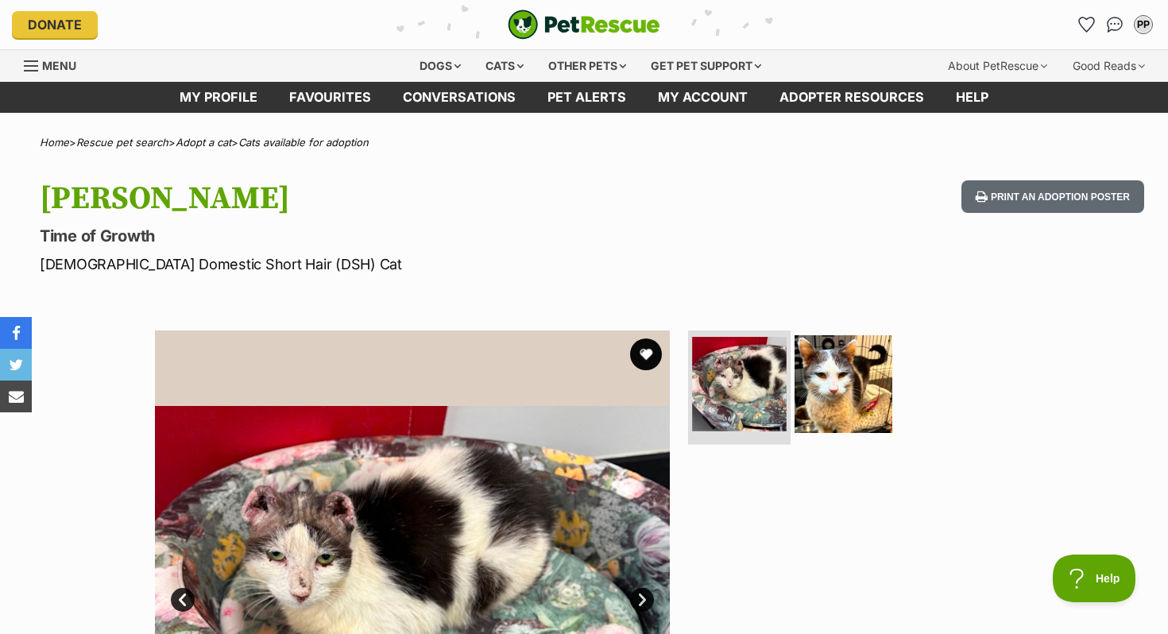
click at [745, 393] on img at bounding box center [739, 384] width 95 height 95
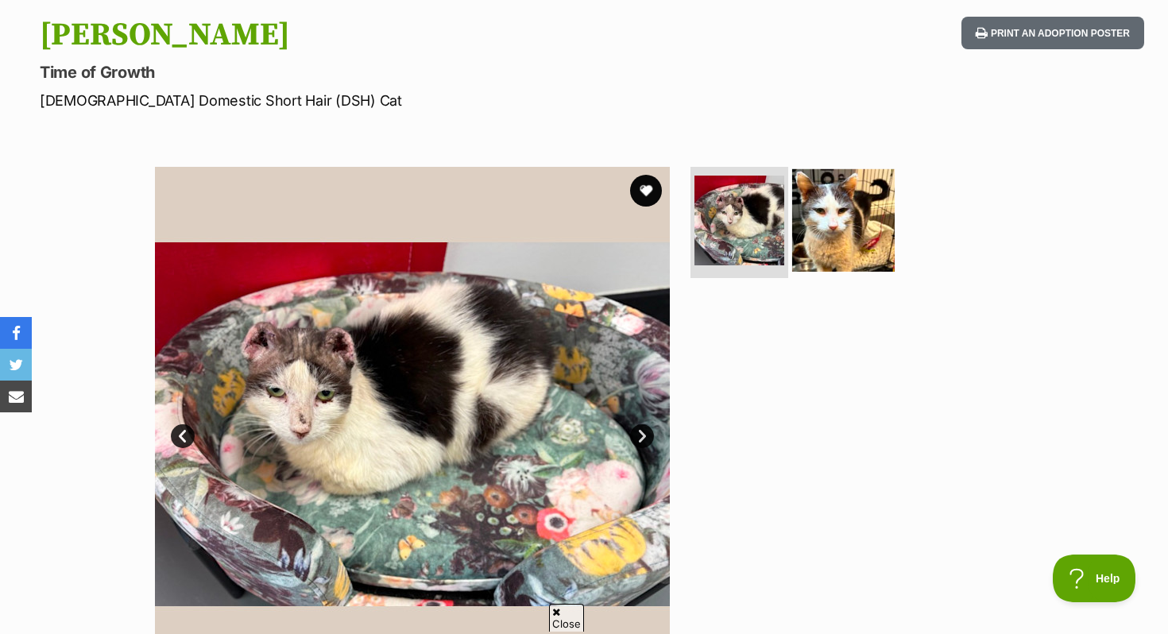
click at [862, 212] on img at bounding box center [843, 220] width 103 height 103
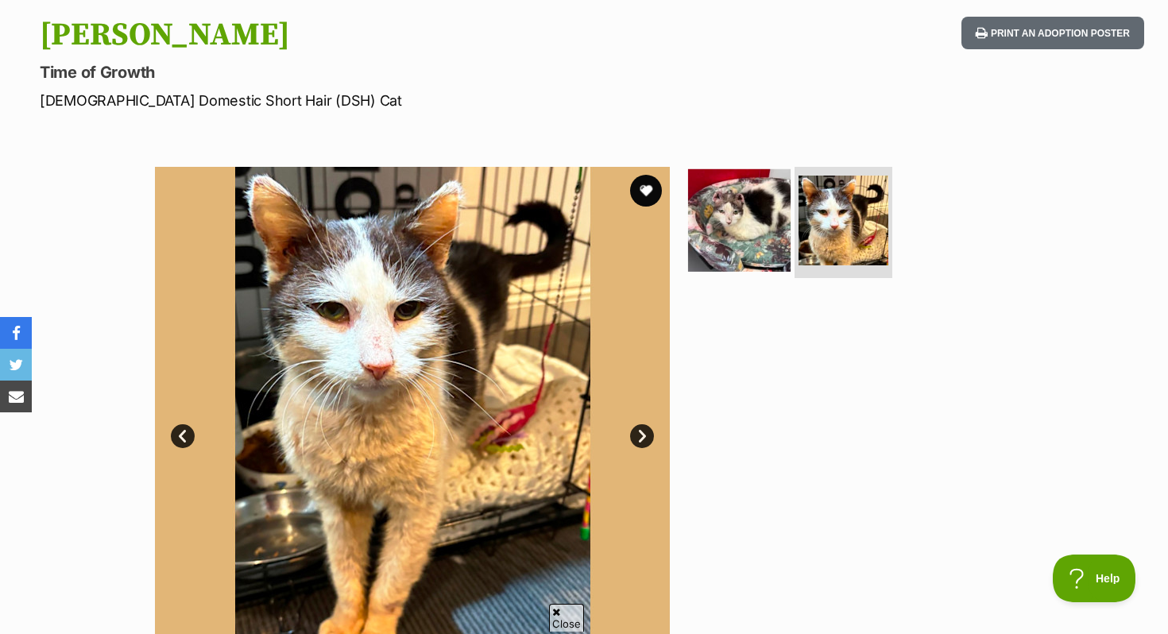
click at [754, 225] on img at bounding box center [739, 220] width 103 height 103
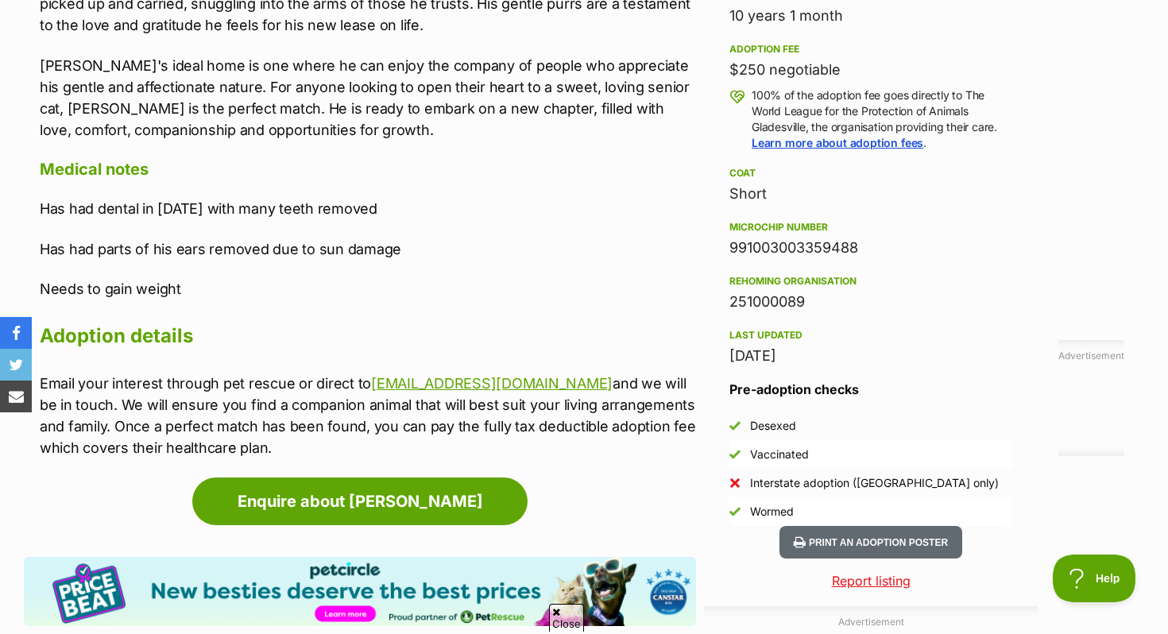
scroll to position [1149, 0]
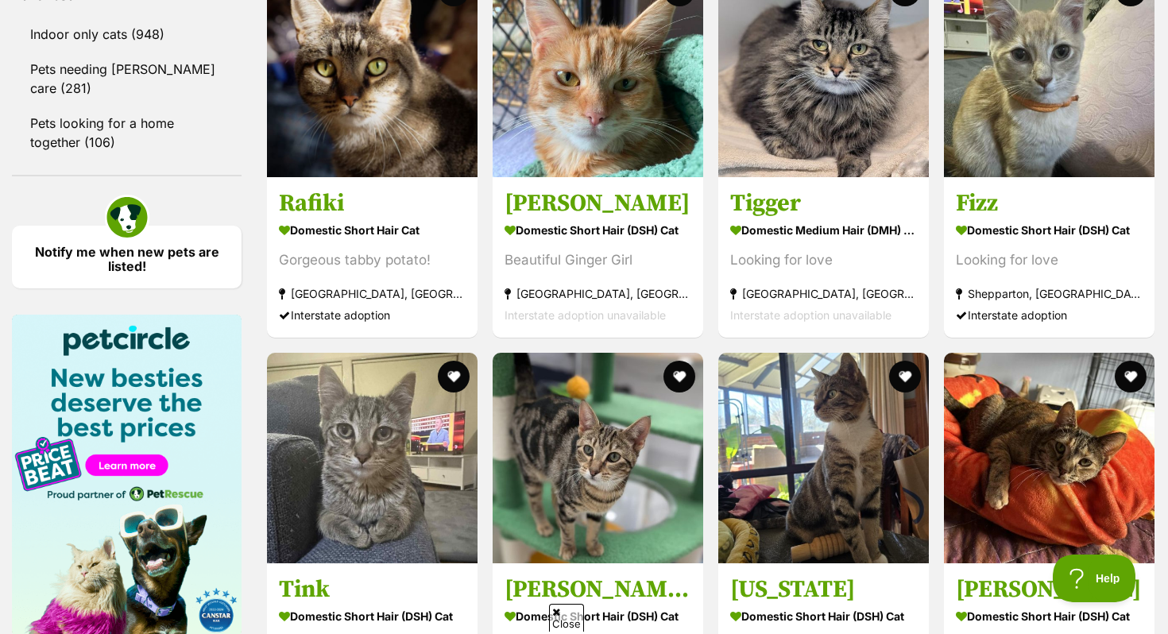
scroll to position [2162, 0]
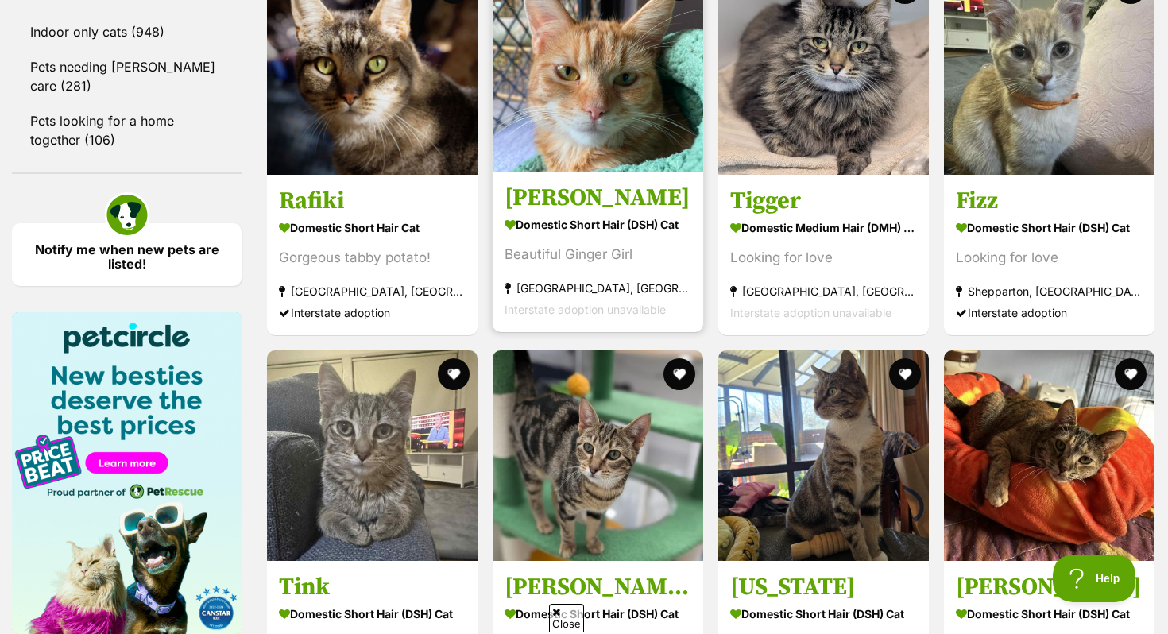
click at [619, 138] on img at bounding box center [598, 66] width 211 height 211
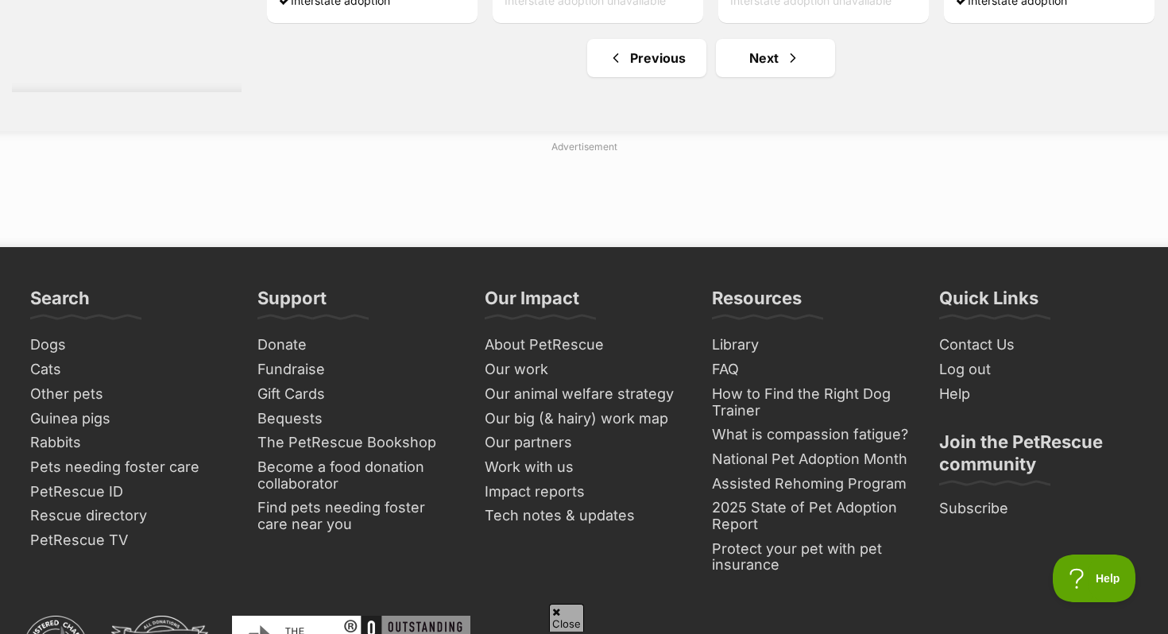
scroll to position [7637, 0]
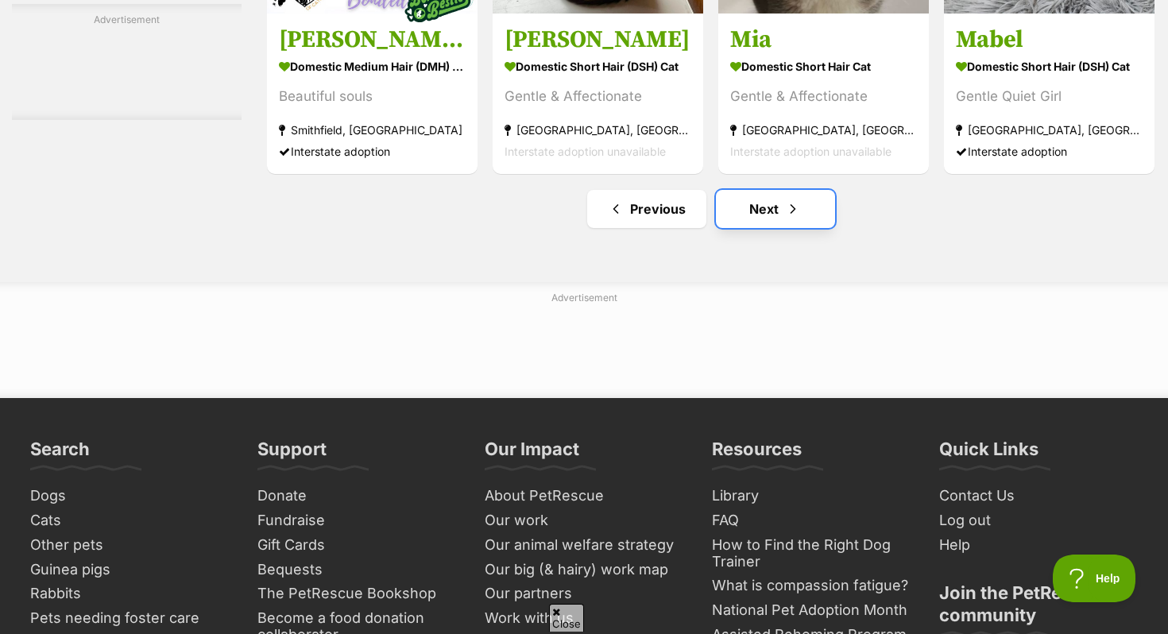
click at [762, 228] on link "Next" at bounding box center [775, 209] width 119 height 38
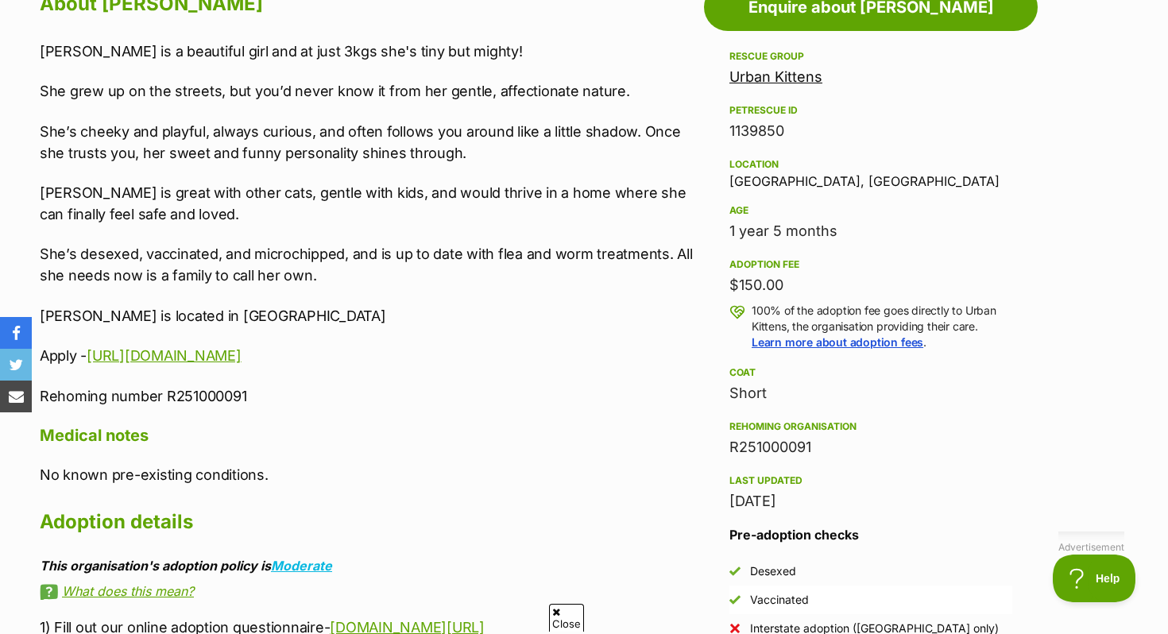
scroll to position [913, 0]
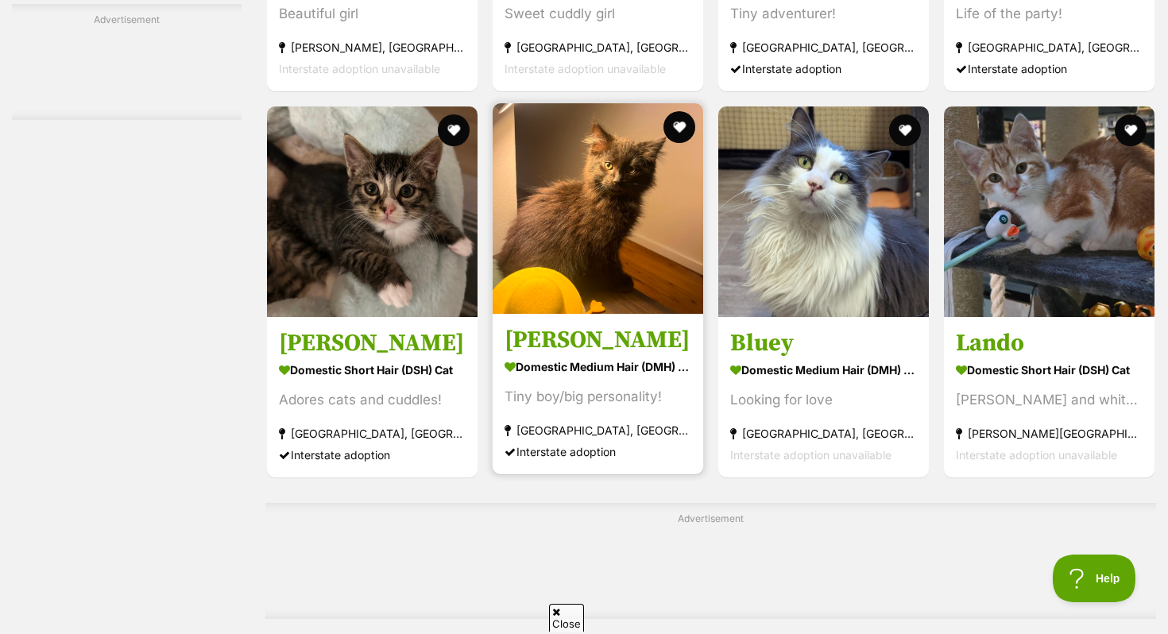
click at [595, 367] on link "Zora Domestic Medium Hair (DMH) Cat Tiny boy/big personality! Marrickville, NSW…" at bounding box center [598, 393] width 211 height 161
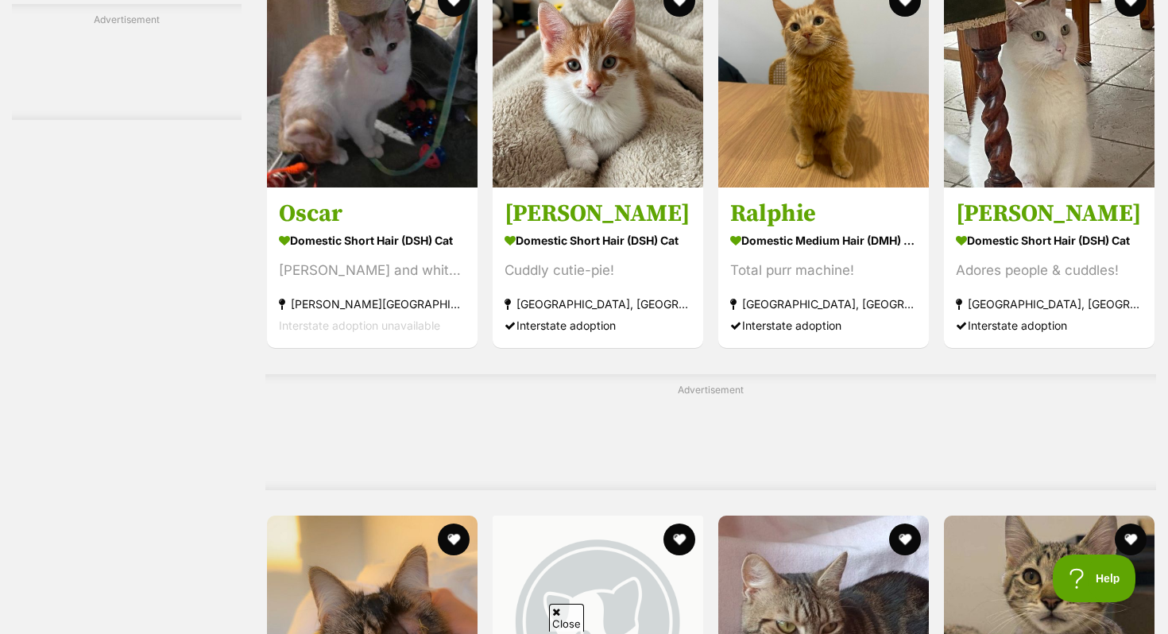
scroll to position [5891, 0]
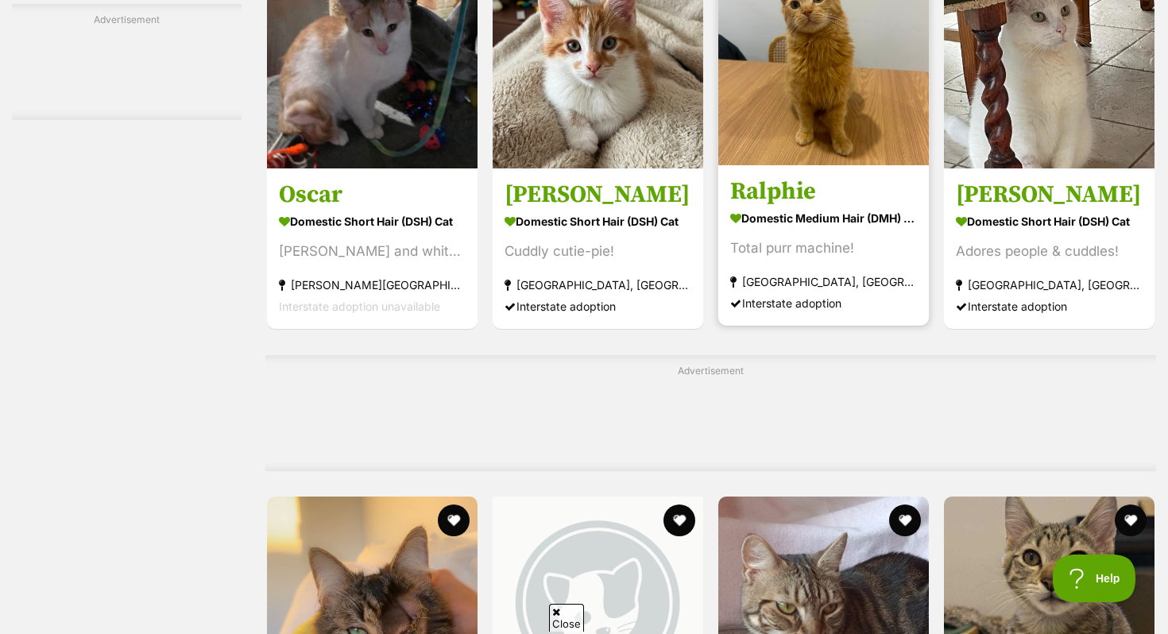
click at [819, 190] on link "Ralphie Domestic Medium Hair (DMH) Cat Total purr machine! Marrickville, NSW In…" at bounding box center [824, 245] width 211 height 161
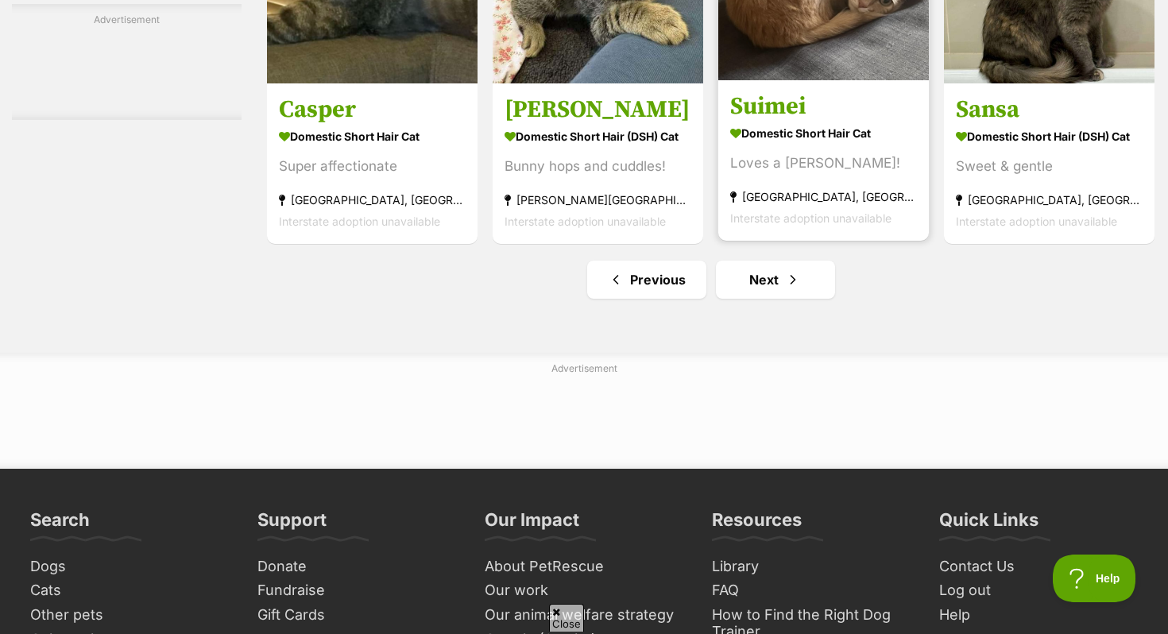
scroll to position [7598, 0]
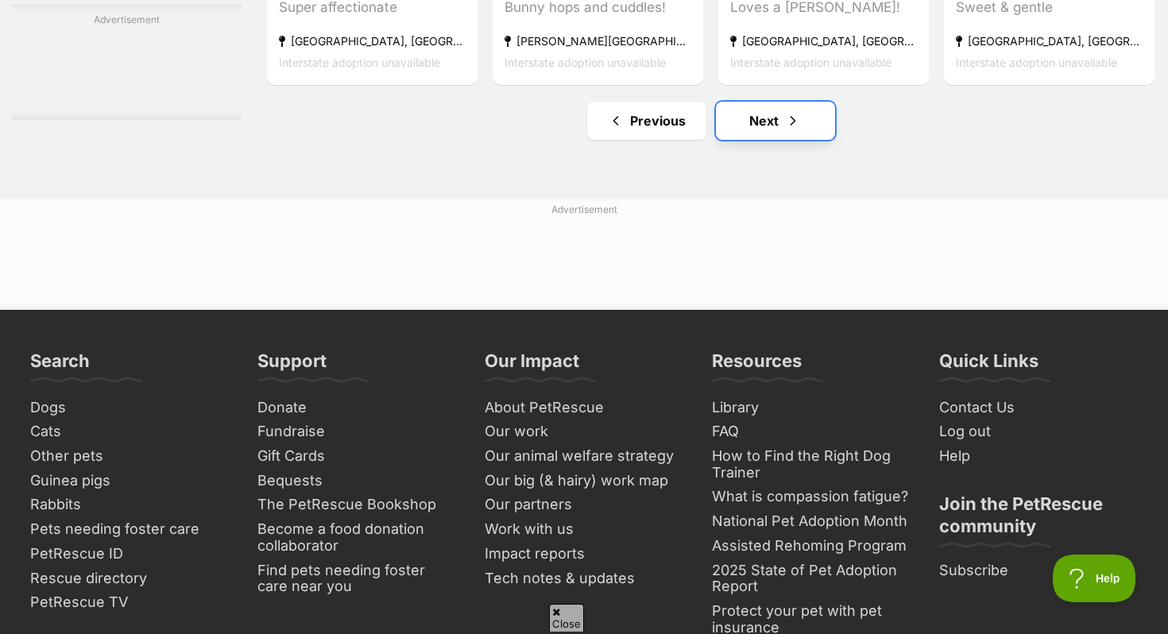
click at [763, 133] on link "Next" at bounding box center [775, 121] width 119 height 38
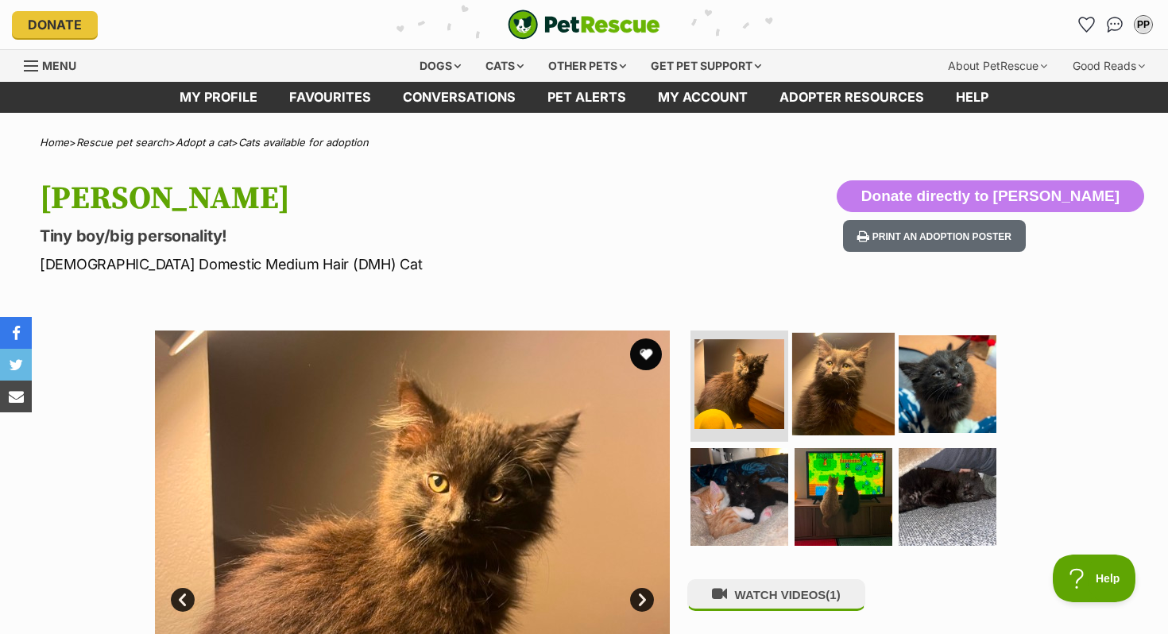
click at [836, 397] on img at bounding box center [843, 384] width 103 height 103
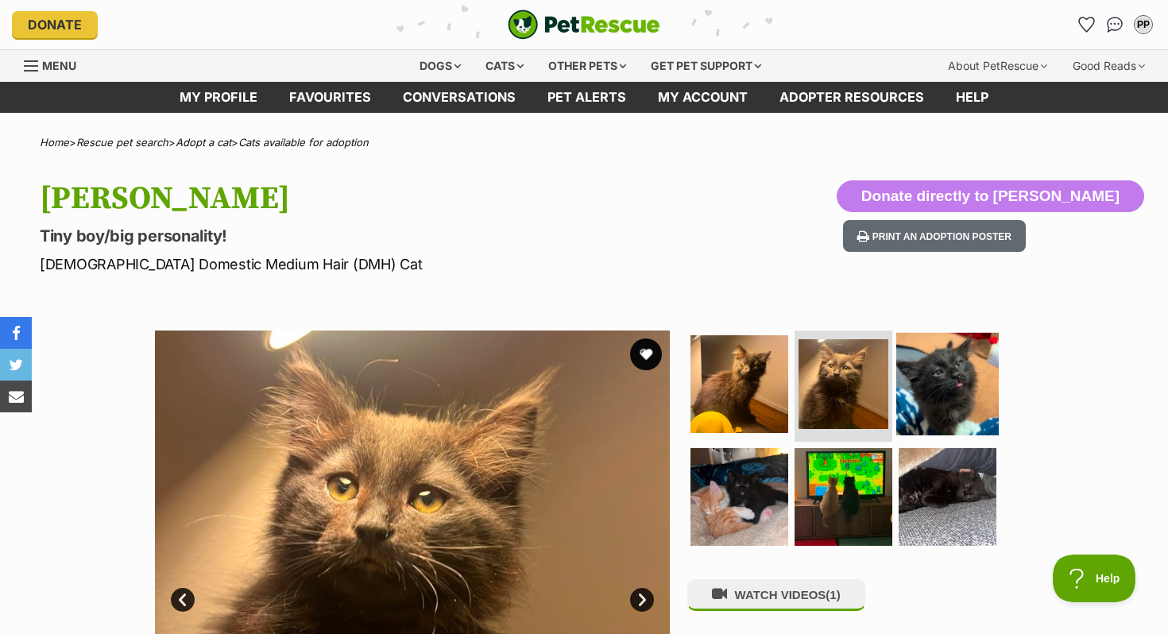
click at [946, 383] on img at bounding box center [948, 384] width 103 height 103
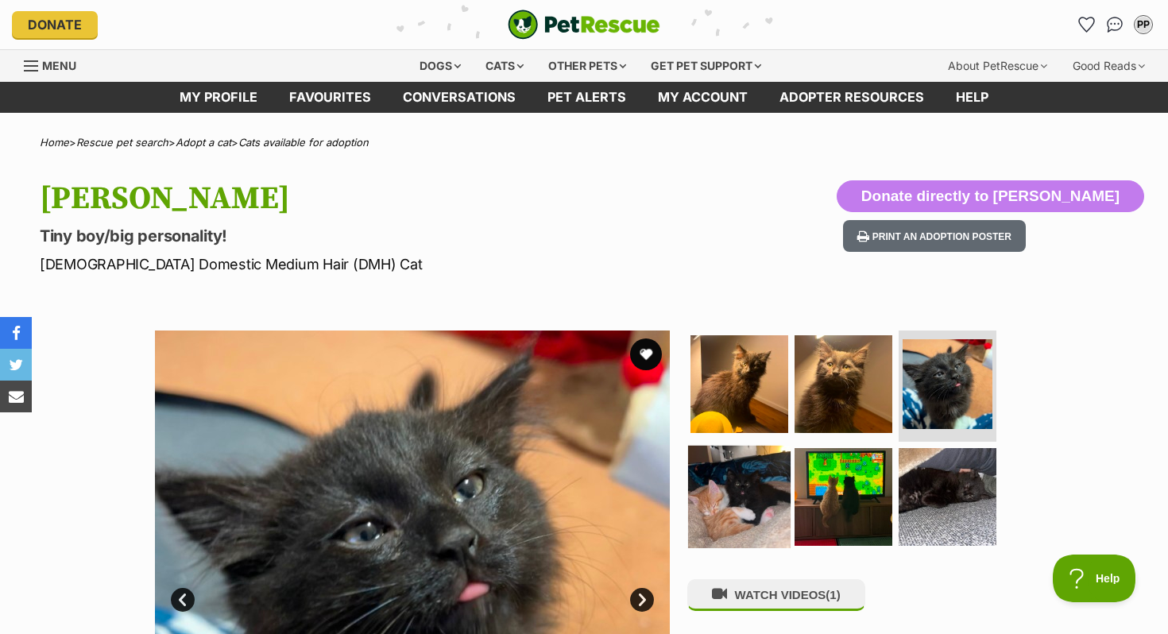
click at [781, 494] on img at bounding box center [739, 496] width 103 height 103
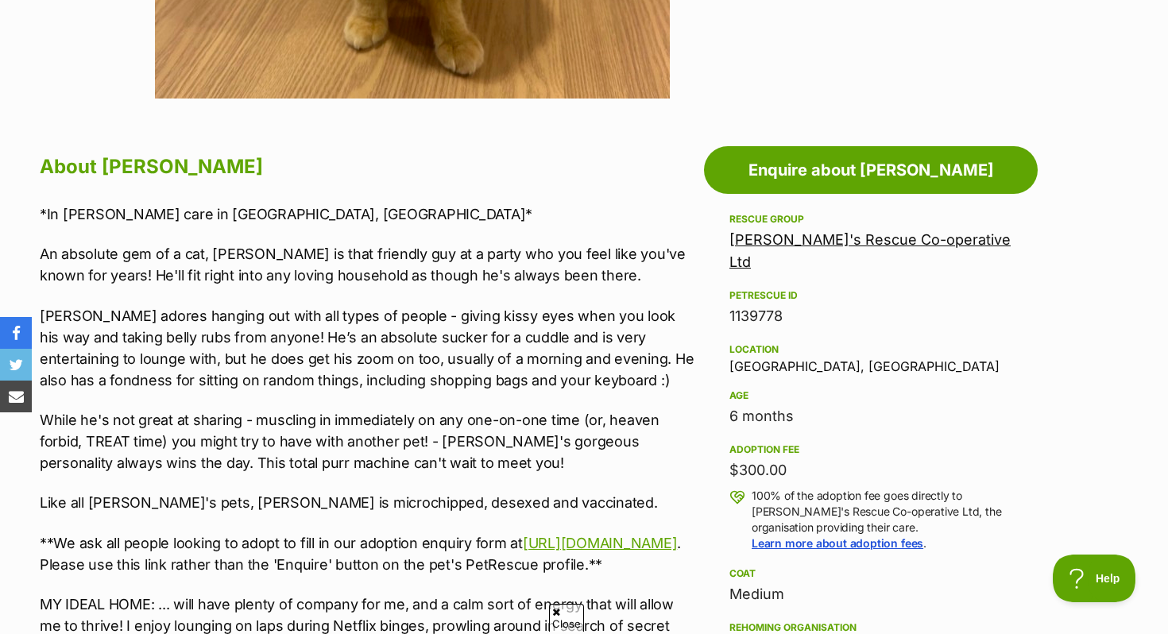
scroll to position [753, 0]
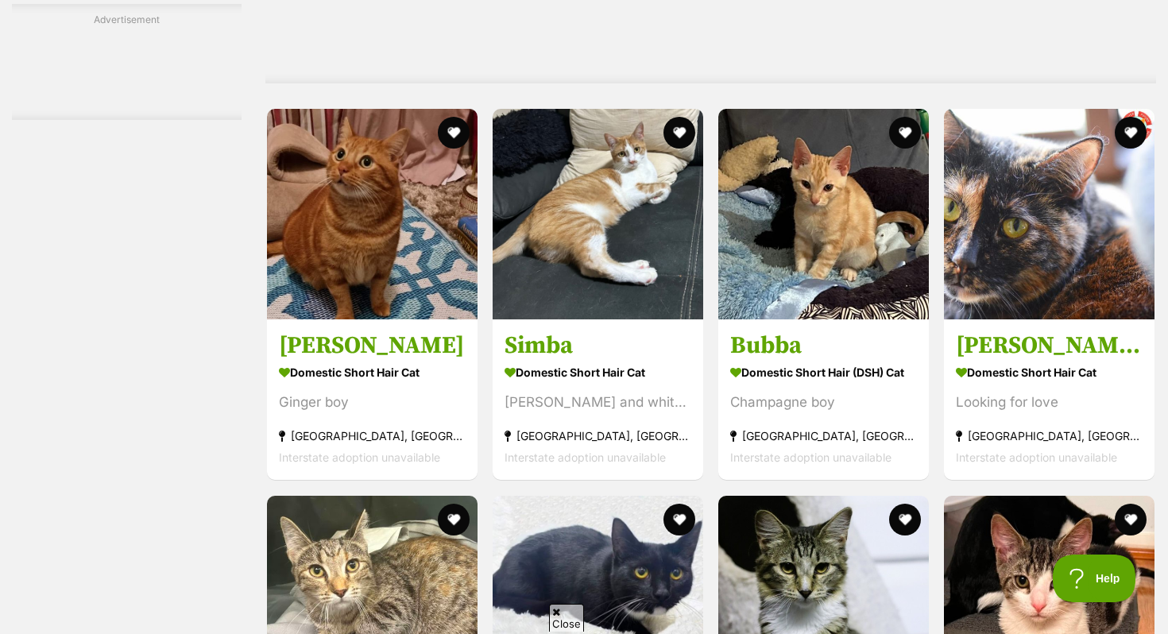
scroll to position [6380, 0]
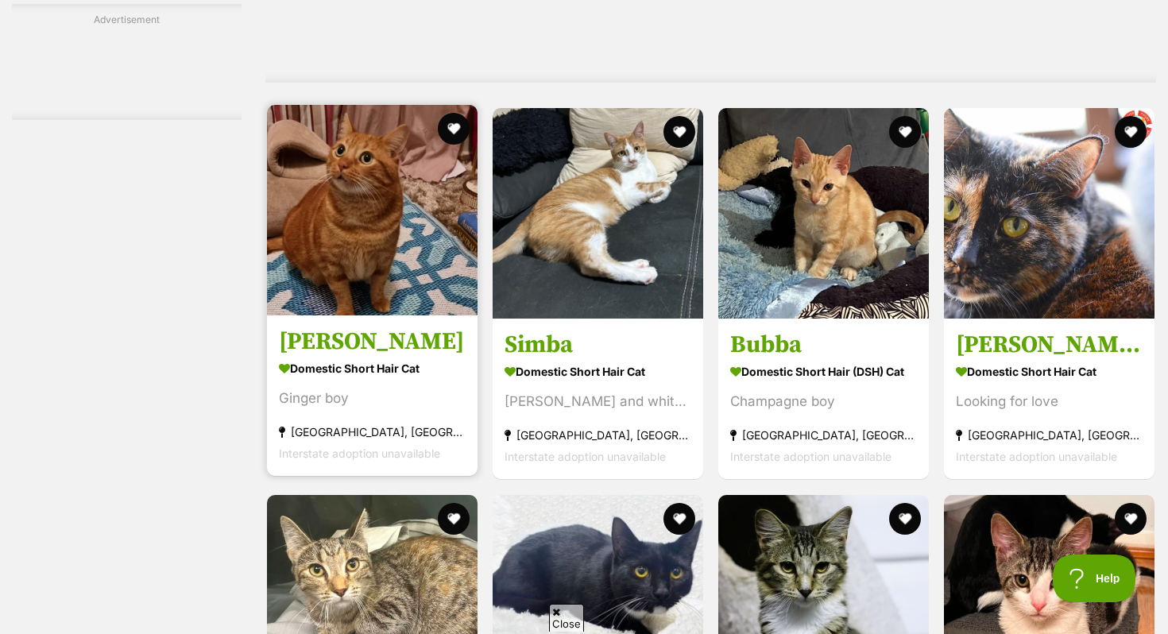
click at [366, 289] on img at bounding box center [372, 210] width 211 height 211
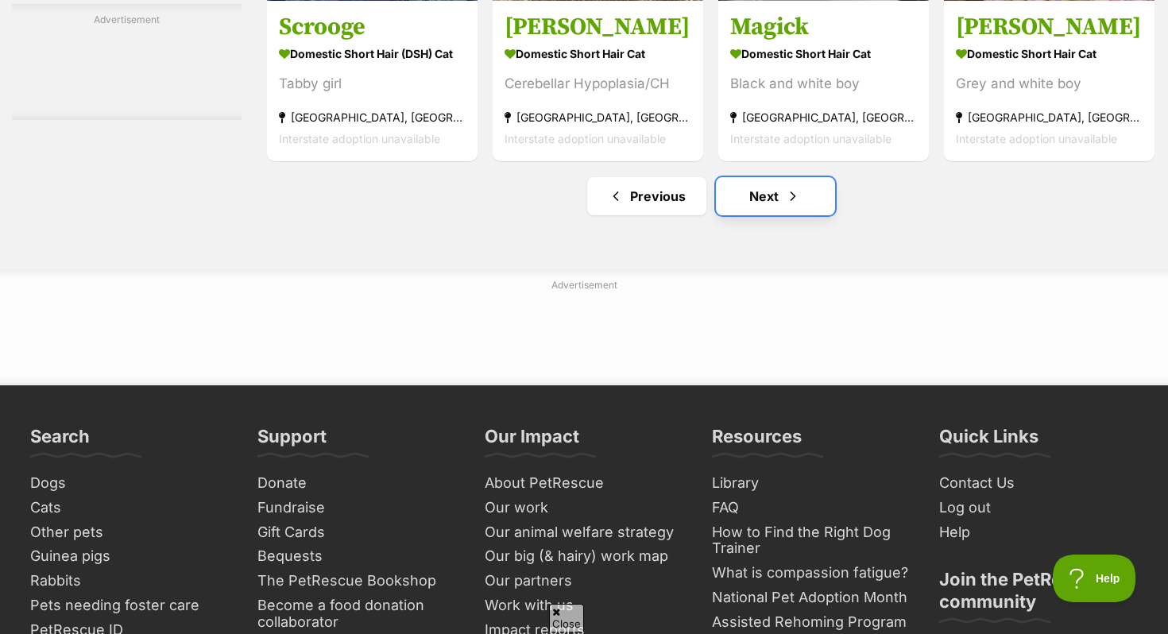
scroll to position [0, 0]
click at [783, 215] on link "Next" at bounding box center [775, 196] width 119 height 38
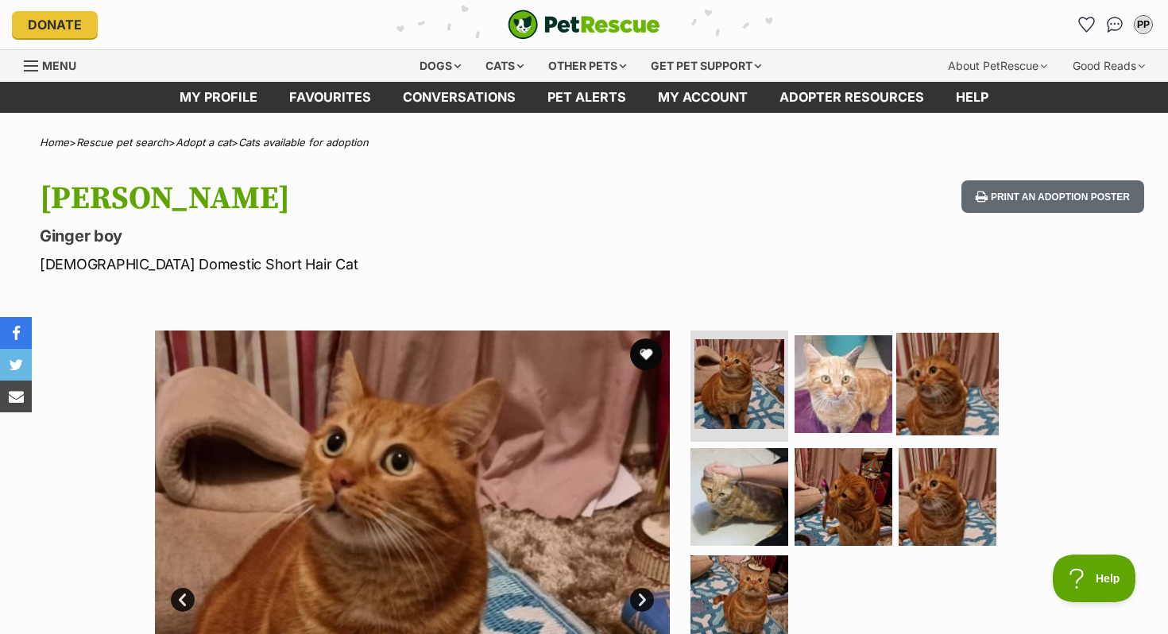
click at [949, 415] on img at bounding box center [948, 384] width 103 height 103
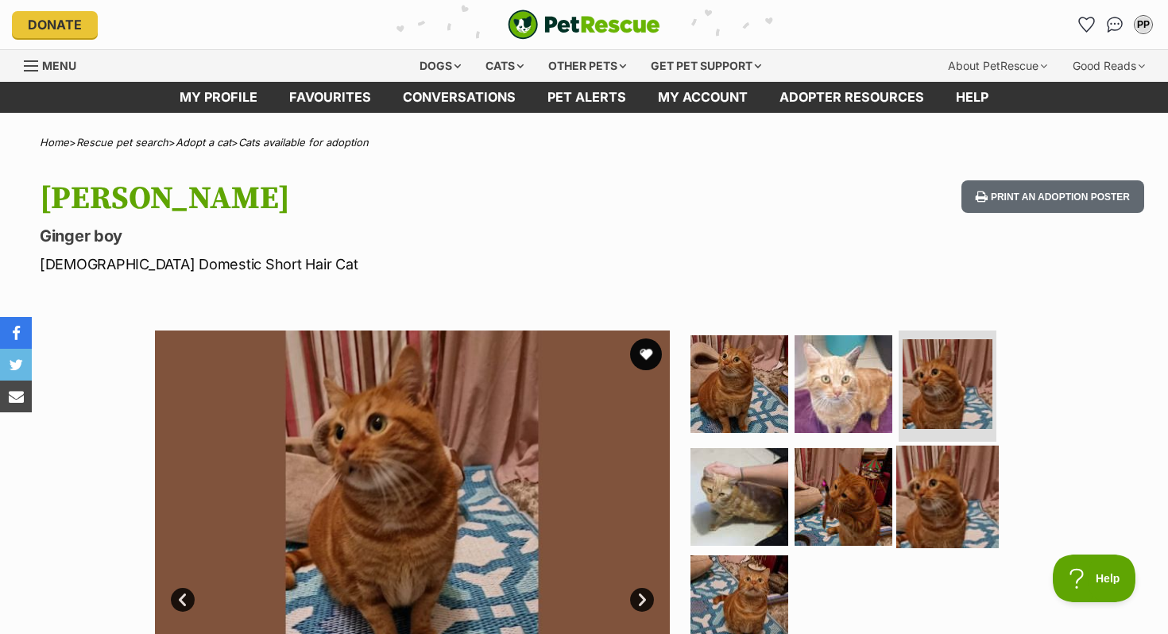
click at [947, 494] on img at bounding box center [948, 496] width 103 height 103
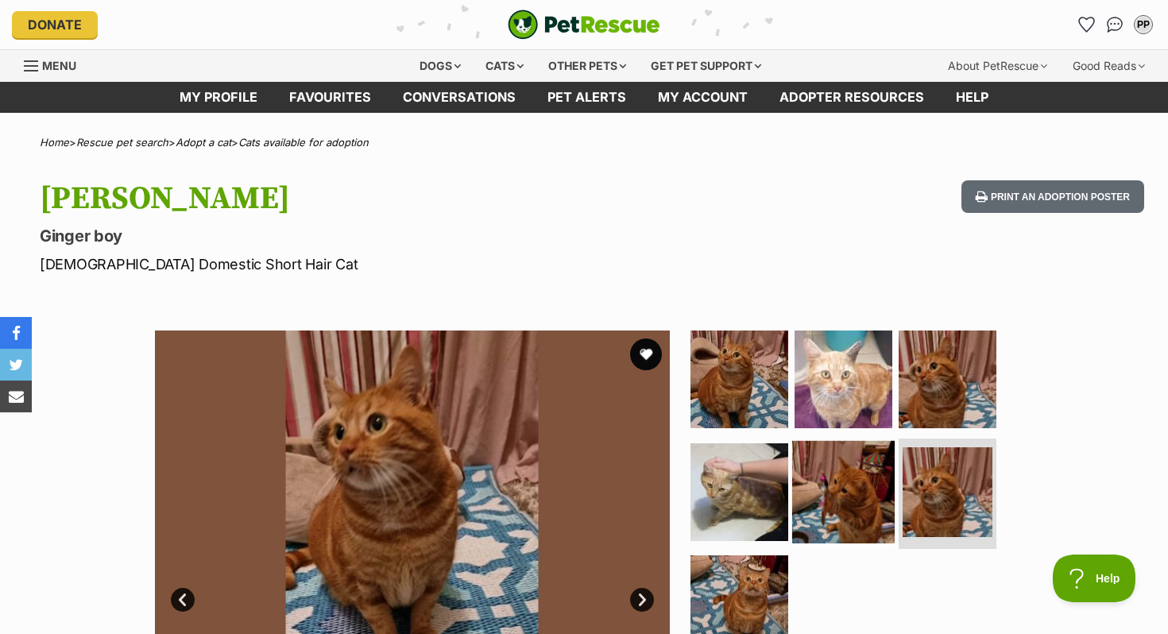
click at [830, 493] on img at bounding box center [843, 491] width 103 height 103
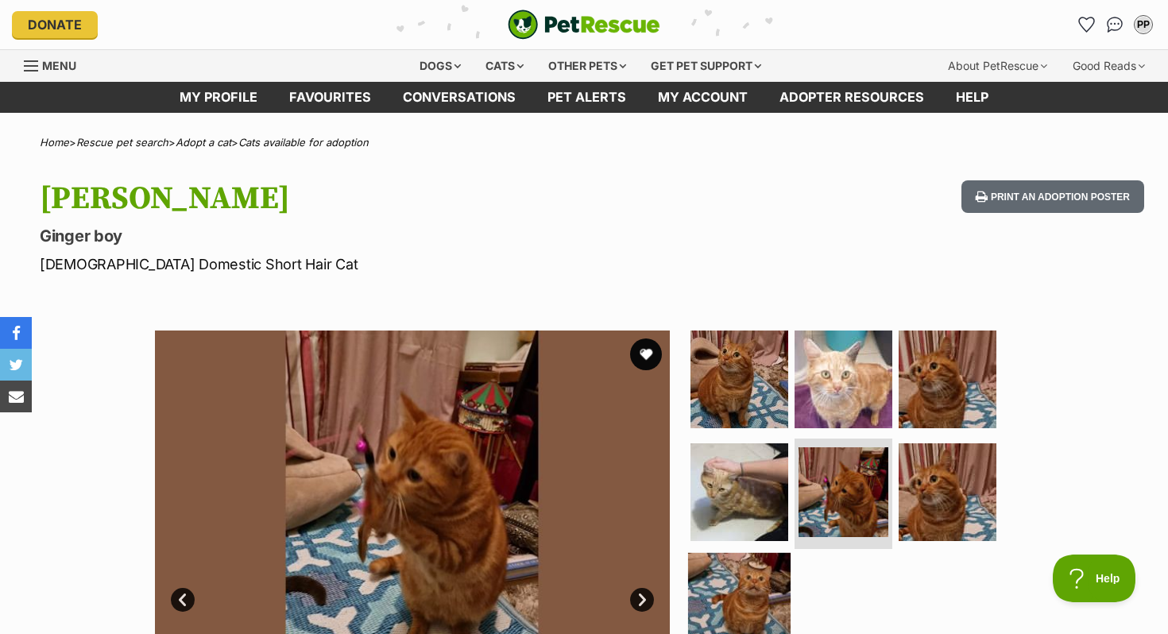
click at [733, 579] on img at bounding box center [739, 604] width 103 height 103
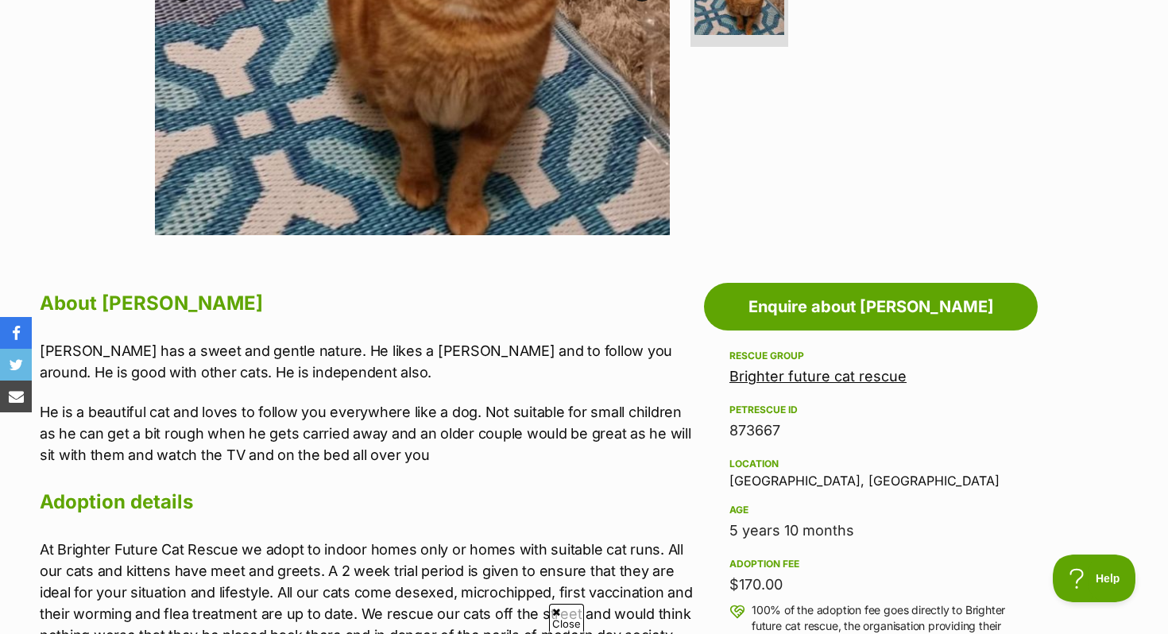
scroll to position [612, 0]
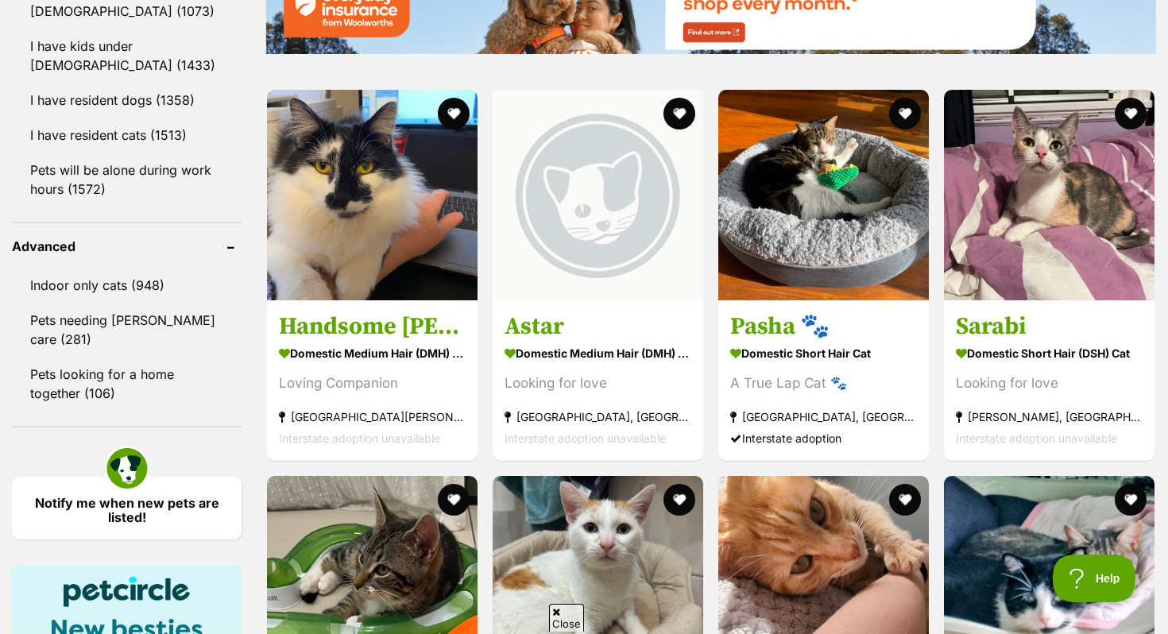
scroll to position [1910, 0]
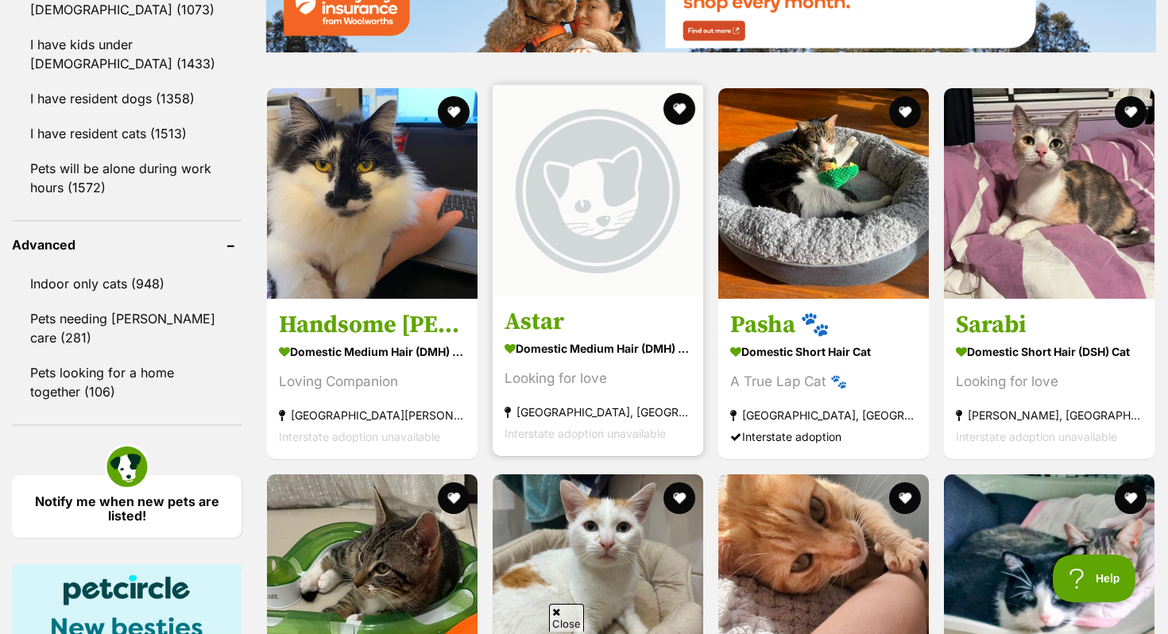
click at [683, 272] on img at bounding box center [598, 190] width 211 height 211
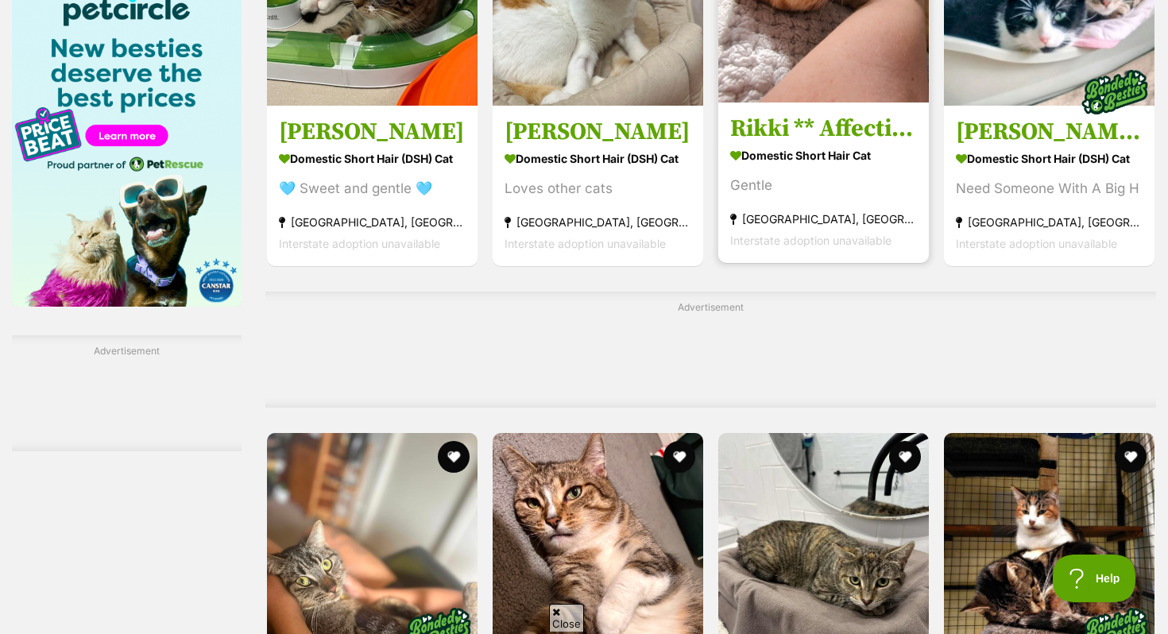
scroll to position [2488, 0]
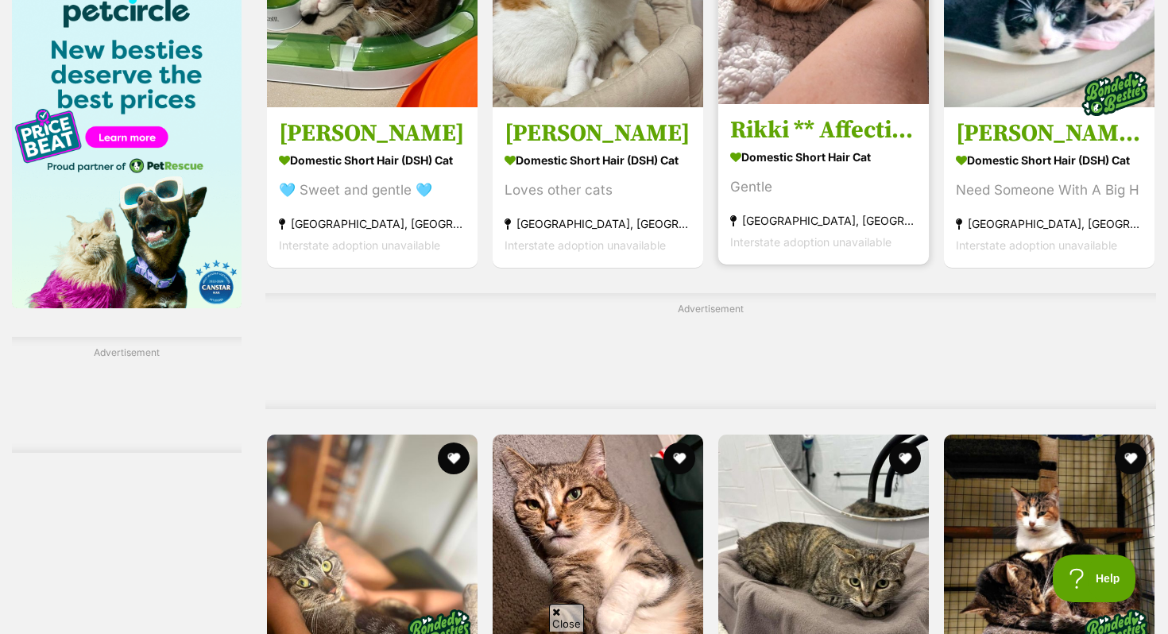
click at [857, 191] on div "Gentle" at bounding box center [823, 186] width 187 height 21
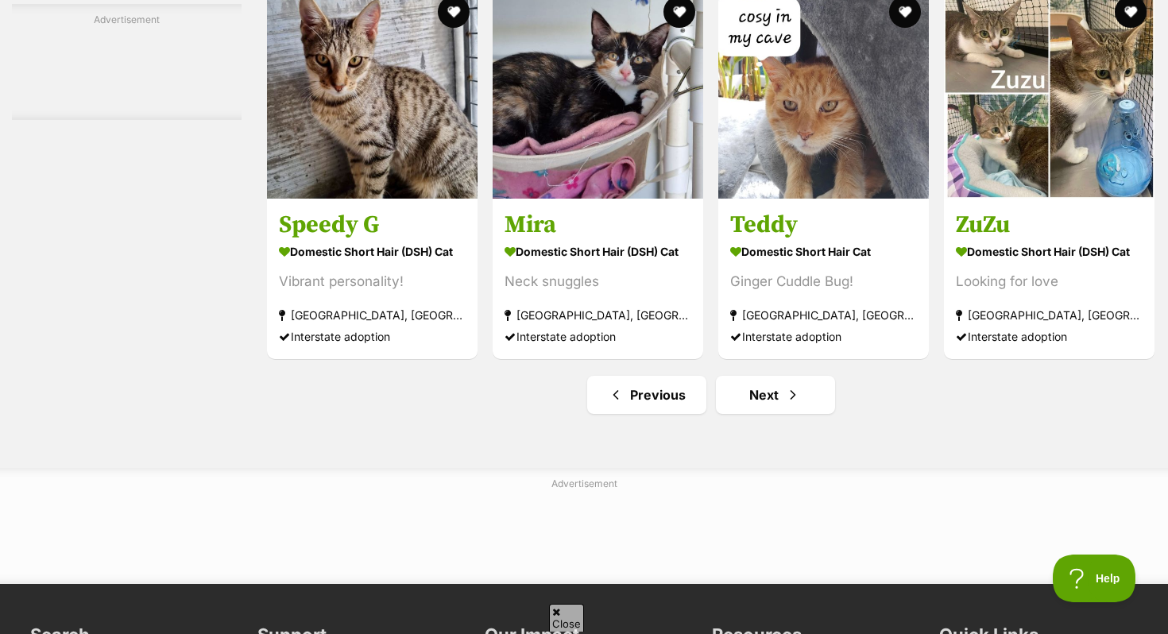
scroll to position [7323, 0]
click at [765, 410] on link "Next" at bounding box center [775, 396] width 119 height 38
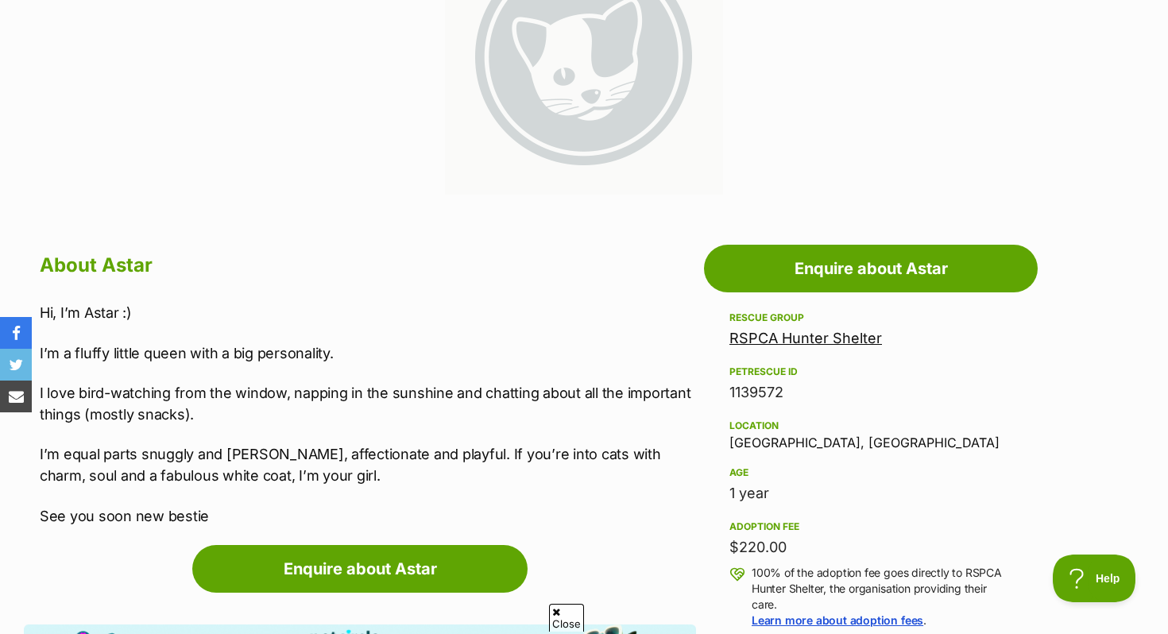
click at [805, 343] on link "RSPCA Hunter Shelter" at bounding box center [806, 338] width 153 height 17
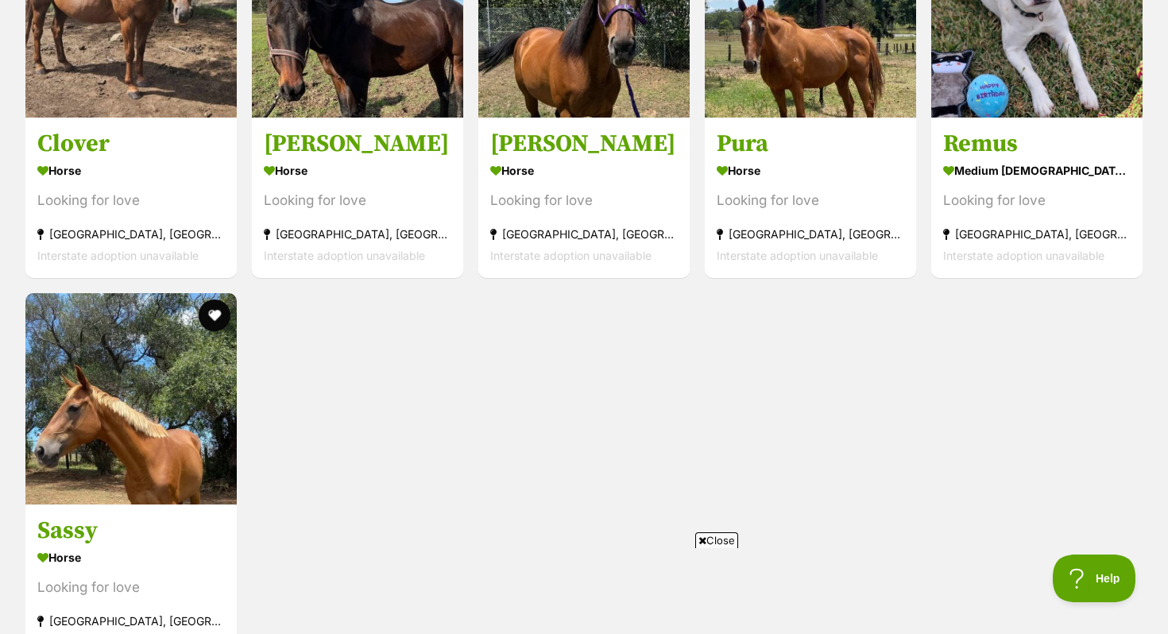
scroll to position [4846, 0]
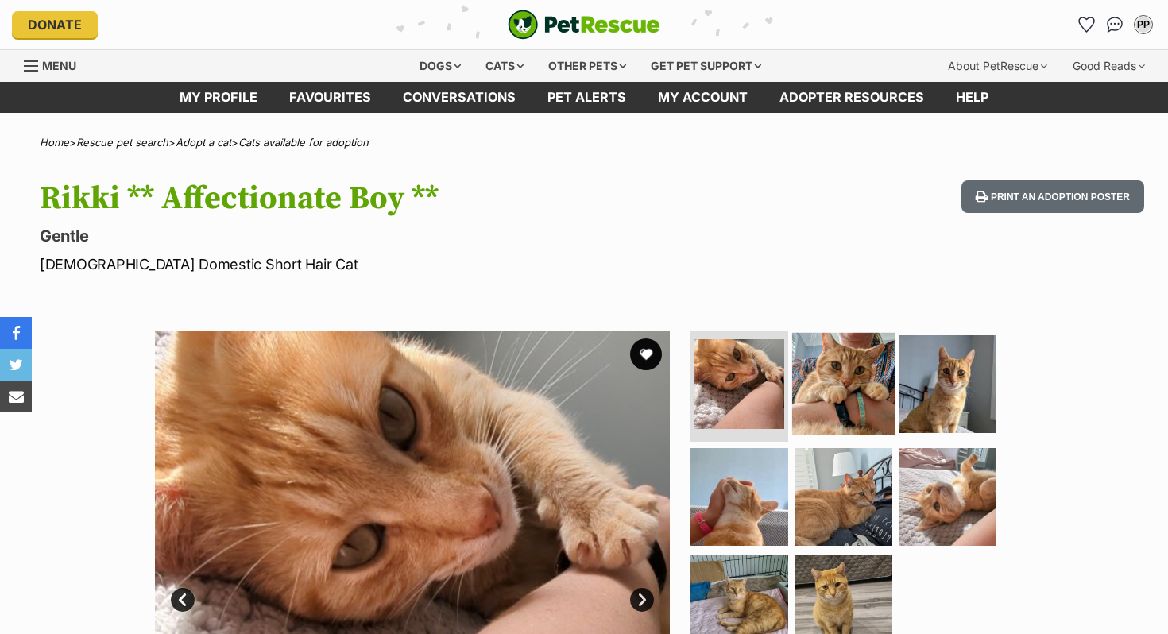
click at [837, 357] on img at bounding box center [843, 384] width 103 height 103
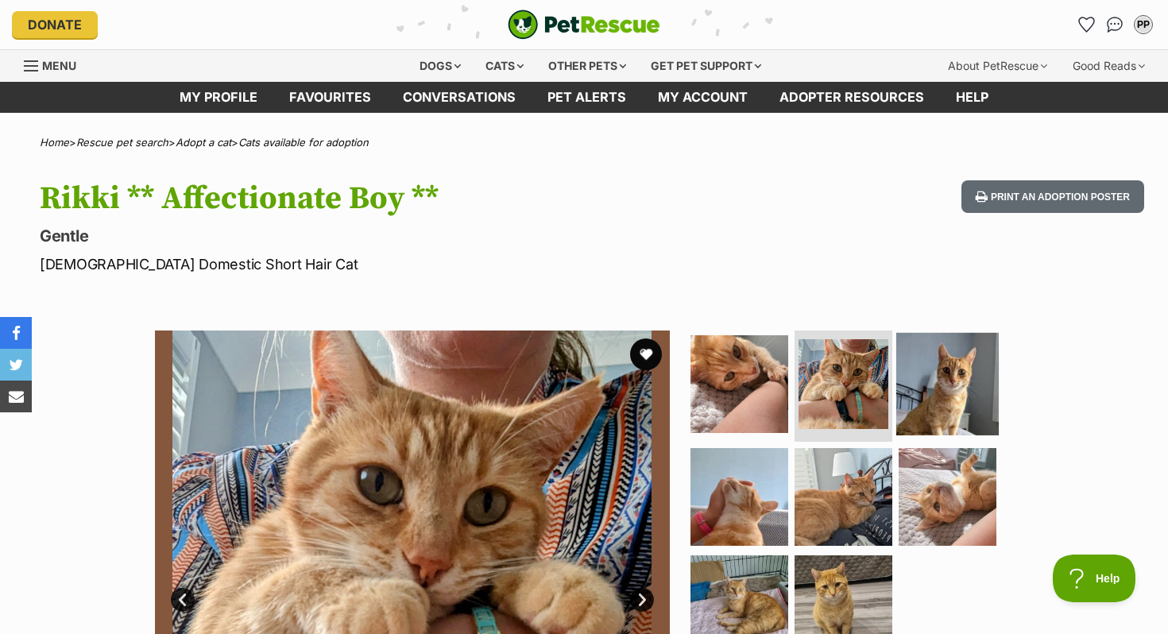
click img
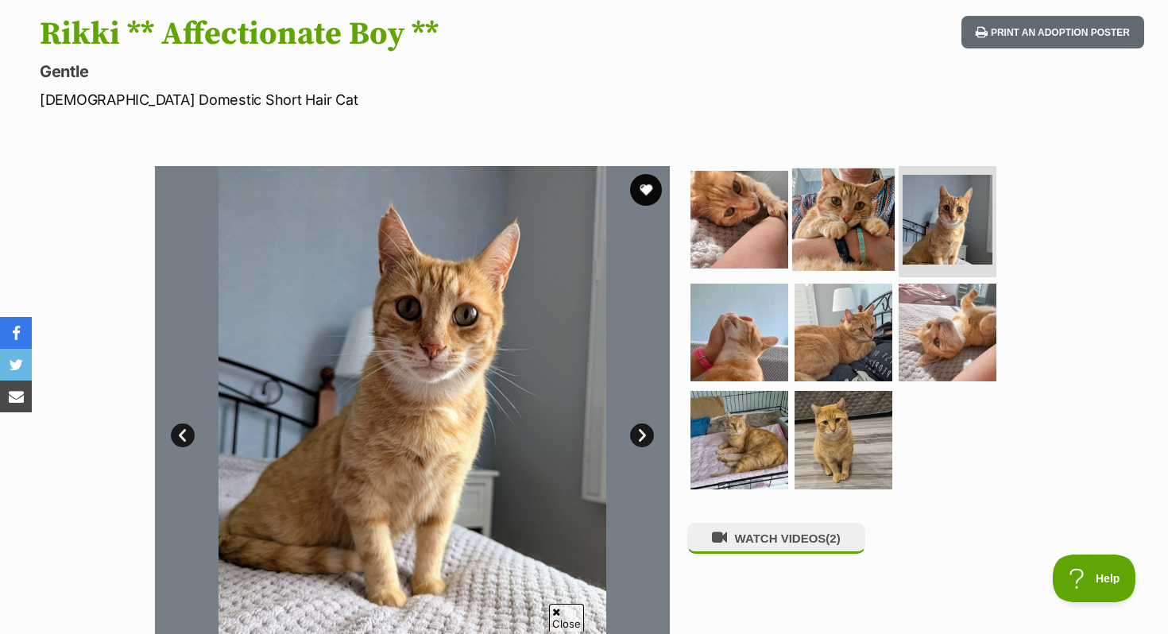
click img
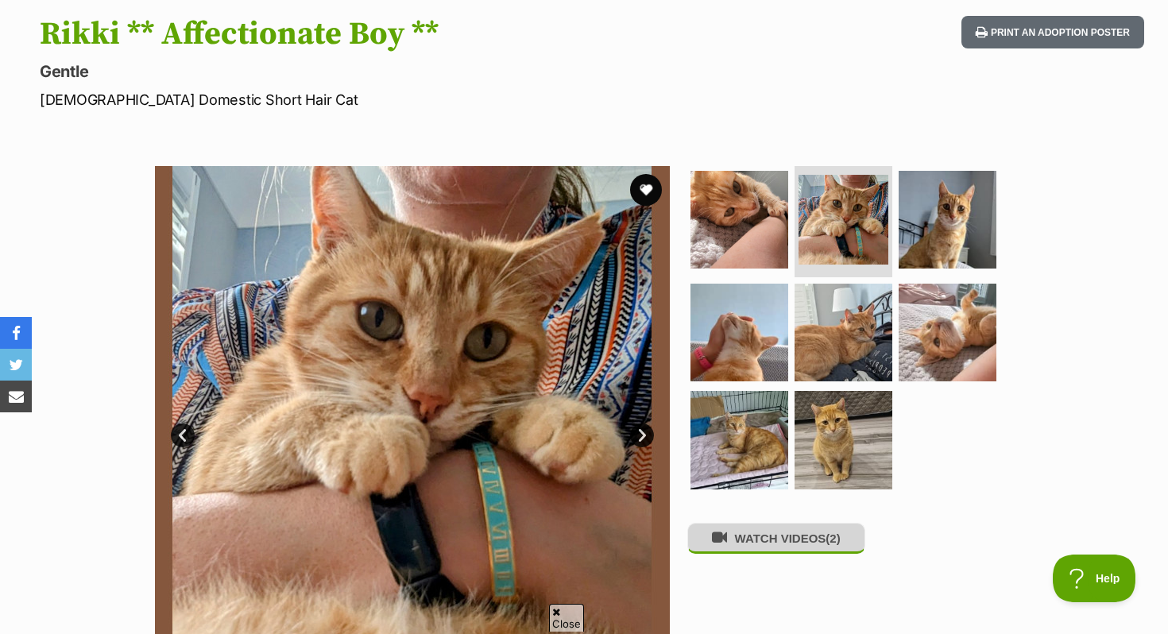
click button "WATCH VIDEOS (2)"
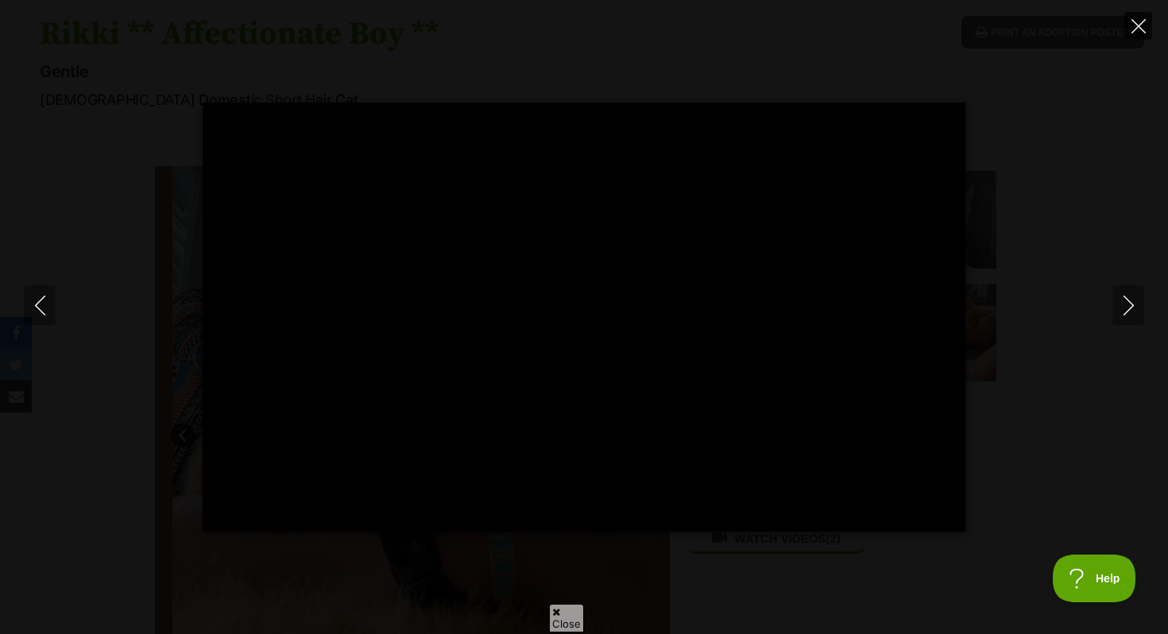
click button "Close"
type input "7.6"
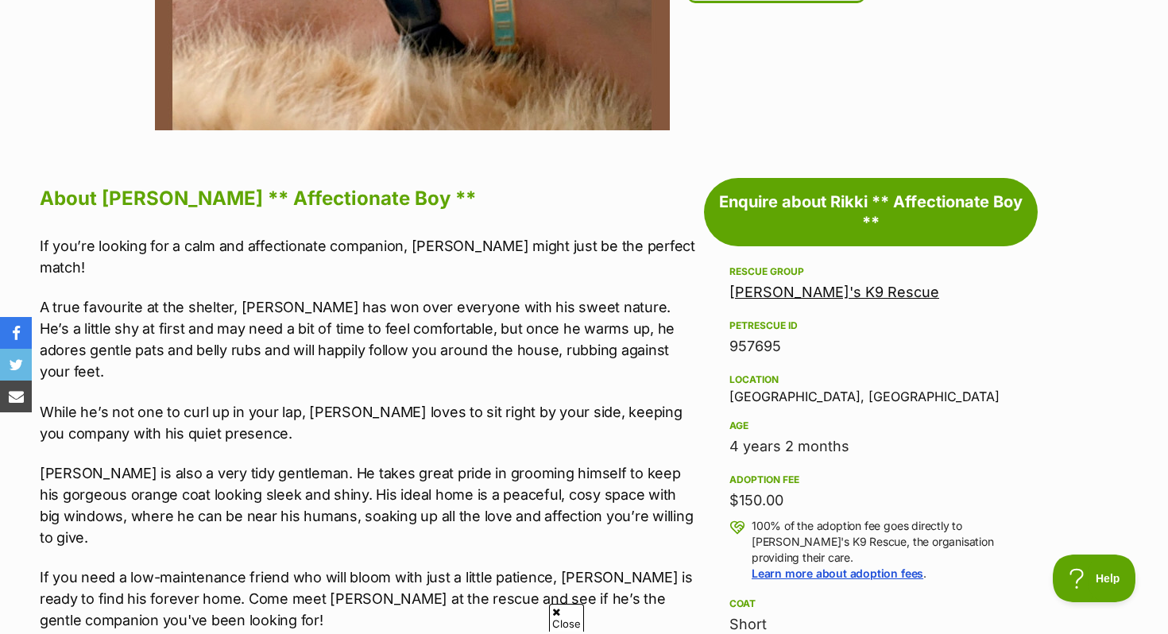
scroll to position [838, 0]
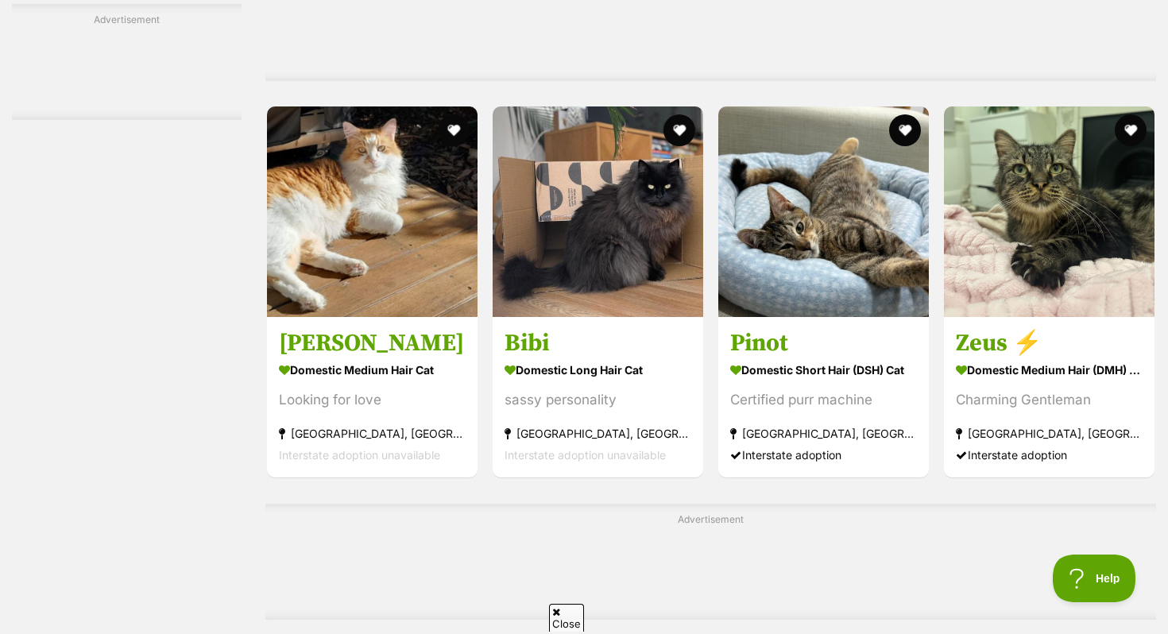
scroll to position [5747, 0]
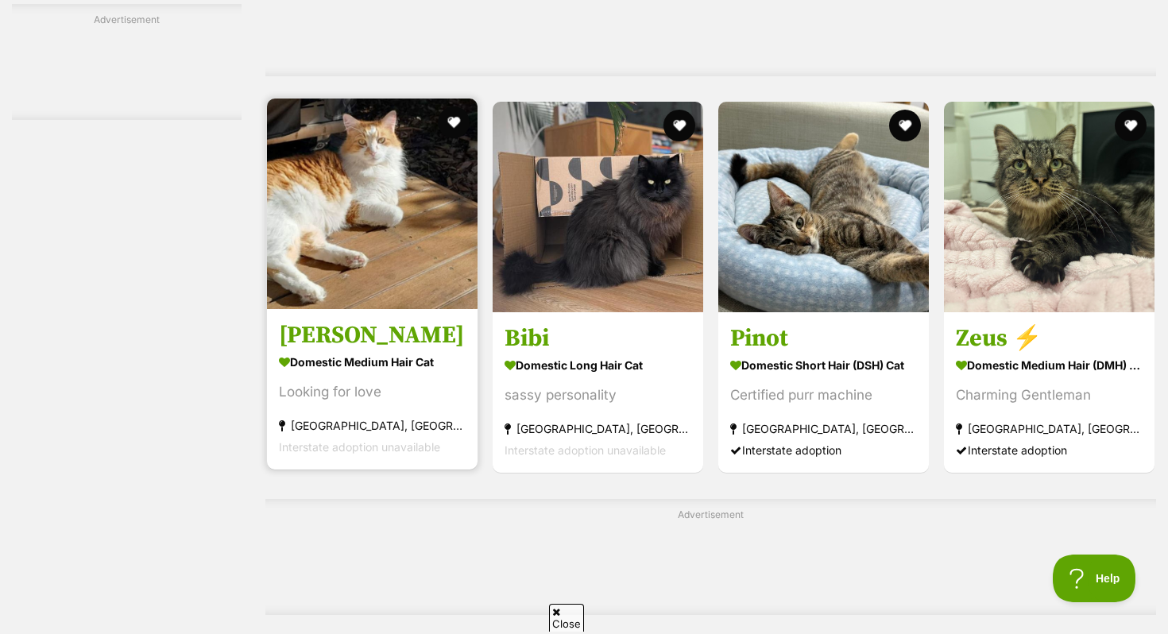
click at [376, 309] on img at bounding box center [372, 204] width 211 height 211
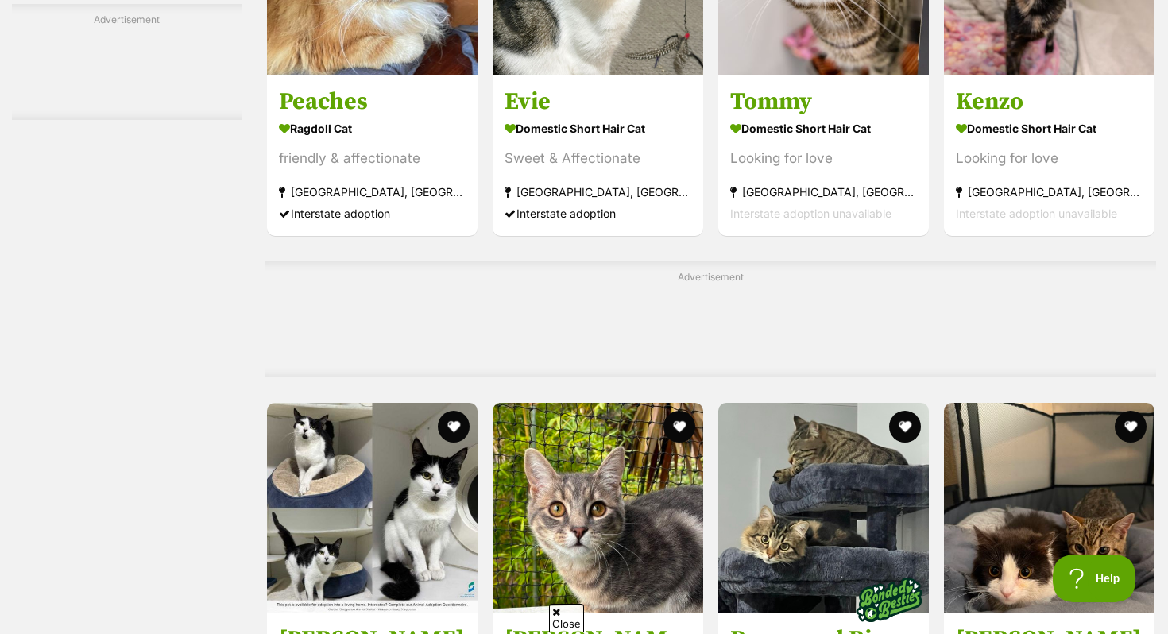
scroll to position [7241, 0]
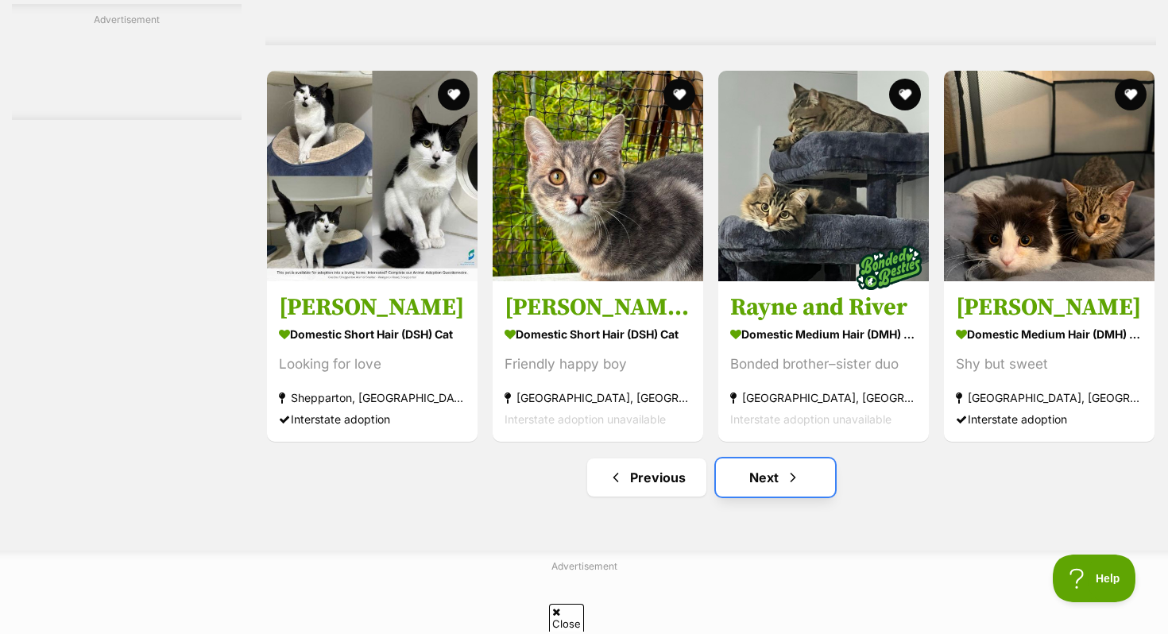
click at [774, 497] on link "Next" at bounding box center [775, 478] width 119 height 38
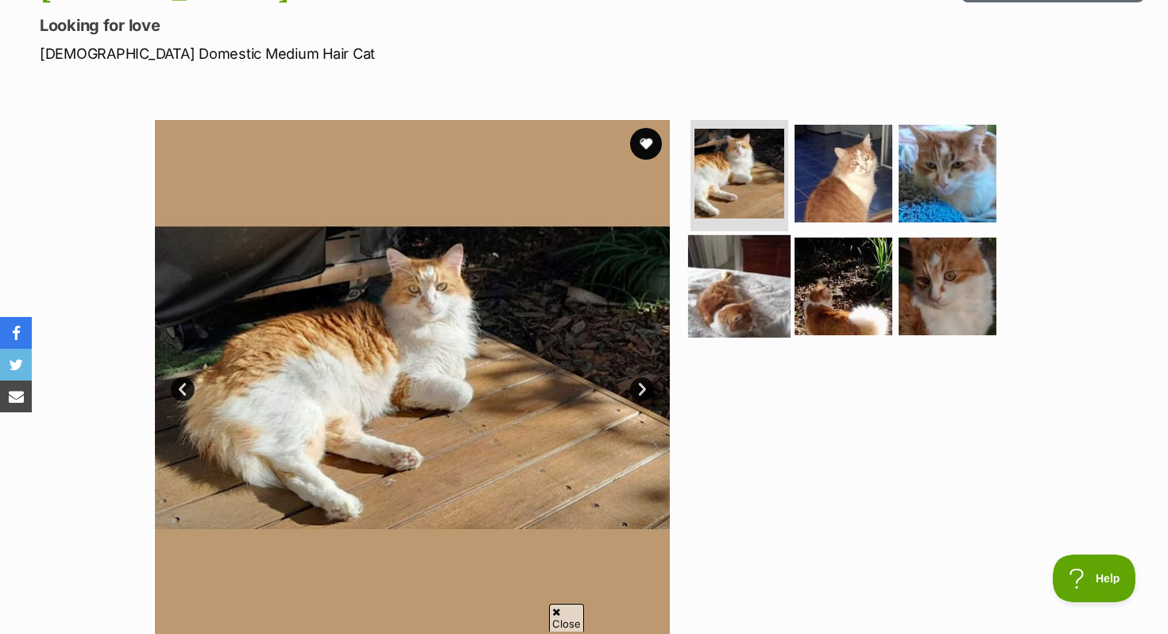
click at [717, 283] on img at bounding box center [739, 285] width 103 height 103
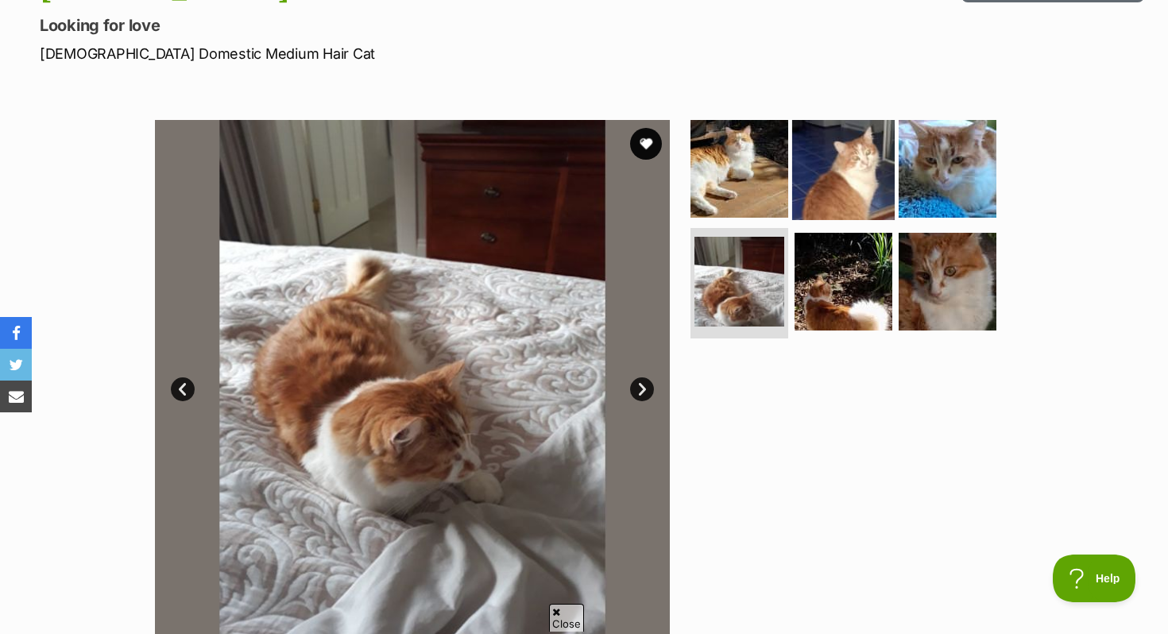
click at [835, 165] on img at bounding box center [843, 169] width 103 height 103
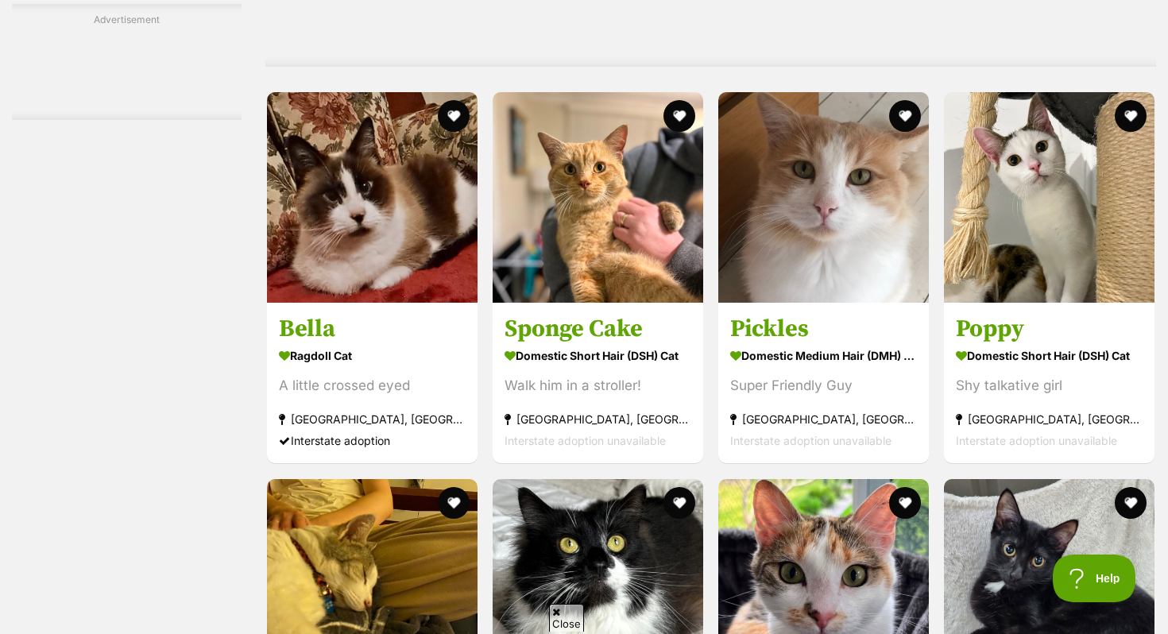
scroll to position [3470, 0]
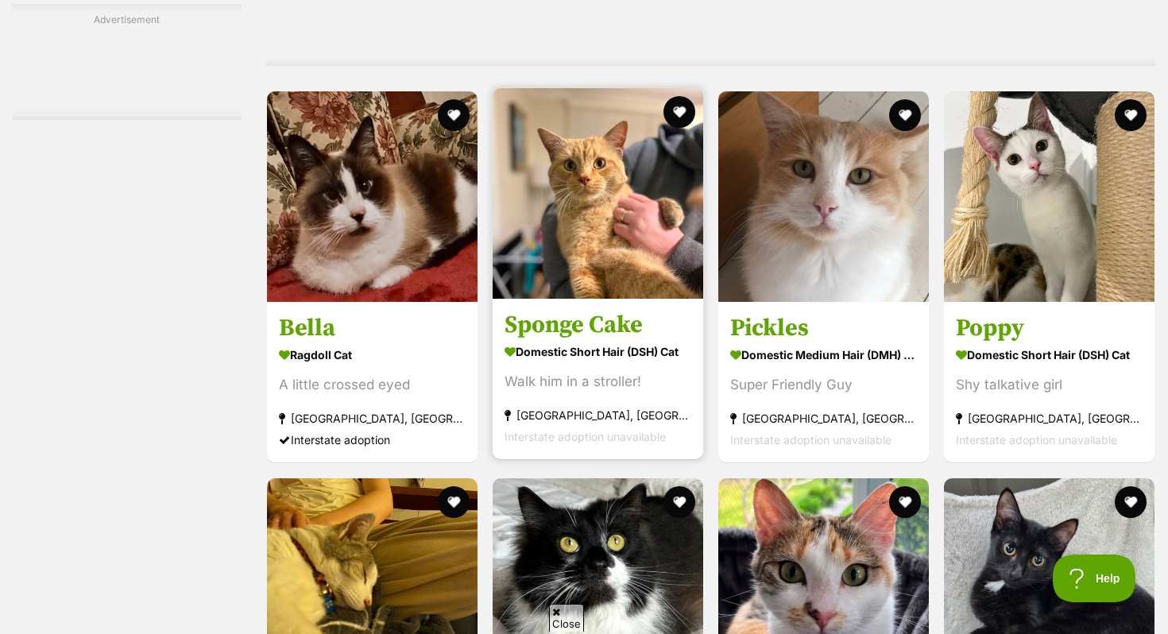
click at [614, 251] on img at bounding box center [598, 193] width 211 height 211
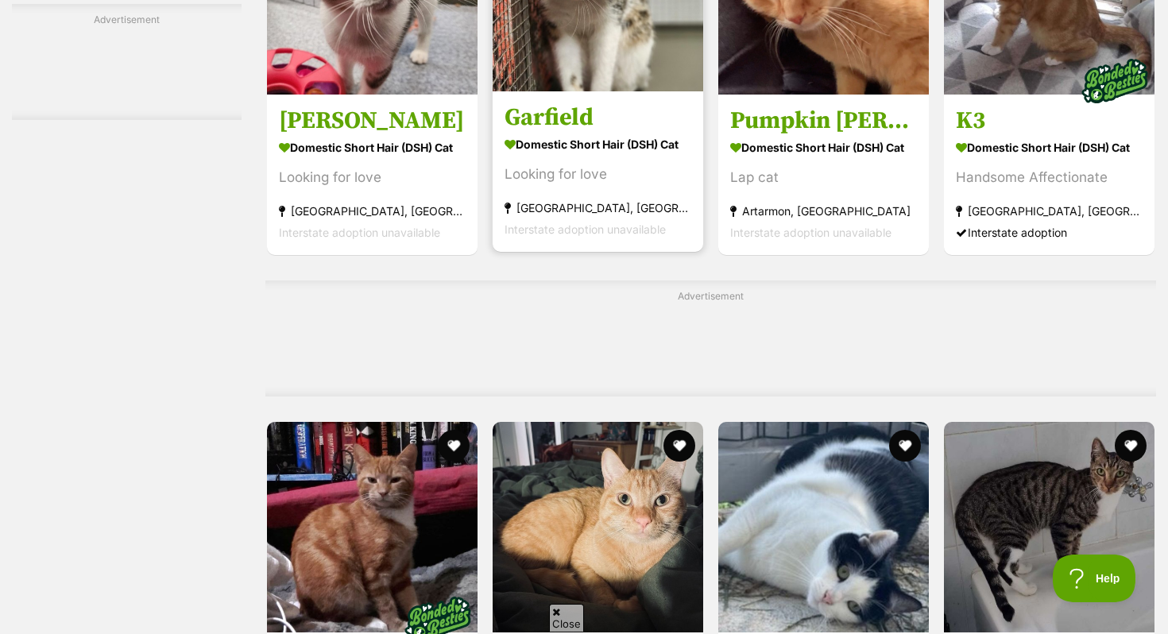
scroll to position [5534, 0]
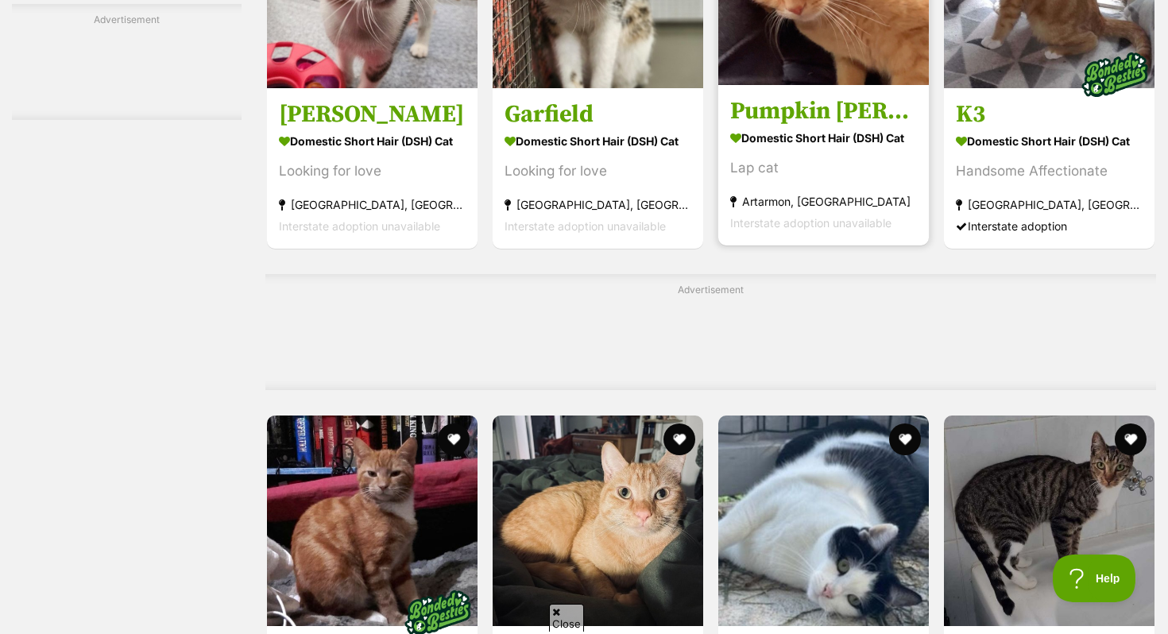
click at [771, 149] on strong "Domestic Short Hair (DSH) Cat" at bounding box center [823, 137] width 187 height 23
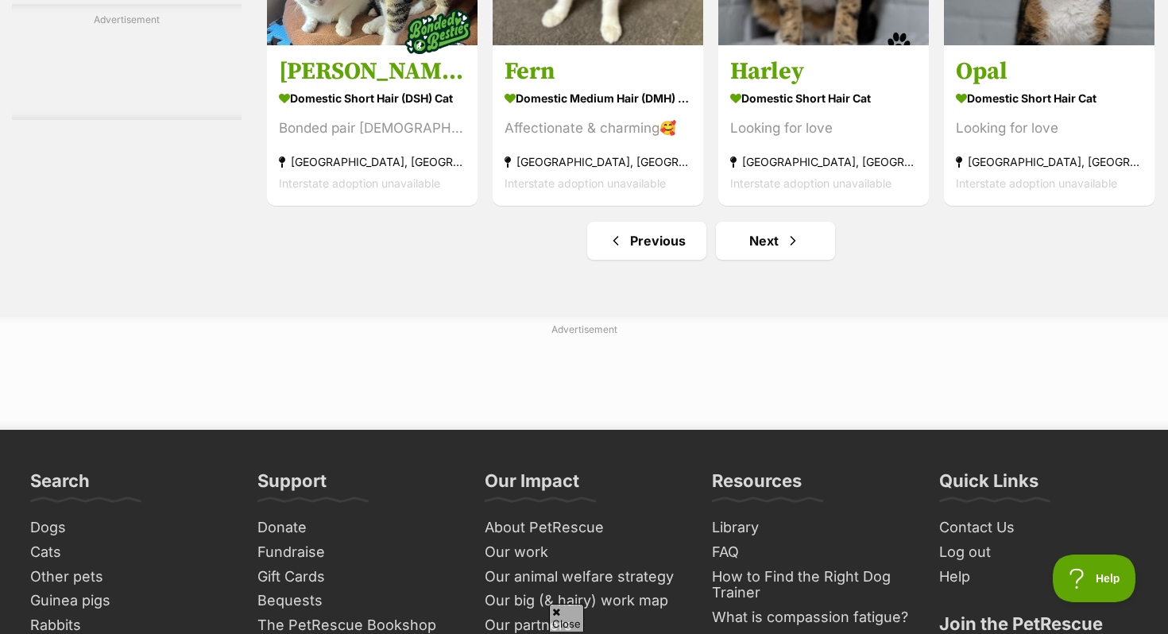
scroll to position [7579, 0]
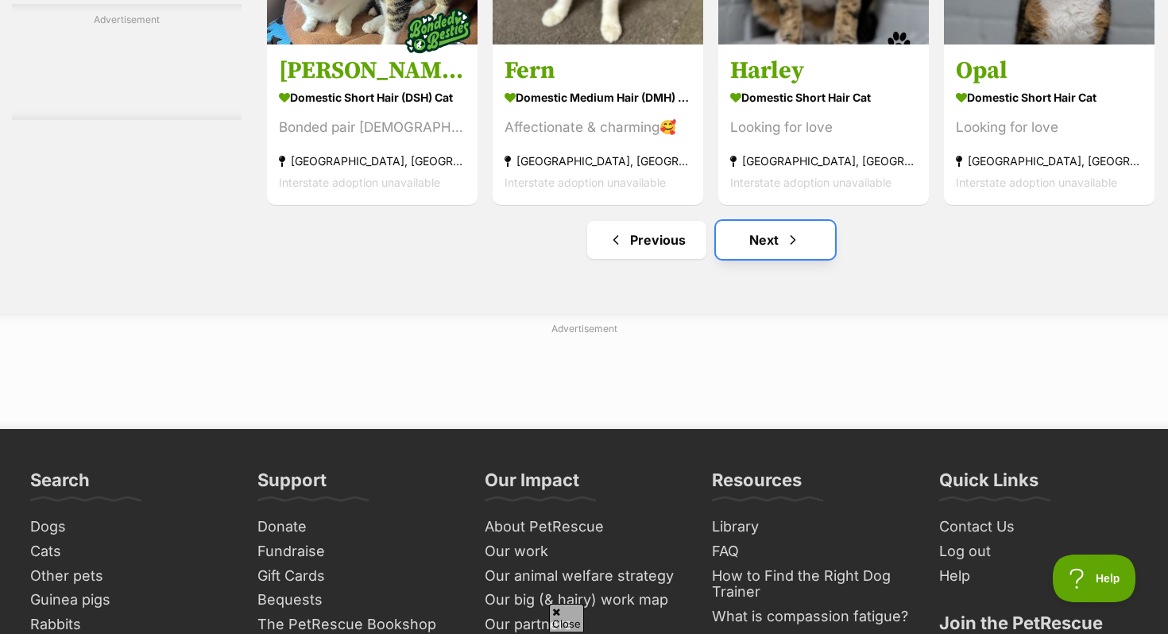
click at [781, 259] on link "Next" at bounding box center [775, 240] width 119 height 38
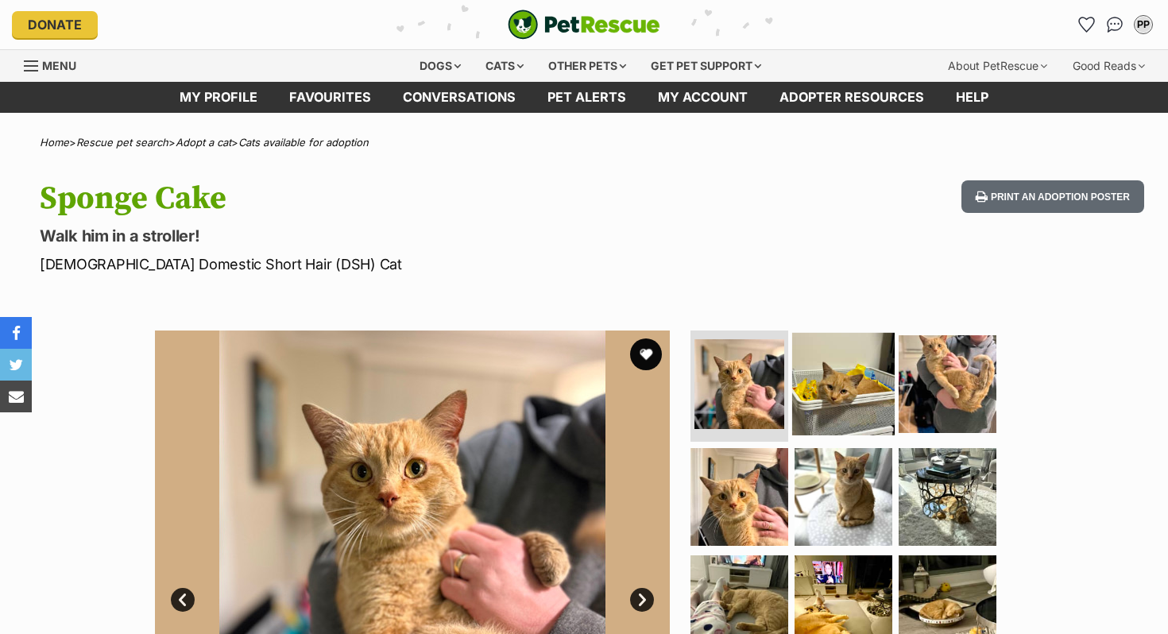
click at [836, 415] on img at bounding box center [843, 384] width 103 height 103
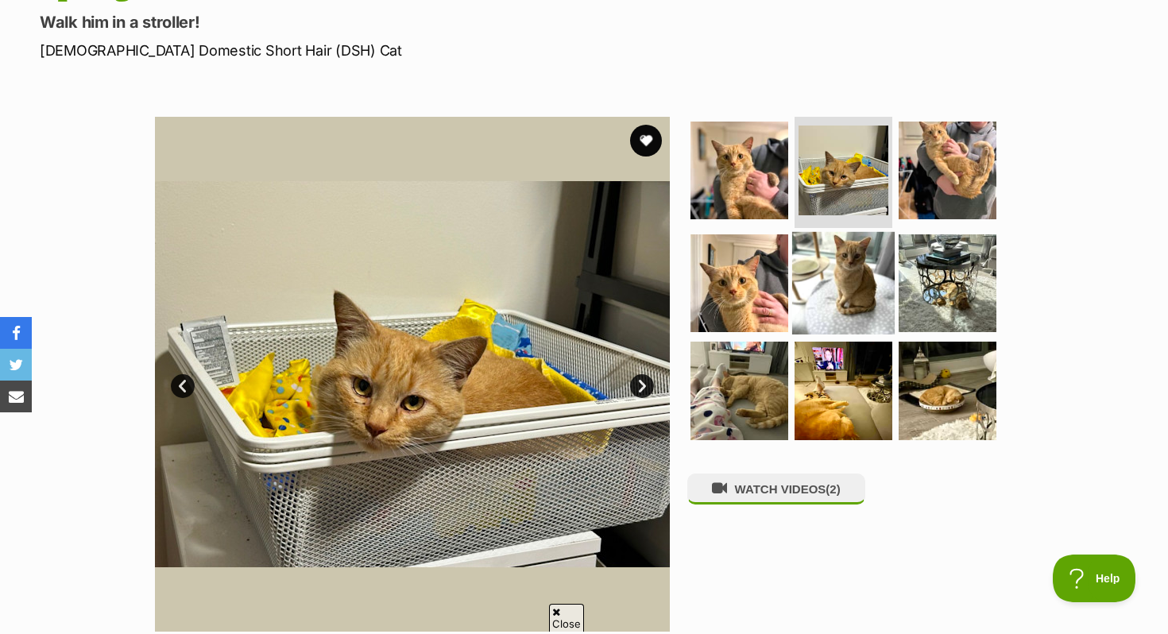
click at [824, 312] on img at bounding box center [843, 282] width 103 height 103
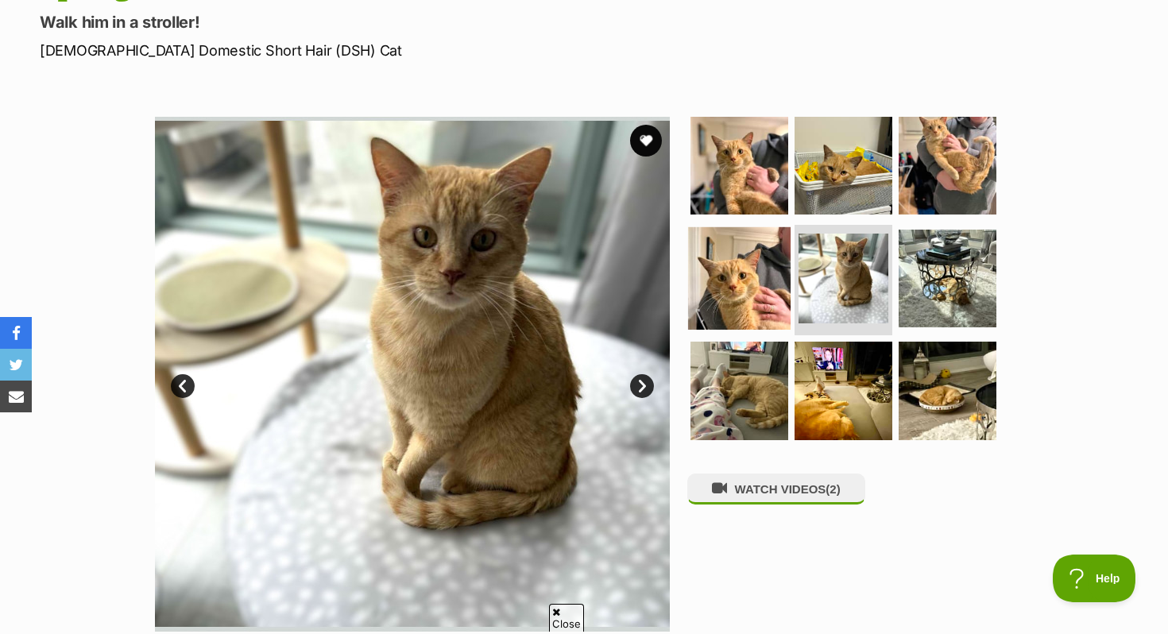
click at [751, 302] on img at bounding box center [739, 278] width 103 height 103
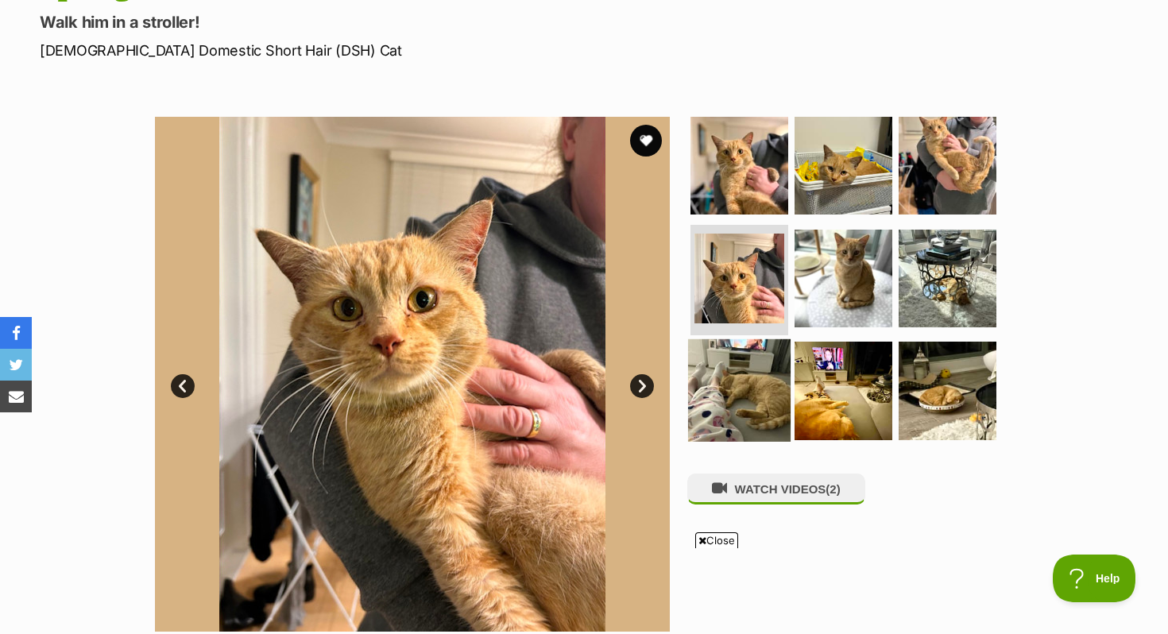
click at [725, 413] on img at bounding box center [739, 390] width 103 height 103
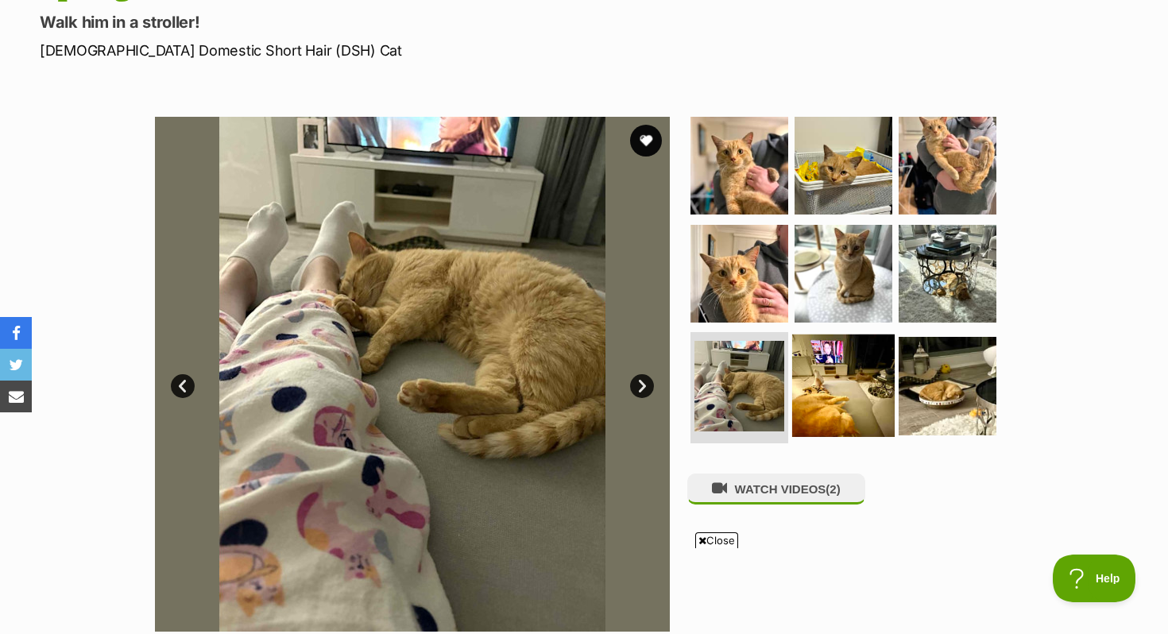
click at [881, 385] on img at bounding box center [843, 386] width 103 height 103
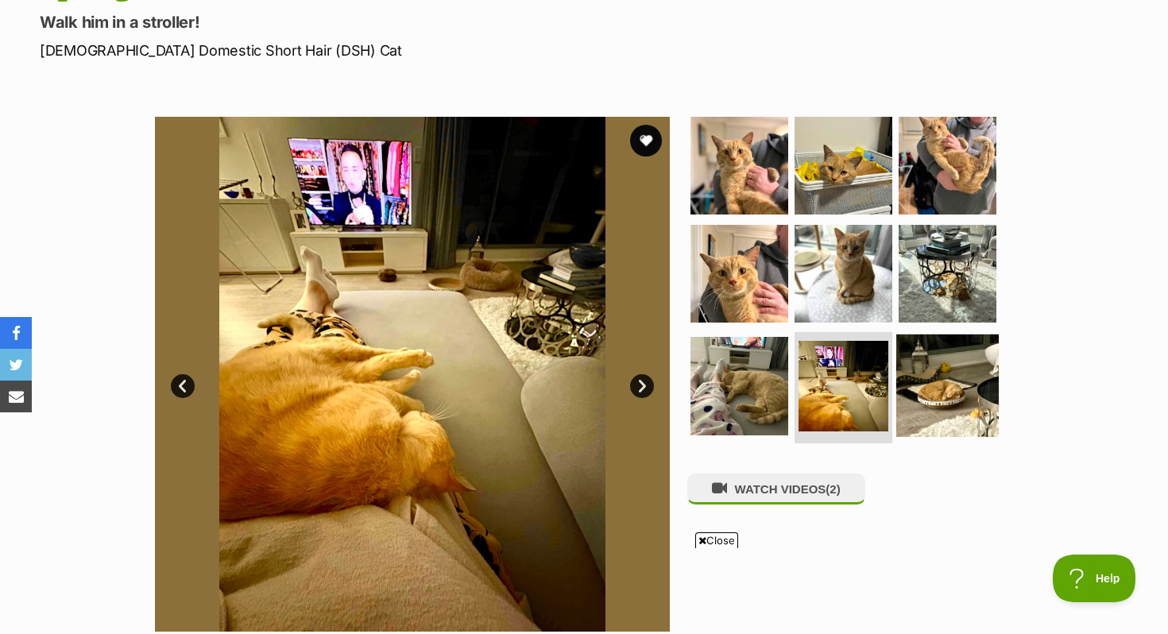
click at [961, 389] on img at bounding box center [948, 386] width 103 height 103
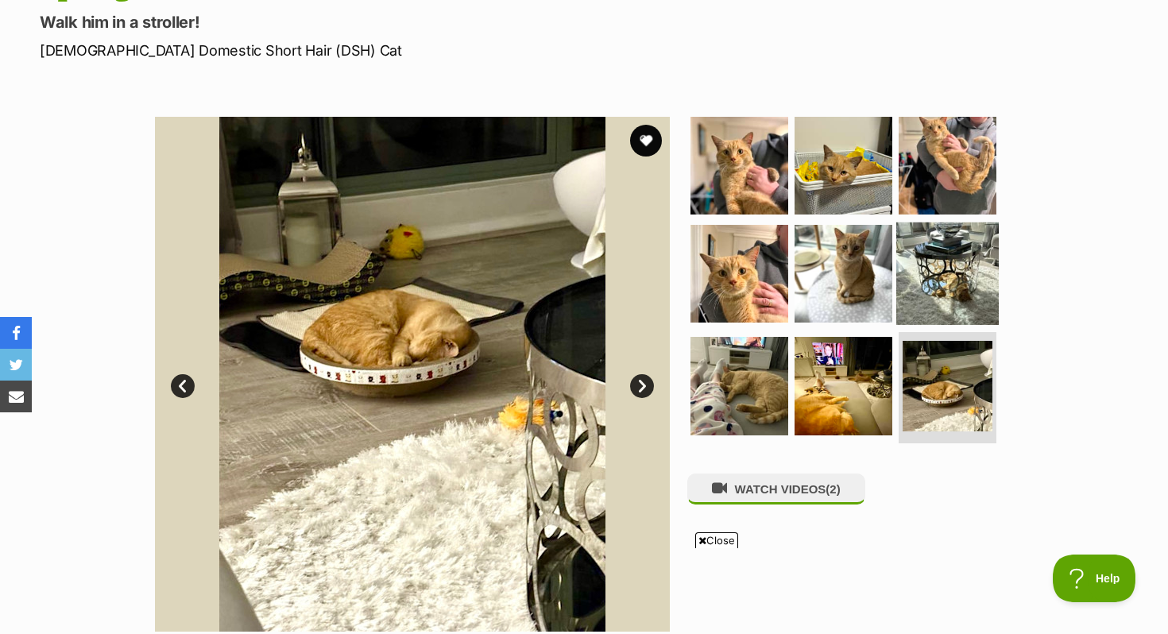
click at [952, 272] on img at bounding box center [948, 273] width 103 height 103
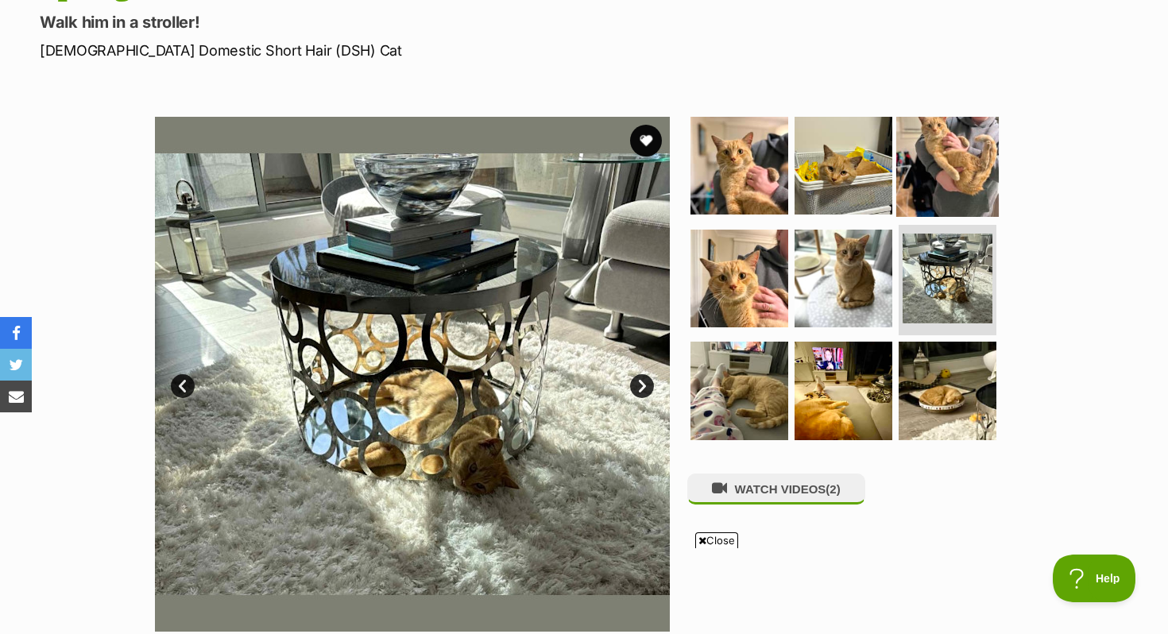
click at [953, 133] on img at bounding box center [948, 165] width 103 height 103
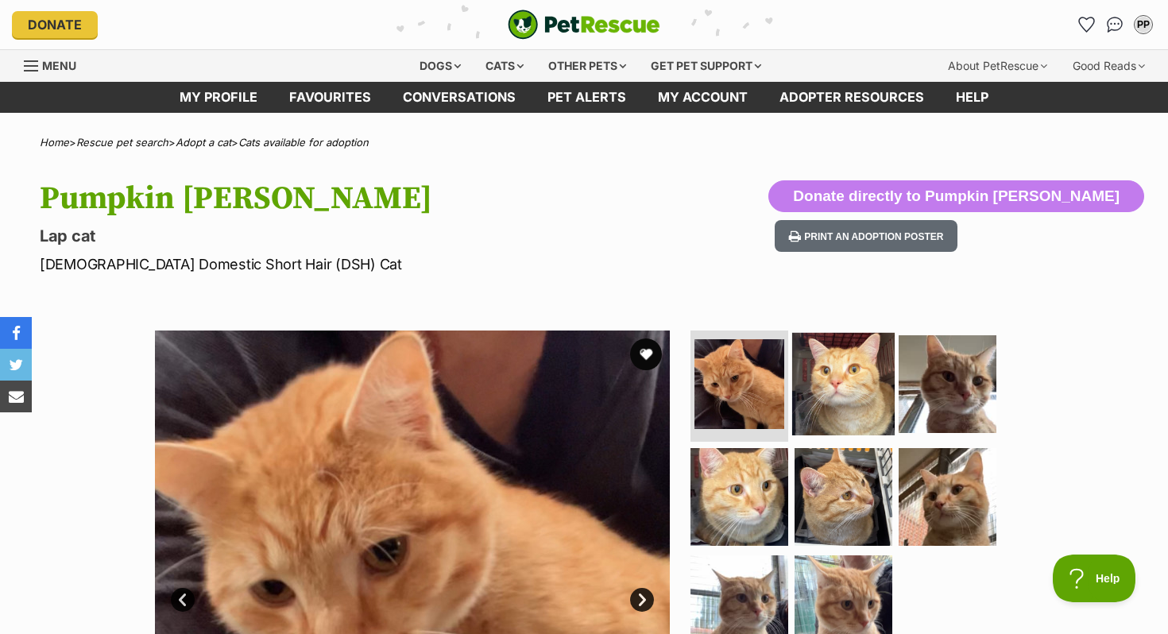
click at [817, 394] on img at bounding box center [843, 384] width 103 height 103
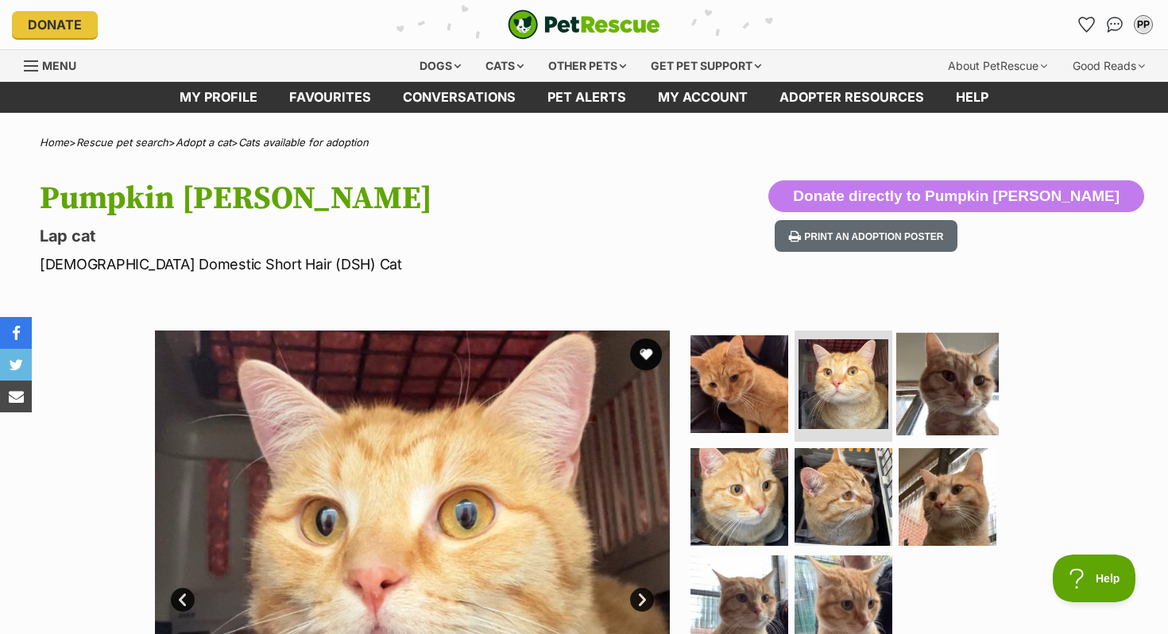
click at [974, 400] on img at bounding box center [948, 384] width 103 height 103
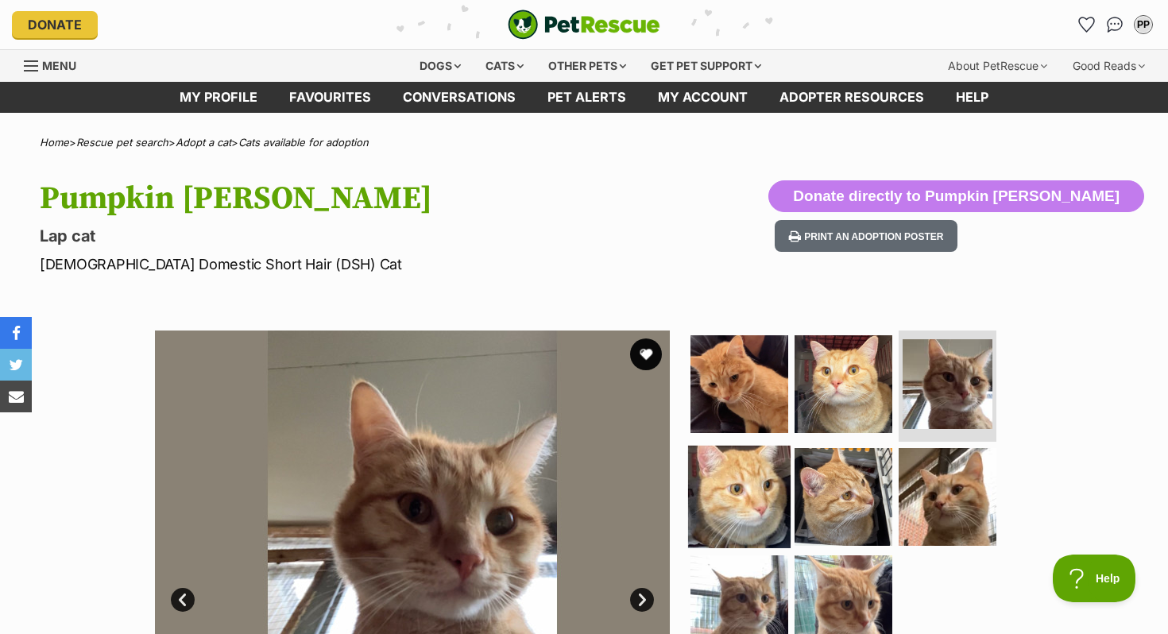
click at [787, 467] on img at bounding box center [739, 496] width 103 height 103
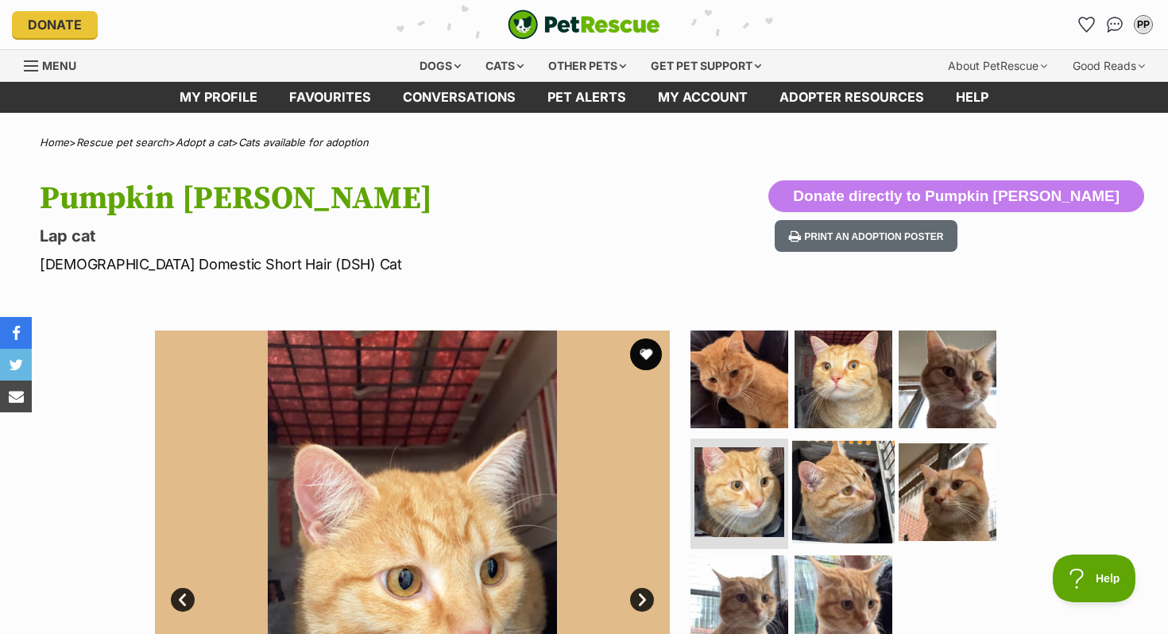
click at [843, 485] on img at bounding box center [843, 491] width 103 height 103
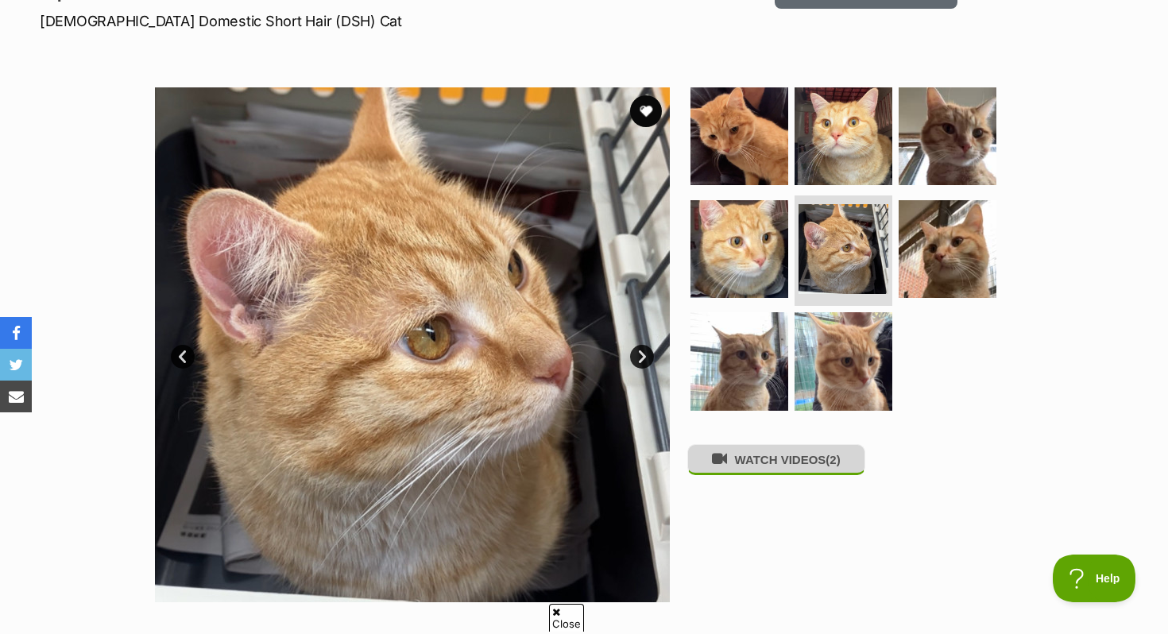
click at [840, 464] on span "(2)" at bounding box center [833, 460] width 14 height 14
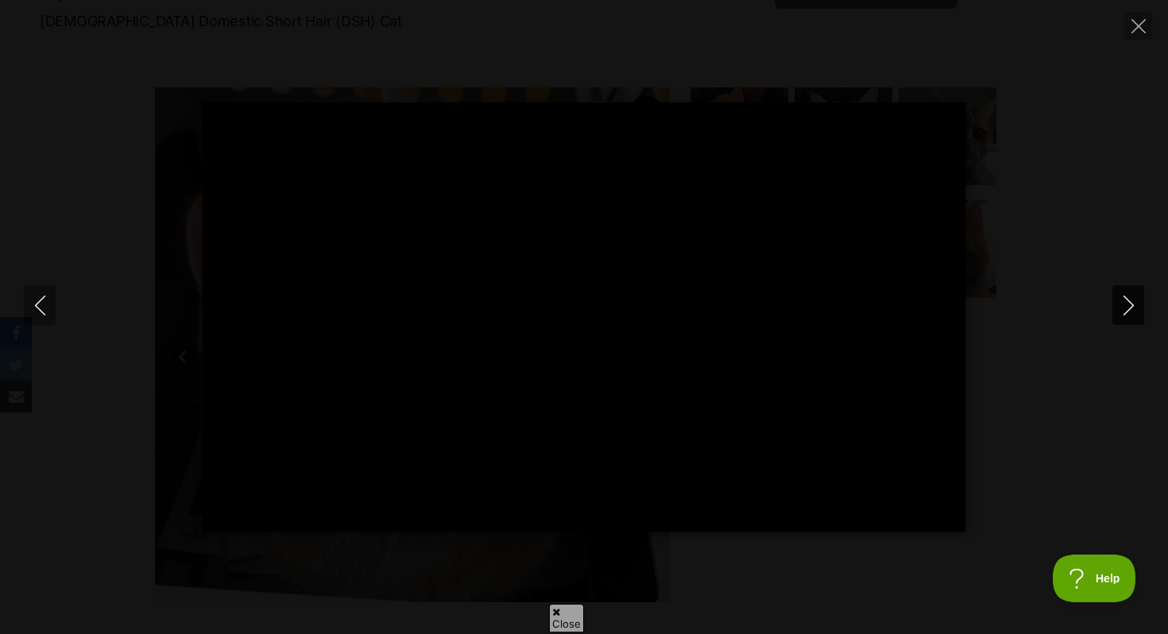
click at [1129, 308] on icon "Next" at bounding box center [1129, 306] width 20 height 20
type input "10.87"
click at [1133, 25] on icon "Close" at bounding box center [1139, 26] width 14 height 14
type input "17.38"
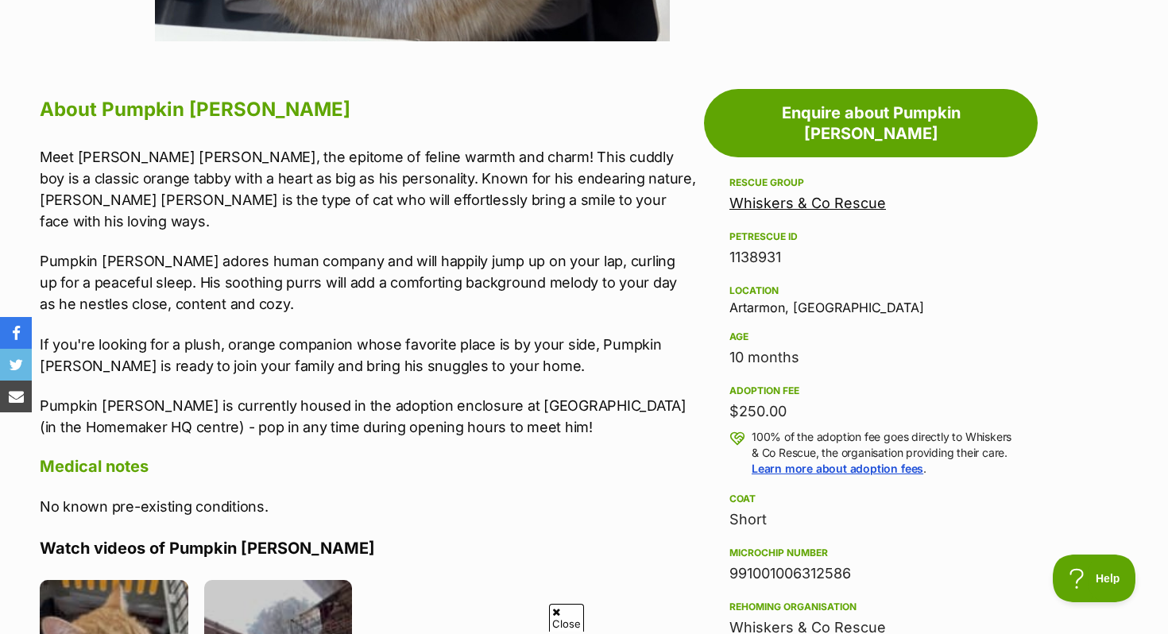
scroll to position [813, 0]
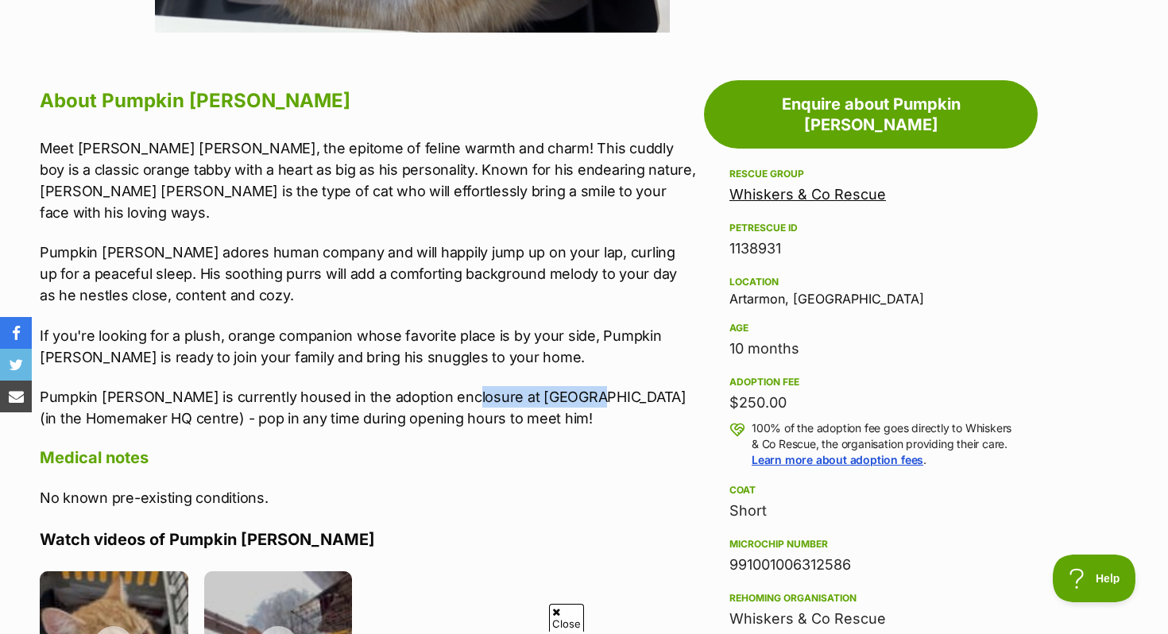
drag, startPoint x: 448, startPoint y: 376, endPoint x: 569, endPoint y: 370, distance: 120.9
click at [569, 386] on p "Pumpkin [PERSON_NAME] is currently housed in the adoption enclosure at [GEOGRAP…" at bounding box center [368, 407] width 657 height 43
copy p "Petstock Artamon"
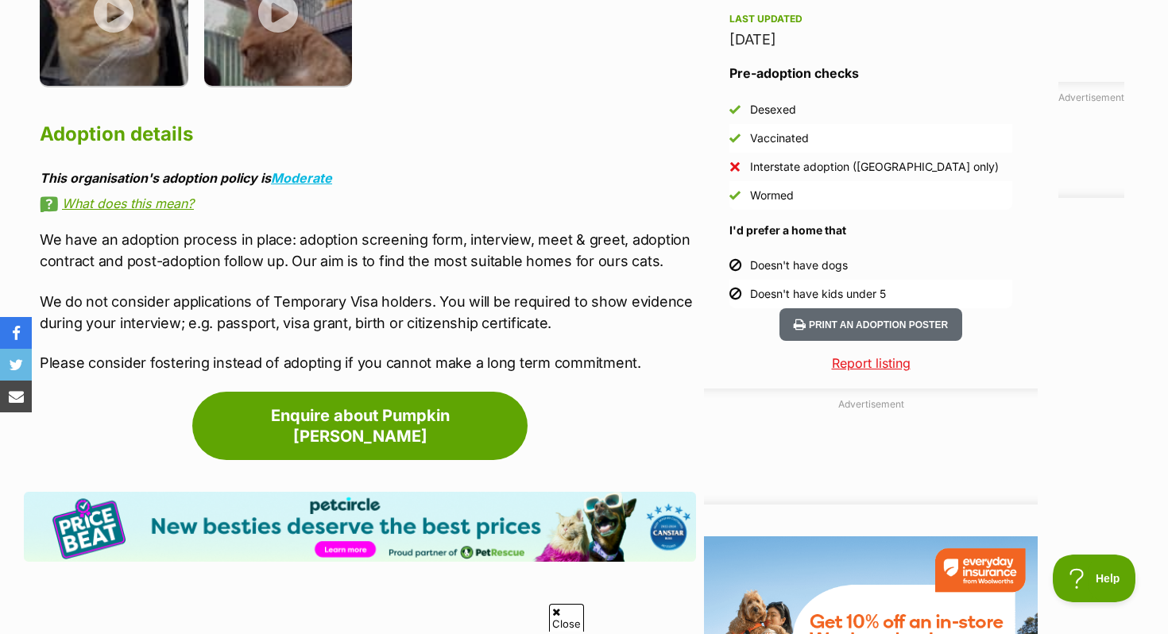
scroll to position [0, 0]
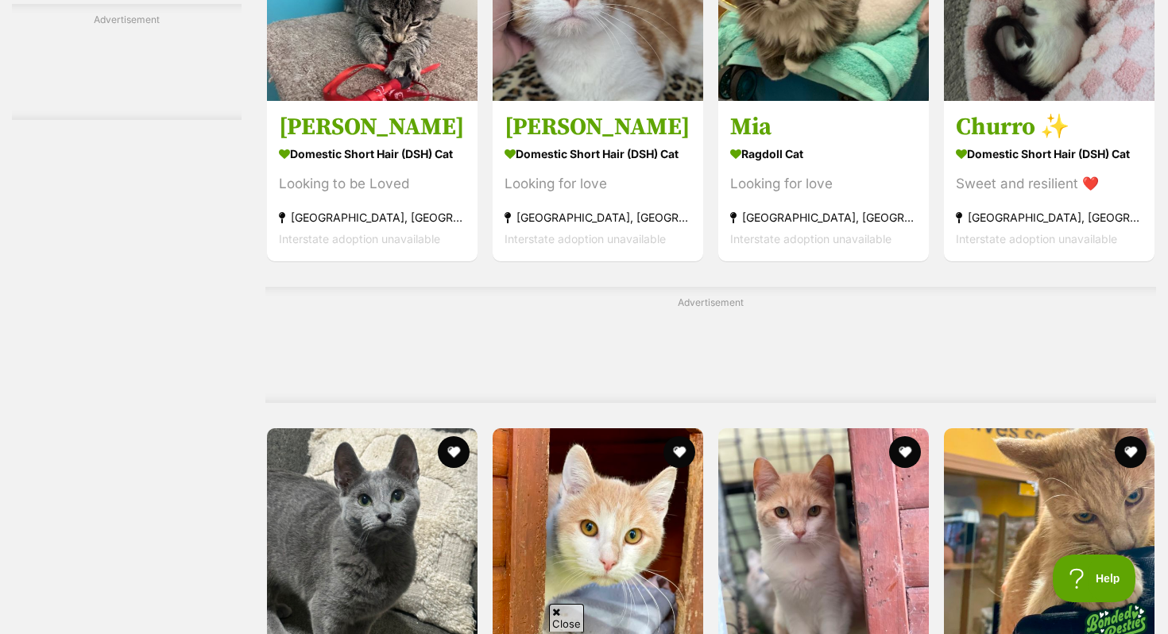
scroll to position [7338, 0]
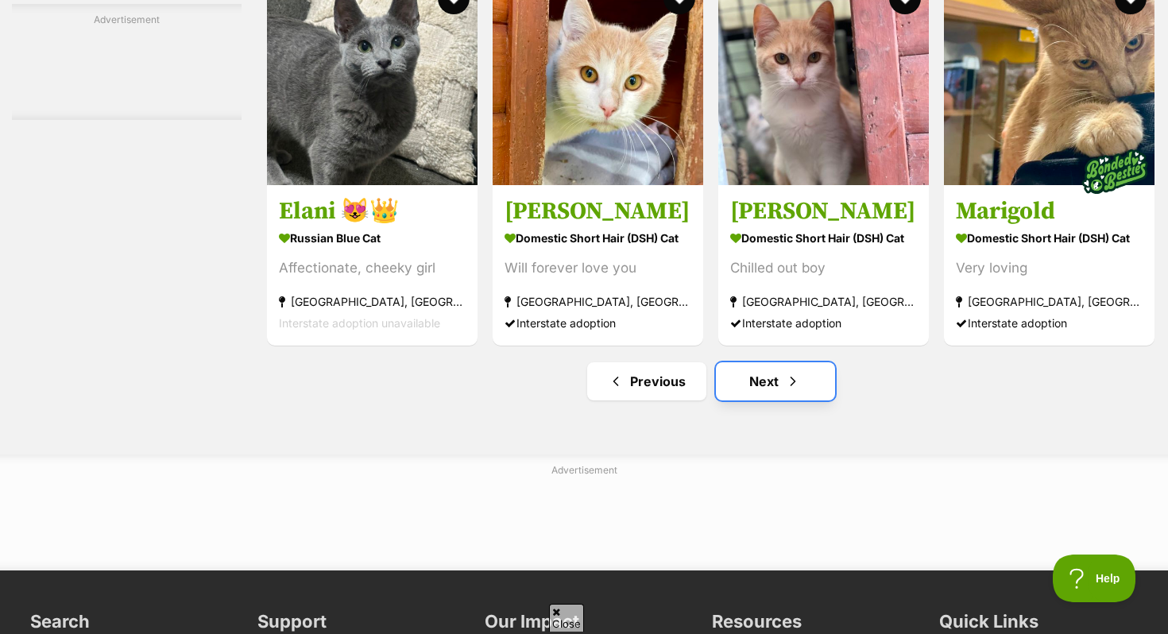
click at [764, 401] on link "Next" at bounding box center [775, 381] width 119 height 38
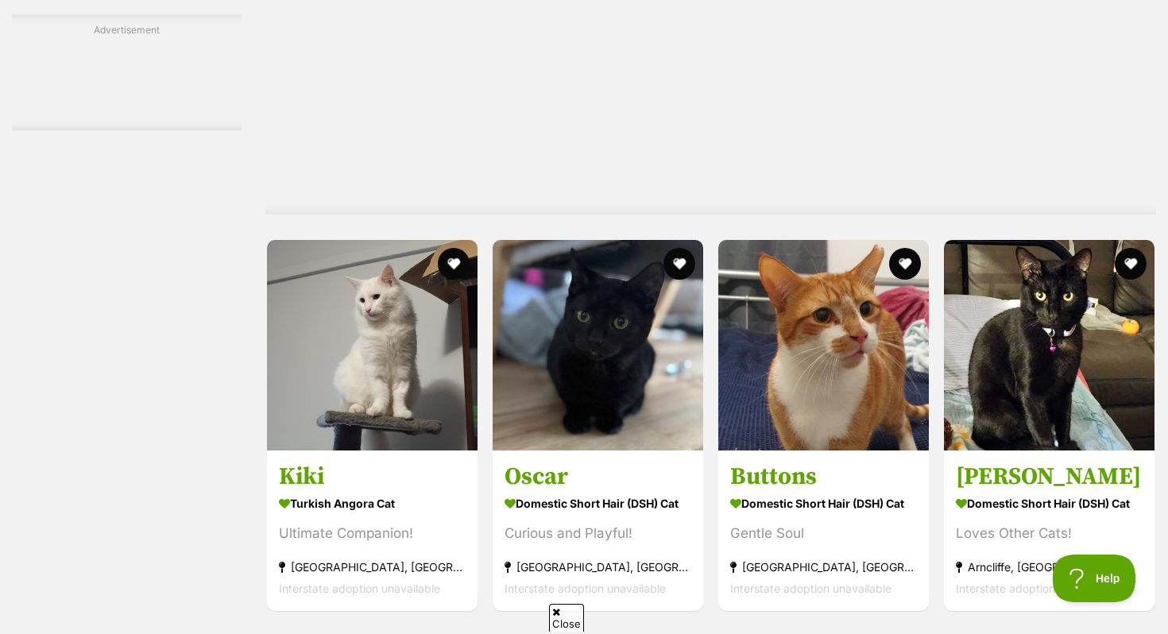
scroll to position [2831, 0]
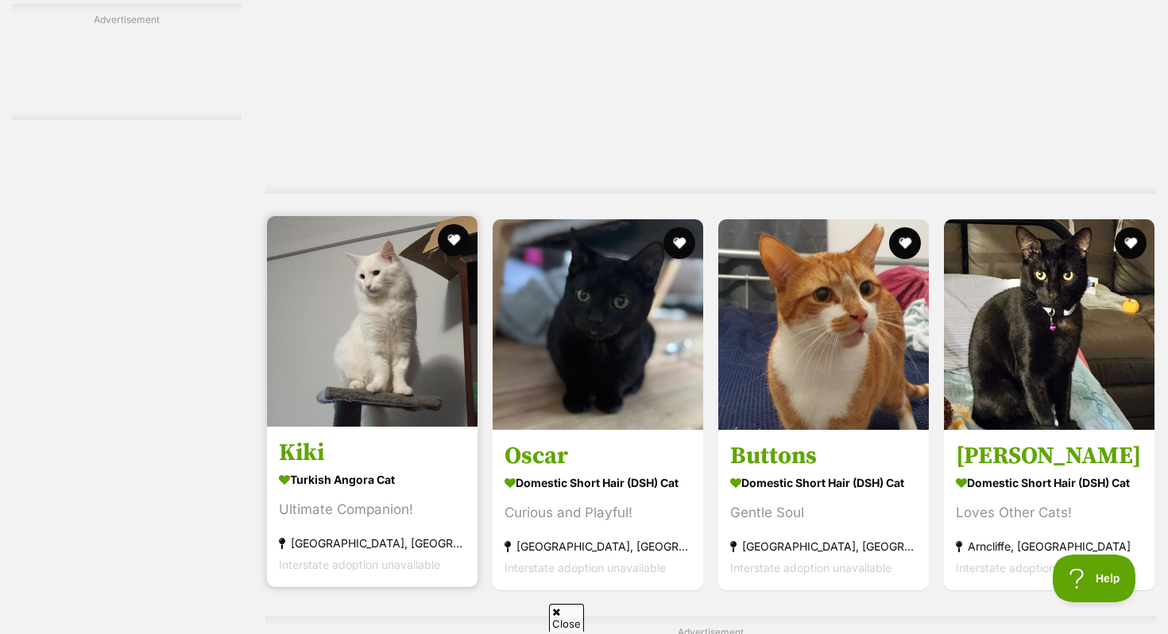
click at [306, 321] on img at bounding box center [372, 321] width 211 height 211
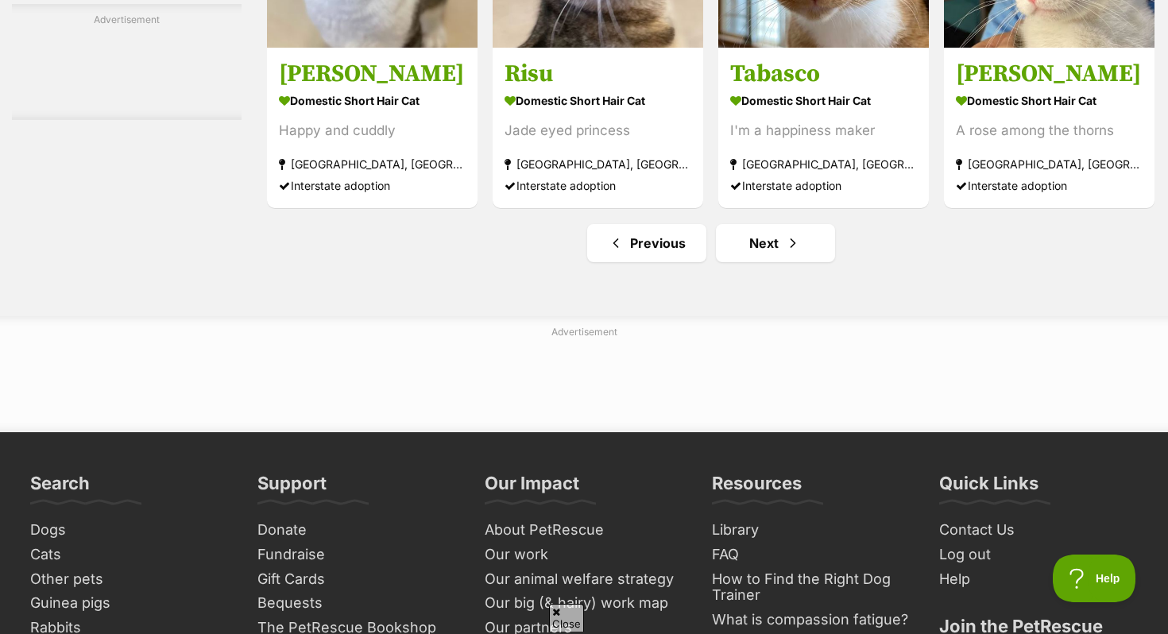
scroll to position [7728, 0]
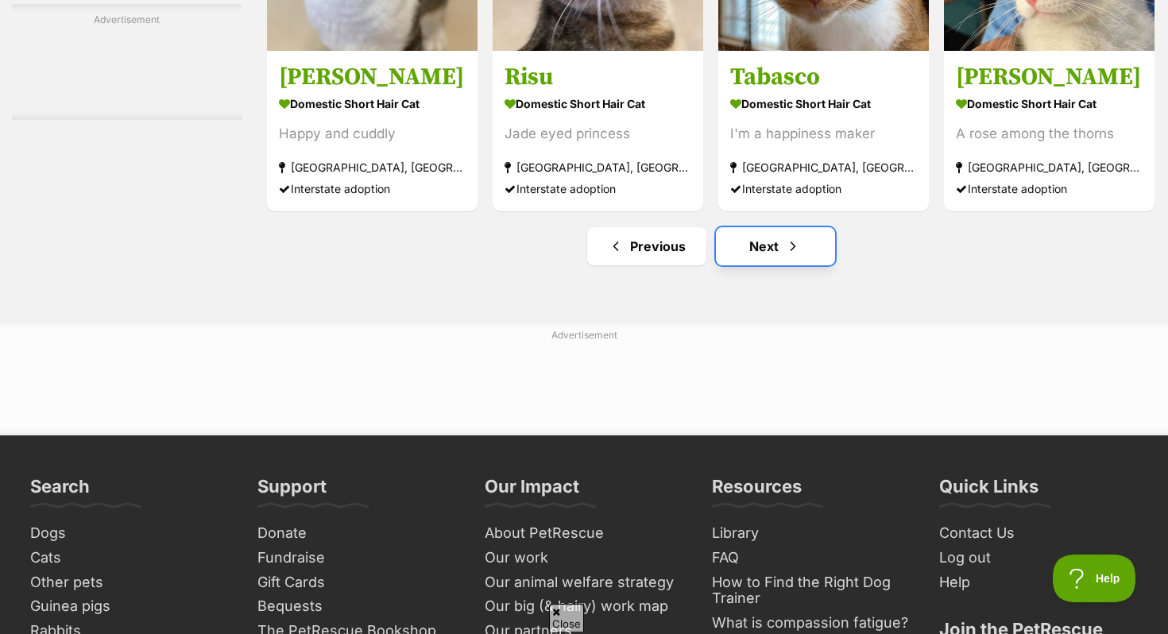
click at [777, 265] on link "Next" at bounding box center [775, 246] width 119 height 38
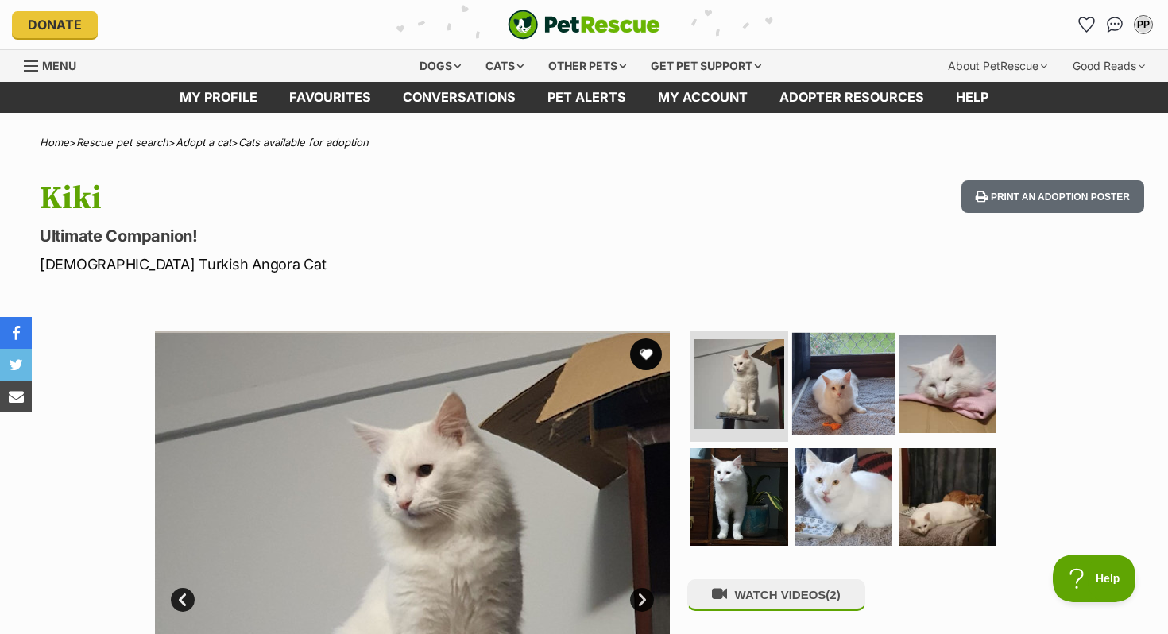
click at [859, 357] on img at bounding box center [843, 384] width 103 height 103
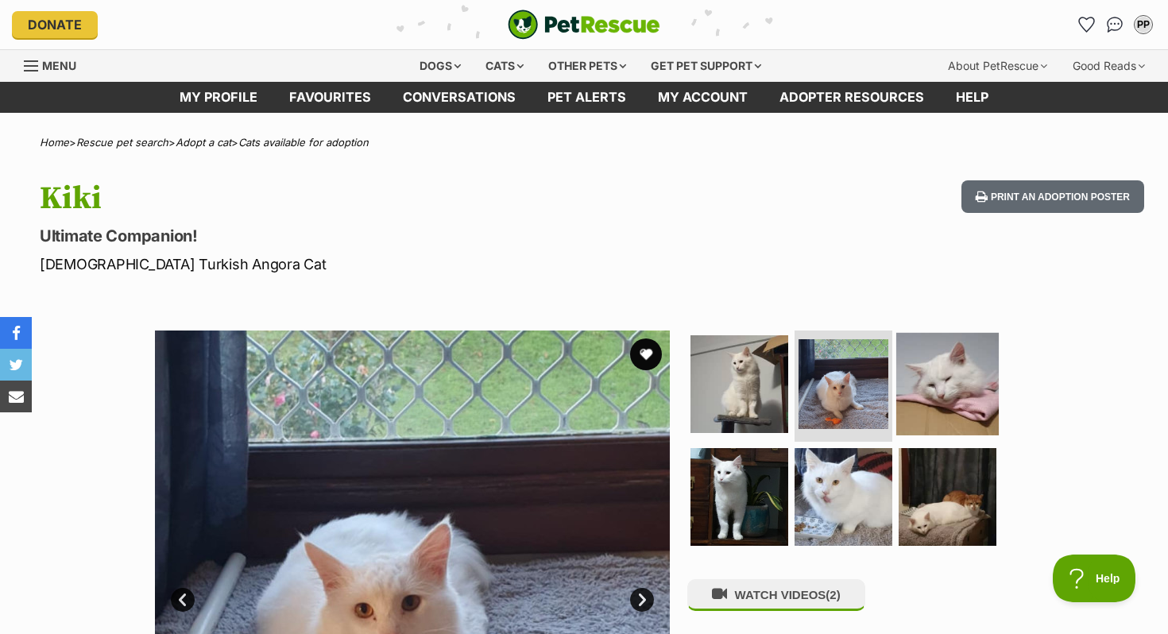
click at [953, 376] on img at bounding box center [948, 384] width 103 height 103
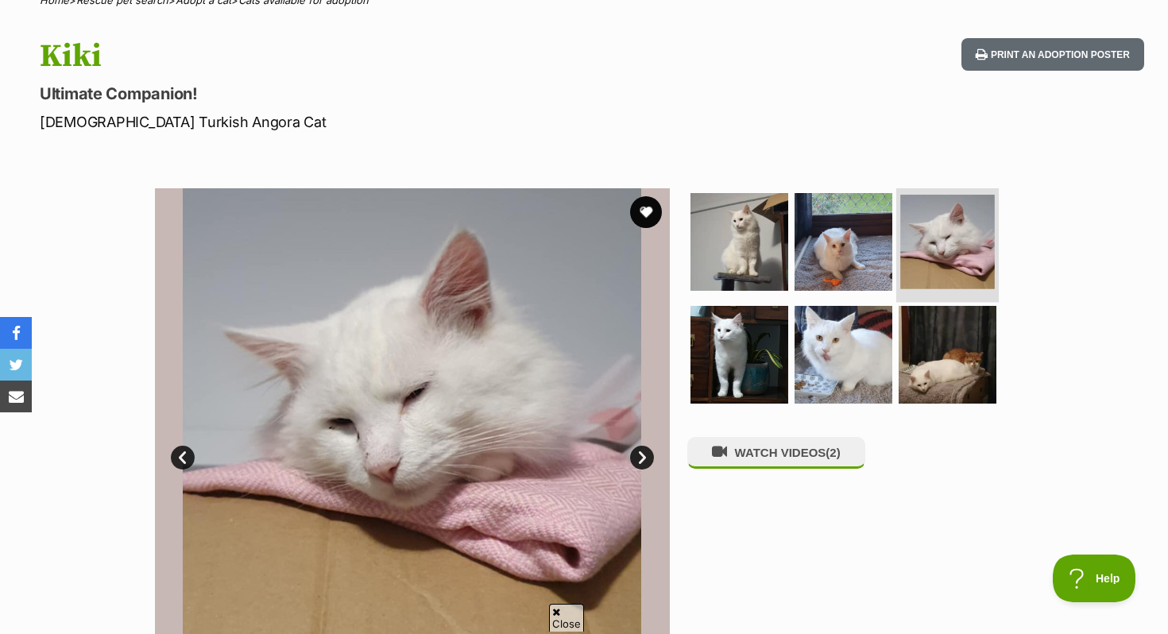
scroll to position [144, 0]
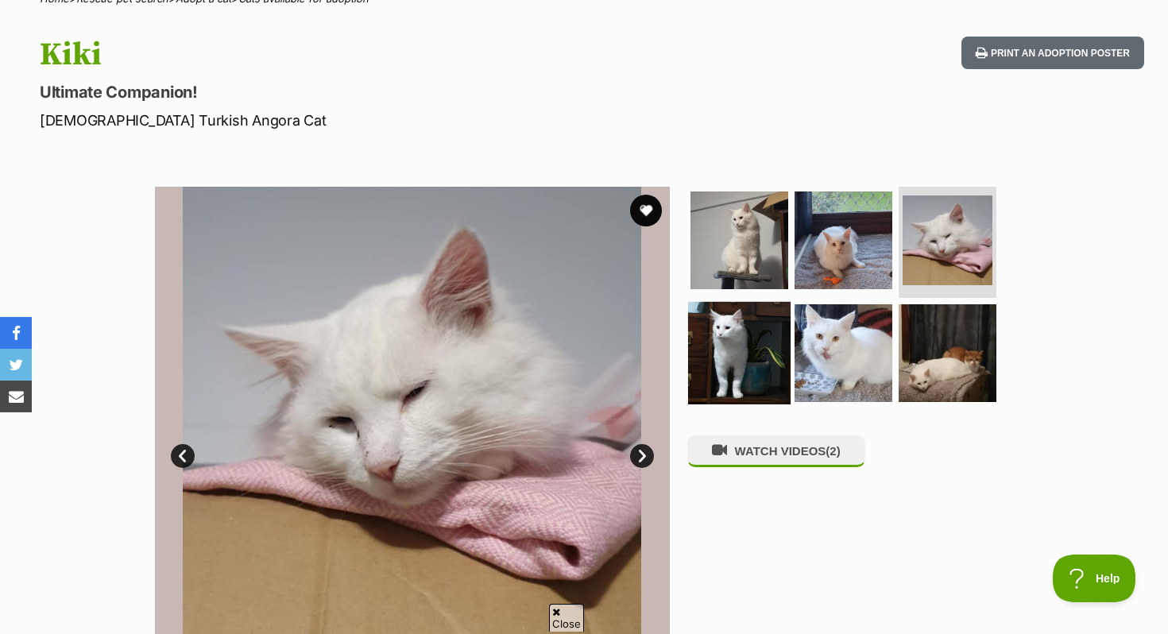
click at [730, 368] on img at bounding box center [739, 352] width 103 height 103
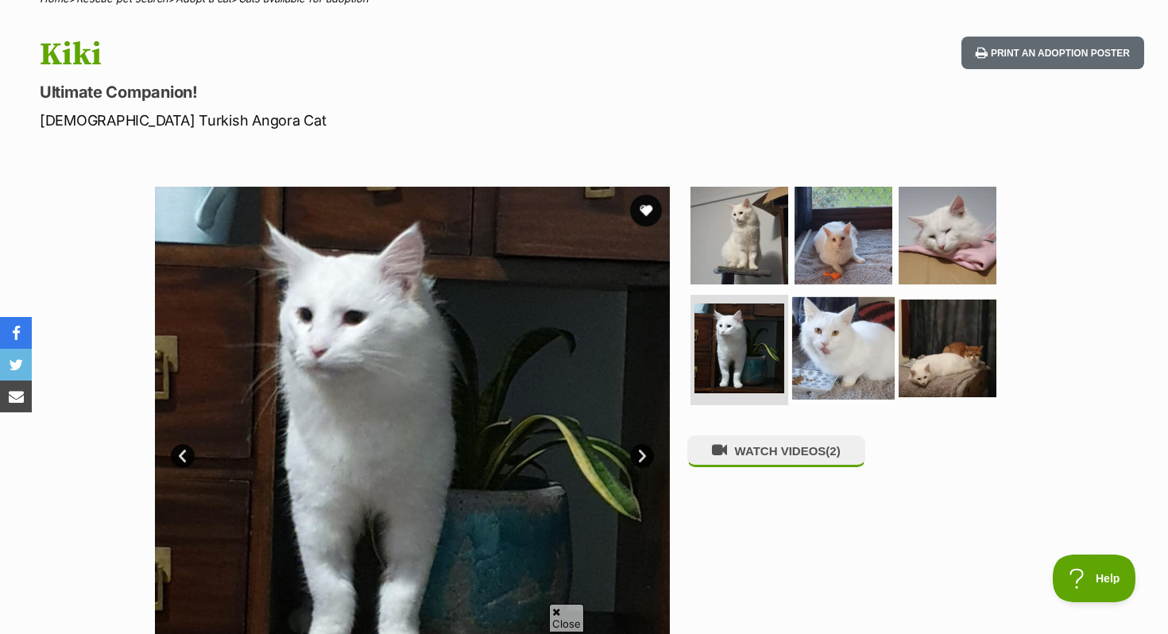
scroll to position [0, 0]
click at [812, 354] on img at bounding box center [843, 347] width 103 height 103
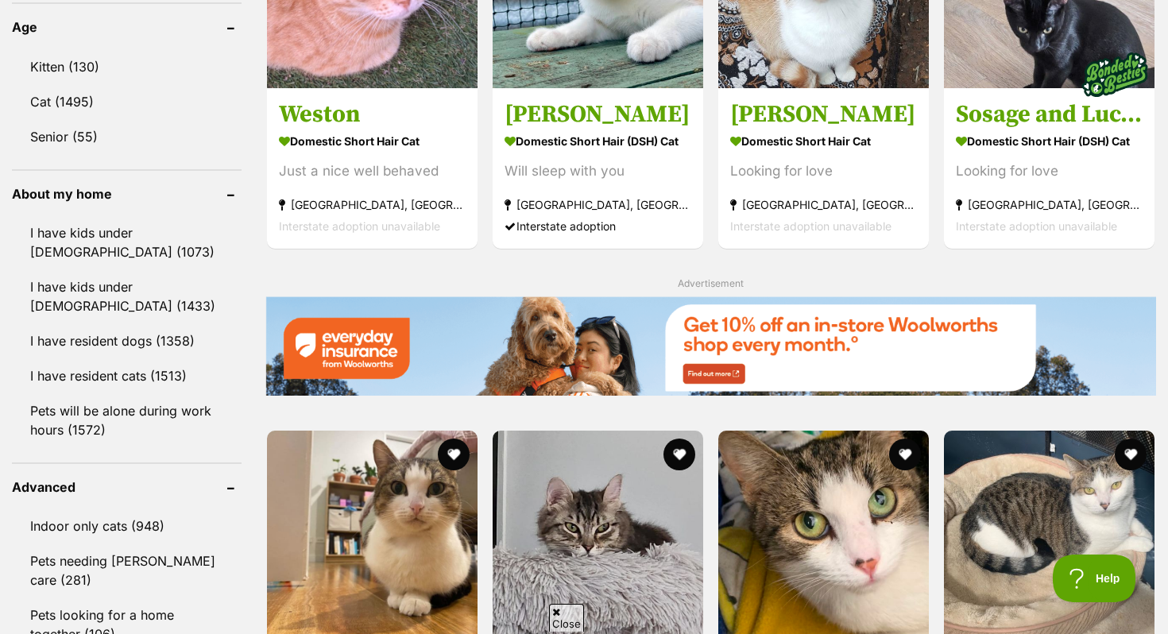
scroll to position [1667, 0]
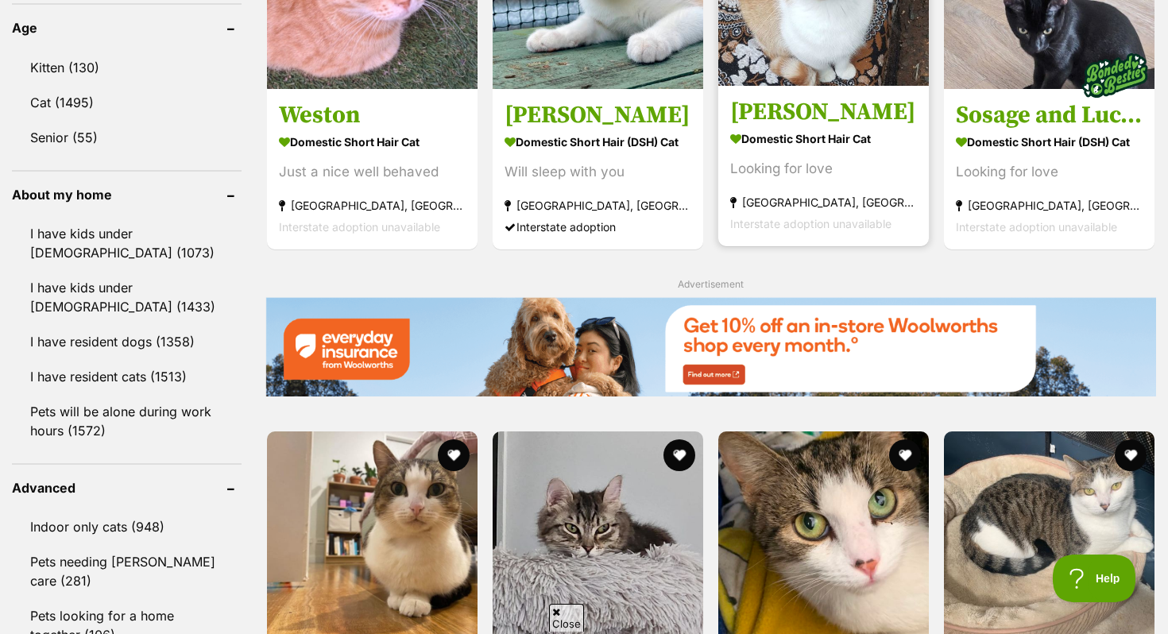
click at [780, 131] on strong "Domestic Short Hair Cat" at bounding box center [823, 138] width 187 height 23
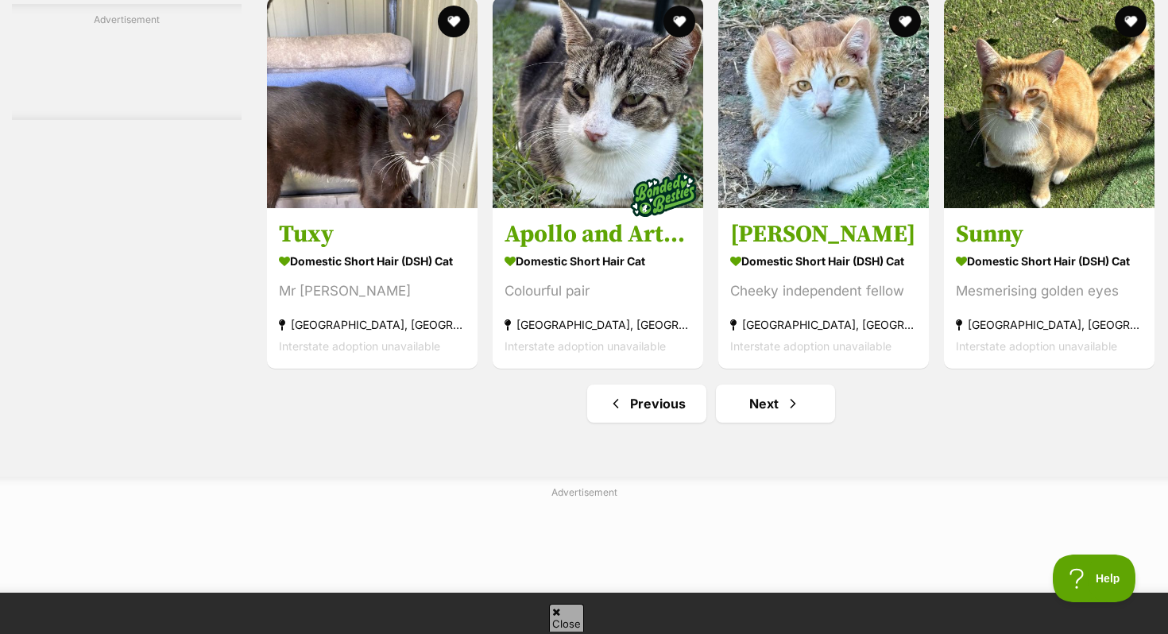
scroll to position [7443, 0]
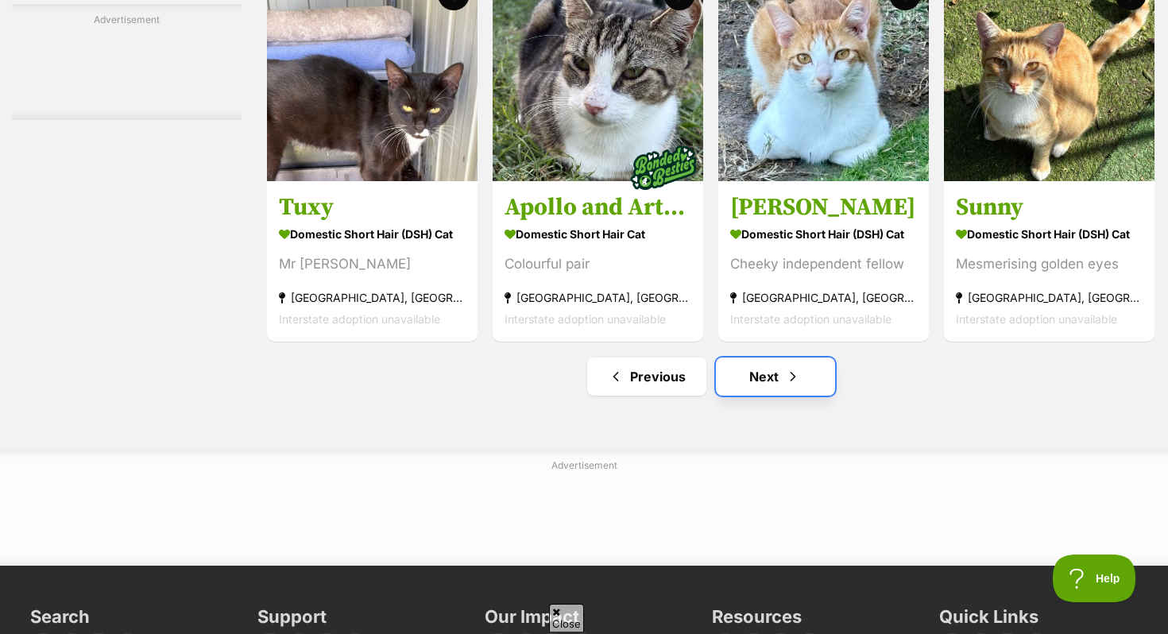
click at [788, 386] on span "Next page" at bounding box center [793, 376] width 16 height 19
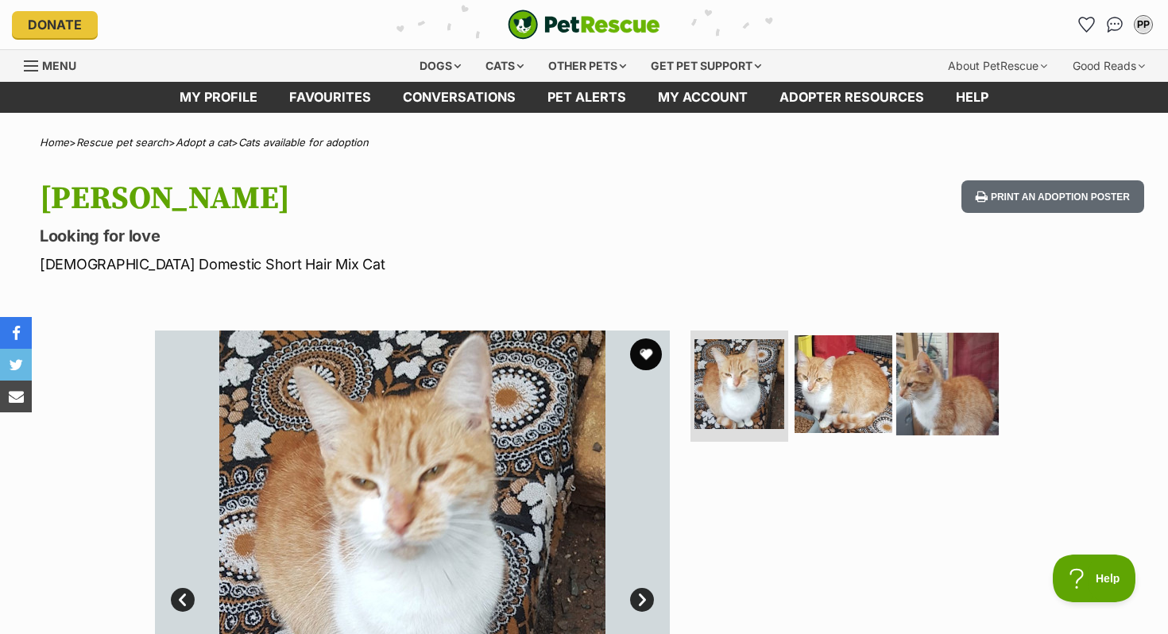
click at [932, 392] on img at bounding box center [948, 384] width 103 height 103
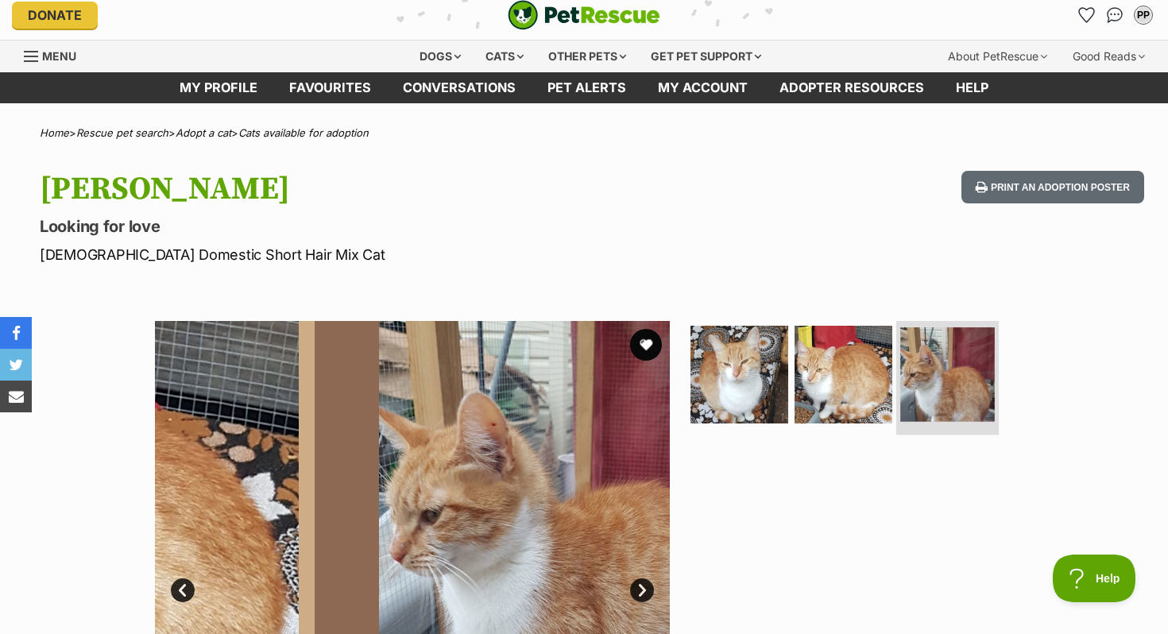
scroll to position [14, 0]
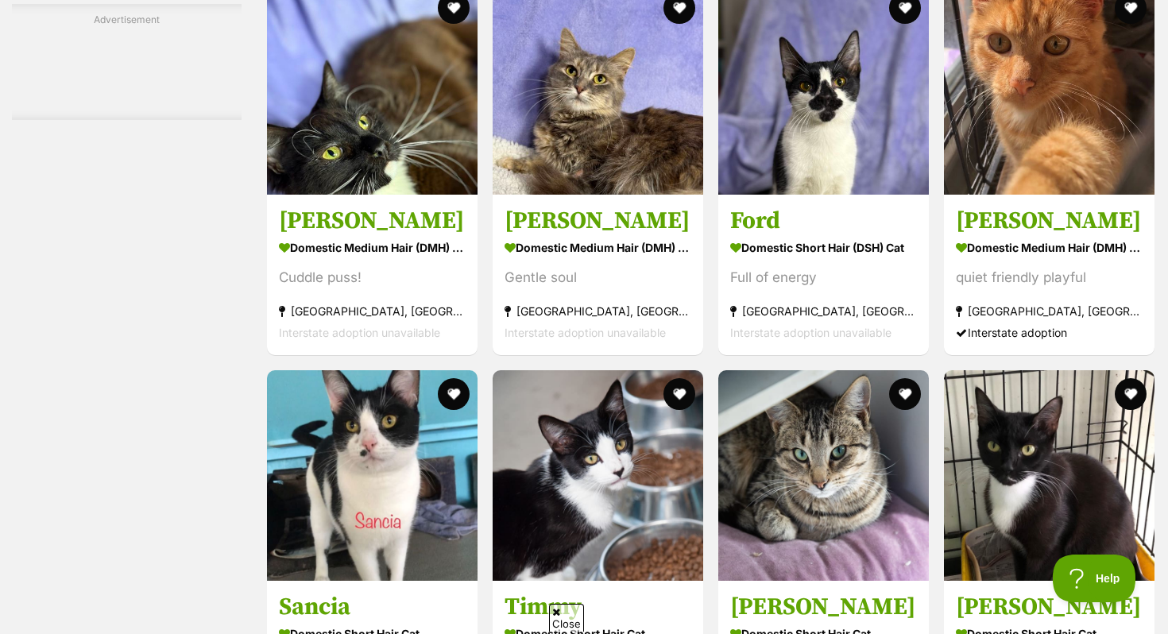
scroll to position [3484, 0]
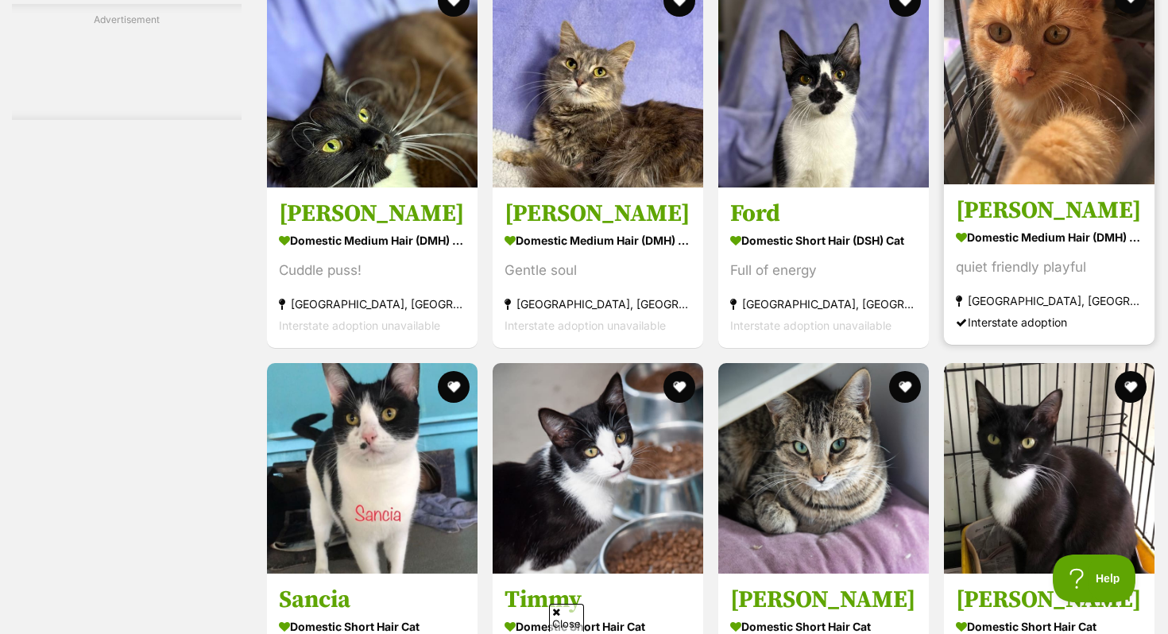
click at [1004, 226] on h3 "Claude" at bounding box center [1049, 211] width 187 height 30
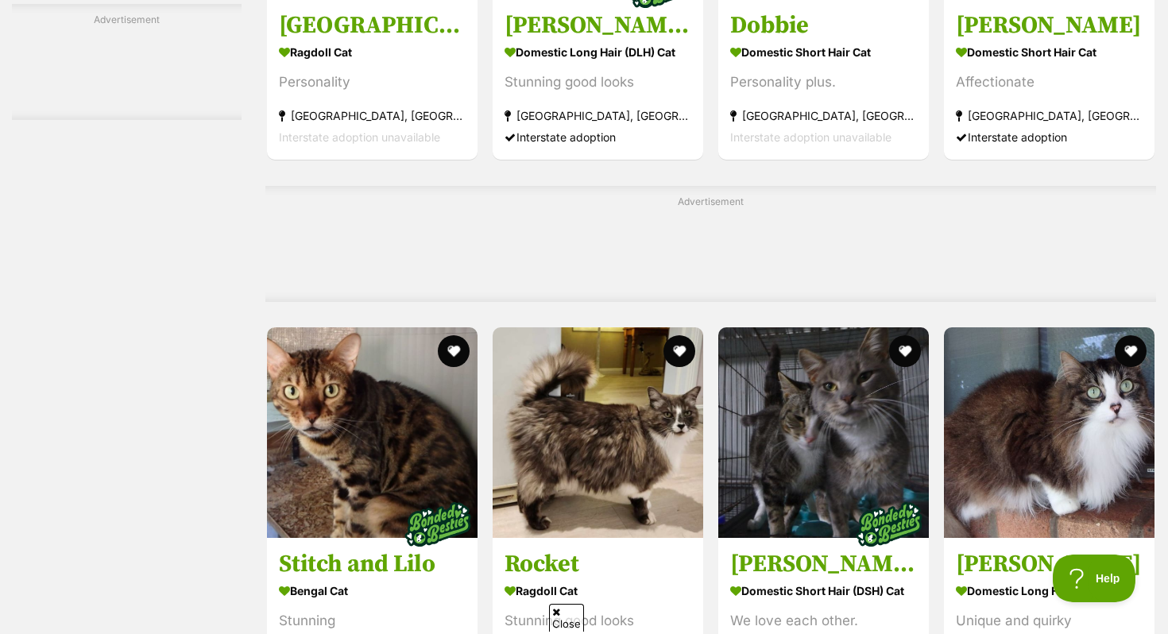
scroll to position [5943, 0]
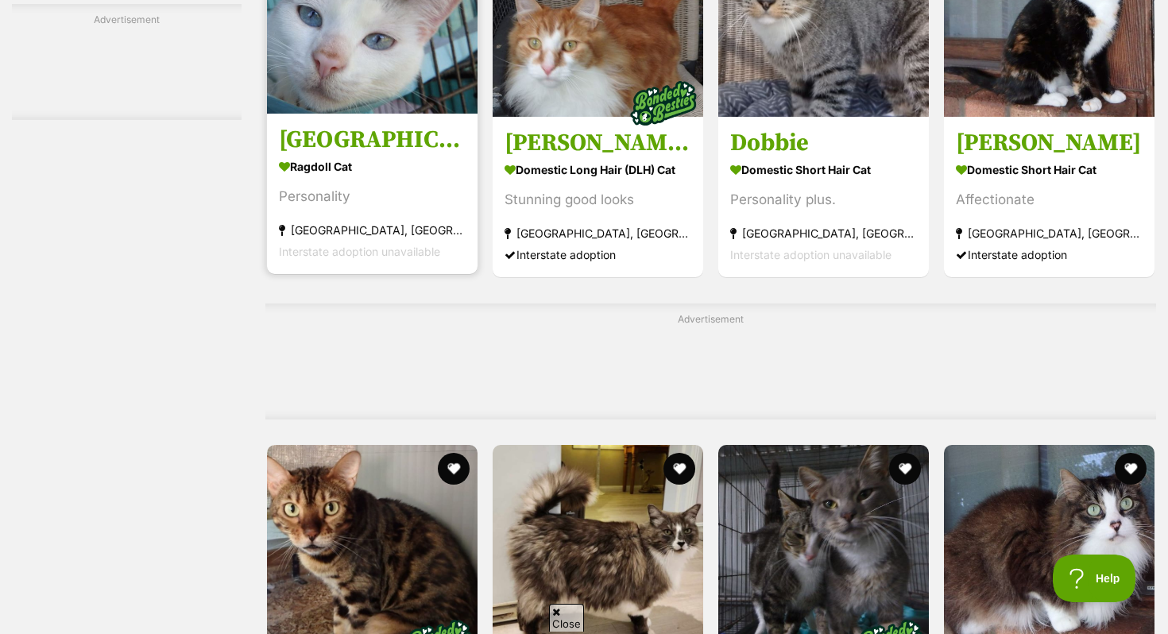
click at [371, 107] on img at bounding box center [372, 8] width 211 height 211
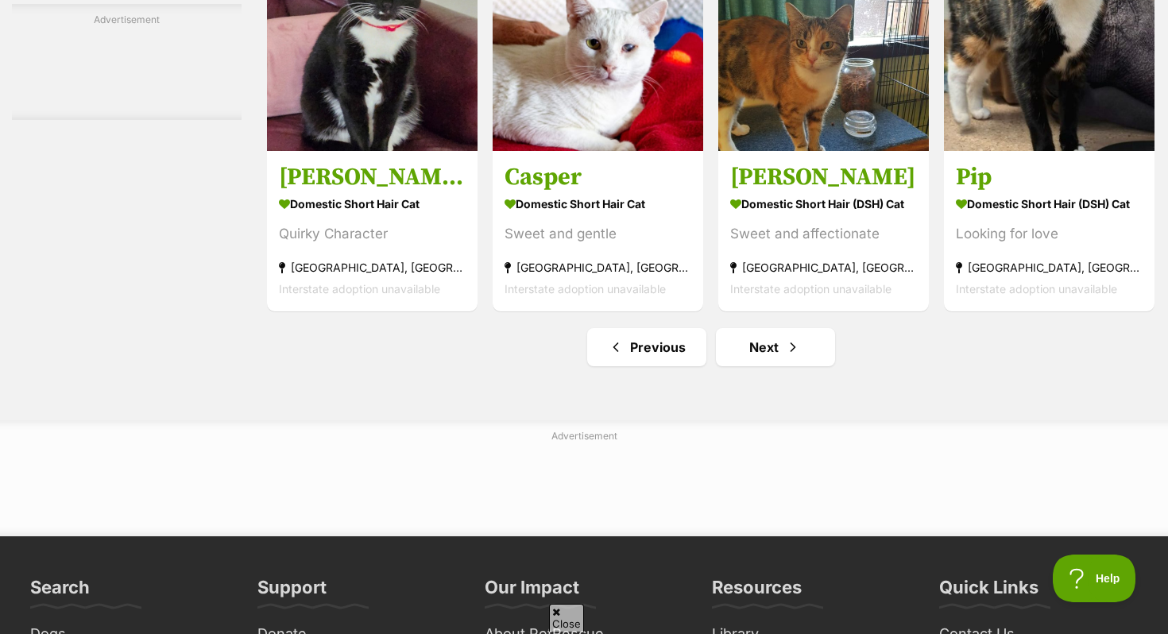
scroll to position [7526, 0]
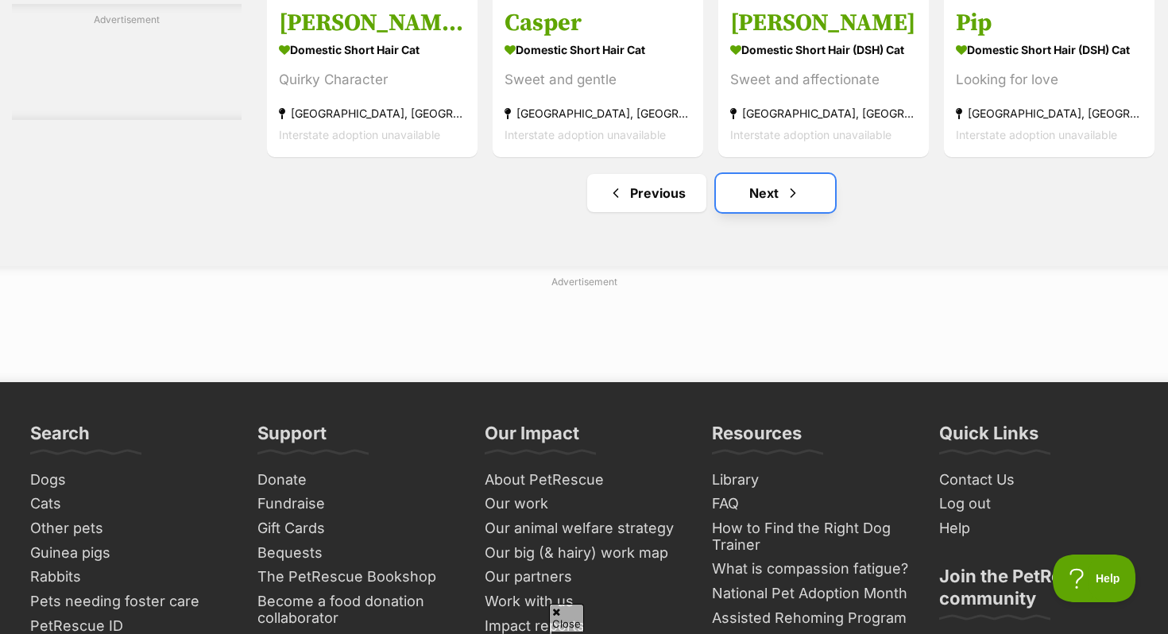
click at [792, 212] on link "Next" at bounding box center [775, 193] width 119 height 38
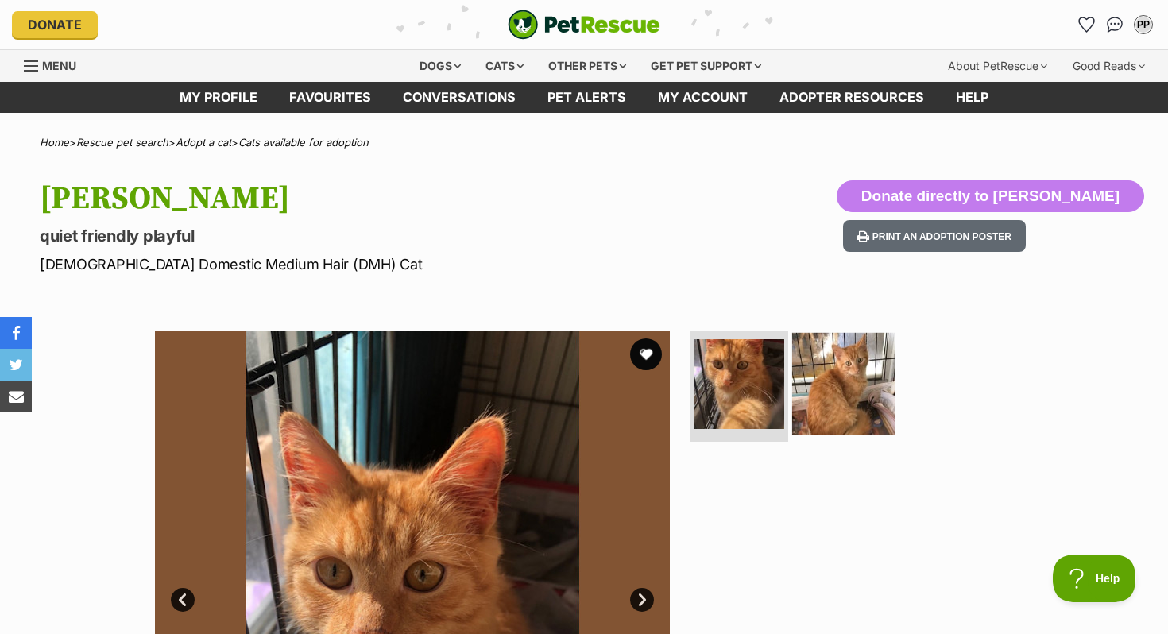
click at [837, 352] on img at bounding box center [843, 384] width 103 height 103
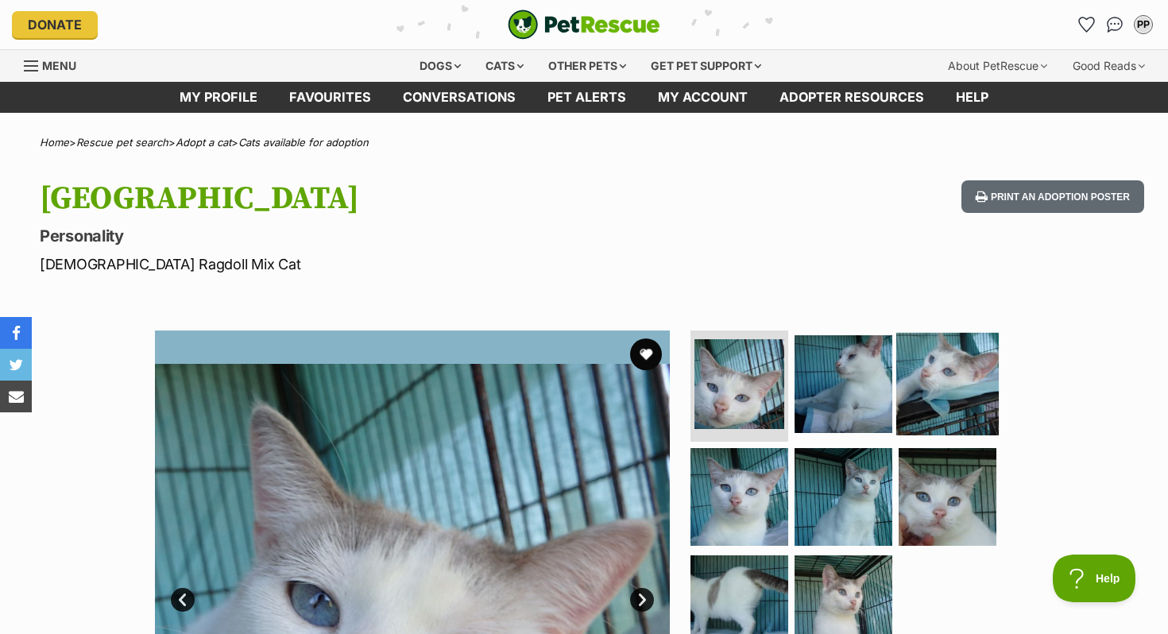
click at [899, 393] on img at bounding box center [948, 384] width 103 height 103
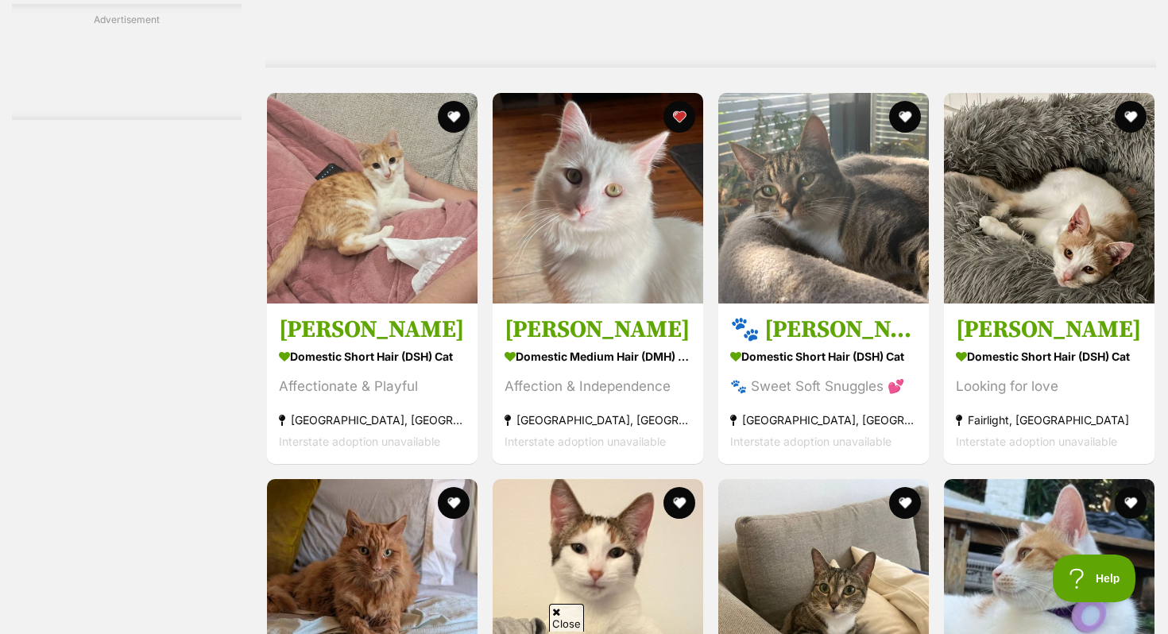
scroll to position [3388, 0]
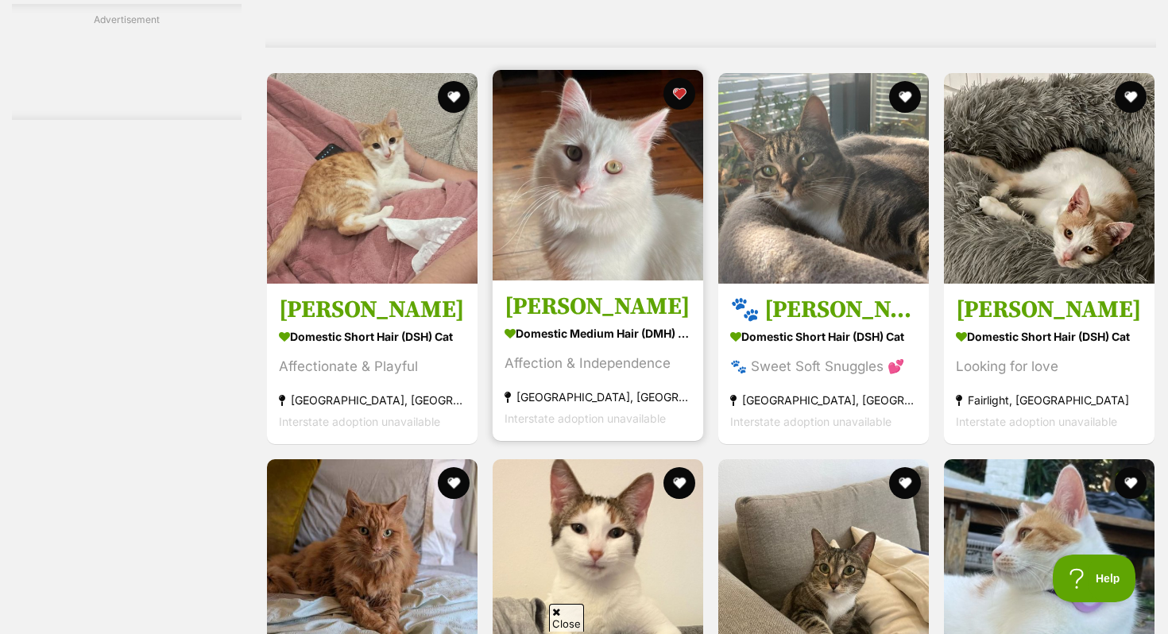
click at [556, 281] on img at bounding box center [598, 175] width 211 height 211
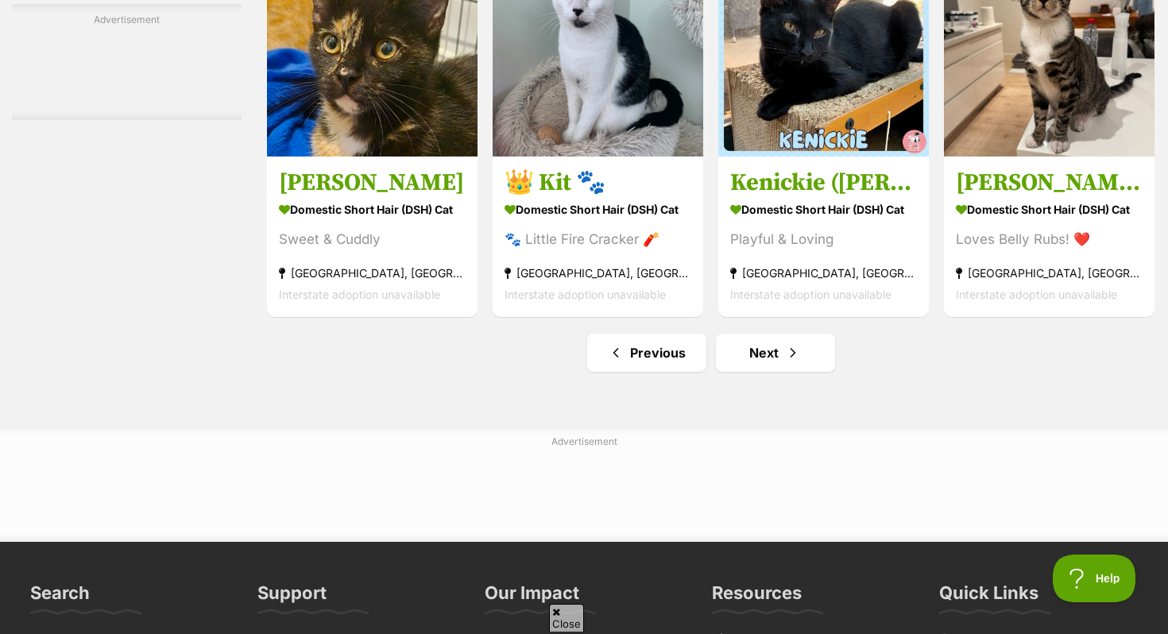
scroll to position [7398, 0]
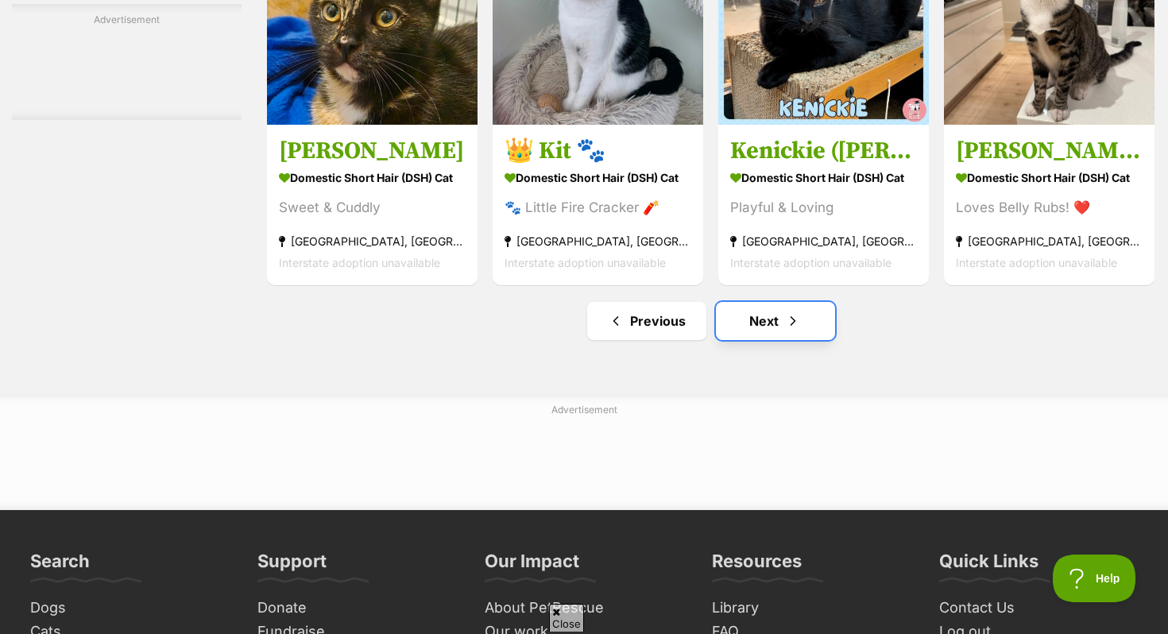
click at [777, 335] on link "Next" at bounding box center [775, 321] width 119 height 38
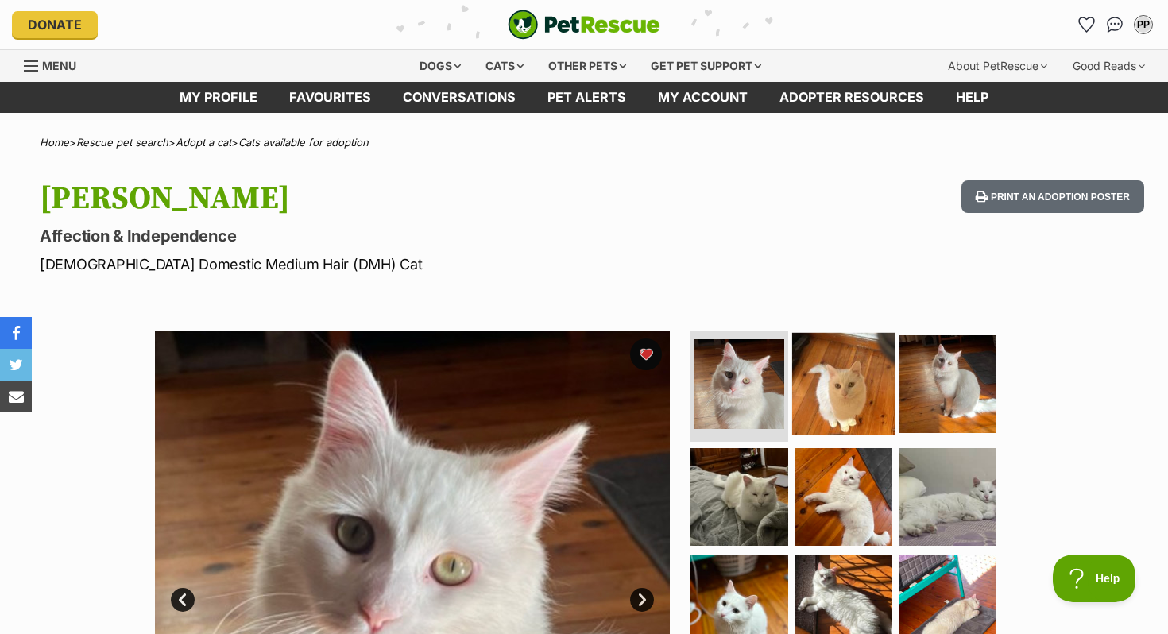
click at [827, 340] on img at bounding box center [843, 384] width 103 height 103
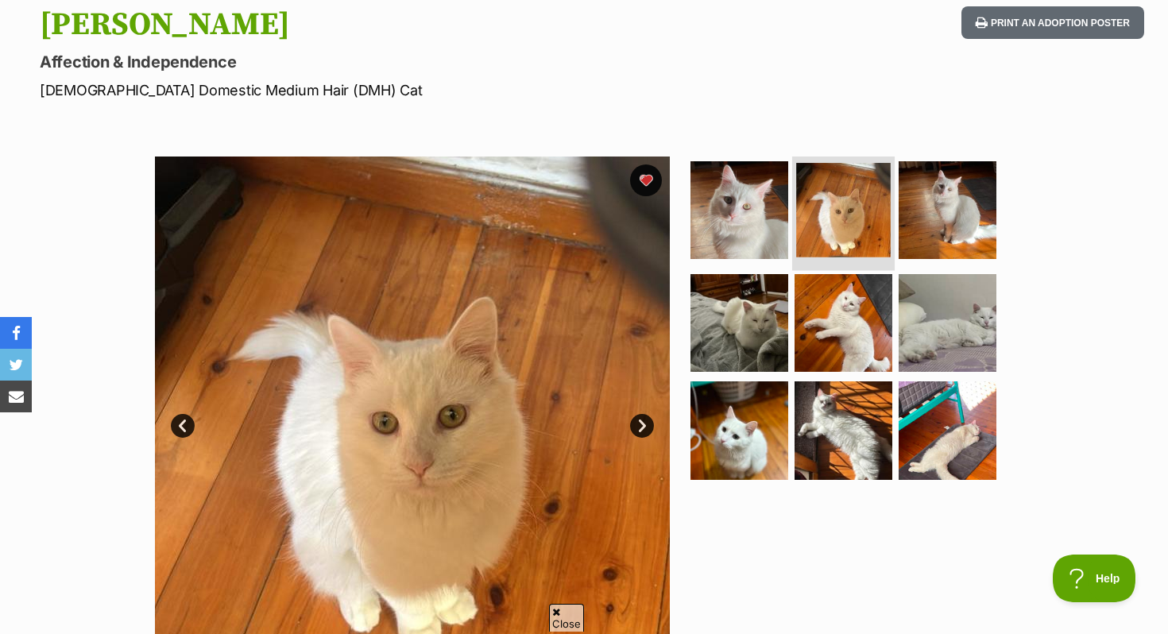
scroll to position [179, 0]
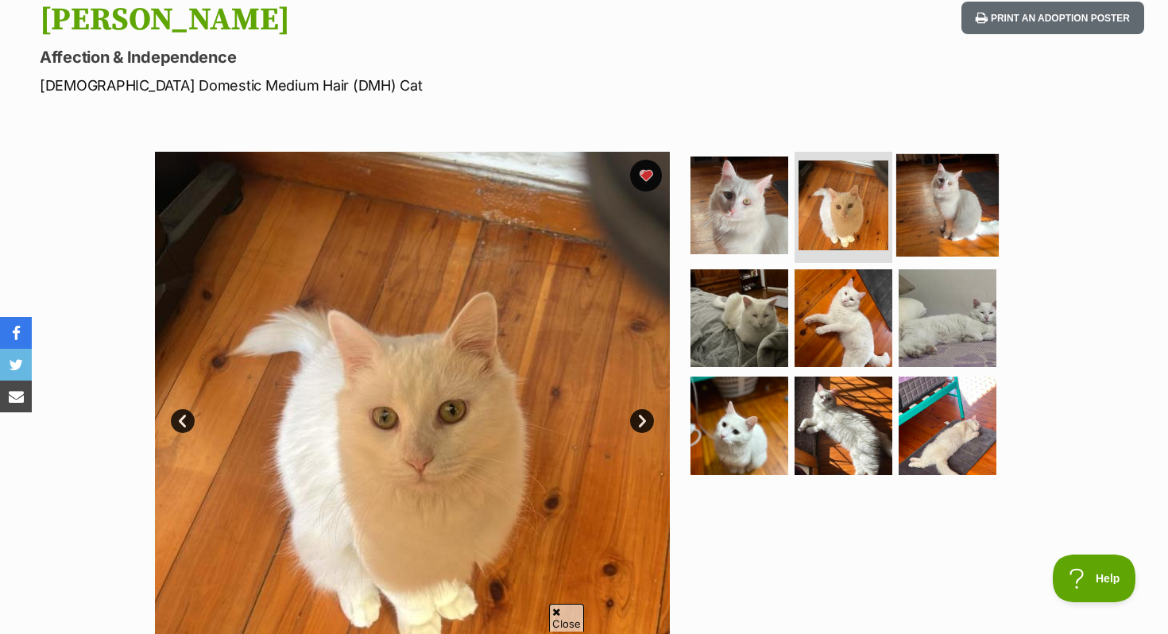
click at [982, 180] on img at bounding box center [948, 205] width 103 height 103
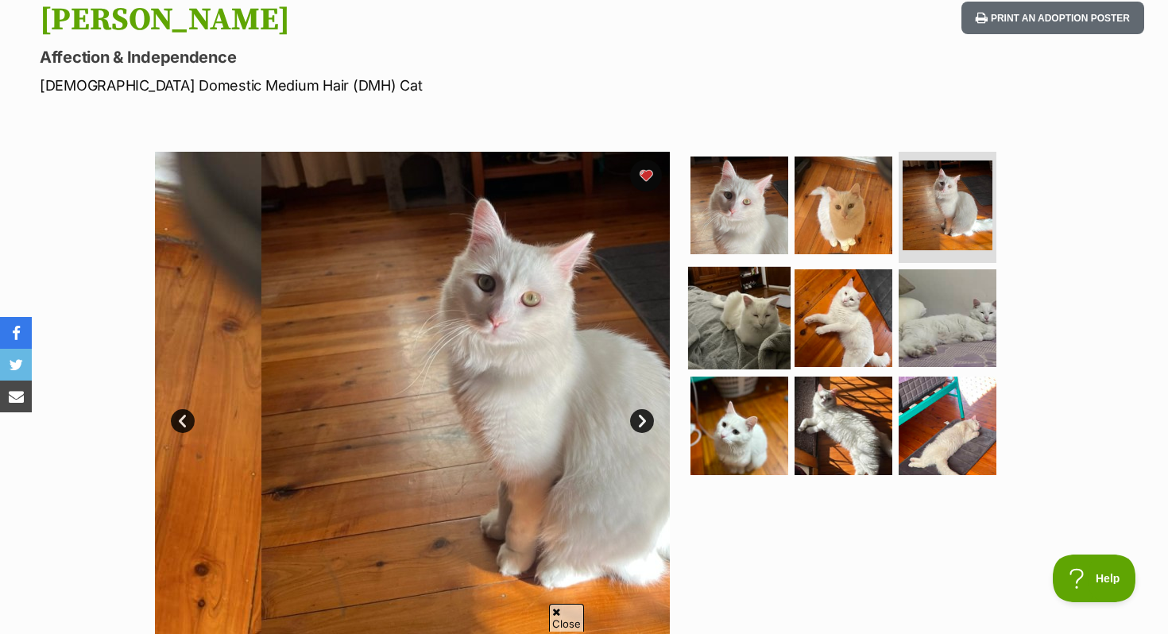
scroll to position [0, 0]
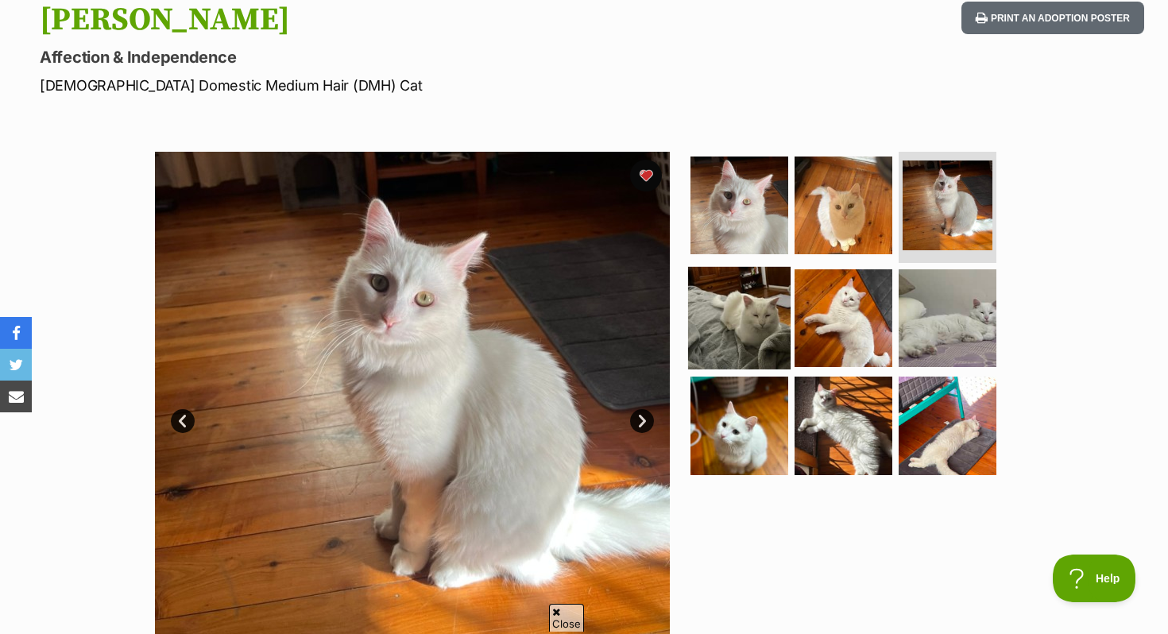
click at [719, 294] on img at bounding box center [739, 317] width 103 height 103
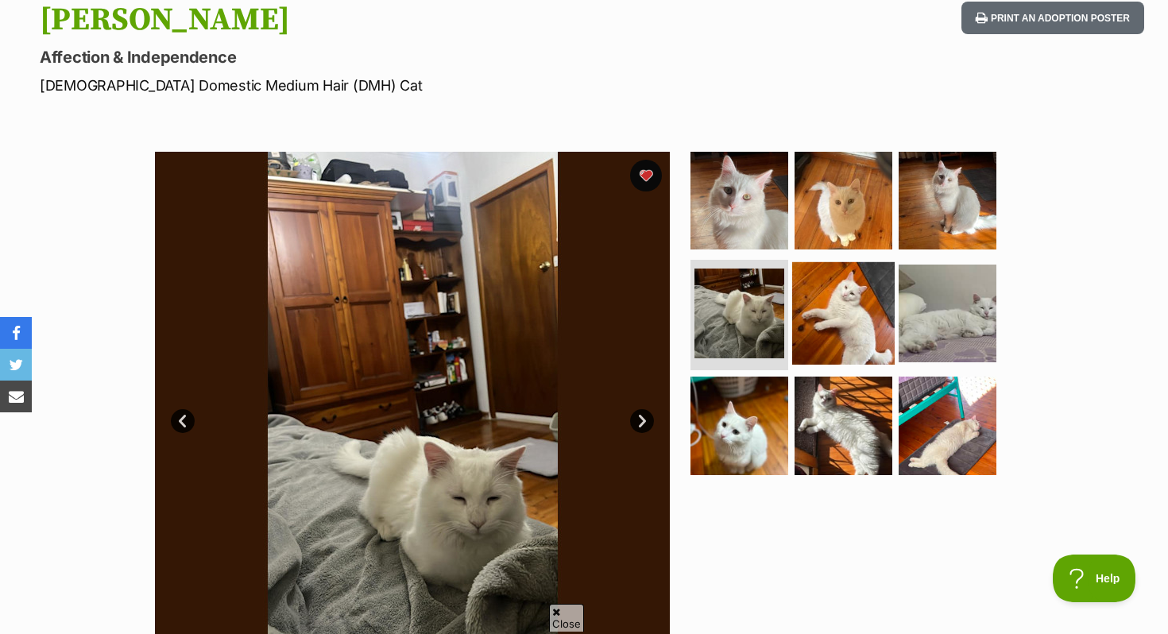
click at [820, 316] on img at bounding box center [843, 312] width 103 height 103
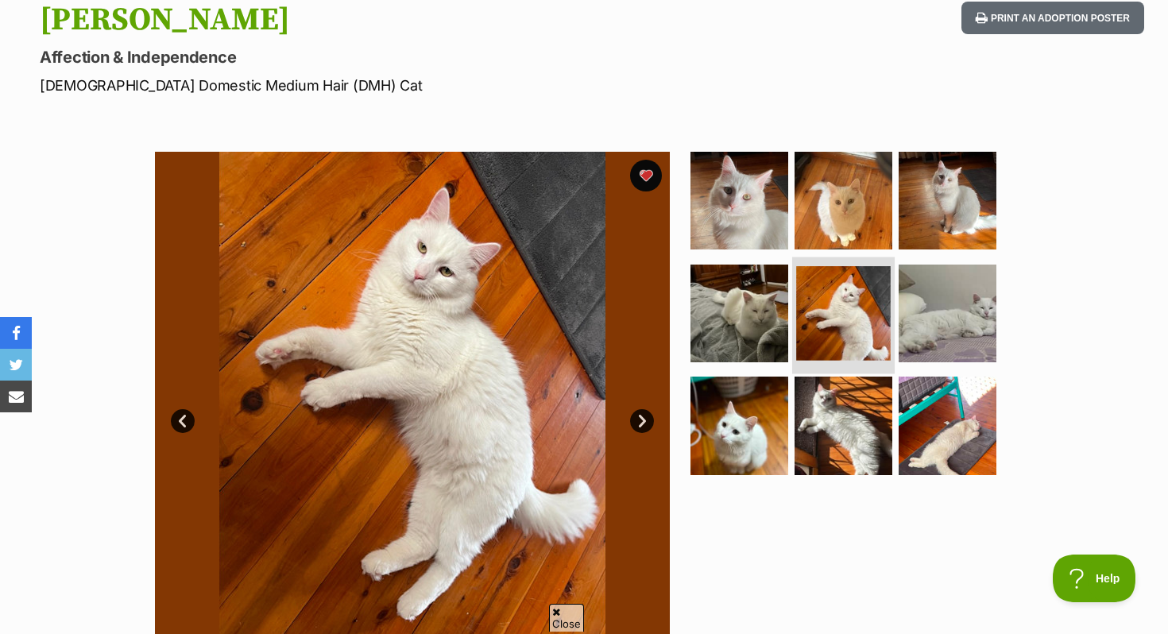
click at [882, 327] on img at bounding box center [843, 313] width 95 height 95
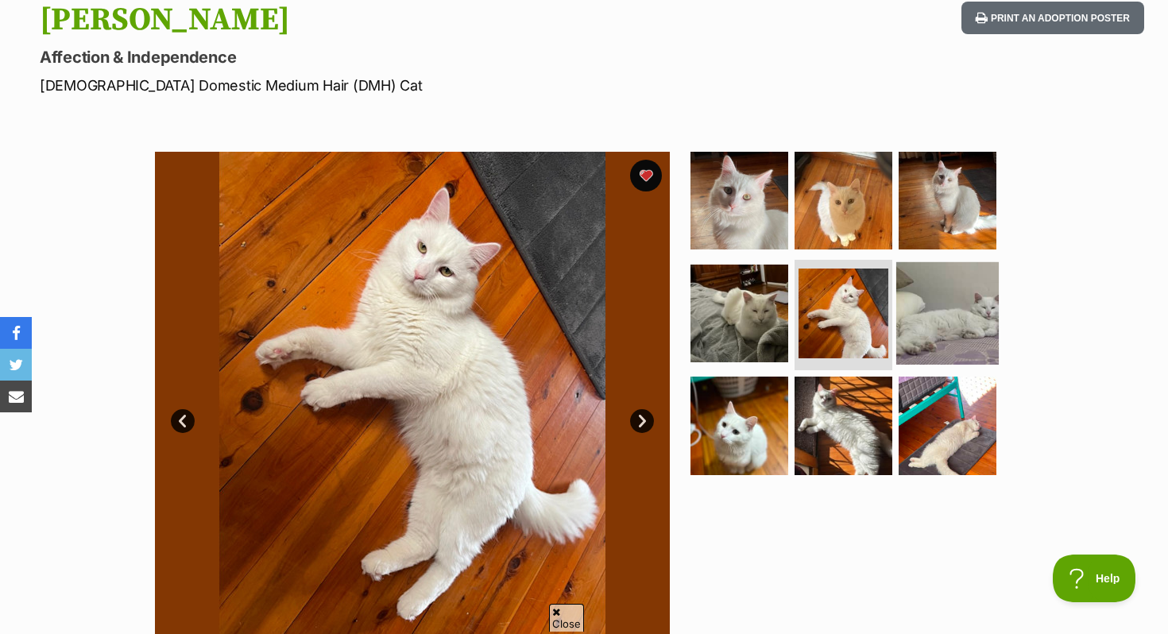
click at [964, 327] on img at bounding box center [948, 312] width 103 height 103
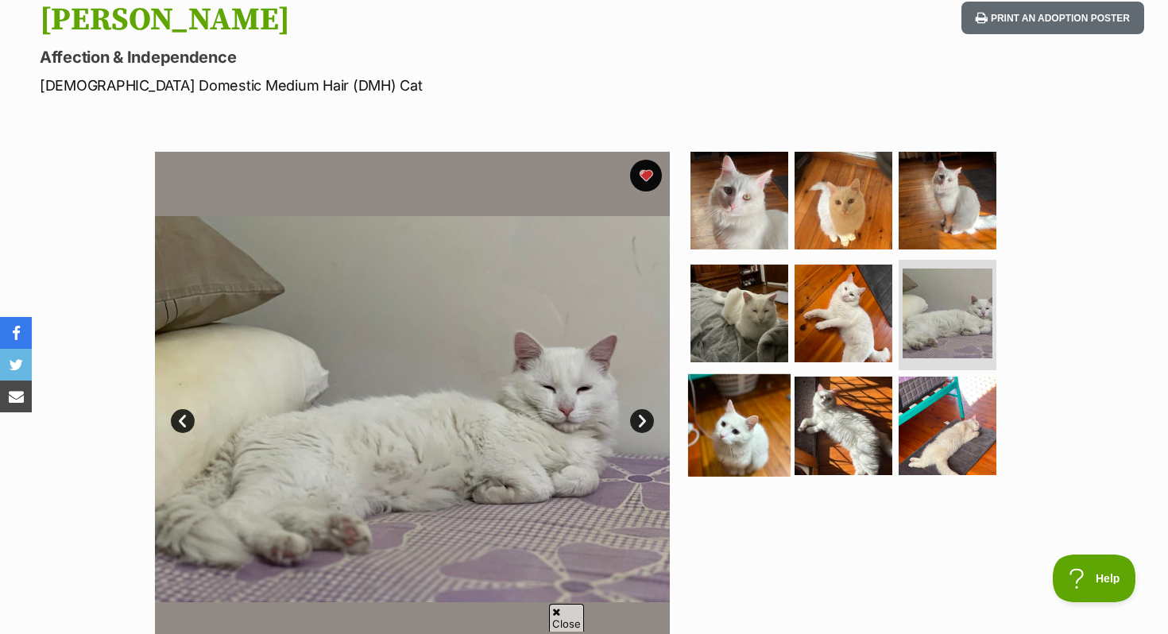
click at [711, 459] on img at bounding box center [739, 425] width 103 height 103
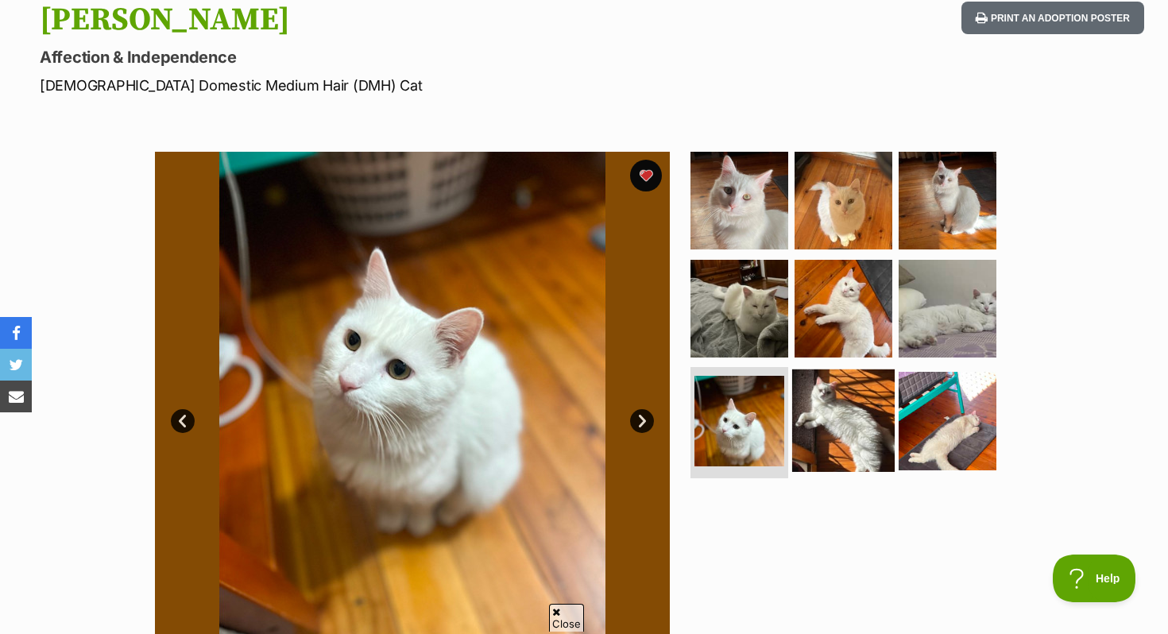
click at [798, 448] on img at bounding box center [843, 421] width 103 height 103
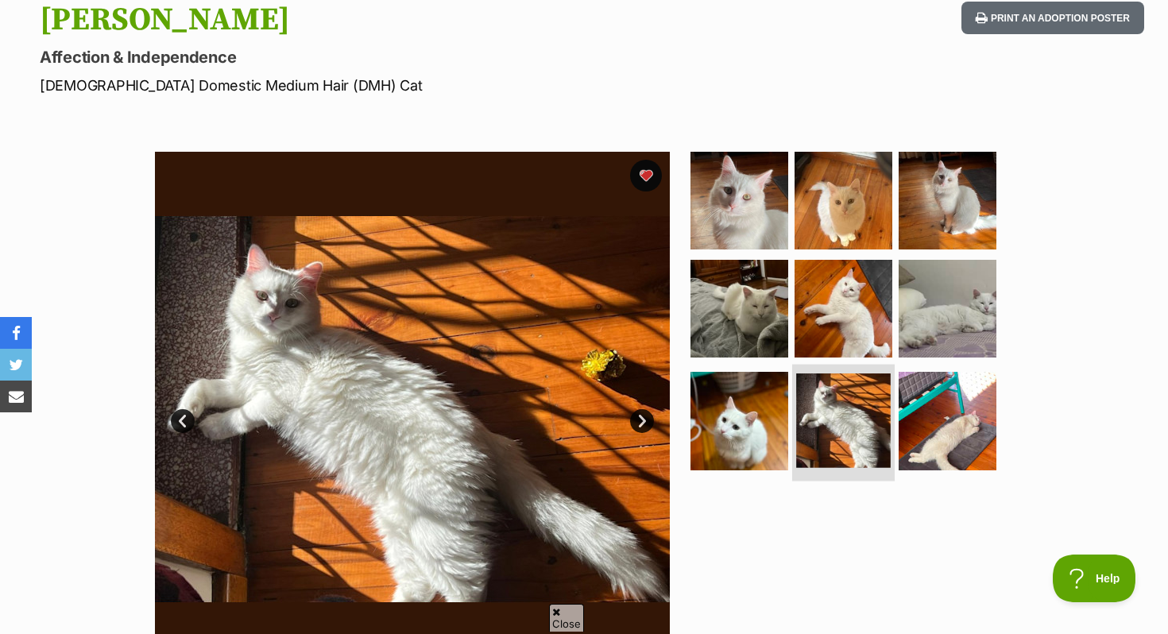
click at [881, 443] on img at bounding box center [843, 421] width 95 height 95
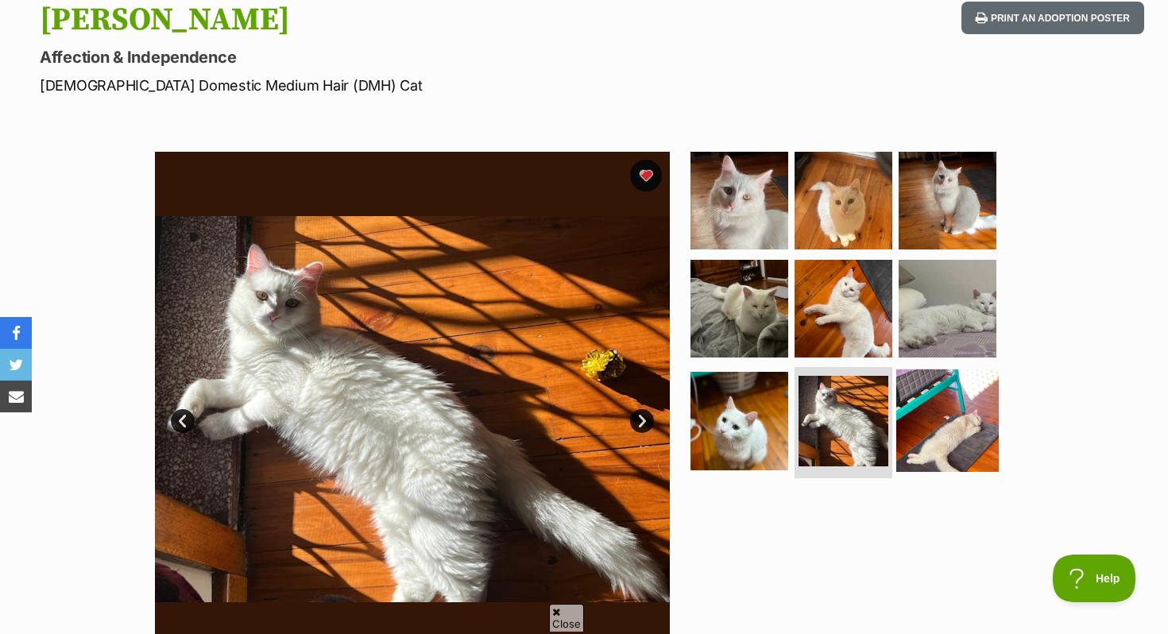
click at [925, 444] on img at bounding box center [948, 421] width 103 height 103
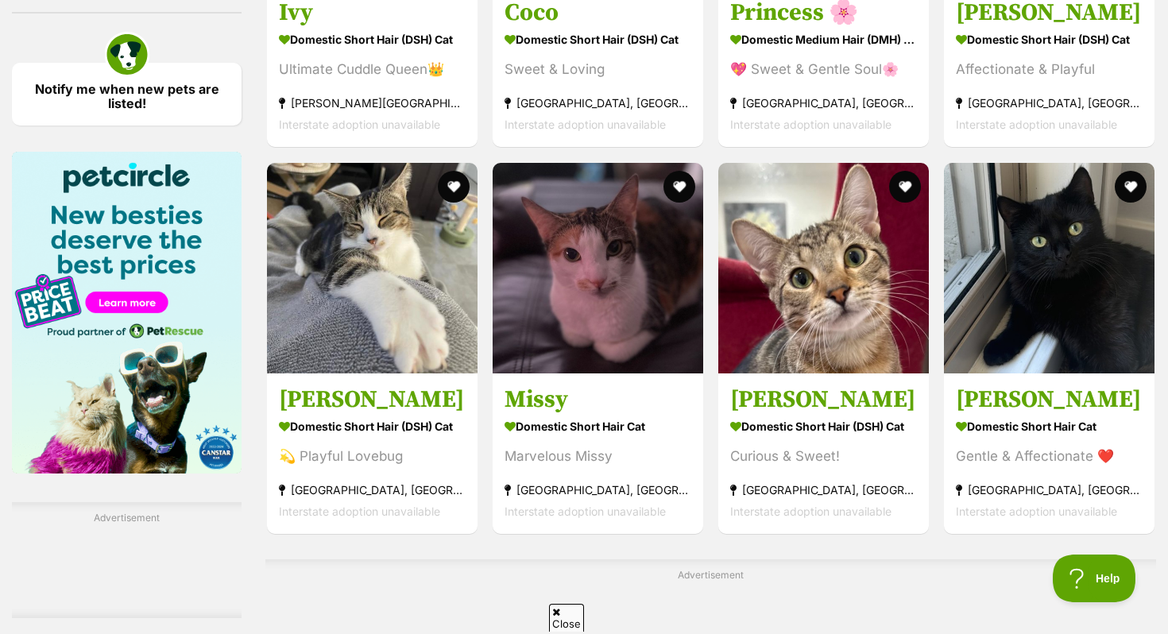
scroll to position [2326, 0]
